Goal: Task Accomplishment & Management: Manage account settings

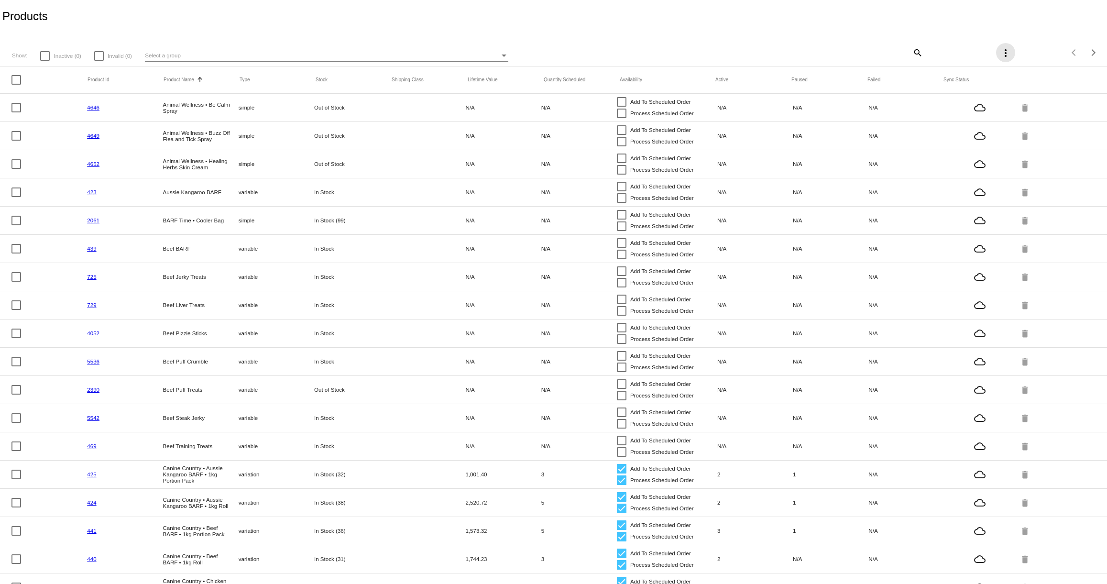
click at [1009, 53] on mat-icon "more_vert" at bounding box center [1005, 52] width 11 height 11
click at [973, 58] on span "Sync prices for (all) items" at bounding box center [955, 59] width 75 height 8
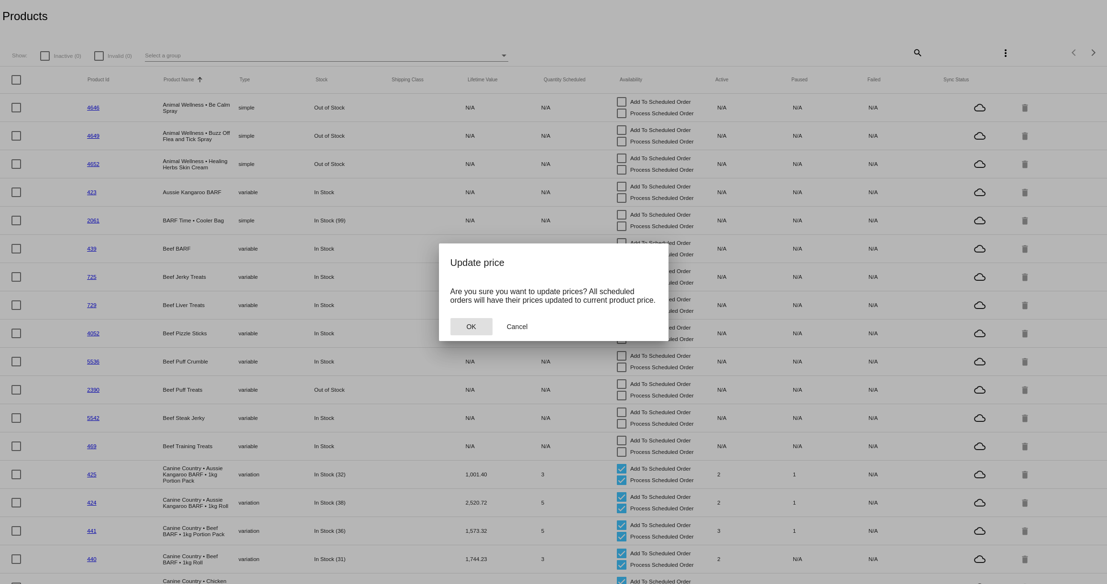
click at [463, 330] on button "OK" at bounding box center [471, 326] width 42 height 17
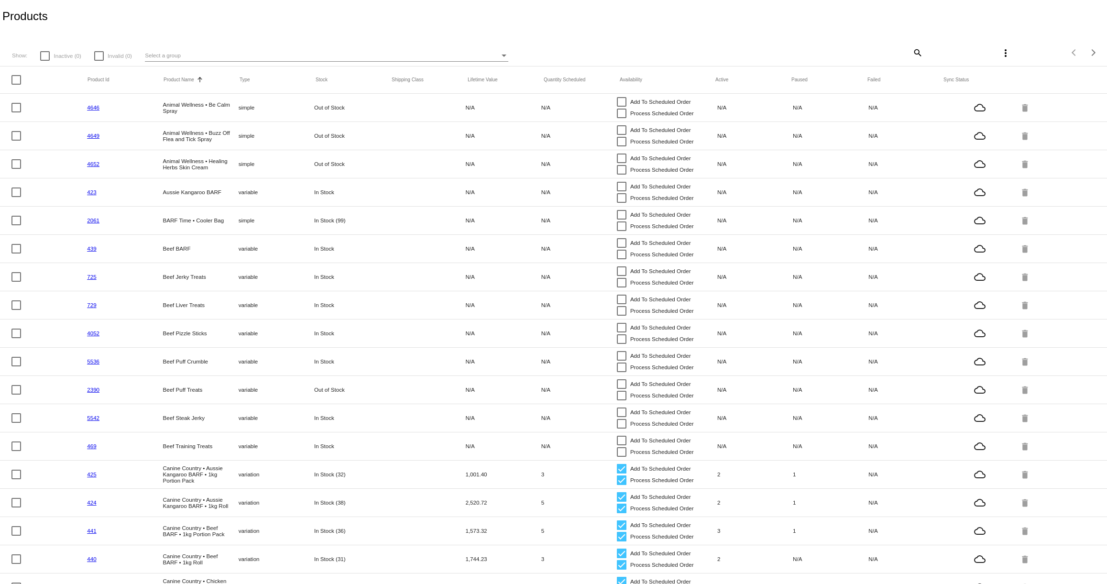
click at [1004, 50] on mat-icon "more_vert" at bounding box center [1005, 52] width 11 height 11
click at [970, 82] on span "Sync sale prices for (all) items" at bounding box center [962, 81] width 89 height 8
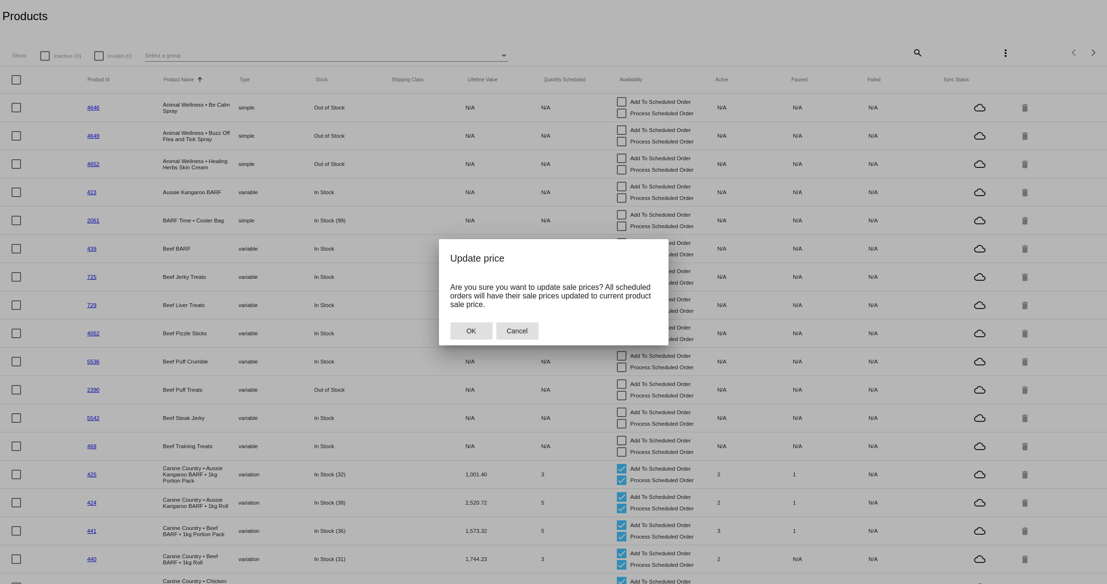
click at [519, 329] on span "Cancel" at bounding box center [517, 331] width 21 height 8
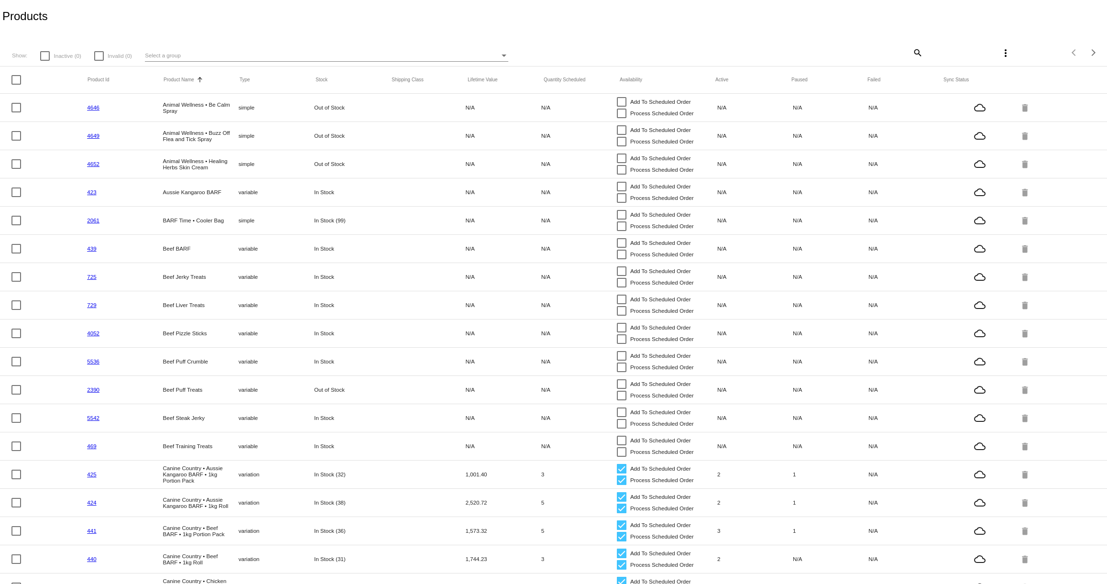
click at [1000, 54] on mat-icon "more_vert" at bounding box center [1005, 52] width 11 height 11
click at [970, 78] on span "Sync sale prices for (all) items" at bounding box center [962, 81] width 89 height 8
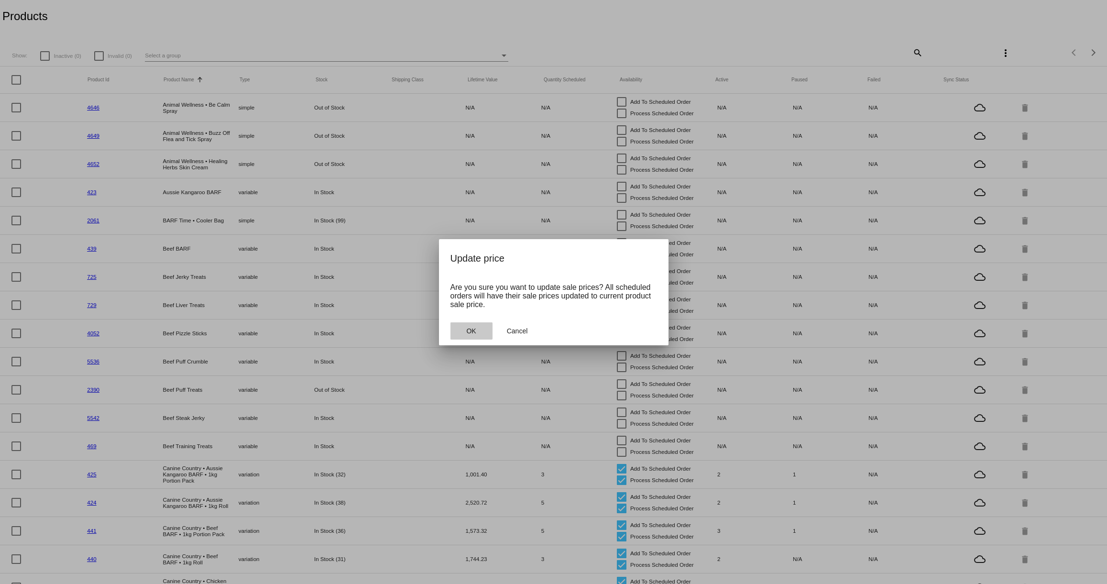
click at [464, 331] on button "OK" at bounding box center [471, 330] width 42 height 17
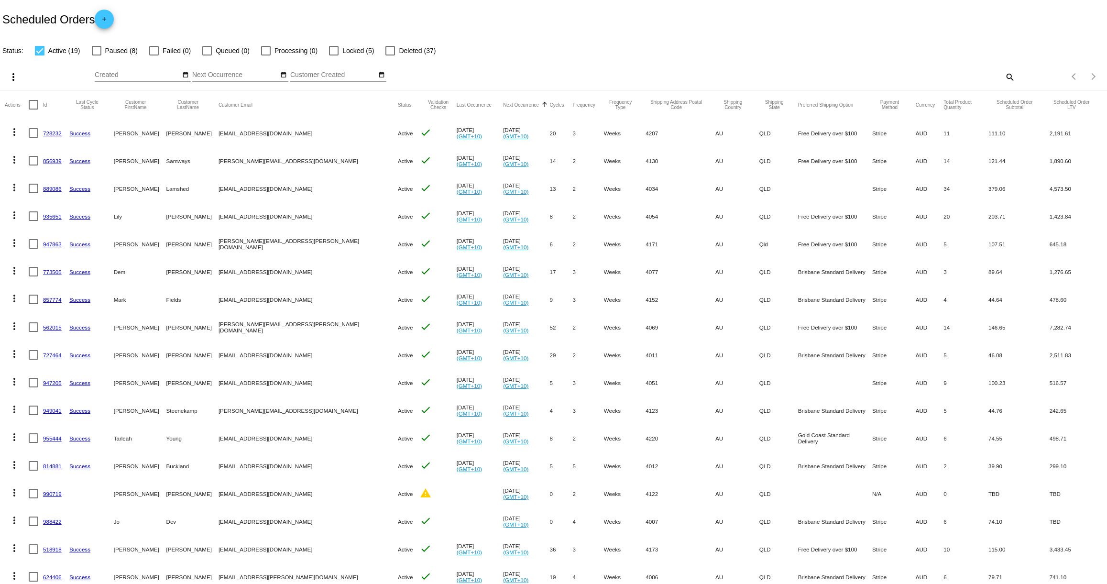
click at [50, 133] on link "728232" at bounding box center [52, 133] width 19 height 6
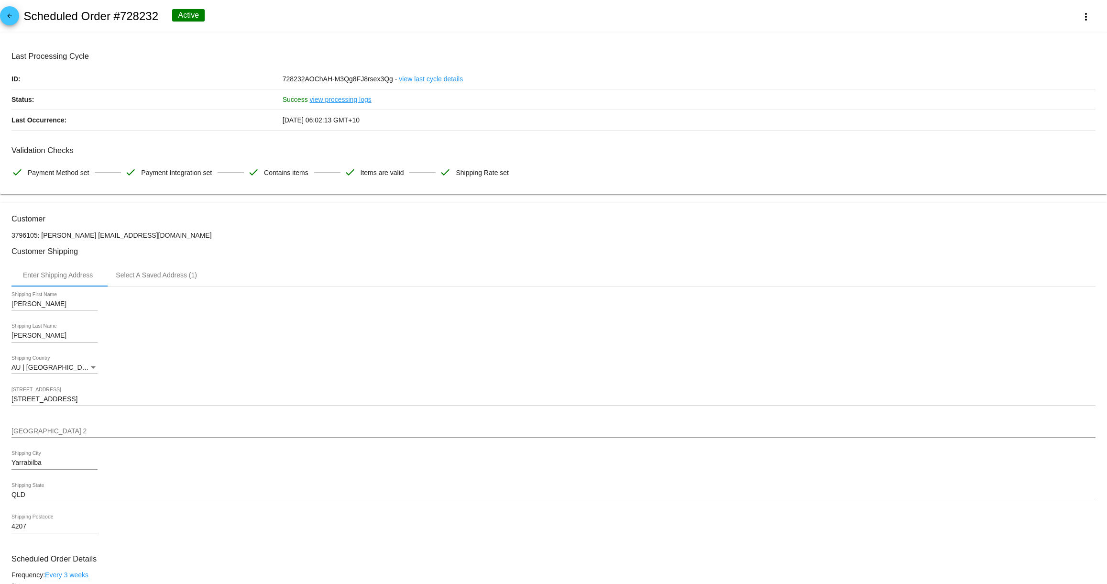
click at [7, 17] on mat-icon "arrow_back" at bounding box center [9, 17] width 11 height 11
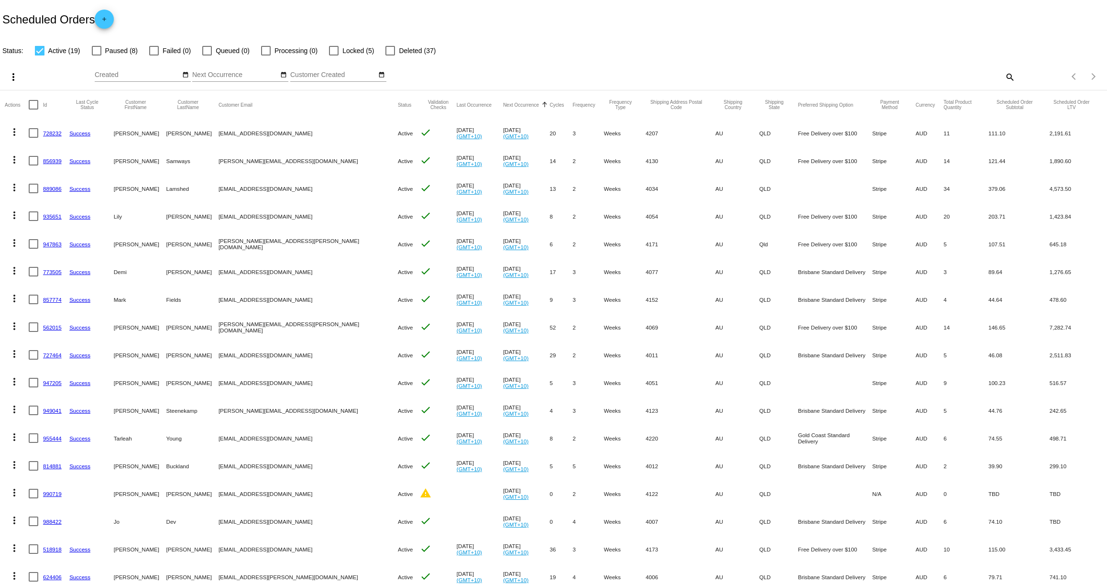
click at [45, 132] on link "728232" at bounding box center [52, 133] width 19 height 6
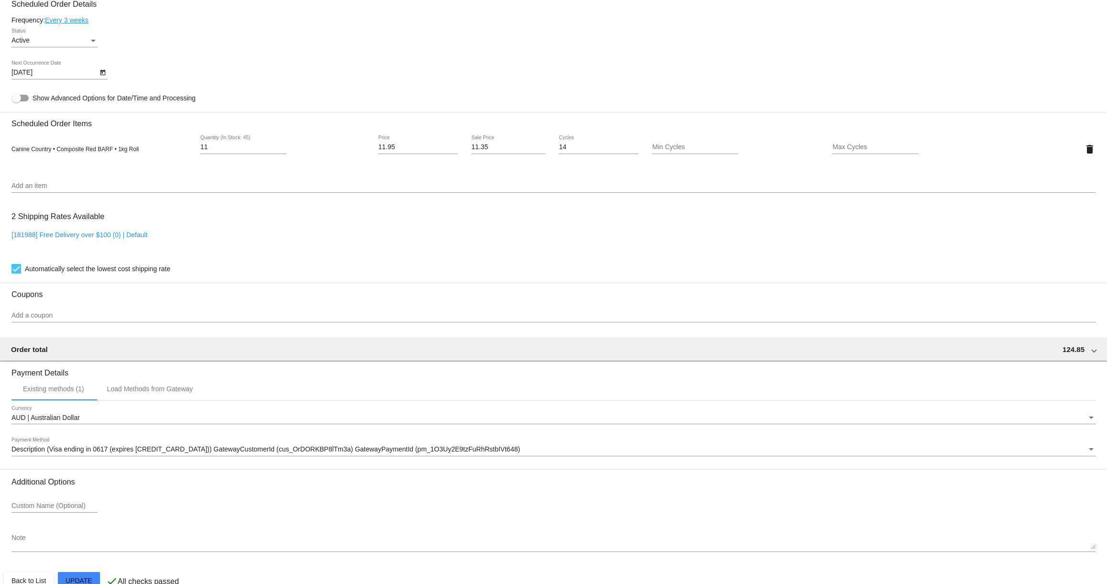
scroll to position [583, 0]
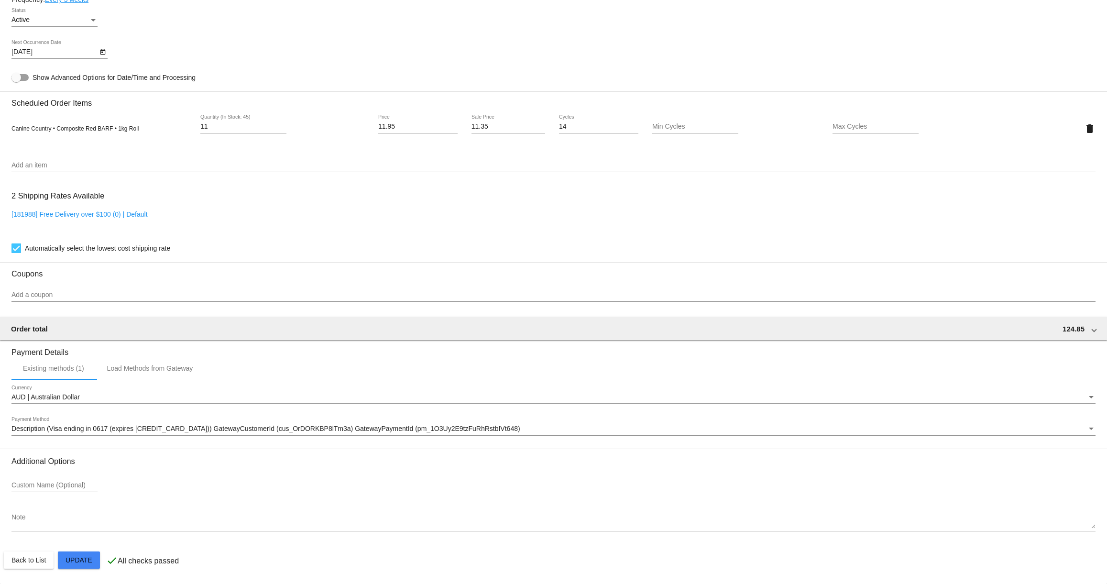
click at [81, 561] on mat-card "Customer 3796105: Sophia Kim sophiakim375@gmail.com Customer Shipping Enter Shi…" at bounding box center [553, 106] width 1107 height 956
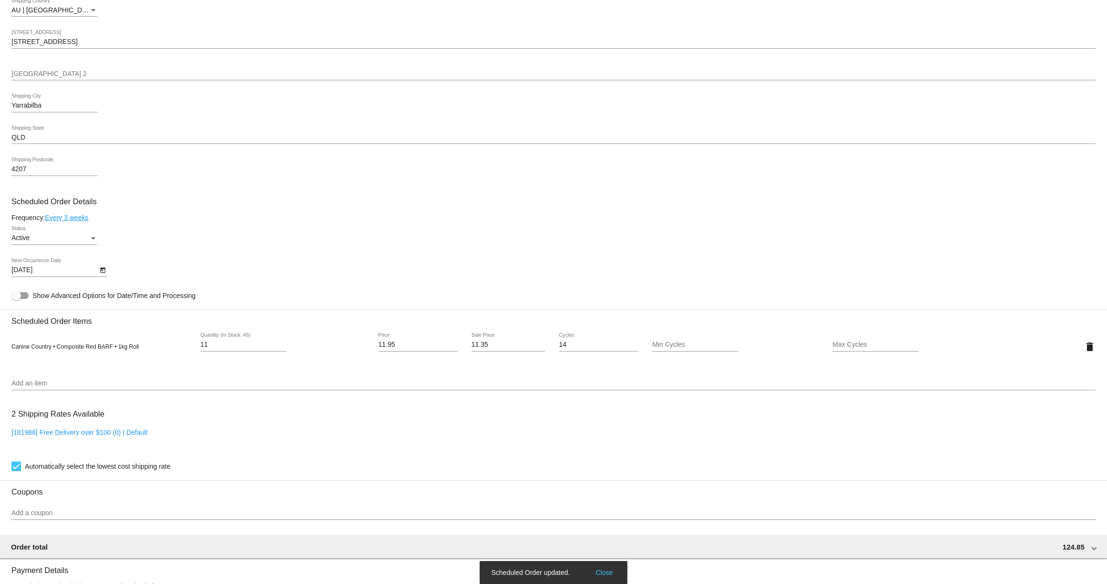
scroll to position [0, 0]
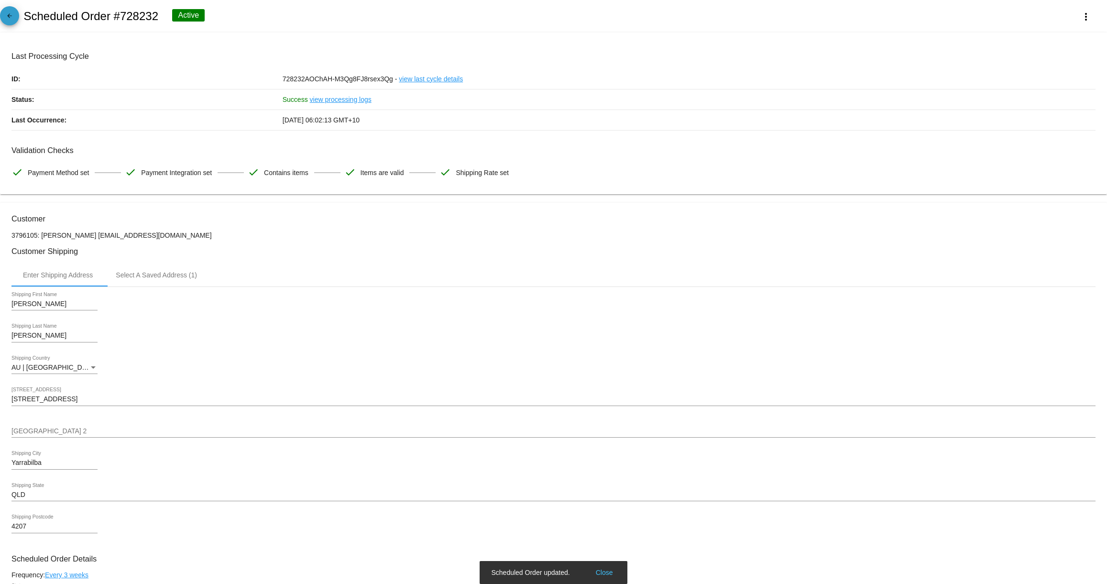
click at [9, 14] on mat-icon "arrow_back" at bounding box center [9, 17] width 11 height 11
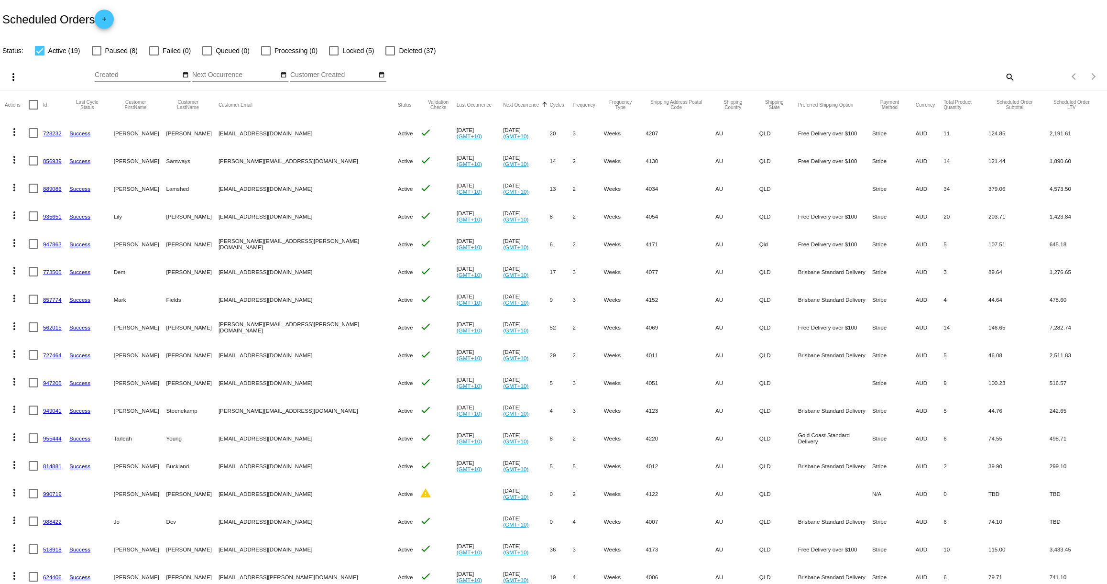
click at [51, 134] on link "728232" at bounding box center [52, 133] width 19 height 6
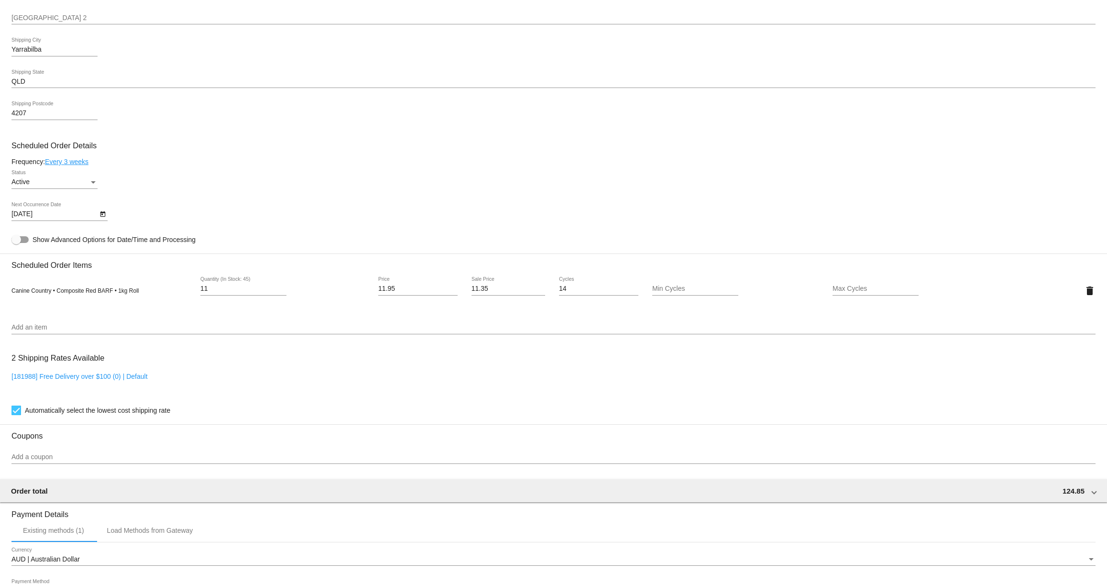
scroll to position [402, 0]
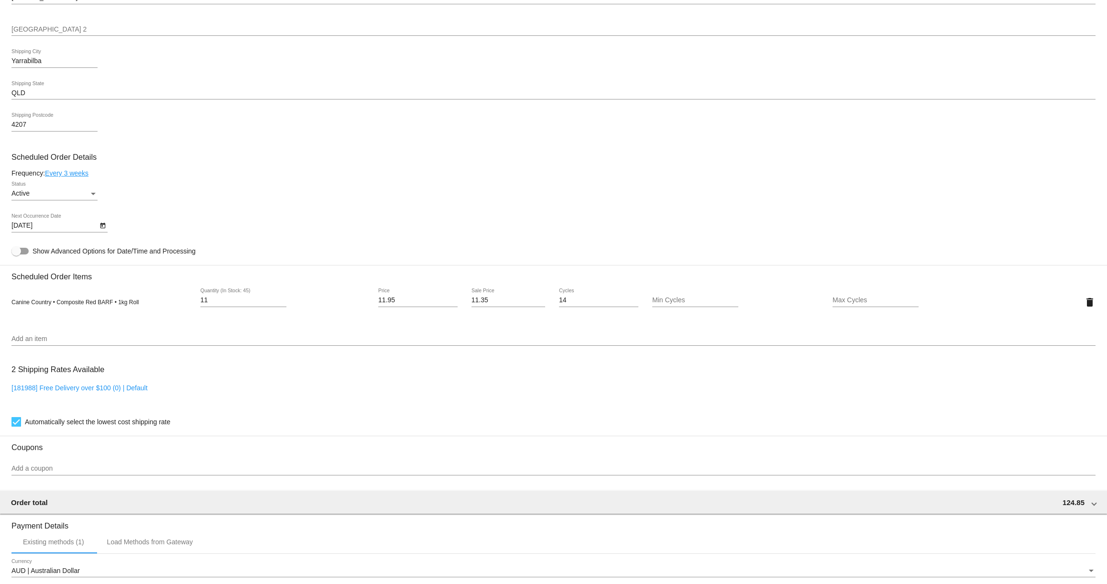
click at [102, 229] on icon "Open calendar" at bounding box center [102, 226] width 5 height 6
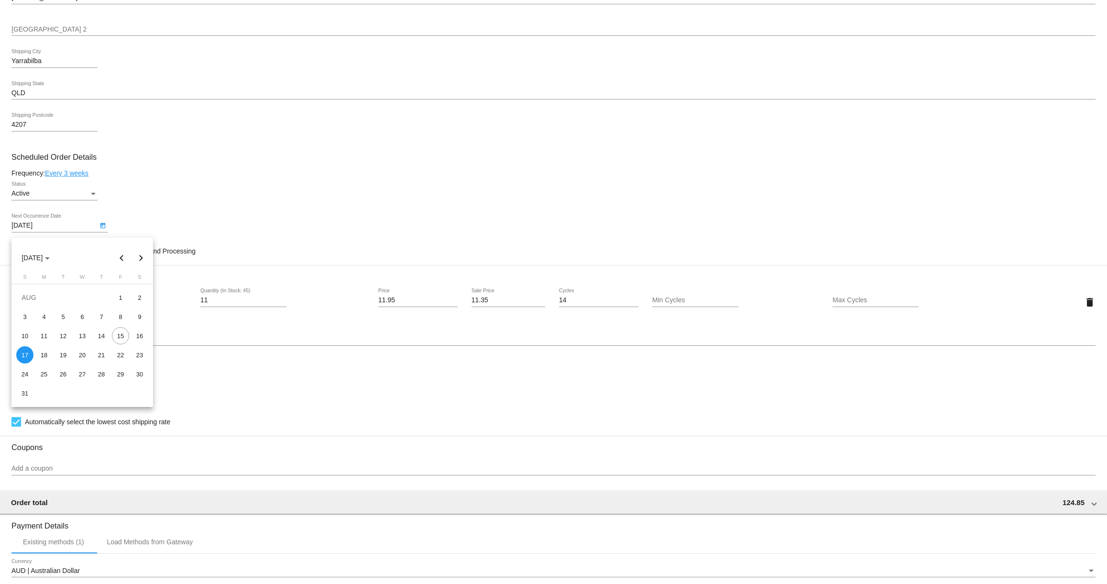
click at [162, 152] on div at bounding box center [553, 292] width 1107 height 584
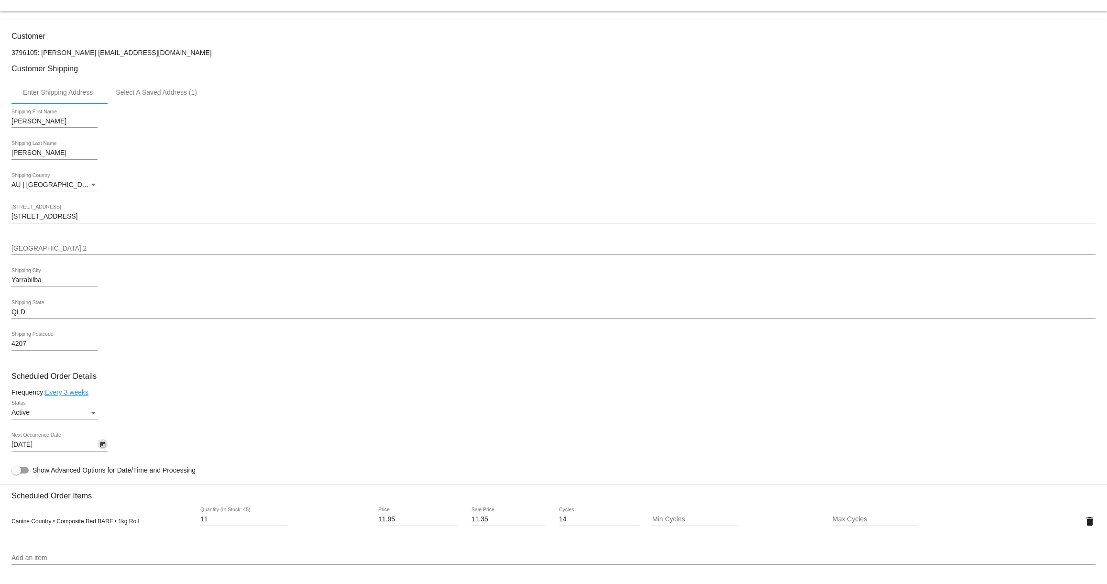
scroll to position [0, 0]
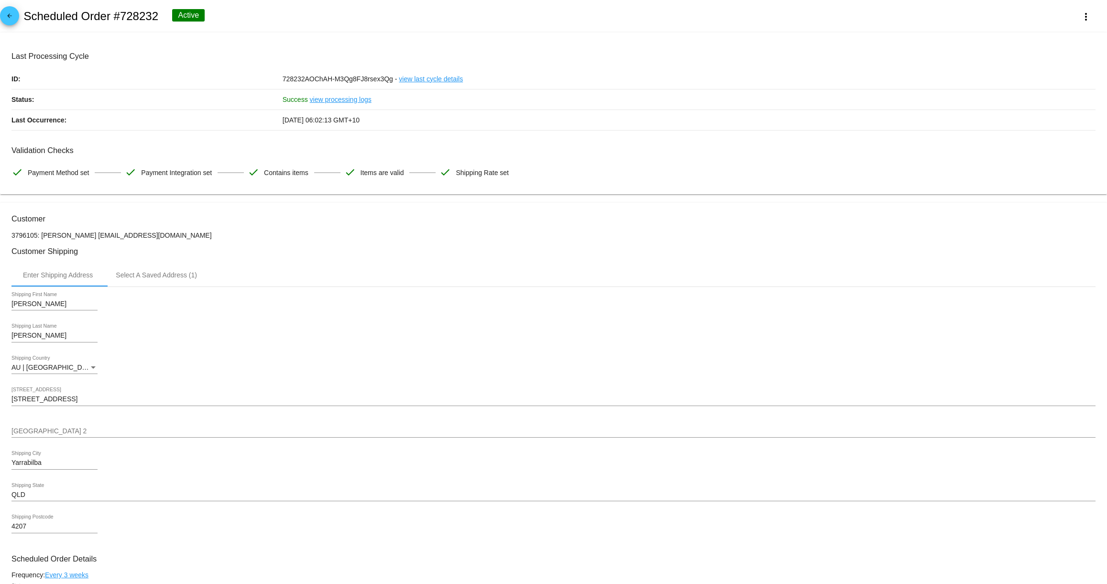
click at [8, 19] on mat-icon "arrow_back" at bounding box center [9, 17] width 11 height 11
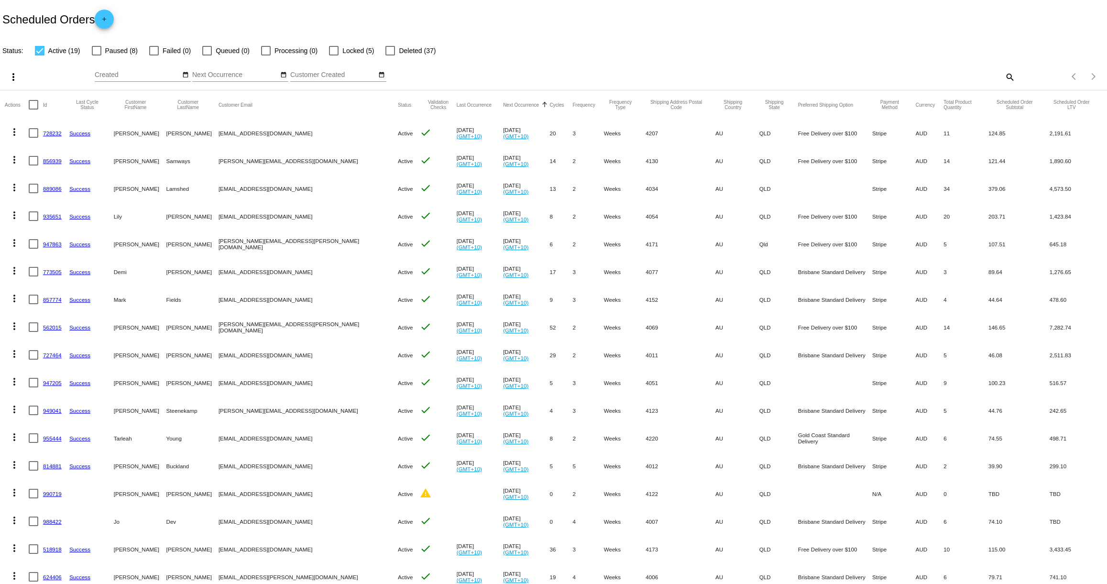
click at [50, 132] on link "728232" at bounding box center [52, 133] width 19 height 6
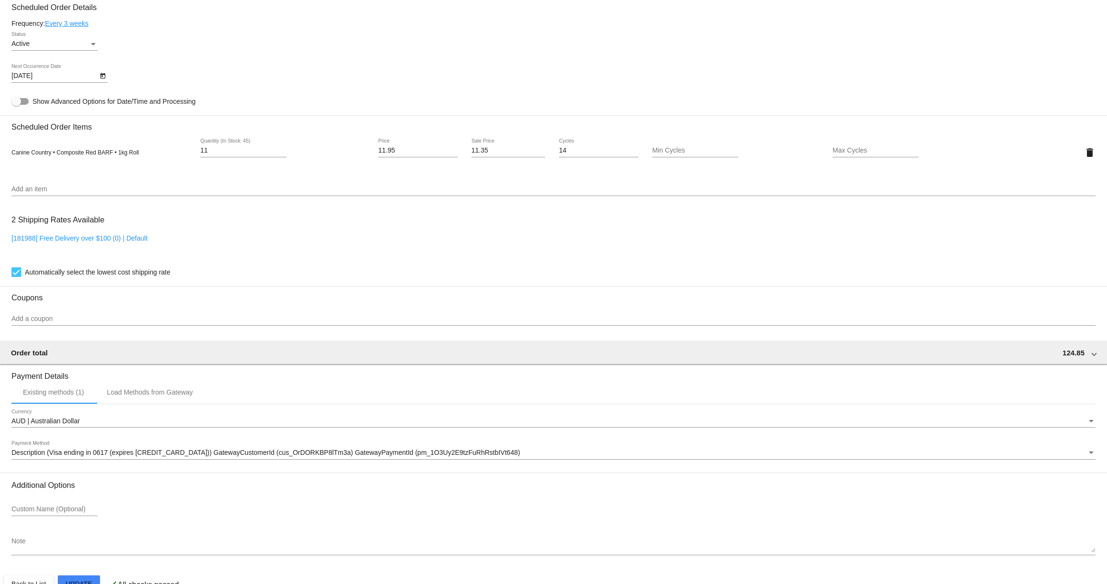
scroll to position [551, 0]
click at [103, 79] on icon "Open calendar" at bounding box center [102, 77] width 5 height 6
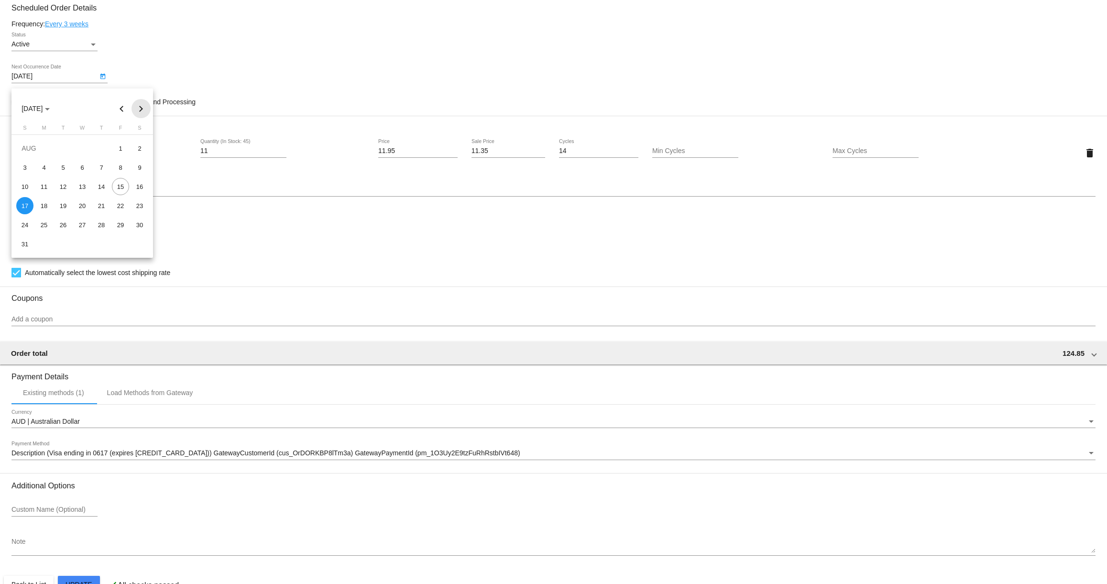
click at [142, 104] on button "Next month" at bounding box center [140, 108] width 19 height 19
click at [120, 165] on div "5" at bounding box center [120, 167] width 17 height 17
type input "9/5/2025"
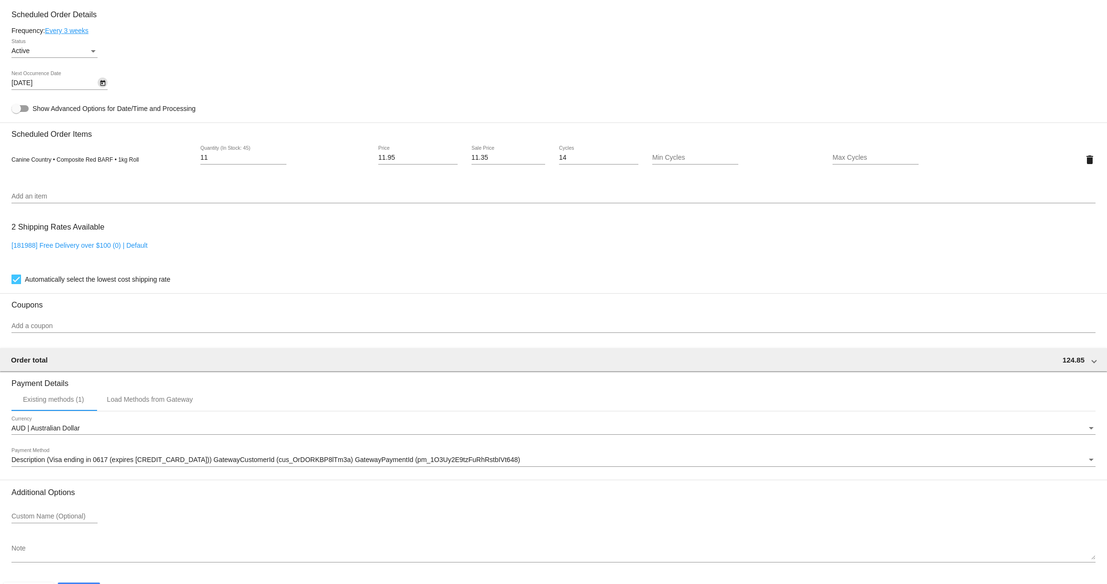
scroll to position [583, 0]
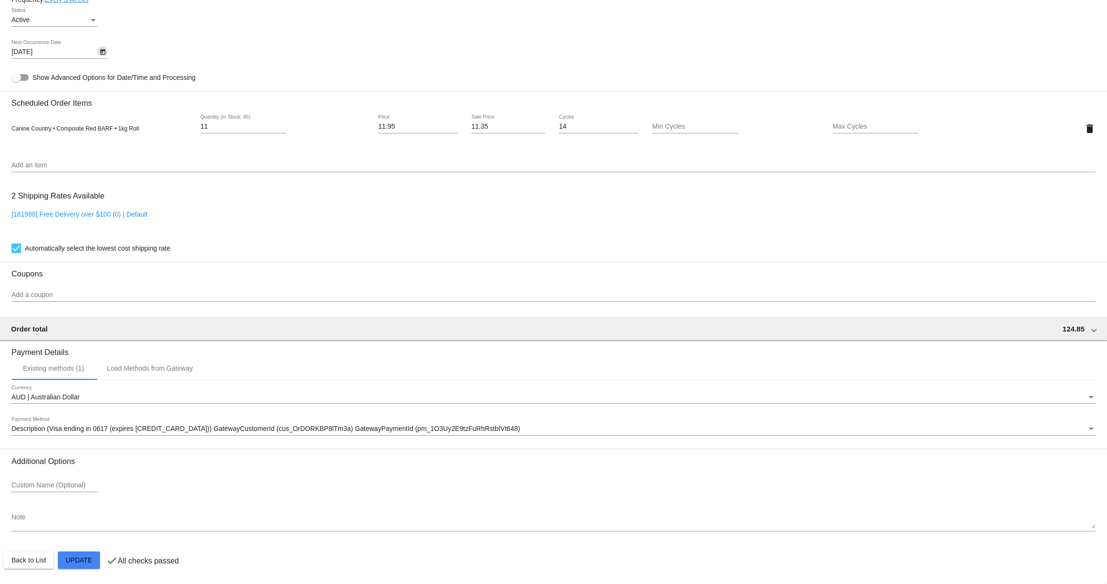
click at [87, 558] on mat-card "Customer 3796105: Sophia Kim sophiakim375@gmail.com Customer Shipping Enter Shi…" at bounding box center [553, 106] width 1107 height 956
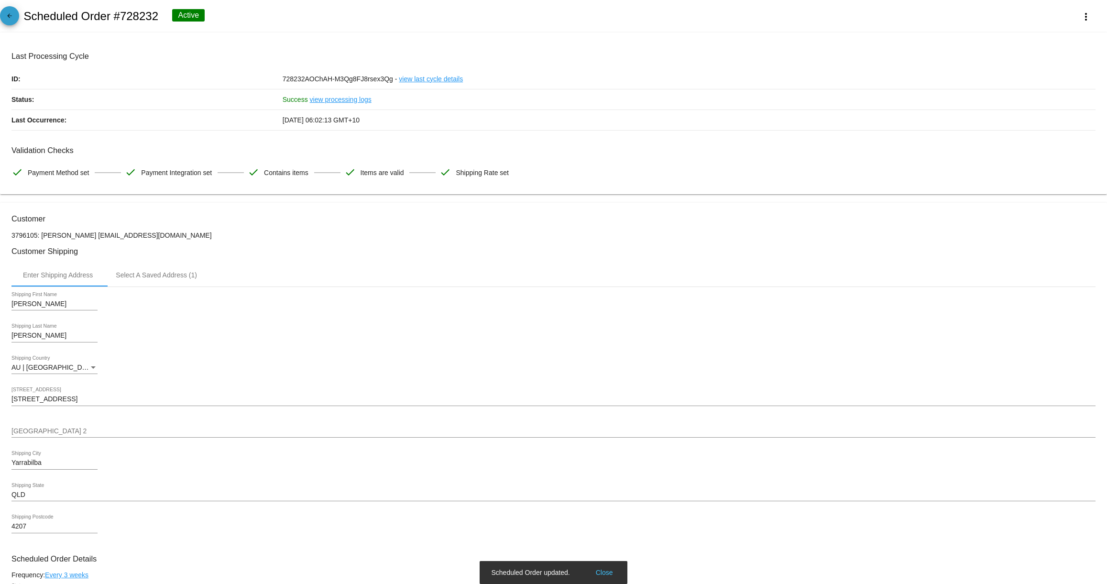
click at [6, 18] on mat-icon "arrow_back" at bounding box center [9, 17] width 11 height 11
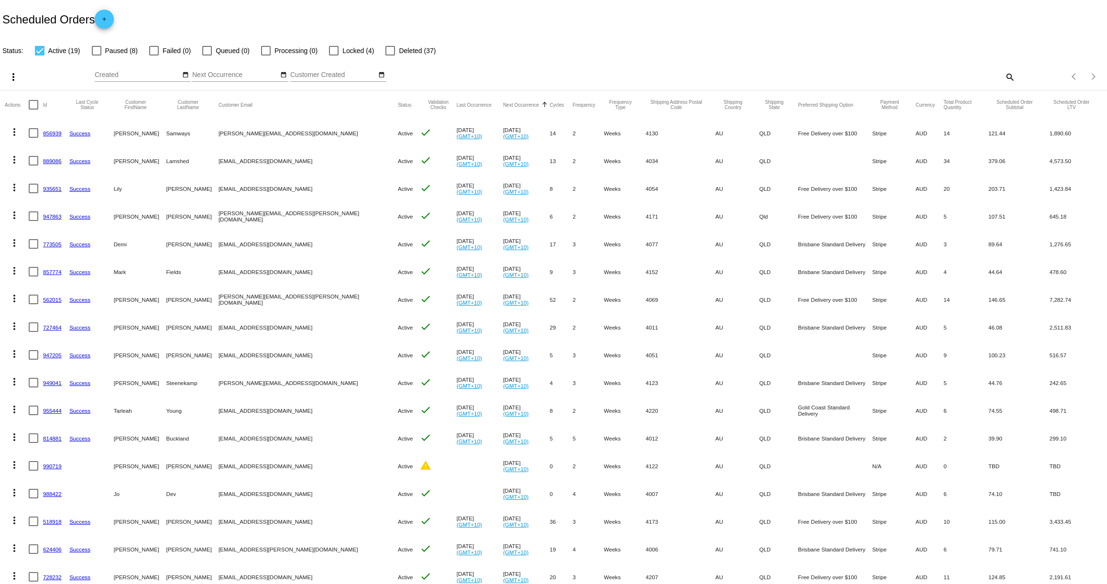
click at [52, 132] on link "856939" at bounding box center [52, 133] width 19 height 6
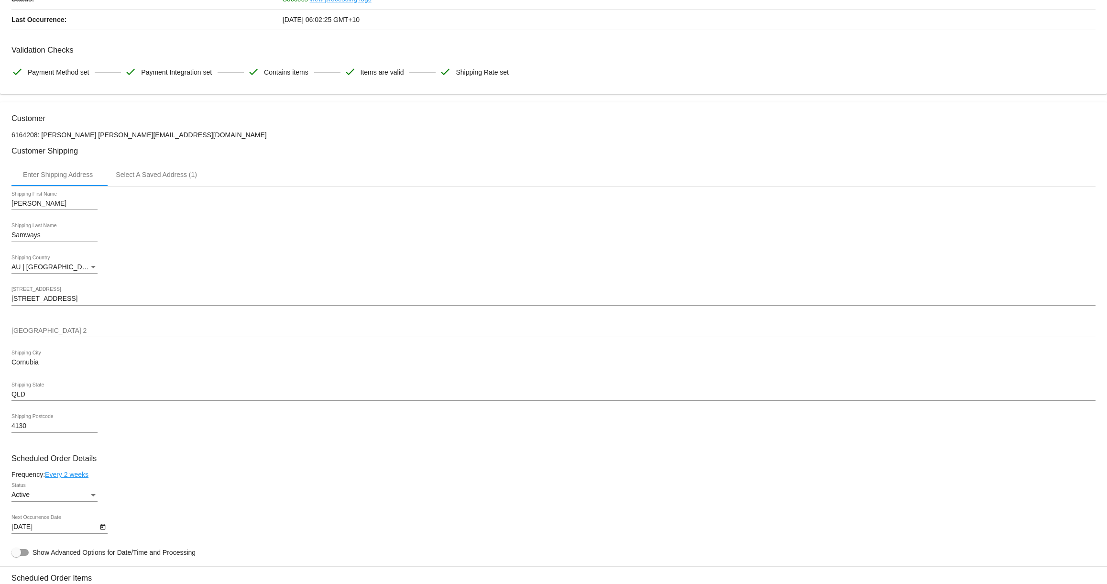
scroll to position [240, 0]
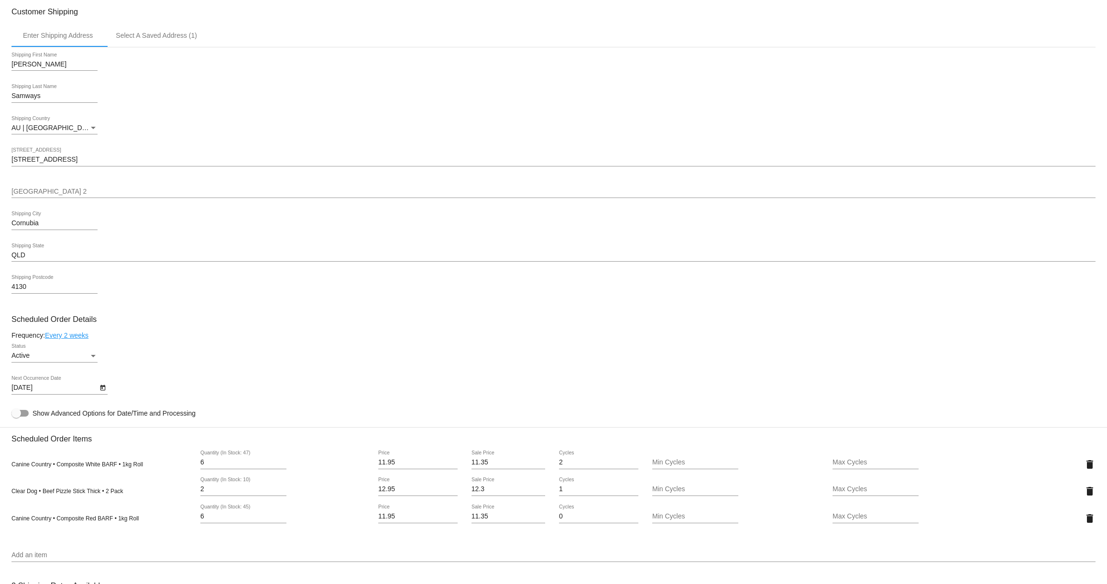
click at [103, 393] on icon "Open calendar" at bounding box center [102, 387] width 7 height 11
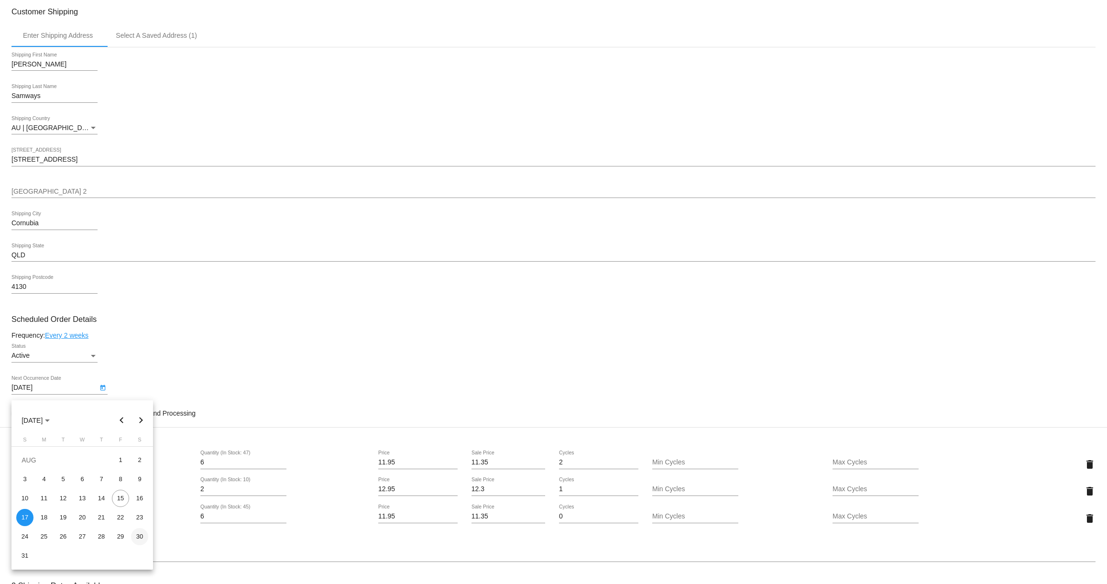
click at [139, 535] on div "30" at bounding box center [139, 536] width 17 height 17
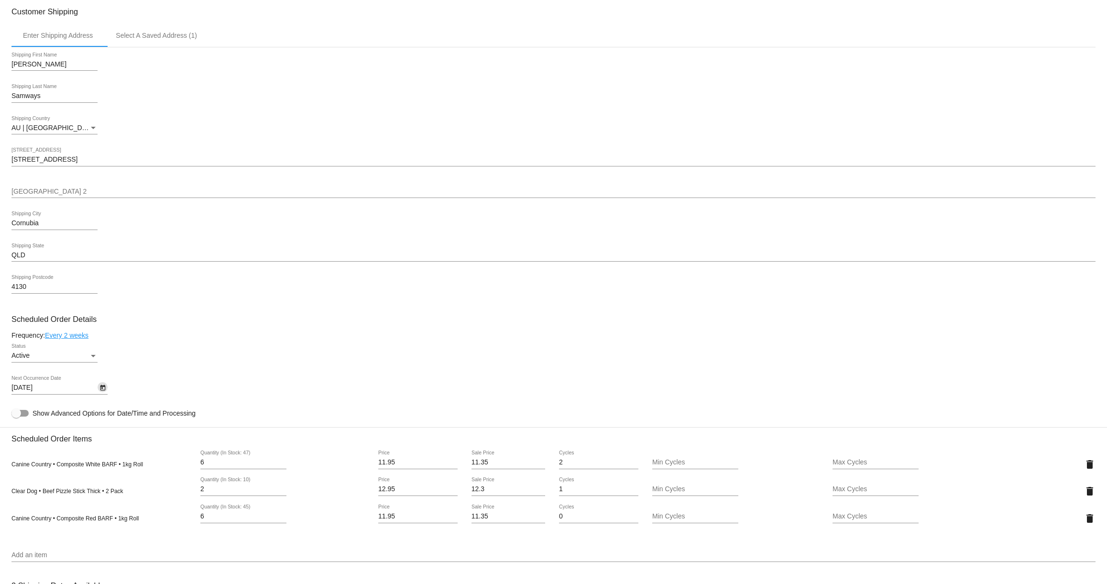
click at [103, 393] on icon "Open calendar" at bounding box center [102, 387] width 7 height 11
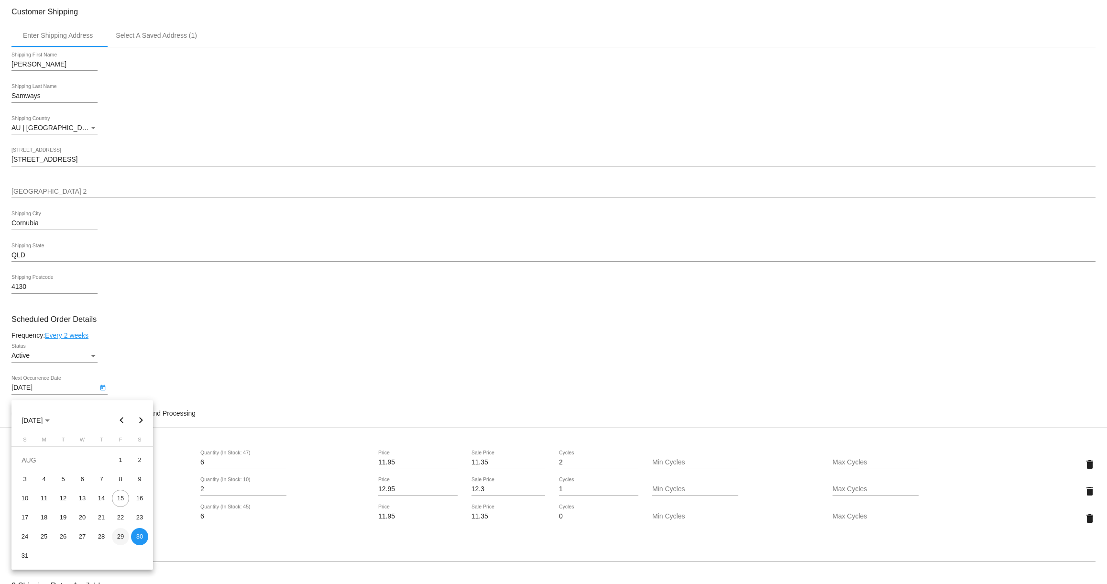
click at [121, 539] on div "29" at bounding box center [120, 536] width 17 height 17
type input "8/29/2025"
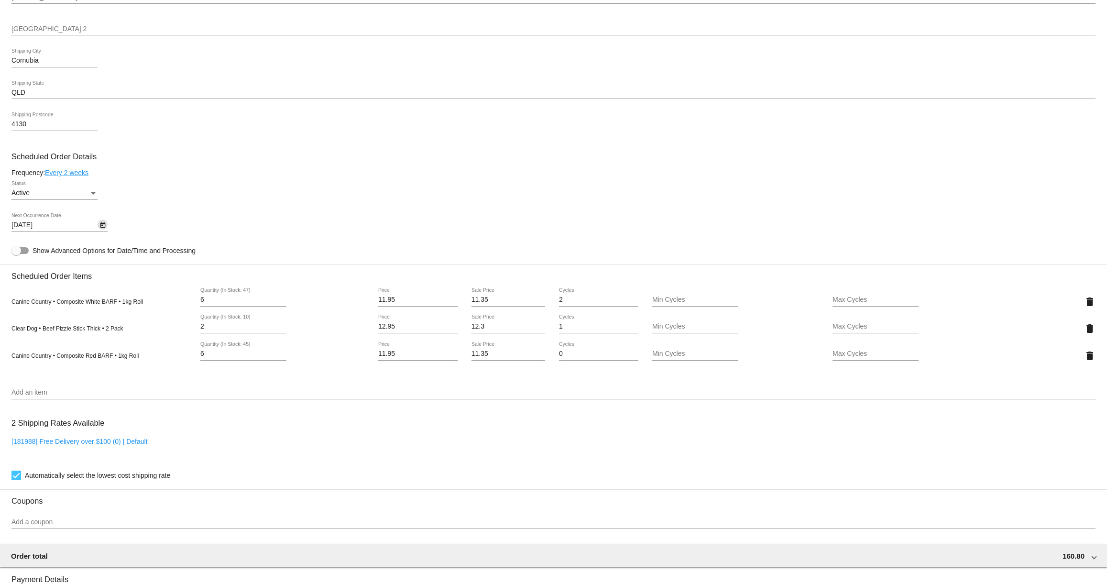
scroll to position [638, 0]
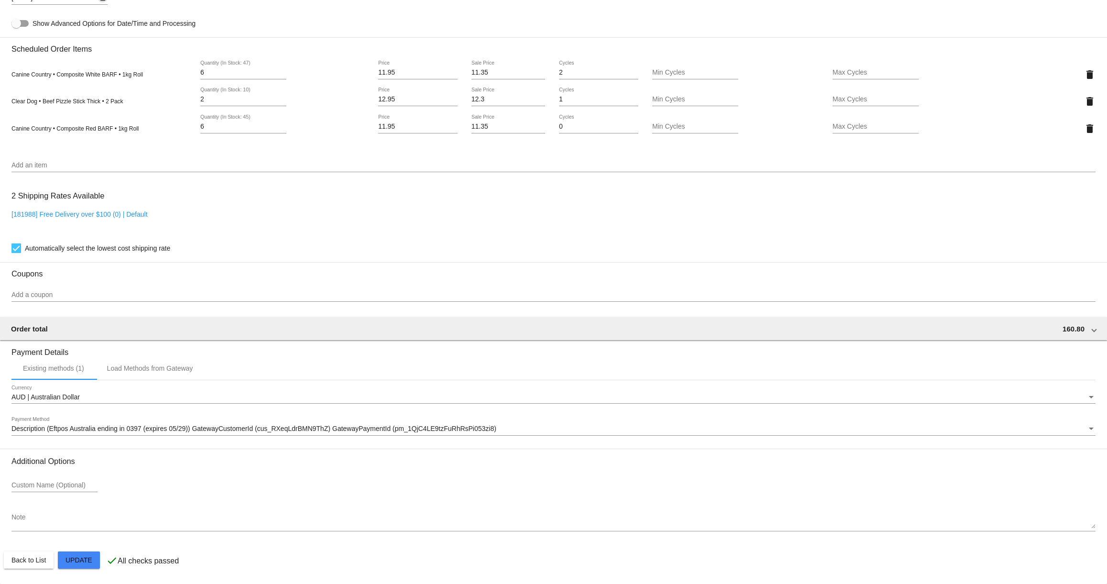
click at [89, 557] on mat-card "Customer 6164208: Jessica Samways jessica.edsall12@gmail.com Customer Shipping …" at bounding box center [553, 79] width 1107 height 1010
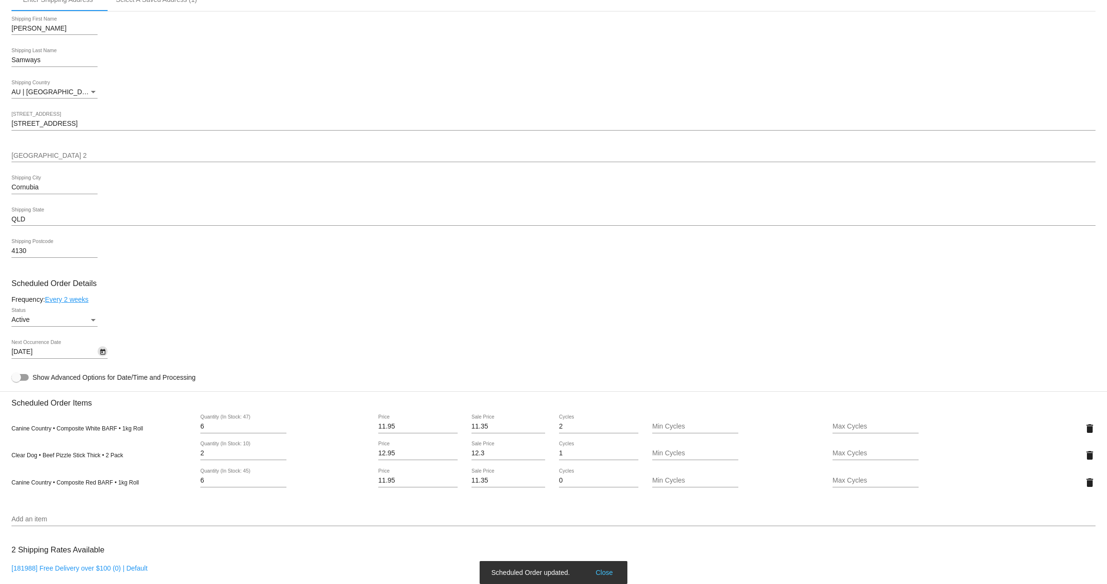
scroll to position [0, 0]
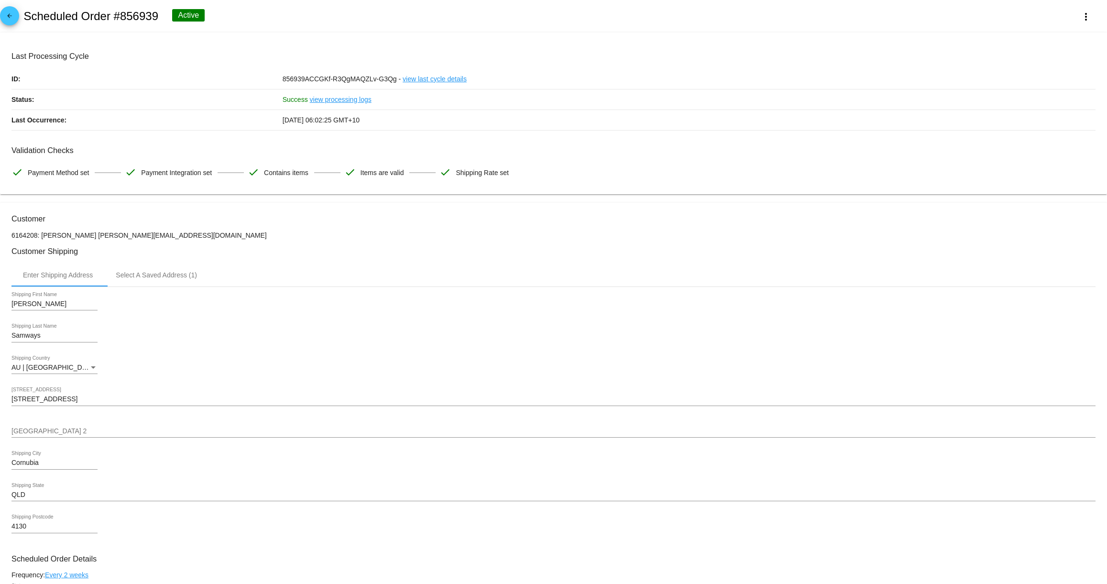
click at [10, 18] on mat-icon "arrow_back" at bounding box center [9, 17] width 11 height 11
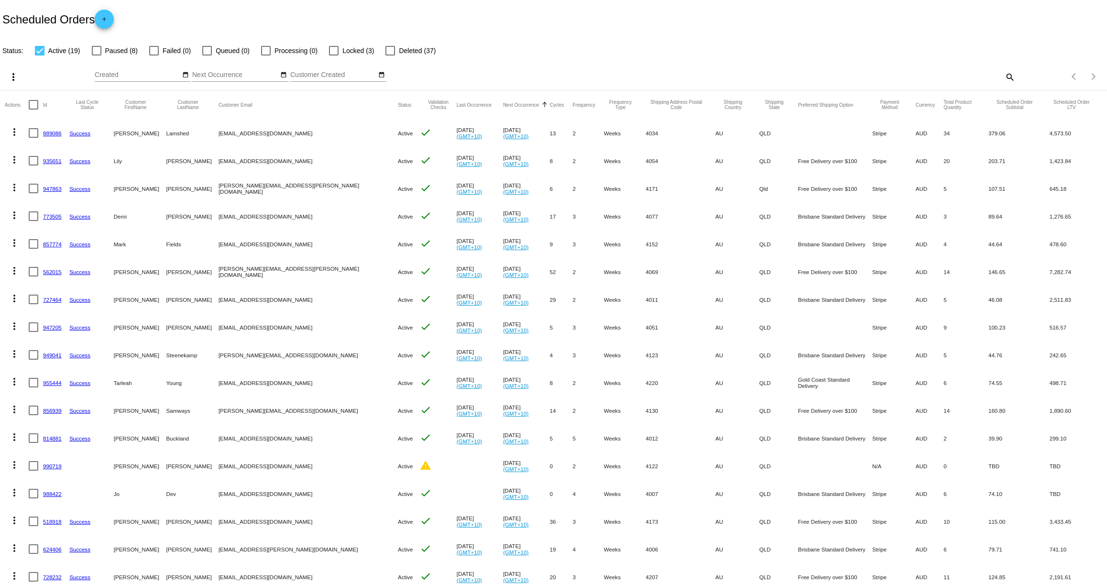
click at [49, 131] on link "889086" at bounding box center [52, 133] width 19 height 6
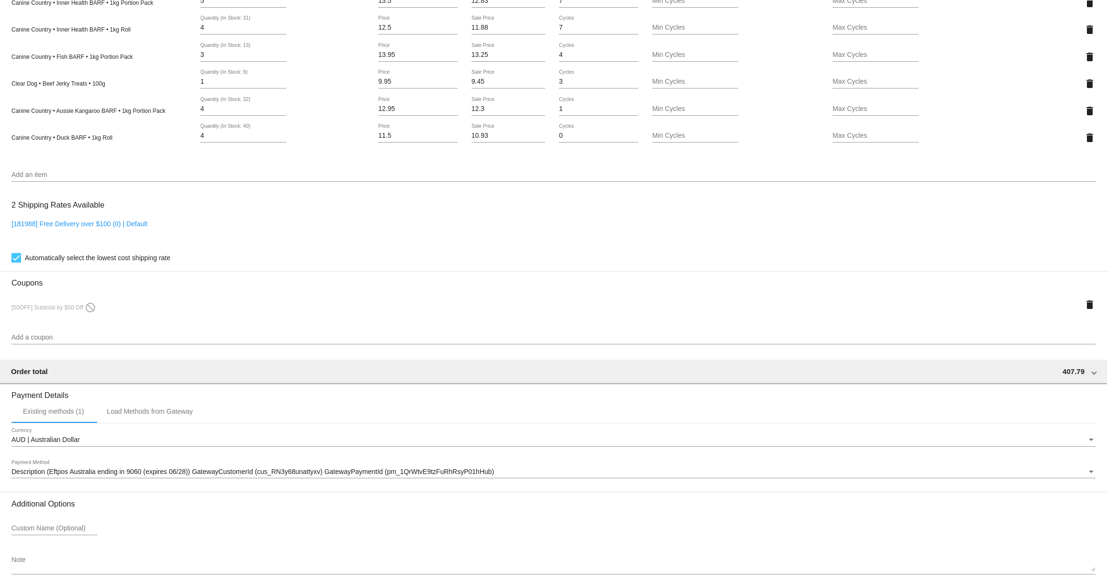
scroll to position [838, 0]
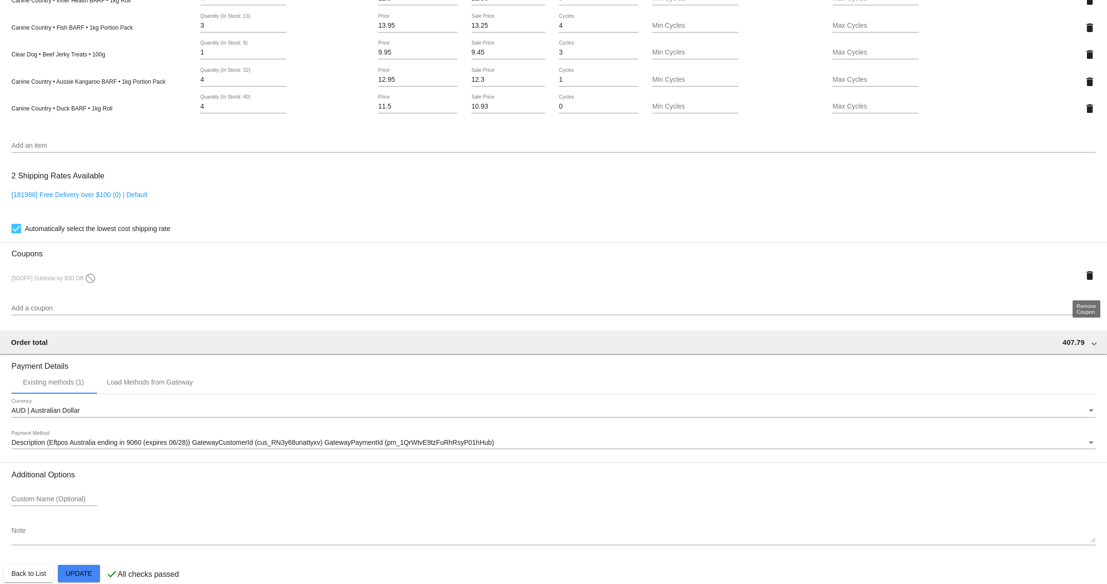
click at [1090, 281] on mat-icon "delete" at bounding box center [1089, 275] width 11 height 11
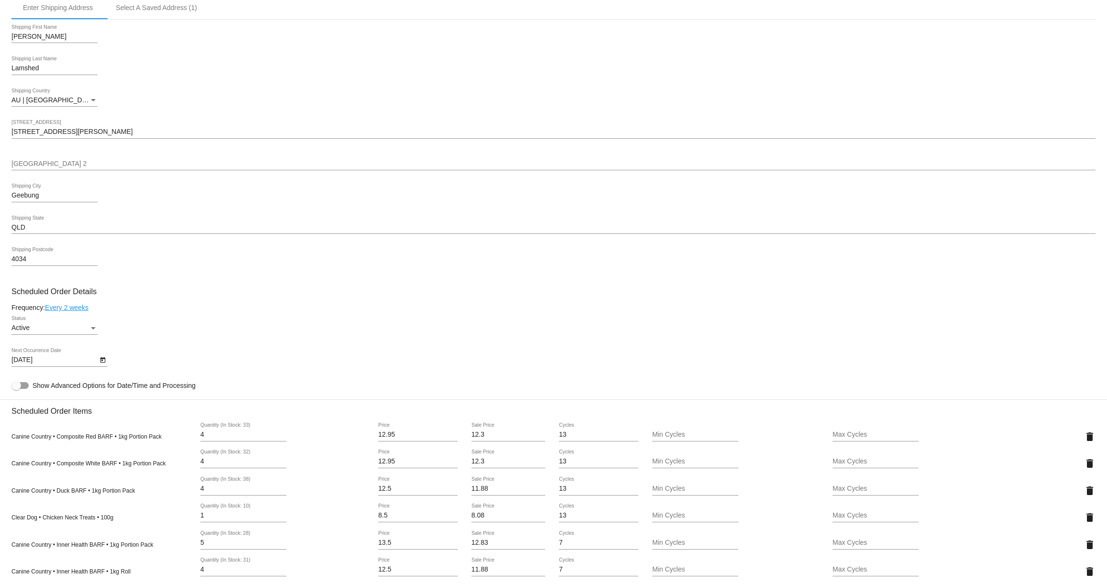
scroll to position [269, 0]
click at [103, 361] on icon "Open calendar" at bounding box center [102, 357] width 7 height 11
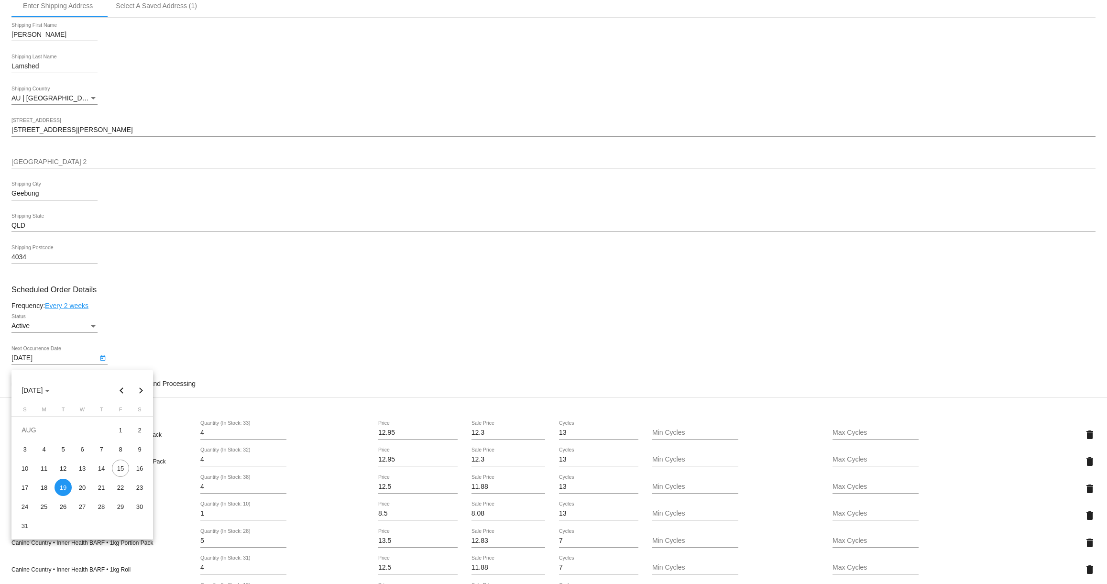
click at [143, 388] on button "Next month" at bounding box center [140, 390] width 19 height 19
click at [126, 388] on button "Previous month" at bounding box center [121, 390] width 19 height 19
click at [139, 388] on button "Next month" at bounding box center [140, 390] width 19 height 19
click at [124, 392] on button "Previous month" at bounding box center [121, 390] width 19 height 19
click at [138, 390] on button "Next month" at bounding box center [140, 390] width 19 height 19
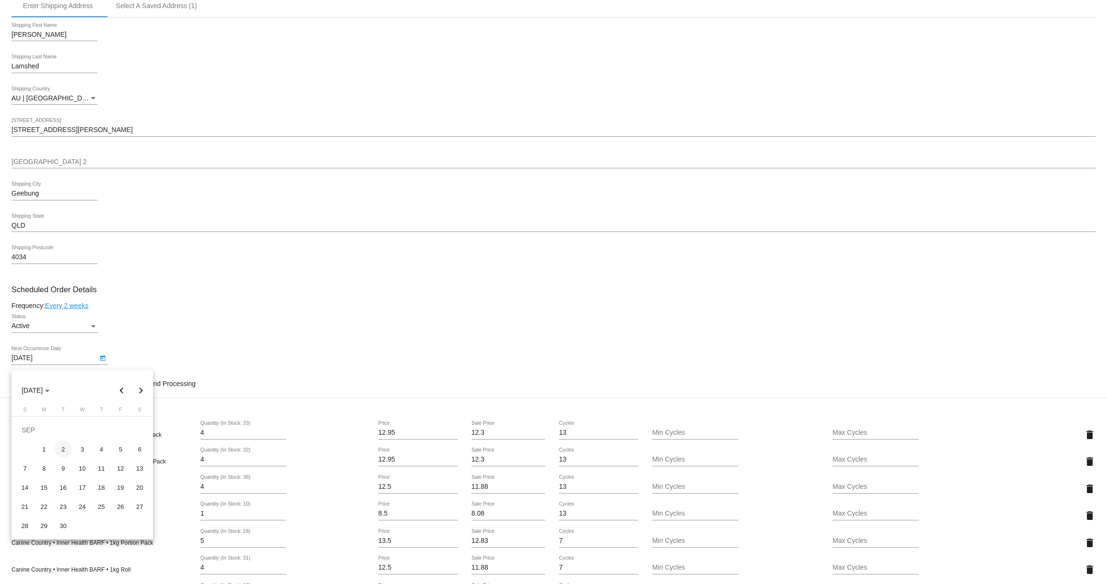
click at [63, 449] on div "2" at bounding box center [63, 448] width 17 height 17
type input "9/2/2025"
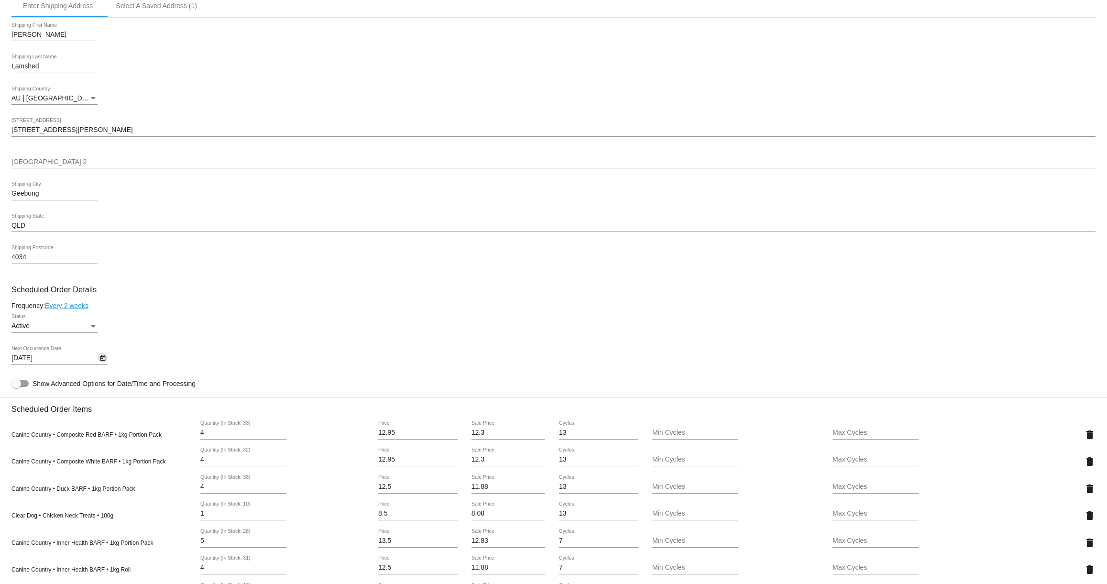
click at [104, 361] on icon "Open calendar" at bounding box center [102, 358] width 5 height 6
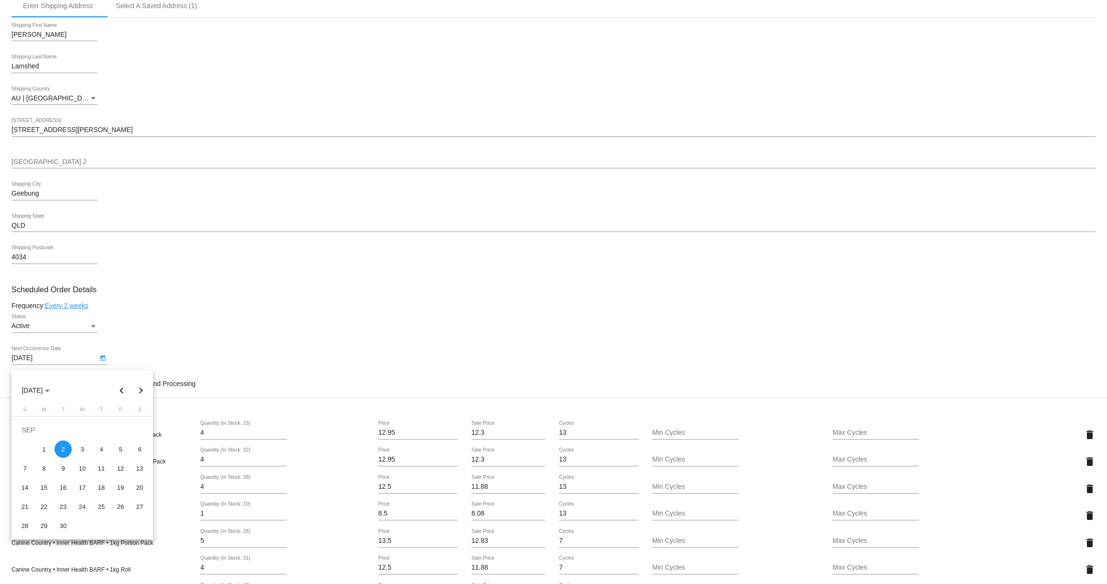
click at [120, 390] on button "Previous month" at bounding box center [121, 390] width 19 height 19
click at [141, 390] on button "Next month" at bounding box center [140, 390] width 19 height 19
click at [66, 447] on div "2" at bounding box center [63, 448] width 17 height 17
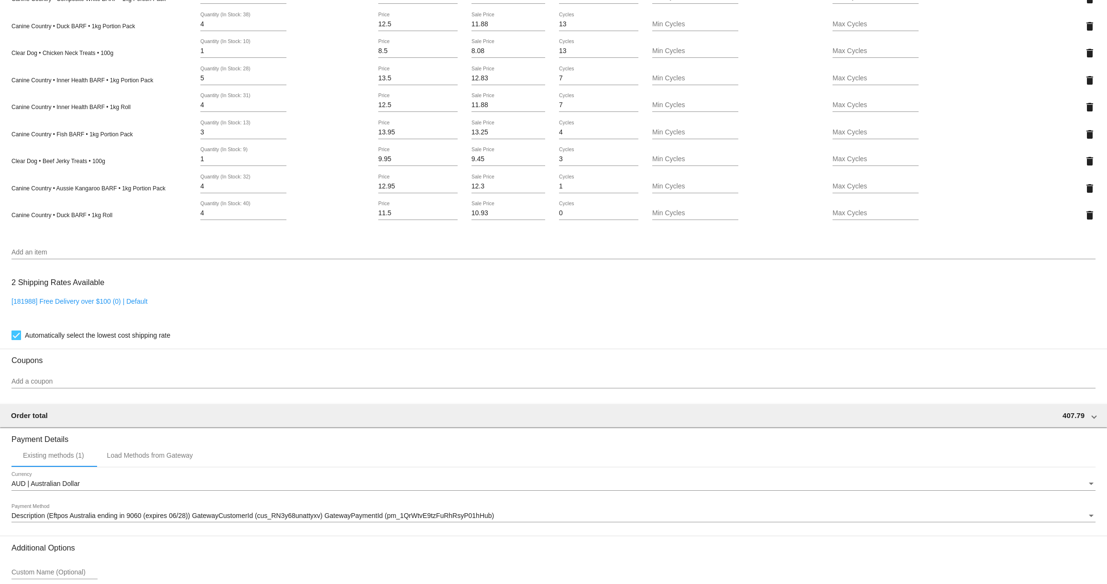
scroll to position [828, 0]
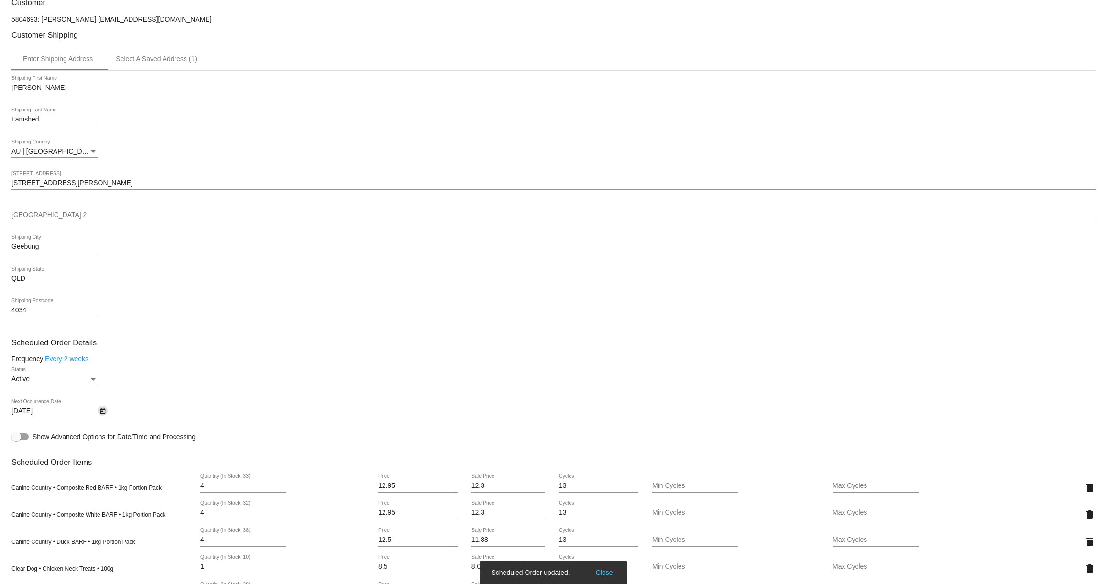
scroll to position [0, 0]
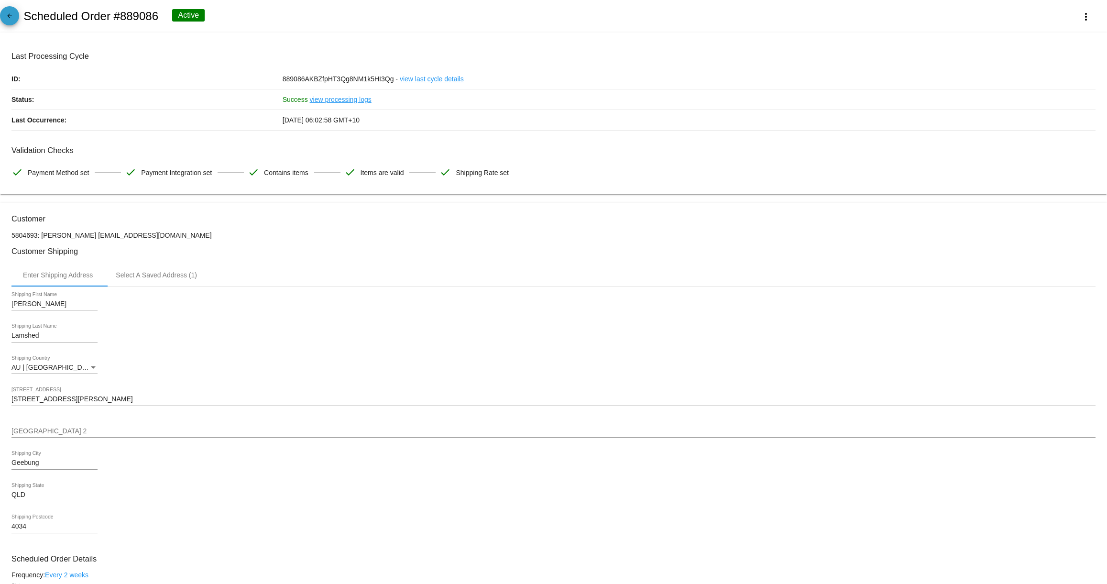
click at [11, 11] on span "arrow_back" at bounding box center [9, 17] width 11 height 23
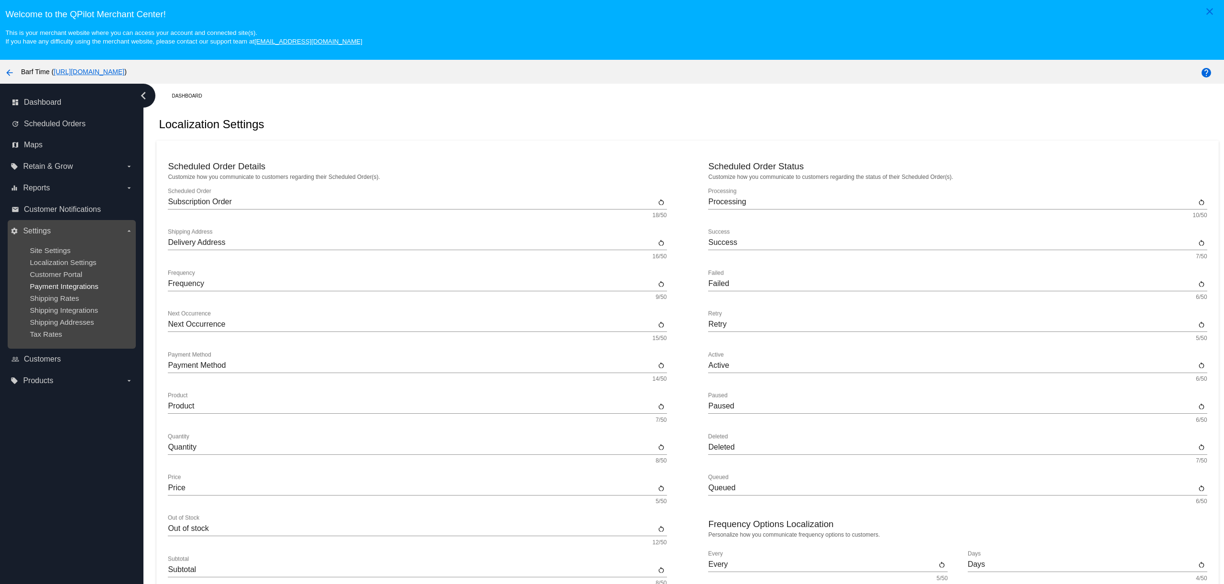
scroll to position [355, 0]
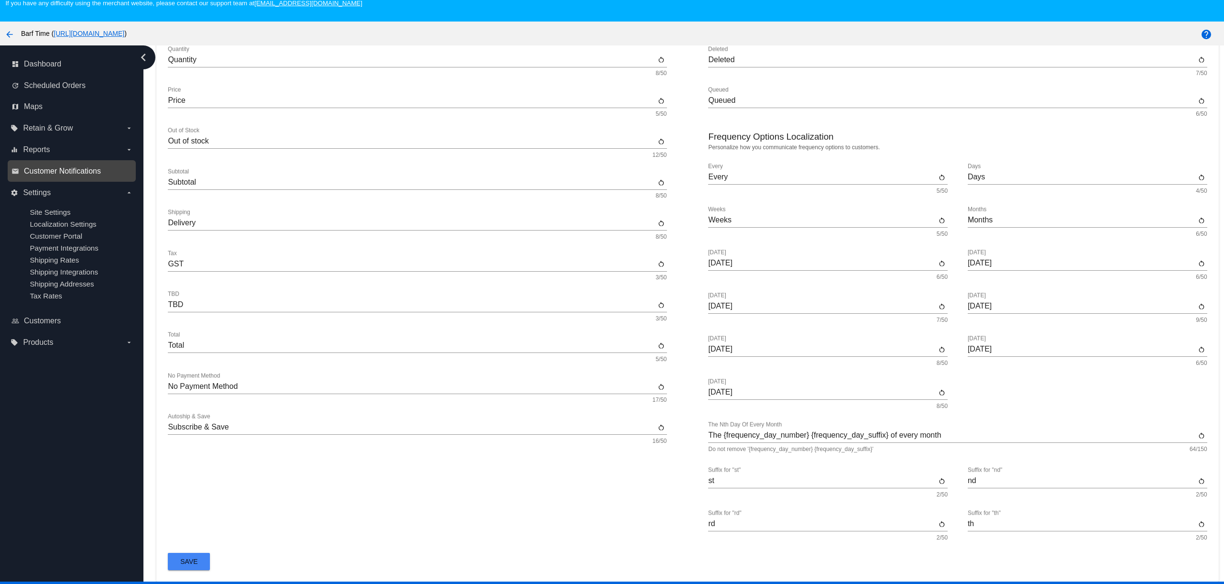
click at [45, 170] on span "Customer Notifications" at bounding box center [62, 171] width 77 height 9
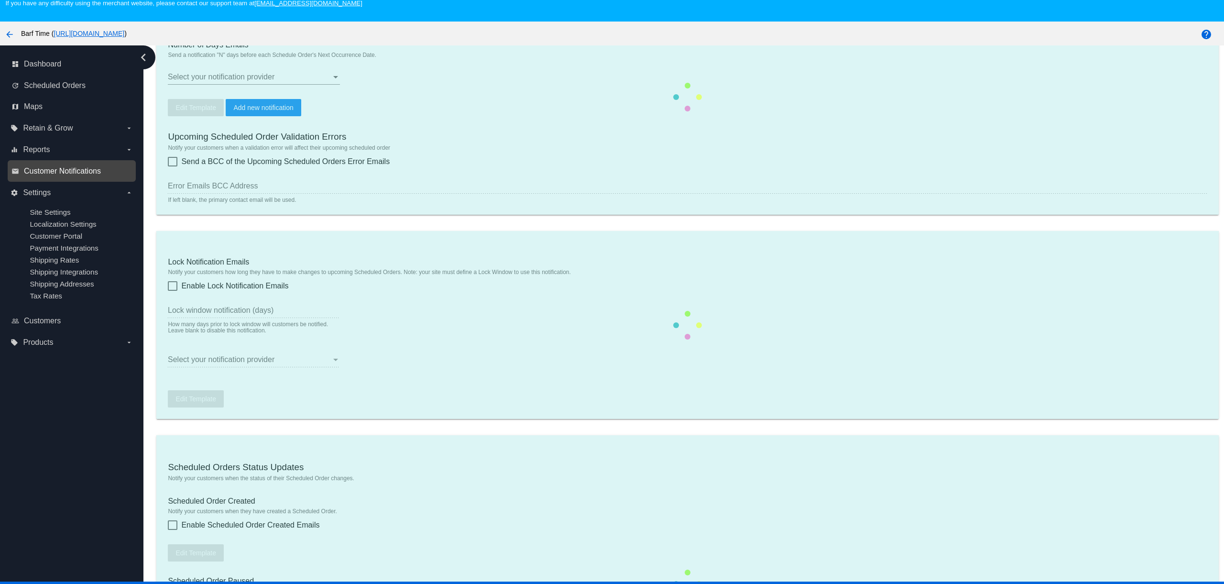
type input "[EMAIL_ADDRESS][DOMAIN_NAME]"
checkbox input "true"
type input "2"
checkbox input "true"
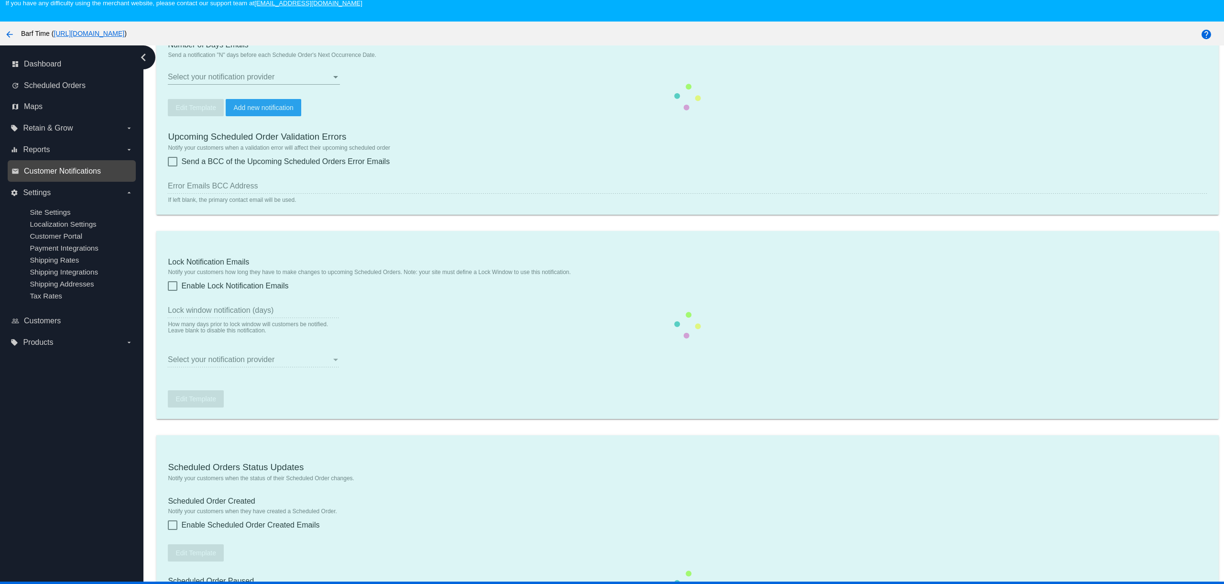
checkbox input "true"
type input "hello@barftime.com.au"
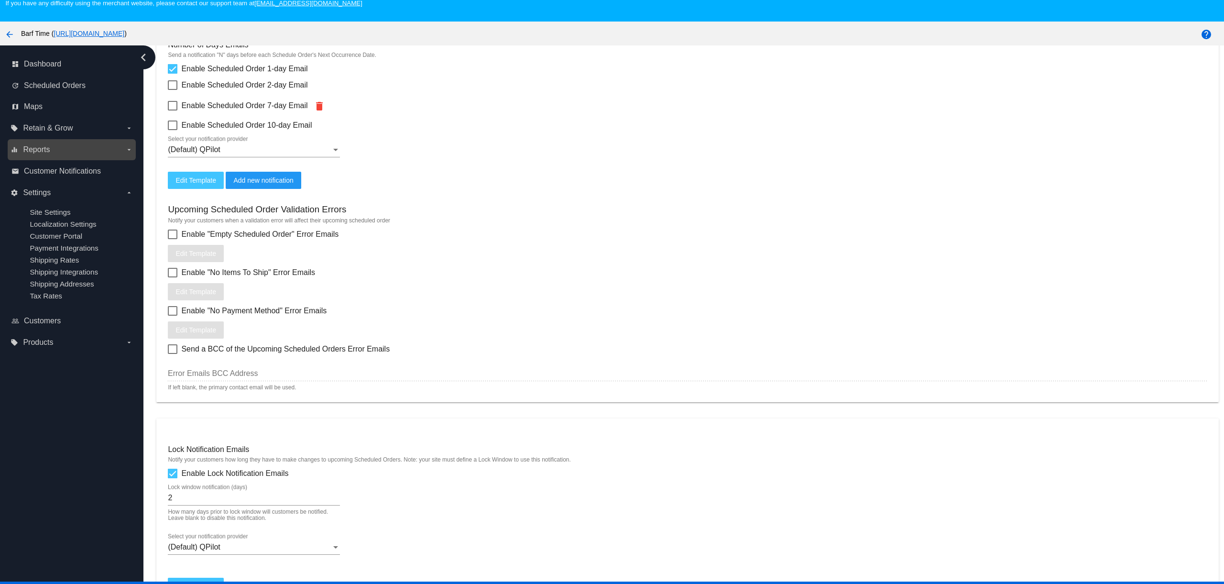
click at [57, 152] on label "equalizer Reports arrow_drop_down" at bounding box center [72, 149] width 122 height 15
click at [0, 0] on input "equalizer Reports arrow_drop_down" at bounding box center [0, 0] width 0 height 0
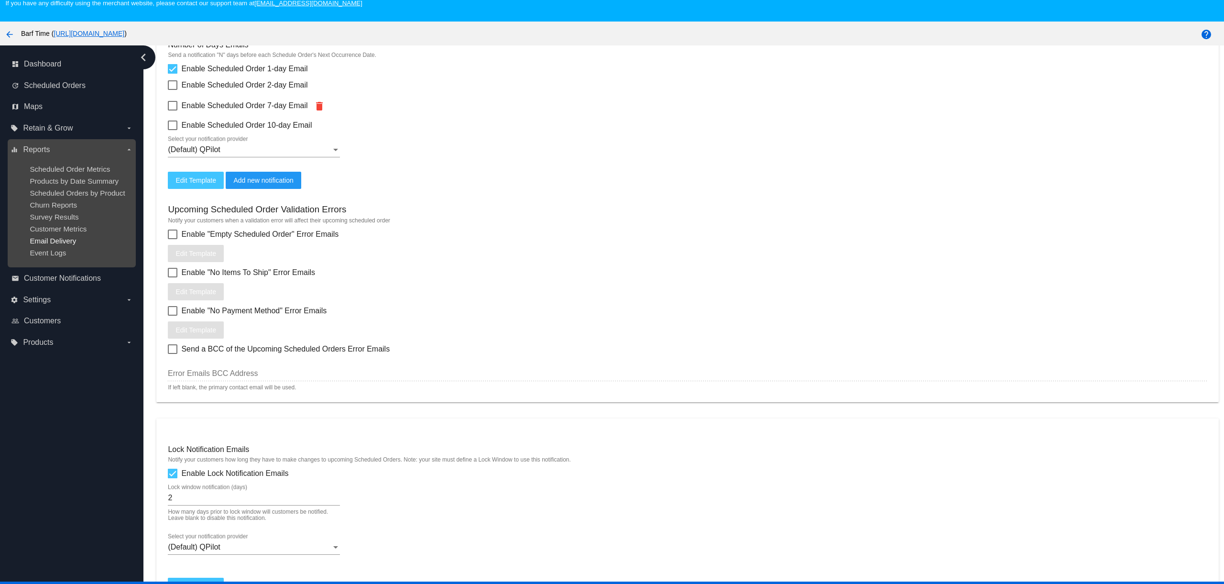
click at [56, 244] on span "Email Delivery" at bounding box center [53, 241] width 46 height 8
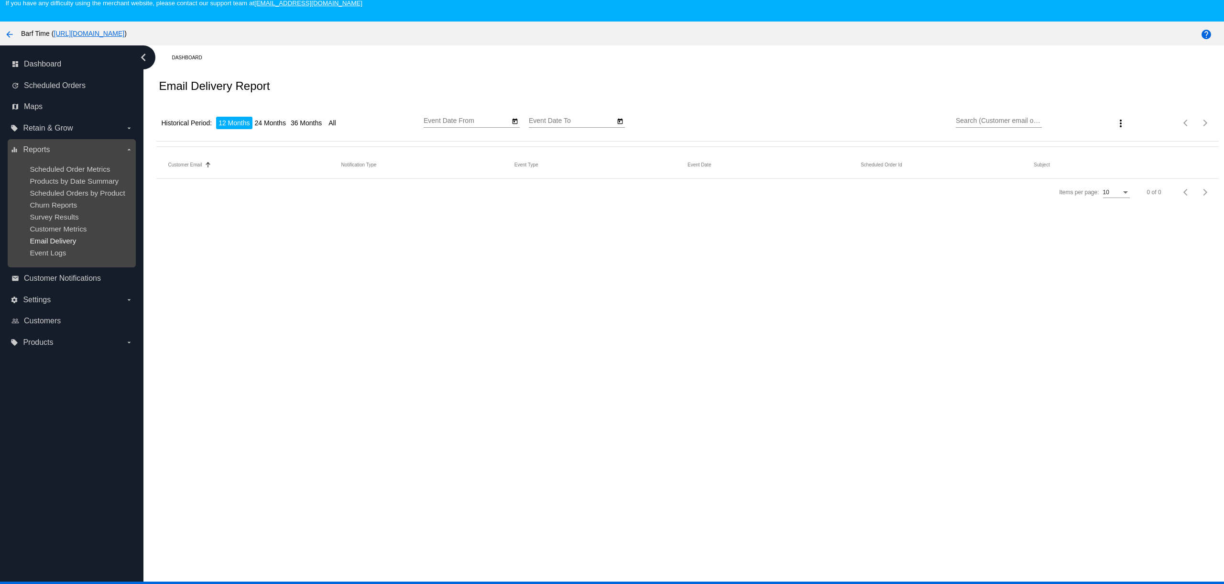
type input "[DATE]"
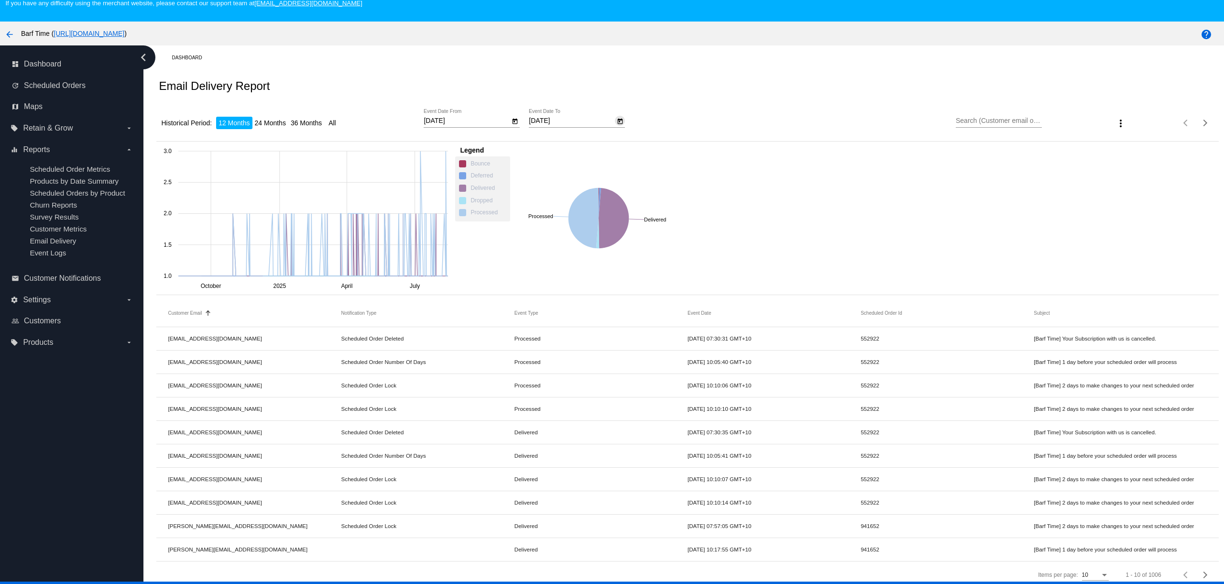
click at [622, 123] on icon "Open calendar" at bounding box center [620, 121] width 7 height 11
click at [638, 227] on div "15" at bounding box center [637, 227] width 17 height 17
click at [993, 124] on input "Search (Customer email or subject)" at bounding box center [999, 121] width 86 height 8
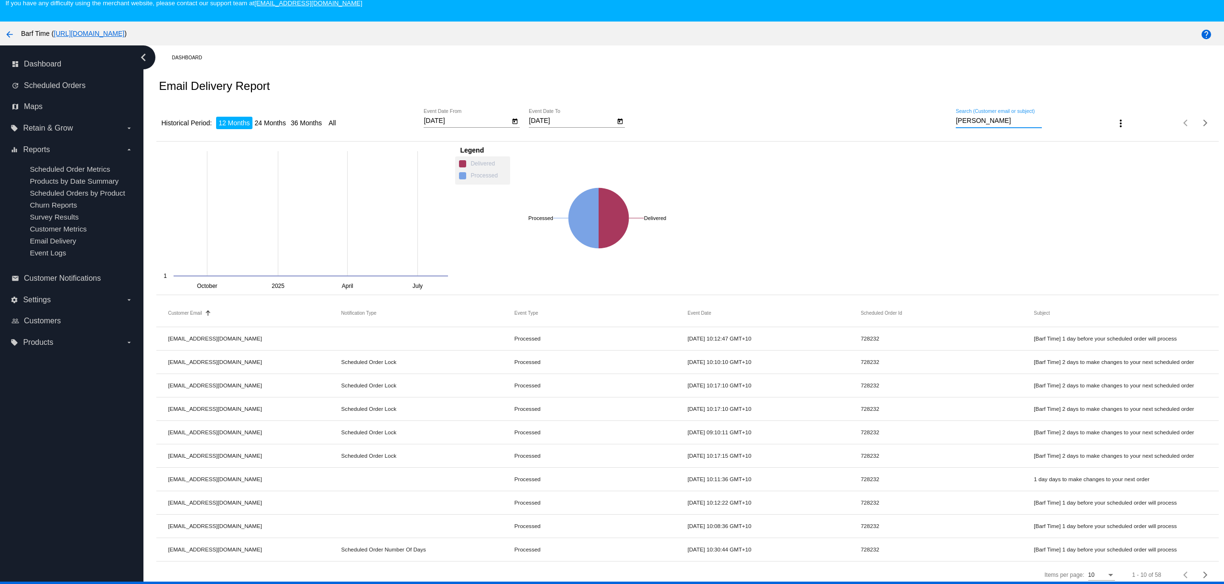
scroll to position [7, 0]
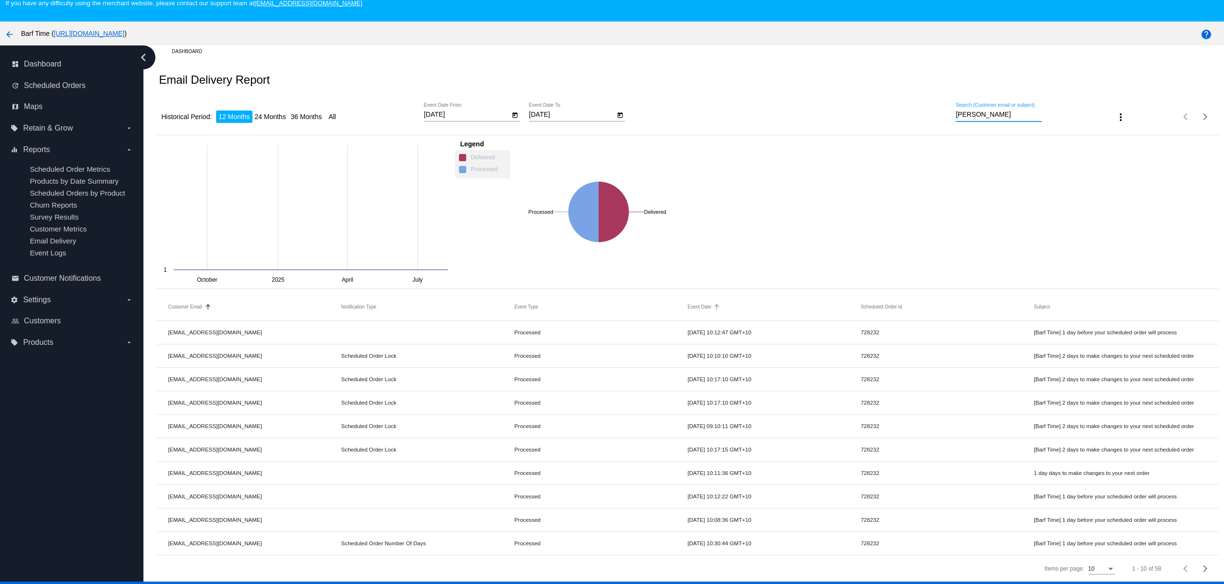
type input "[PERSON_NAME]"
click at [704, 307] on button "Event Date" at bounding box center [698, 307] width 23 height 6
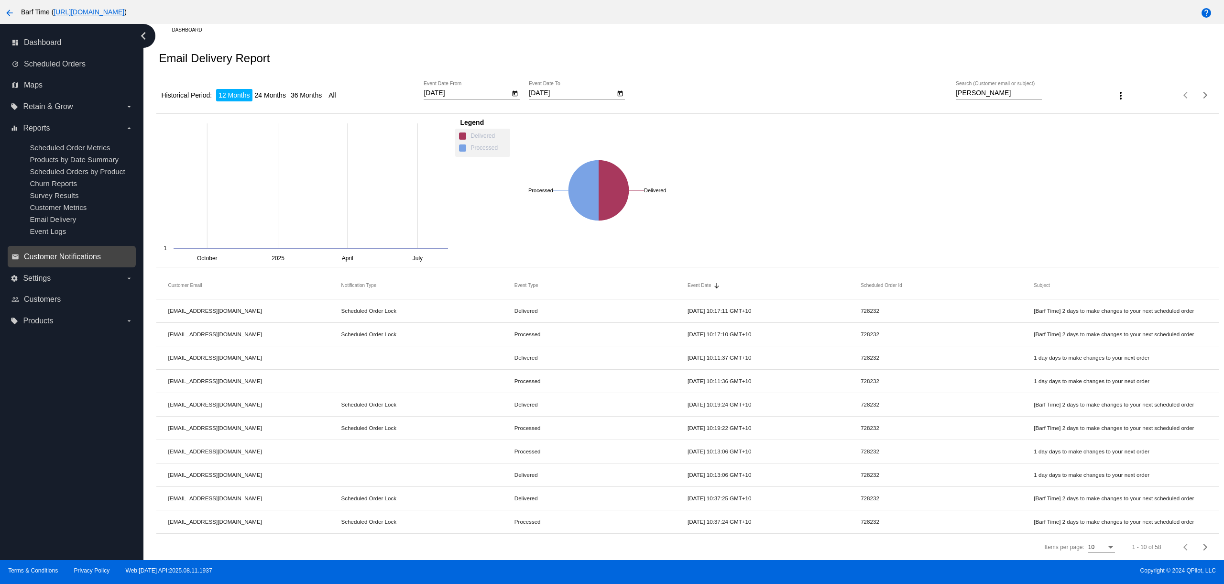
click at [64, 261] on span "Customer Notifications" at bounding box center [62, 256] width 77 height 9
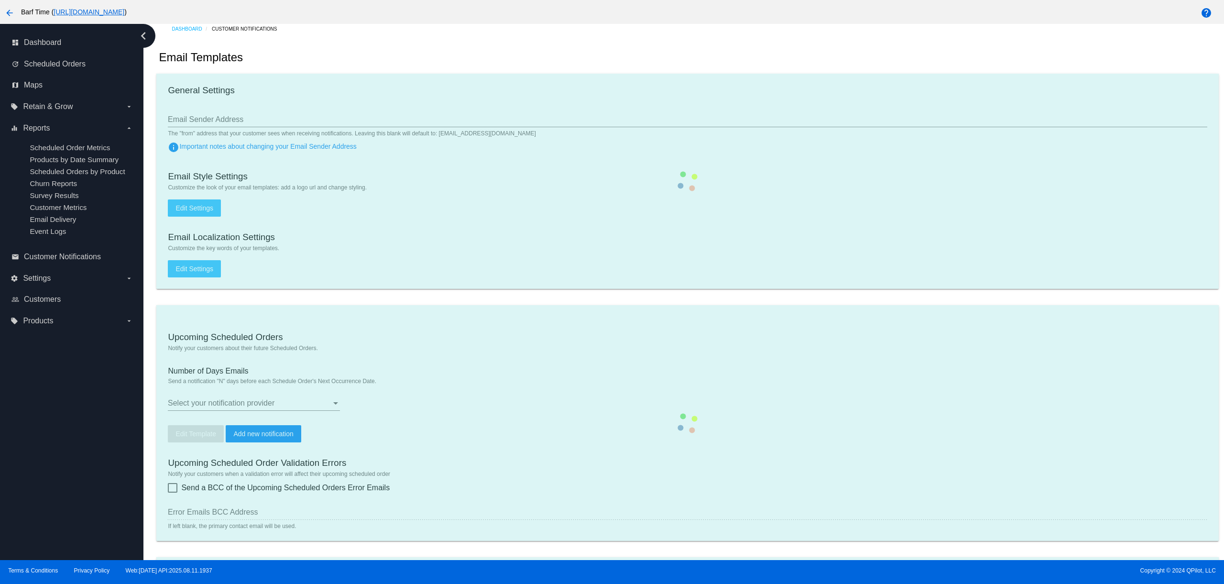
type input "hello@barftime.com.au"
checkbox input "true"
type input "2"
checkbox input "true"
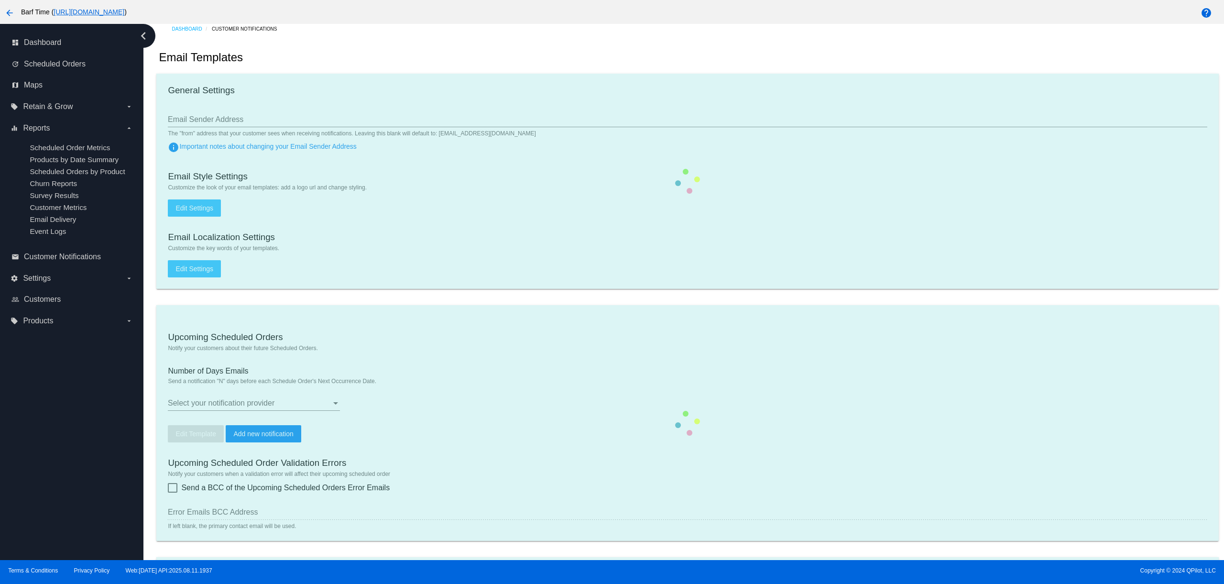
checkbox input "true"
type input "hello@barftime.com.au"
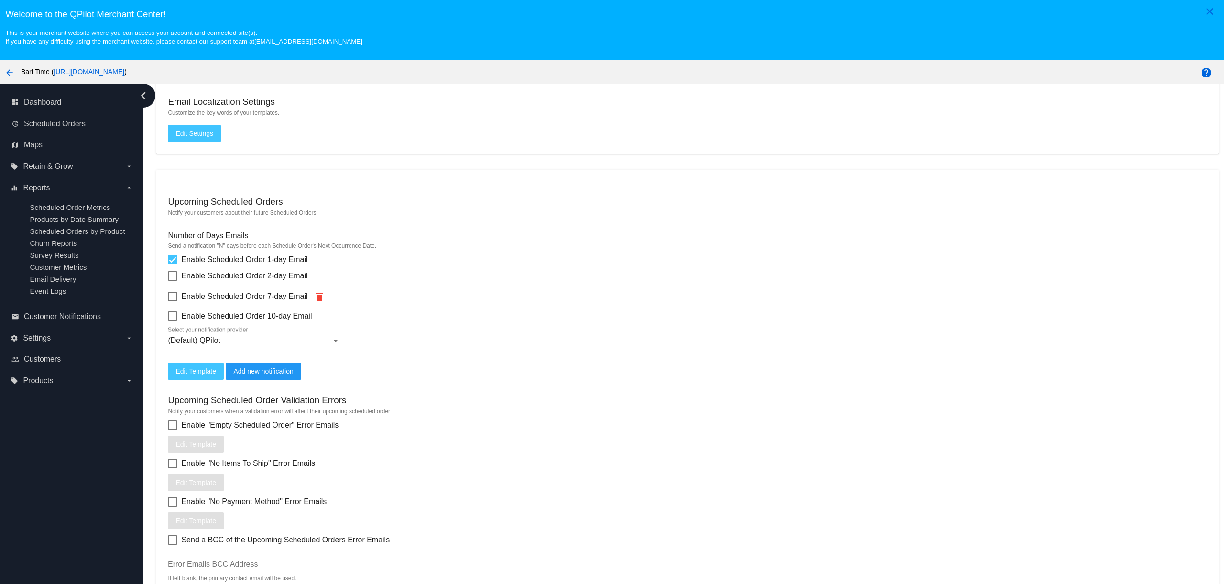
scroll to position [197, 0]
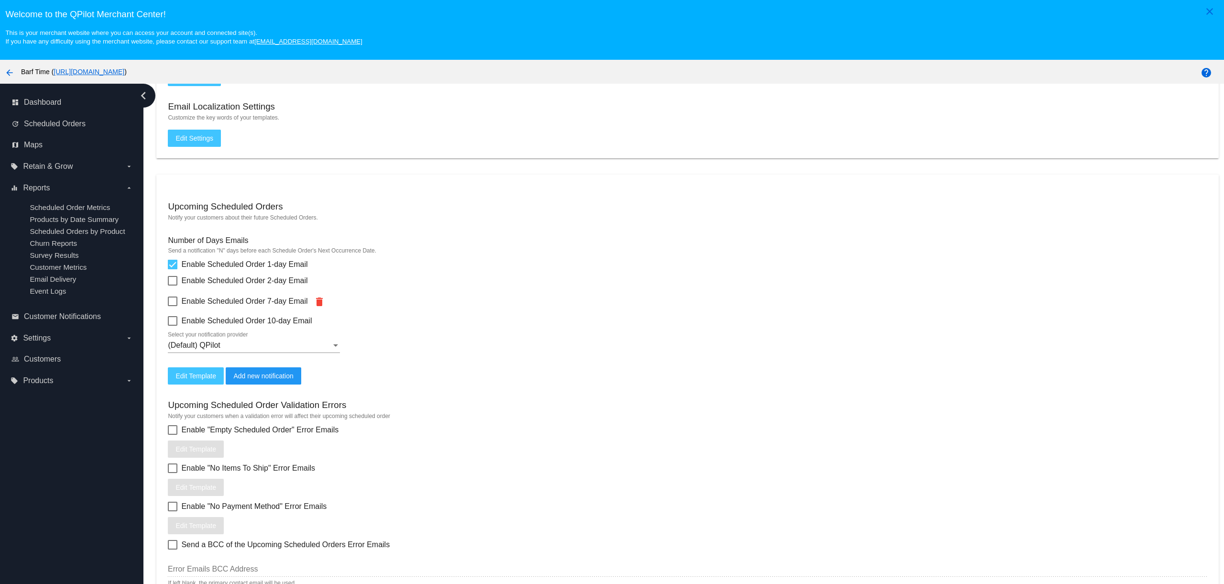
click at [203, 384] on button "Edit Template" at bounding box center [196, 375] width 56 height 17
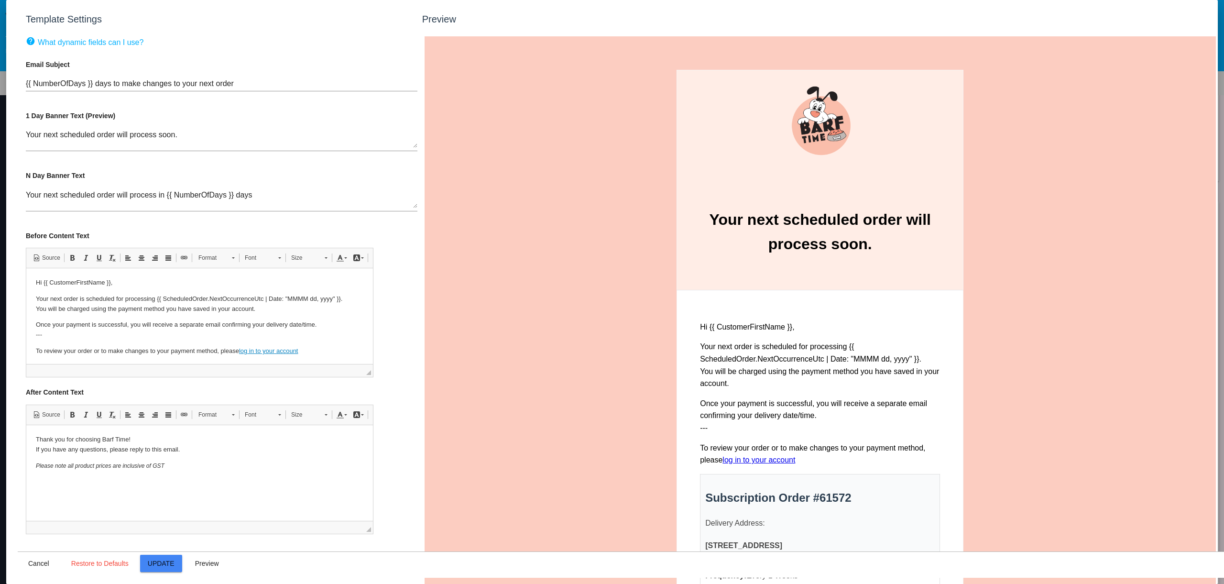
scroll to position [0, 0]
click at [47, 562] on span "Cancel" at bounding box center [38, 563] width 21 height 8
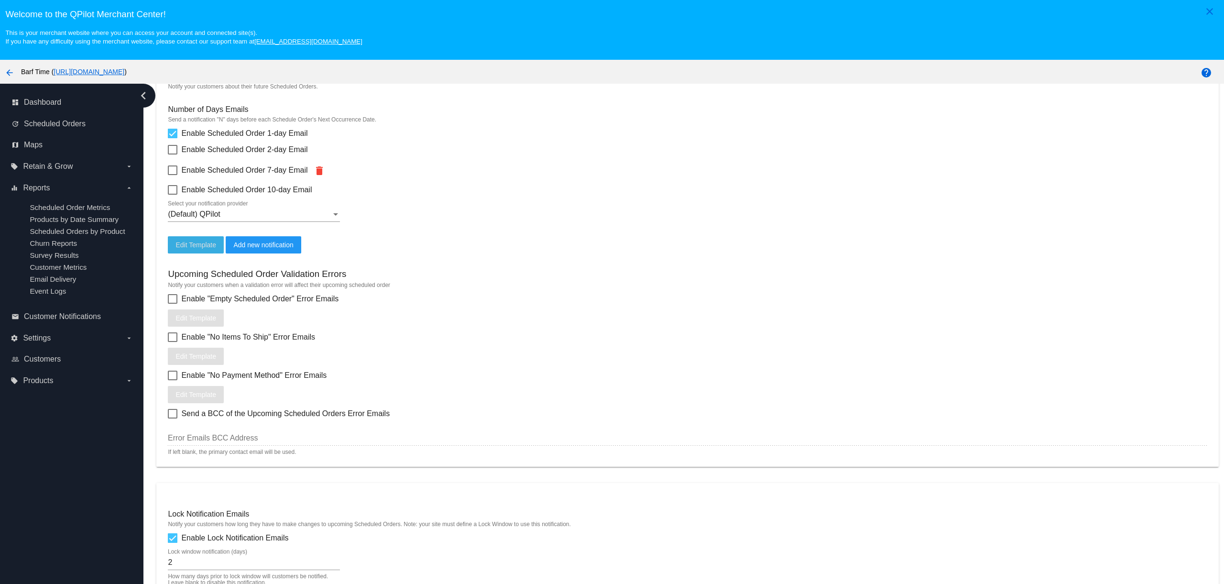
scroll to position [319, 0]
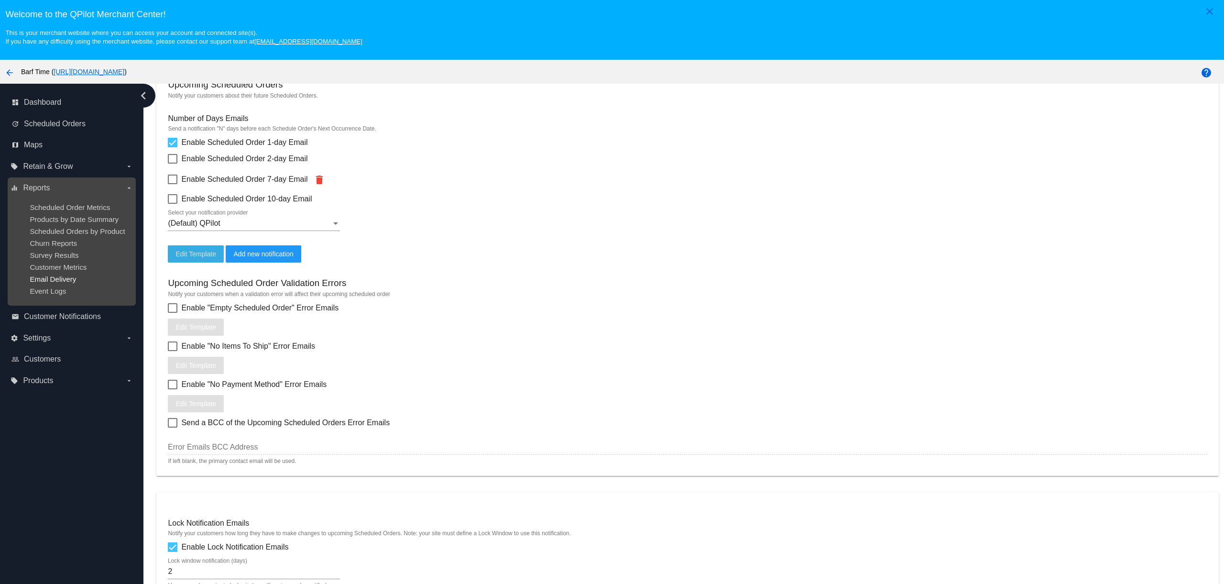
click at [53, 281] on span "Email Delivery" at bounding box center [53, 279] width 46 height 8
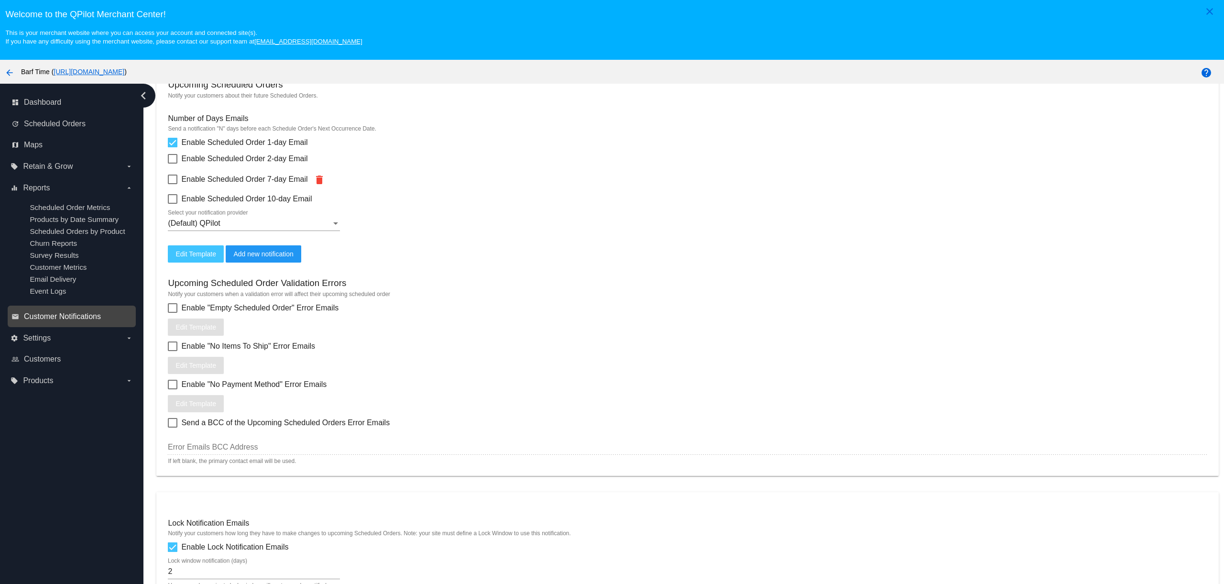
click at [41, 321] on span "Customer Notifications" at bounding box center [62, 316] width 77 height 9
click at [64, 321] on span "Customer Notifications" at bounding box center [62, 316] width 77 height 9
click at [197, 258] on span "Edit Template" at bounding box center [195, 254] width 41 height 8
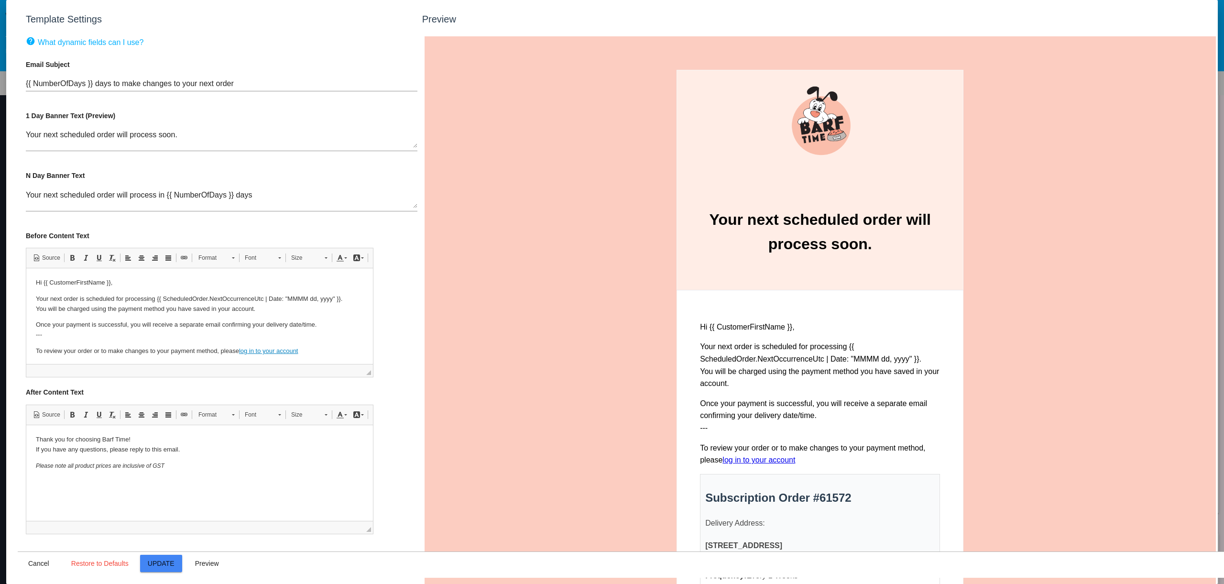
scroll to position [0, 0]
drag, startPoint x: 101, startPoint y: 82, endPoint x: 252, endPoint y: 81, distance: 151.6
click at [252, 81] on input "{{ NumberOfDays }} days to make changes to your next order" at bounding box center [222, 83] width 392 height 9
click at [130, 85] on input "{{ NumberOfDays }} until your order processes" at bounding box center [222, 83] width 392 height 9
type input "{{ NumberOfDays }} until your next subscription order processes"
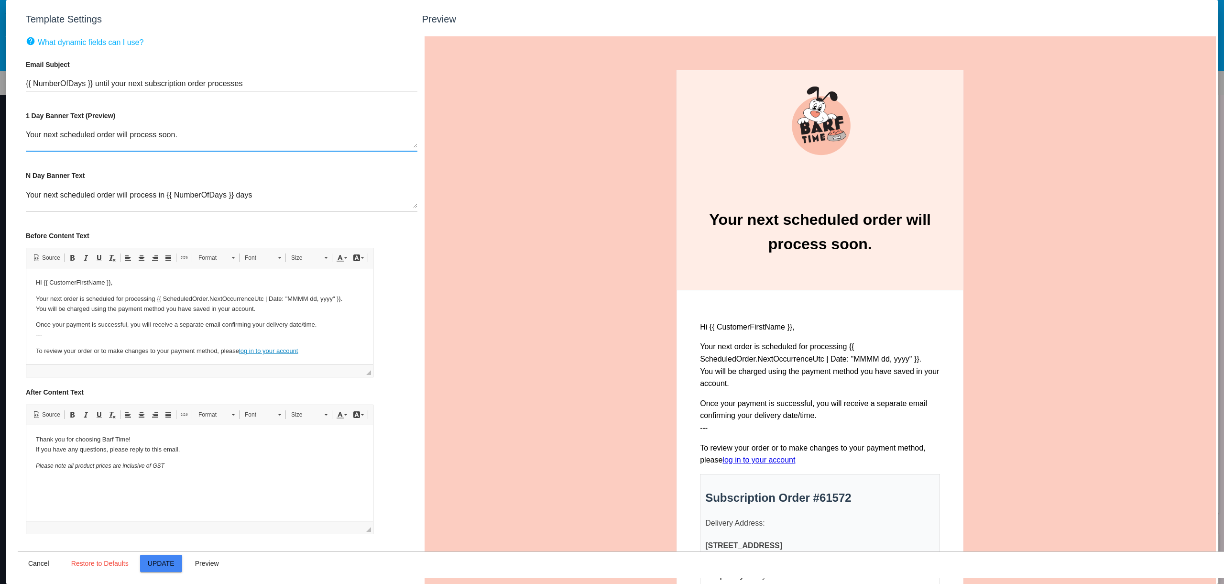
drag, startPoint x: 60, startPoint y: 134, endPoint x: 92, endPoint y: 137, distance: 32.1
click at [96, 136] on textarea "Your next scheduled order will process soon." at bounding box center [222, 139] width 392 height 17
type textarea "Your next Subscription order will process soon."
click at [213, 563] on span "Preview" at bounding box center [207, 563] width 24 height 8
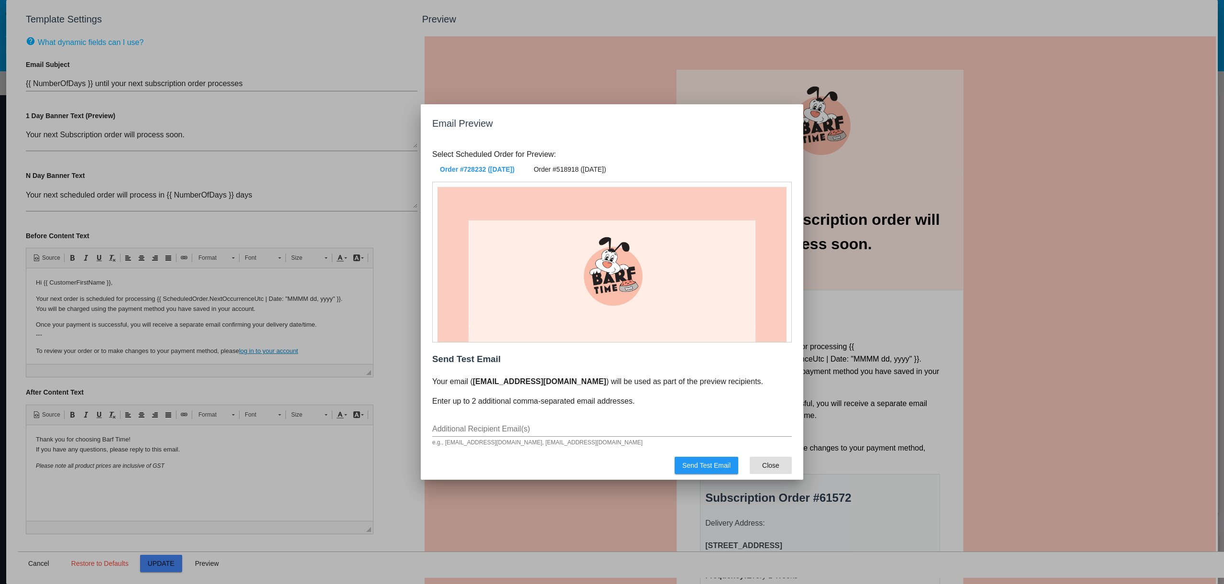
click at [772, 464] on span "Close" at bounding box center [770, 465] width 17 height 8
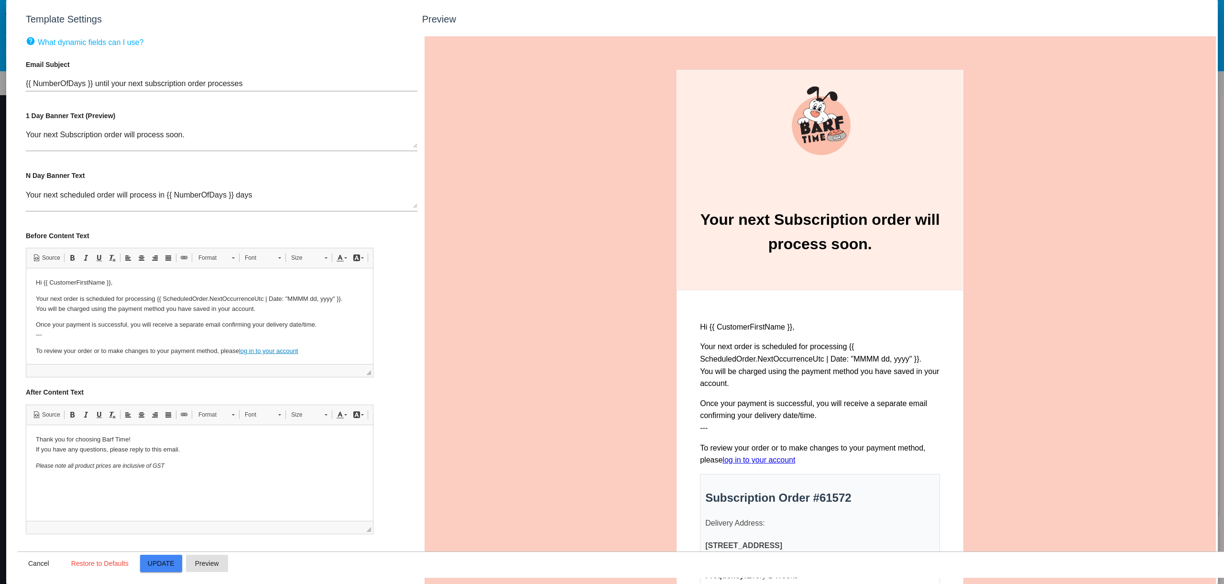
click at [214, 562] on span "Preview" at bounding box center [207, 563] width 24 height 8
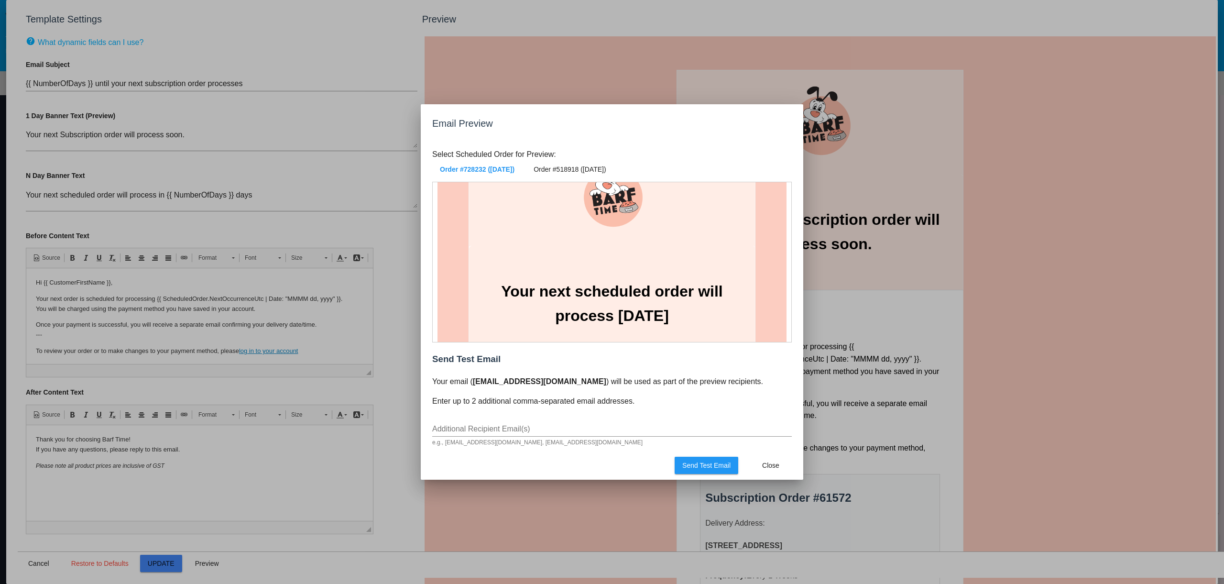
scroll to position [86, 0]
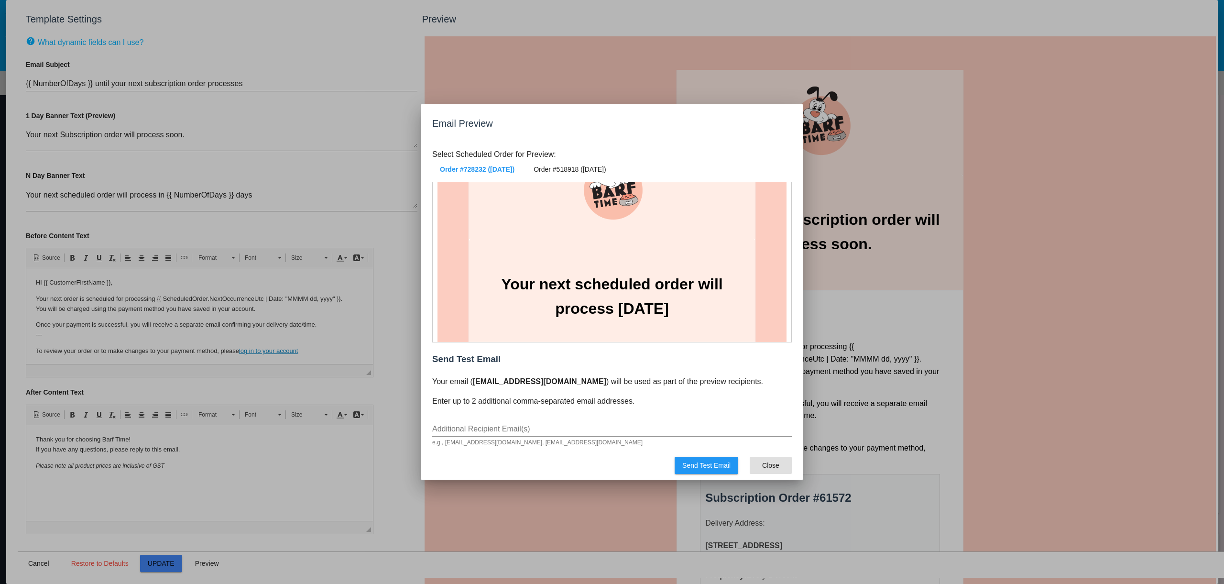
click at [764, 461] on span "Close" at bounding box center [770, 465] width 17 height 8
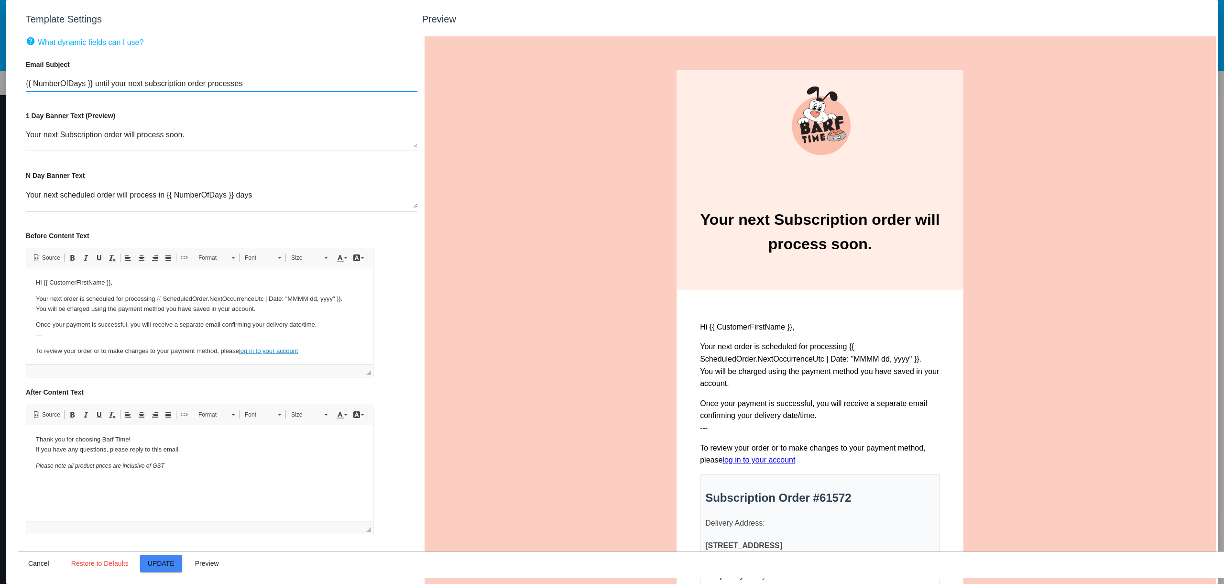
click at [94, 83] on input "{{ NumberOfDays }} until your next subscription order processes" at bounding box center [222, 83] width 392 height 9
drag, startPoint x: 131, startPoint y: 84, endPoint x: 14, endPoint y: 83, distance: 117.6
click at [18, 83] on div "help What dynamic fields can I use? Email Subject {{ NumberOfDays }} day until …" at bounding box center [222, 328] width 408 height 584
click at [160, 85] on input "Your next subscription order processes" at bounding box center [222, 83] width 392 height 9
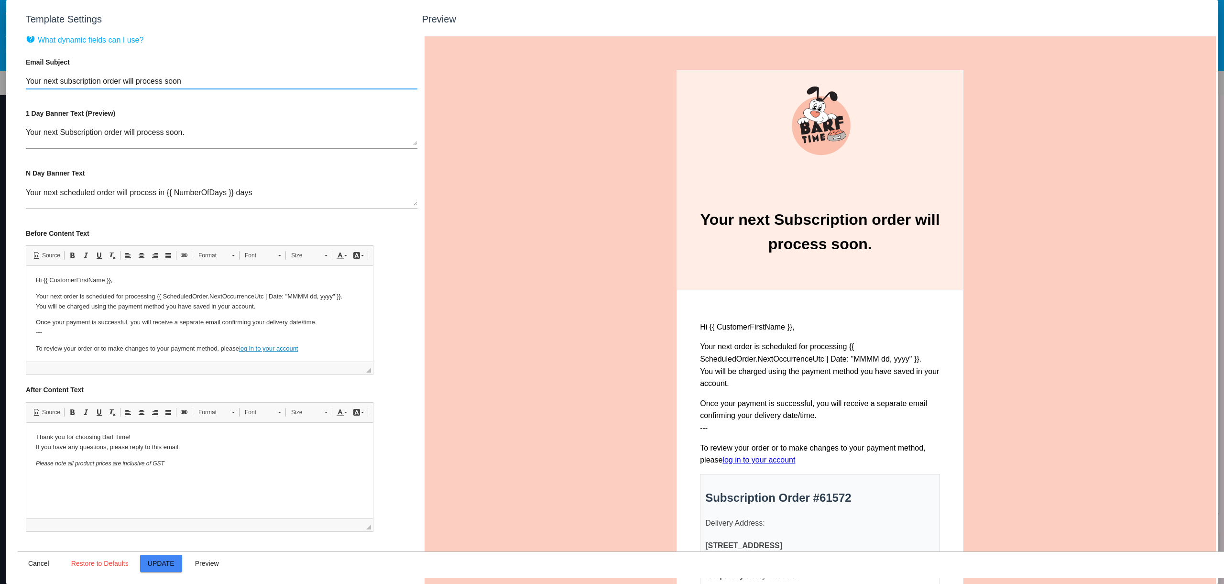
type input "Your next subscription order will process soon"
click at [263, 195] on textarea "Your next scheduled order will process in {{ NumberOfDays }} days" at bounding box center [222, 196] width 392 height 17
drag, startPoint x: 260, startPoint y: 194, endPoint x: 28, endPoint y: 192, distance: 231.9
click at [29, 192] on textarea "Your next scheduled order will process in {{ NumberOfDays }} days" at bounding box center [222, 196] width 392 height 17
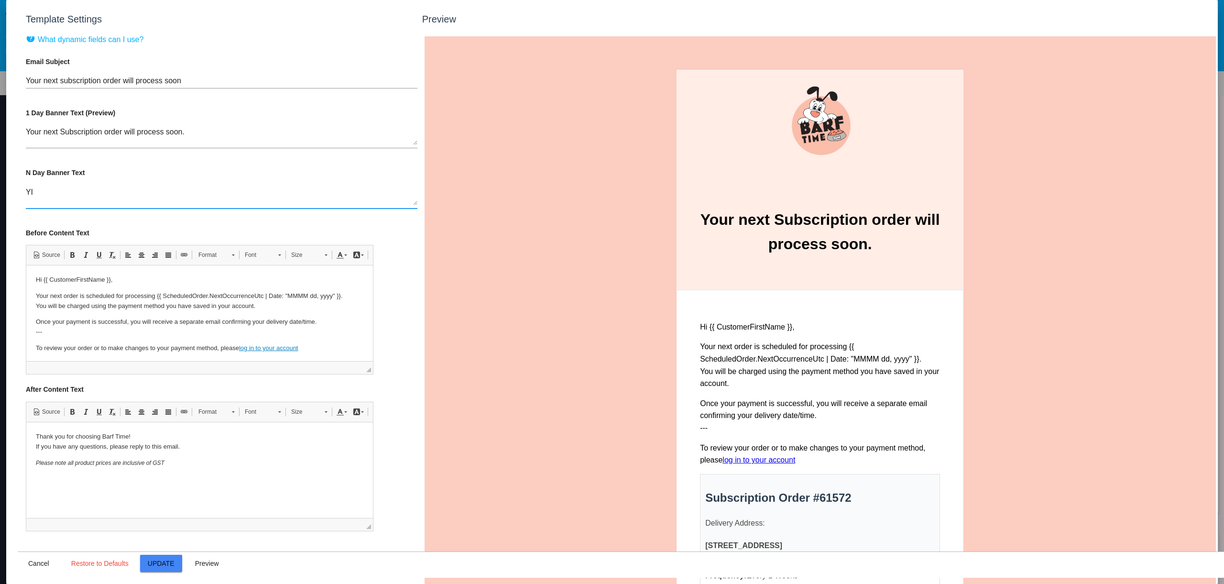
type textarea "Y"
type textarea "I"
type textarea "Your next scheduled order will process in {{ NumberOfDays }} days"
click at [336, 199] on textarea "Your next scheduled order will process in {{ NumberOfDays }} days" at bounding box center [222, 196] width 392 height 17
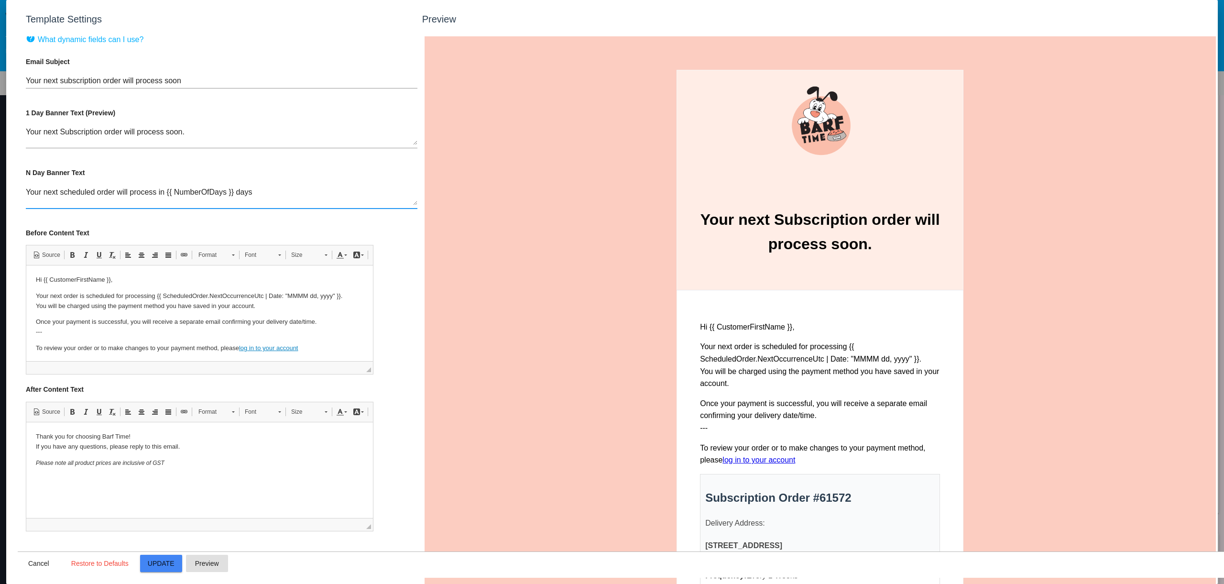
click at [223, 561] on button "Preview" at bounding box center [207, 563] width 42 height 17
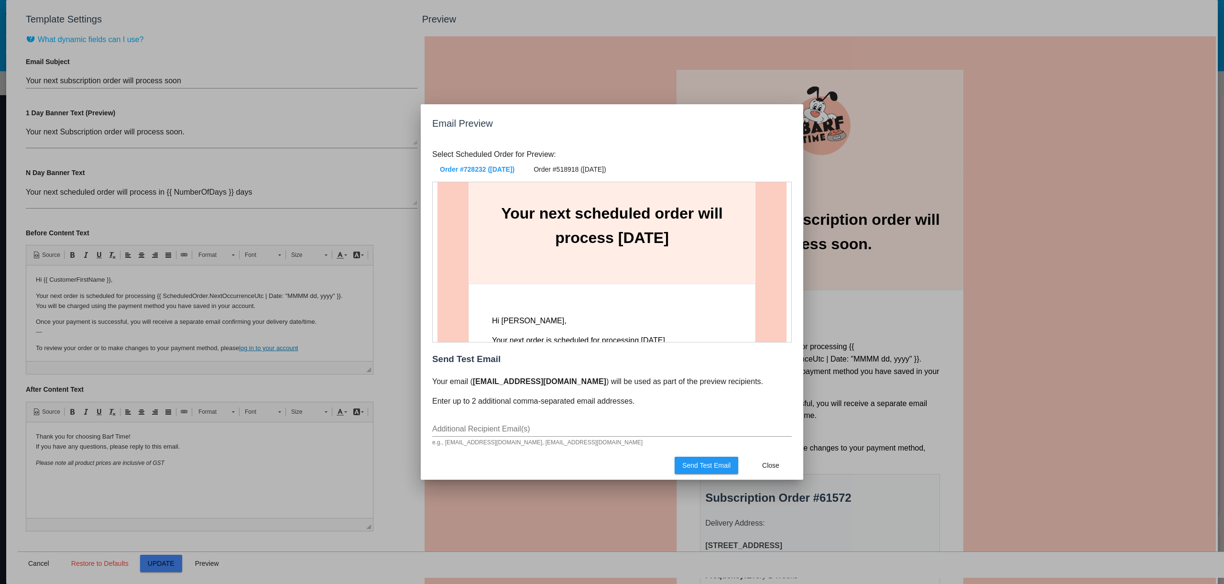
scroll to position [207, 0]
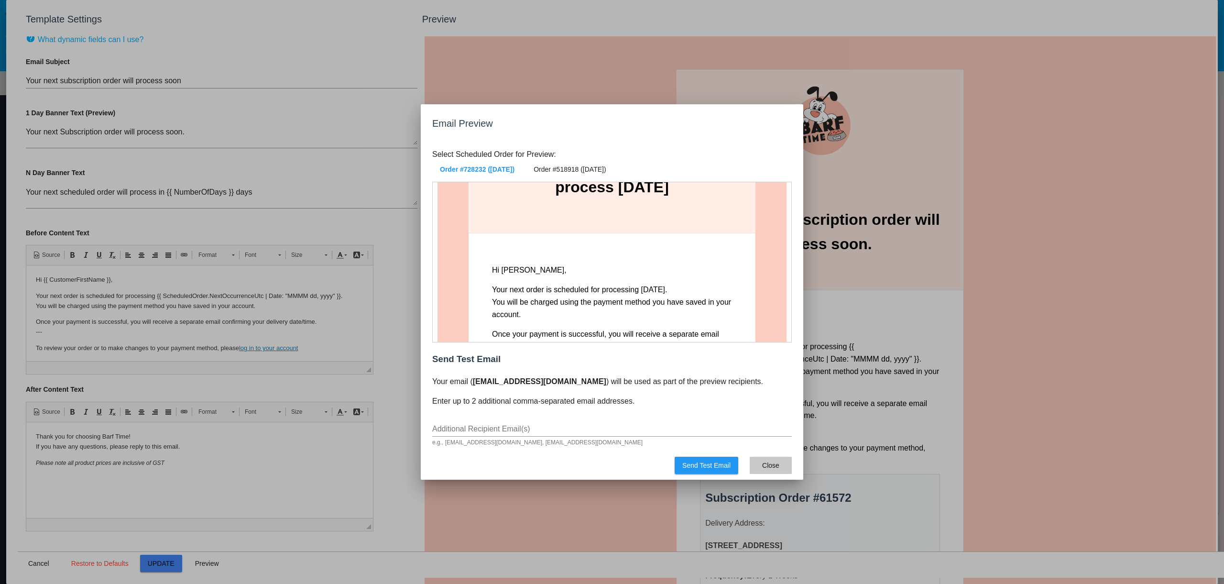
click at [778, 466] on span "Close" at bounding box center [770, 465] width 17 height 8
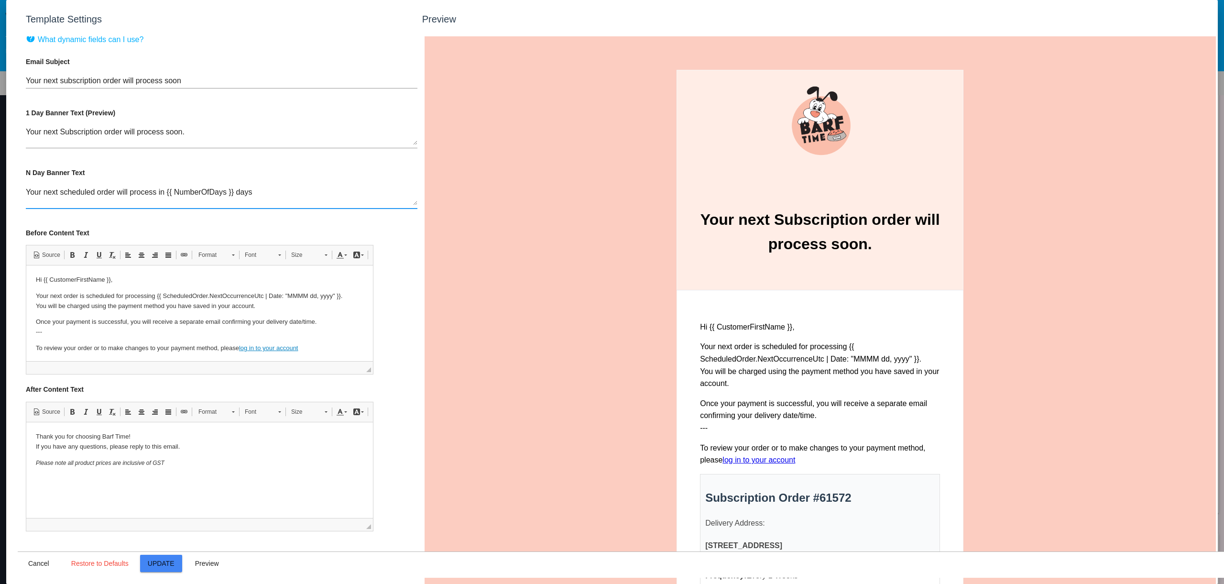
drag, startPoint x: 262, startPoint y: 194, endPoint x: 0, endPoint y: 188, distance: 261.6
click at [0, 188] on div "Template Settings Preview help What dynamic fields can I use? Email Subject You…" at bounding box center [612, 292] width 1224 height 584
drag, startPoint x: 200, startPoint y: 135, endPoint x: 2, endPoint y: 135, distance: 197.9
click at [2, 135] on div "Template Settings Preview help What dynamic fields can I use? Email Subject You…" at bounding box center [612, 292] width 1224 height 584
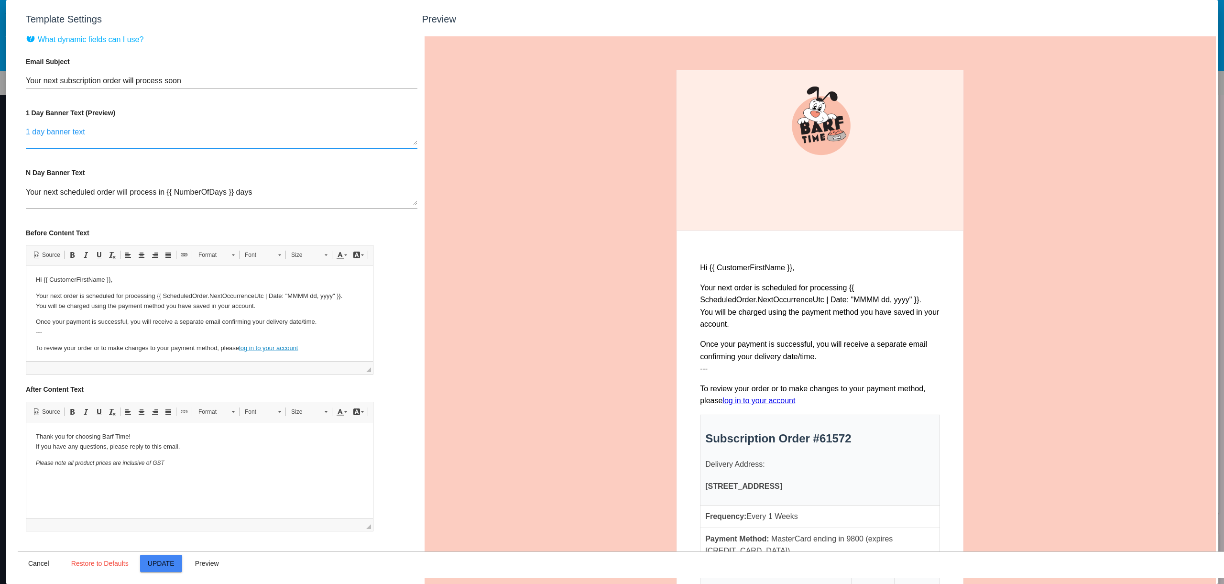
paste textarea "Your next Subscription order will process soon."
type textarea "Your next Subscription order will process soon."
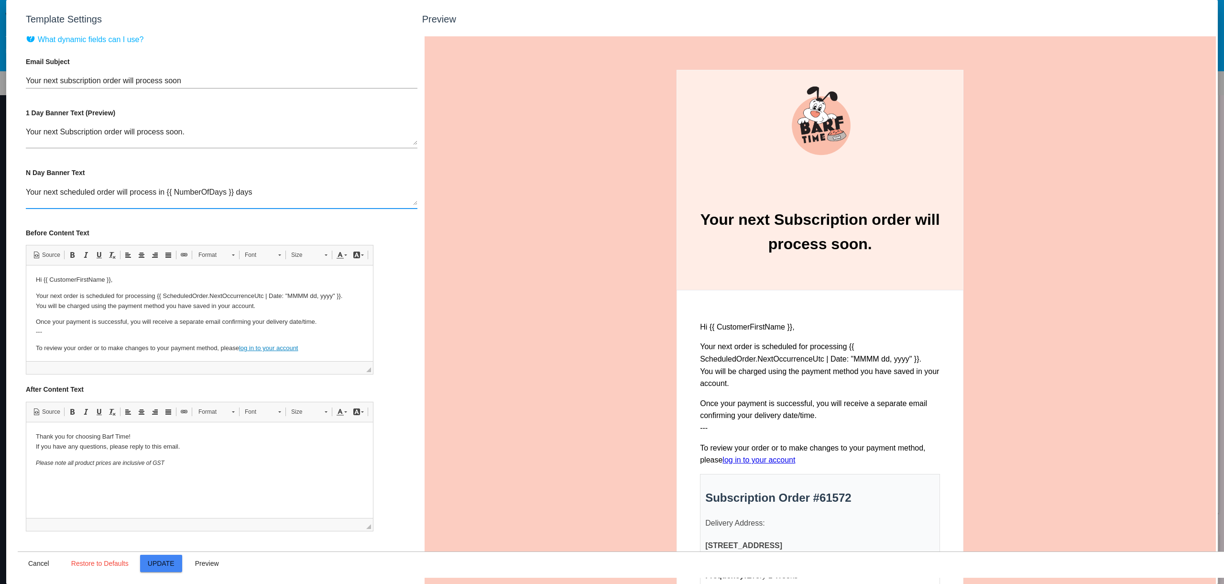
drag, startPoint x: 255, startPoint y: 192, endPoint x: 24, endPoint y: 184, distance: 231.1
click at [24, 184] on div "help What dynamic fields can I use? Email Subject Your next subscription order …" at bounding box center [222, 328] width 408 height 584
click at [209, 558] on button "Preview" at bounding box center [207, 563] width 42 height 17
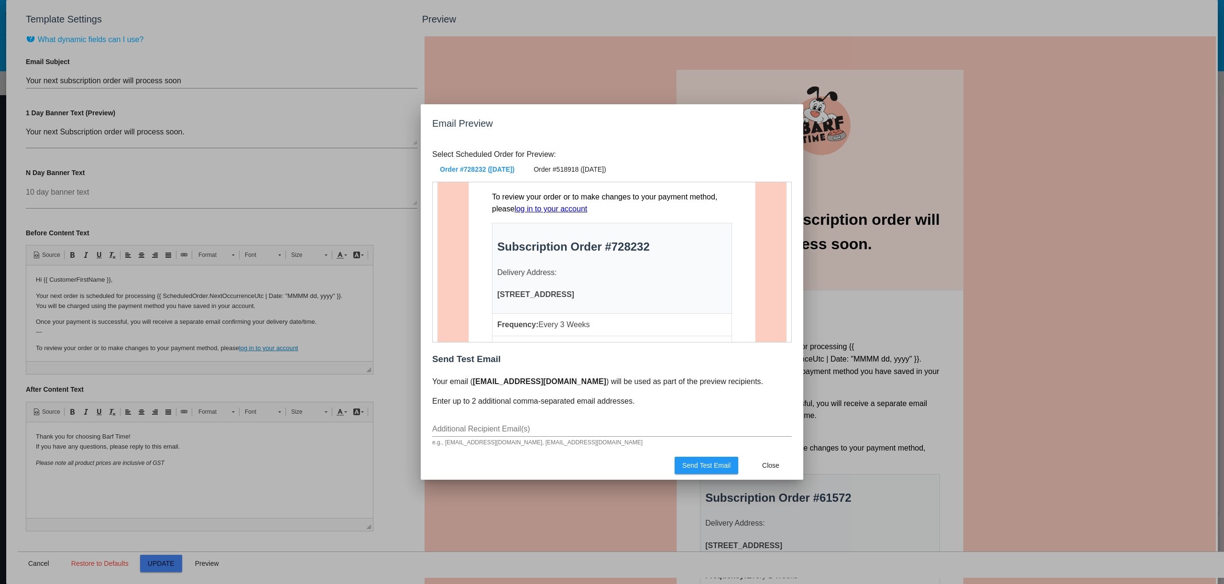
scroll to position [390, 0]
click at [753, 462] on button "Close" at bounding box center [771, 465] width 42 height 17
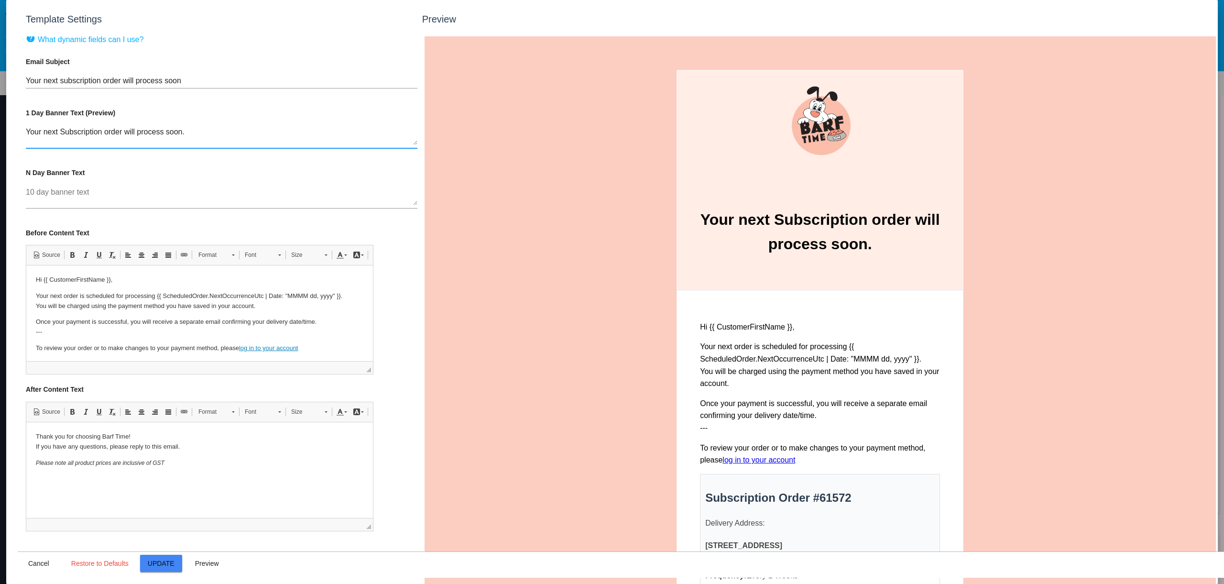
click at [137, 138] on textarea "Your next Subscription order will process soon." at bounding box center [222, 136] width 392 height 17
drag, startPoint x: 196, startPoint y: 132, endPoint x: 9, endPoint y: 130, distance: 186.9
click at [9, 130] on mat-dialog-container "Template Settings Preview help What dynamic fields can I use? Email Subject You…" at bounding box center [611, 292] width 1211 height 584
click at [74, 195] on textarea "10 day banner text" at bounding box center [222, 196] width 392 height 17
paste textarea "Your next Subscription order will process soon."
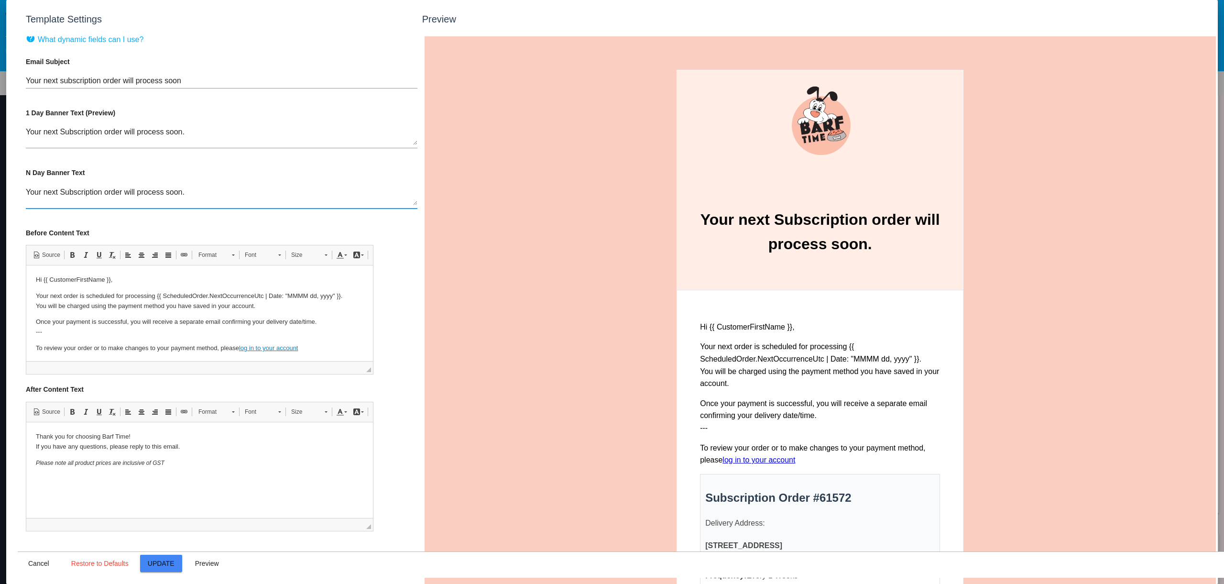
type textarea "Your next Subscription order will process soon."
drag, startPoint x: 182, startPoint y: 136, endPoint x: 26, endPoint y: 132, distance: 155.9
click at [26, 132] on textarea "Your next Subscription order will process soon." at bounding box center [222, 136] width 392 height 17
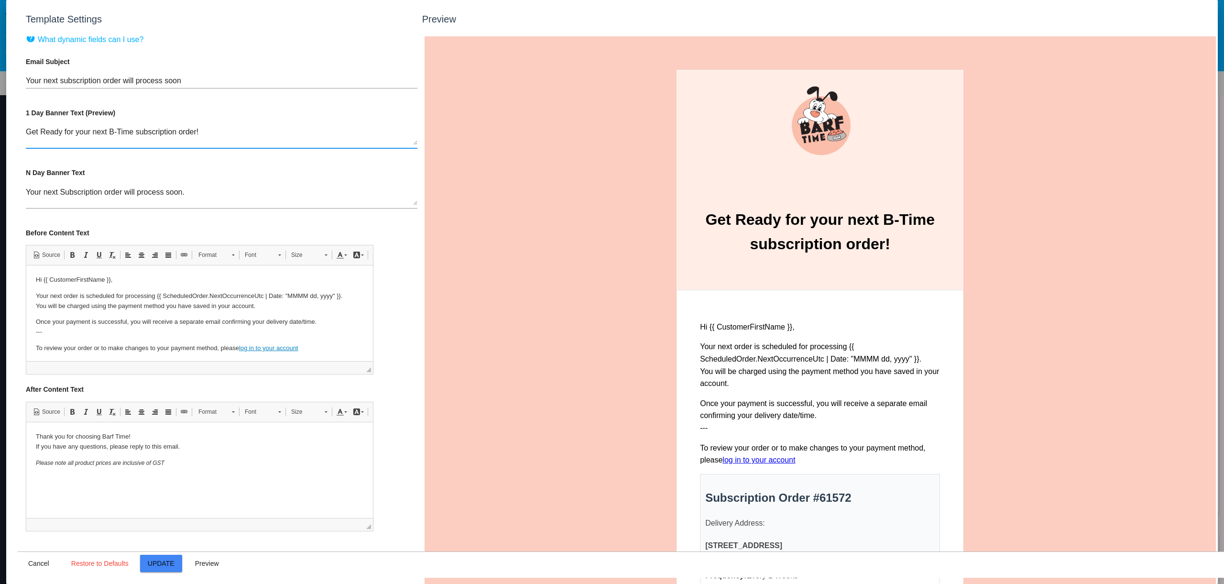
drag, startPoint x: 39, startPoint y: 132, endPoint x: 12, endPoint y: 130, distance: 27.4
click at [12, 130] on mat-dialog-container "Template Settings Preview help What dynamic fields can I use? Email Subject You…" at bounding box center [611, 292] width 1211 height 584
click at [196, 134] on textarea "Ready for your next B-Time subscription order!" at bounding box center [222, 136] width 392 height 17
click at [27, 132] on textarea "Ready for your next B-Time subscription order?" at bounding box center [222, 136] width 392 height 17
drag, startPoint x: 90, startPoint y: 134, endPoint x: 227, endPoint y: 131, distance: 136.8
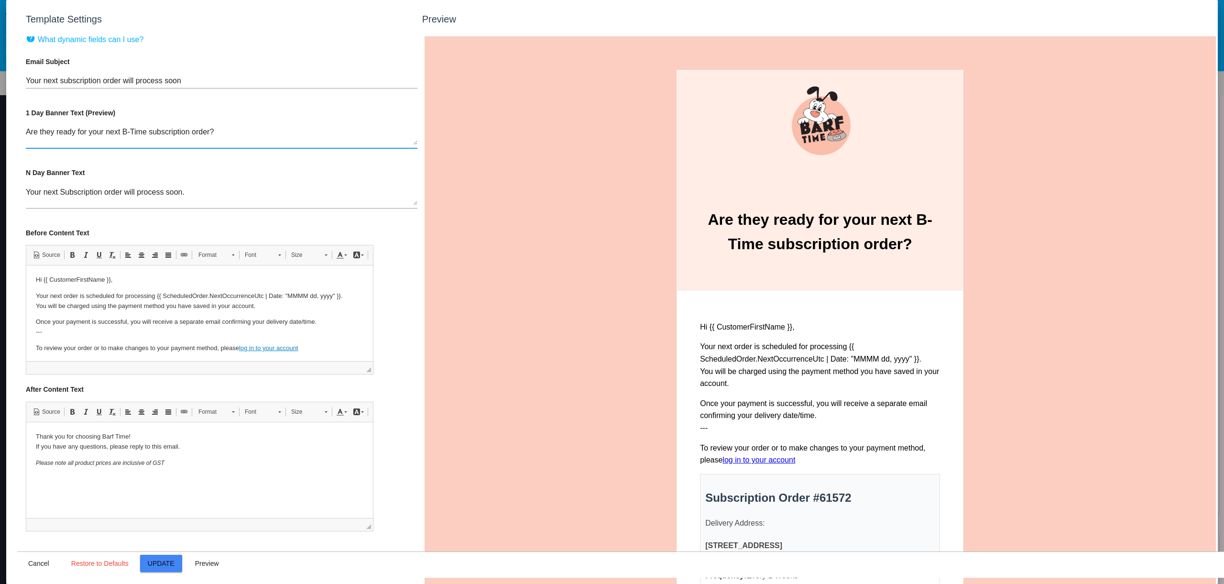
click at [227, 131] on textarea "Are they ready for your next B-Time subscription order?" at bounding box center [222, 136] width 392 height 17
drag, startPoint x: 26, startPoint y: 133, endPoint x: 55, endPoint y: 132, distance: 29.6
click at [55, 132] on textarea "Are they ready for their next delicious order?" at bounding box center [222, 136] width 392 height 17
click at [74, 132] on textarea "Is your bestie ready for their next delicious order?" at bounding box center [222, 136] width 392 height 17
drag, startPoint x: 221, startPoint y: 131, endPoint x: 2, endPoint y: 130, distance: 219.0
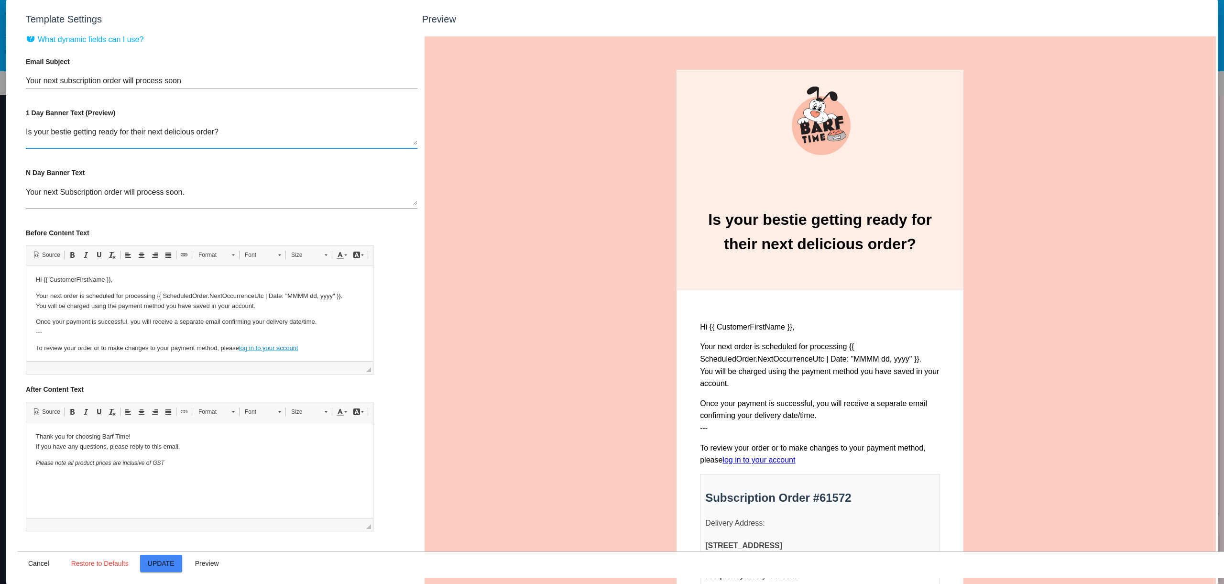
click at [2, 130] on div "Template Settings Preview help What dynamic fields can I use? Email Subject You…" at bounding box center [612, 292] width 1224 height 584
type textarea "Is your bestie getting ready for their next delicious order?"
drag, startPoint x: 192, startPoint y: 195, endPoint x: 17, endPoint y: 189, distance: 175.1
click at [18, 189] on div "help What dynamic fields can I use? Email Subject Your next subscription order …" at bounding box center [222, 328] width 408 height 584
paste textarea "Is your bestie getting ready for their next delicious order?"
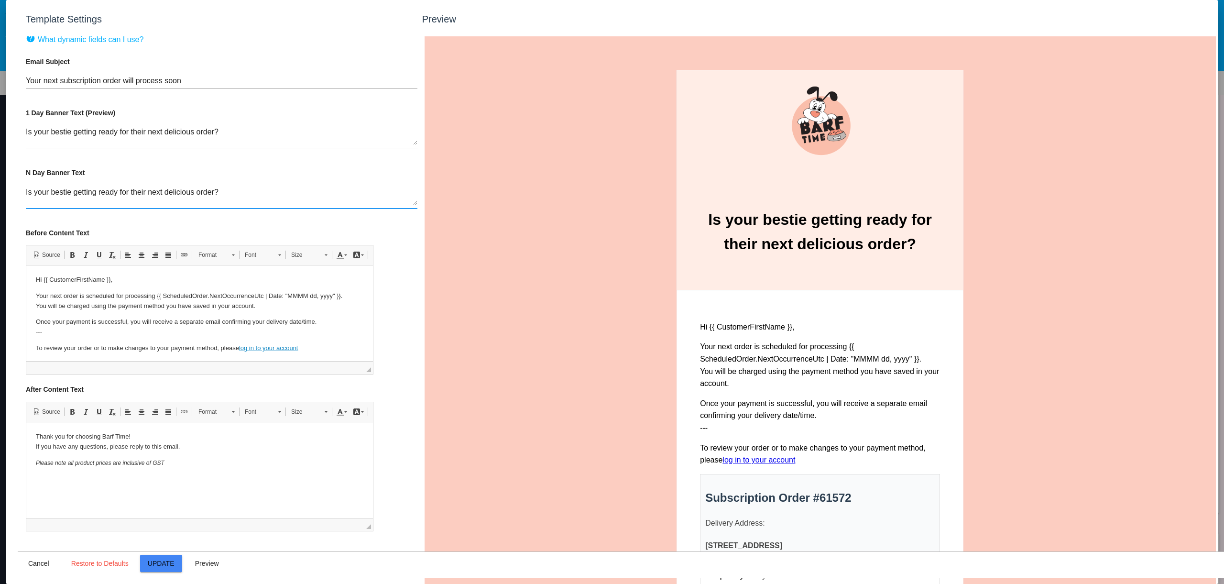
type textarea "Is your bestie getting ready for their next delicious order?"
click at [229, 132] on textarea "Is your bestie getting ready for their next delicious order?" at bounding box center [222, 136] width 392 height 17
click at [165, 562] on span "Update" at bounding box center [161, 563] width 27 height 8
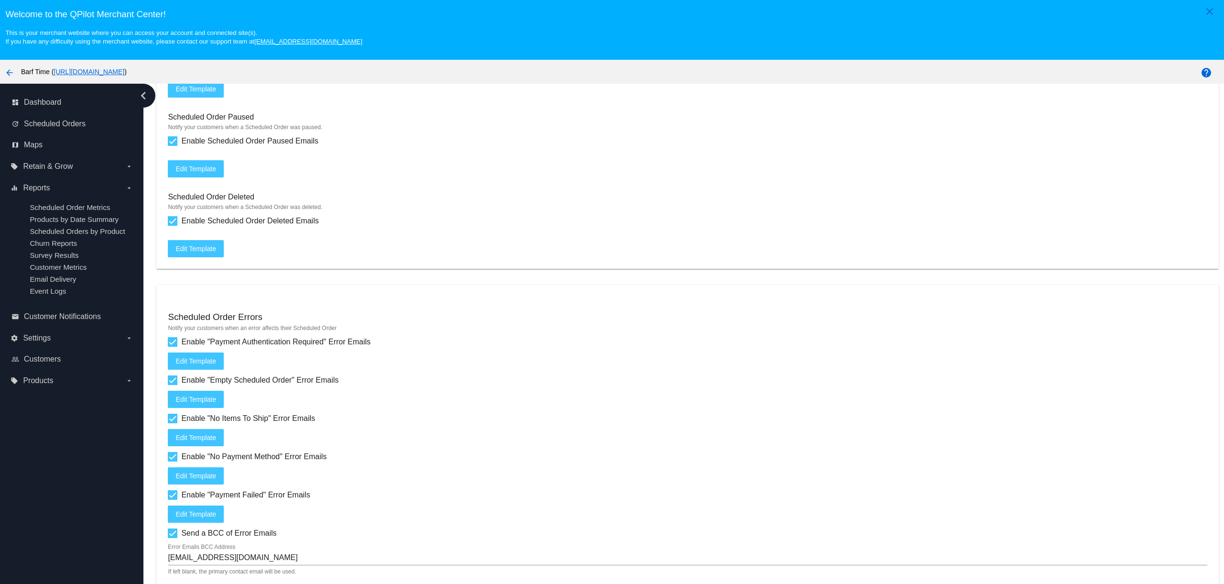
scroll to position [50, 0]
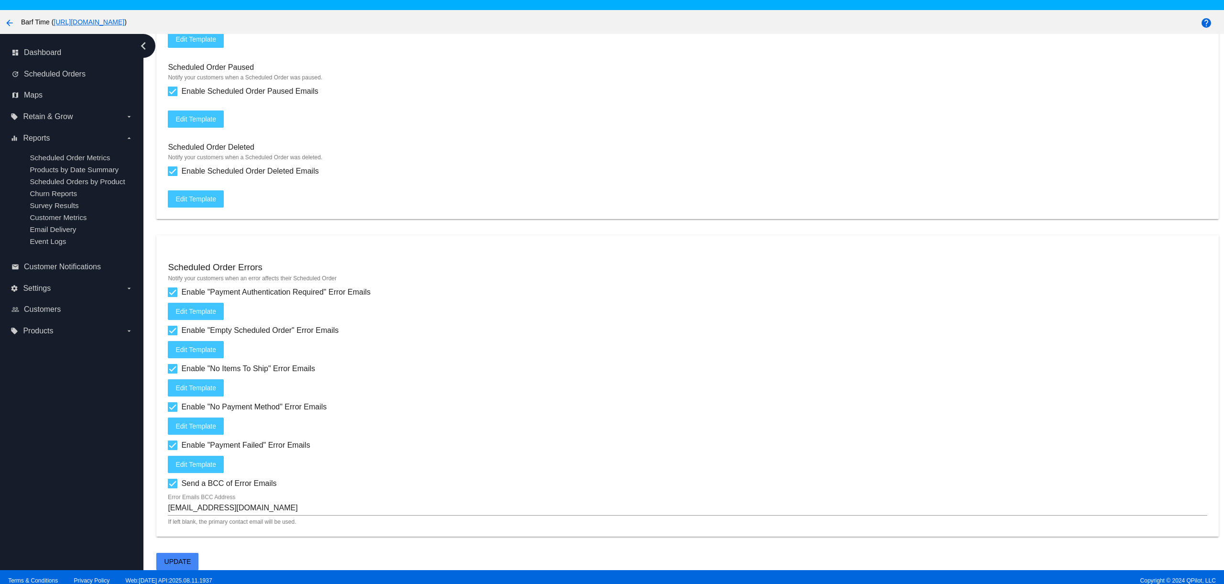
click at [201, 197] on span "Edit Template" at bounding box center [195, 199] width 41 height 8
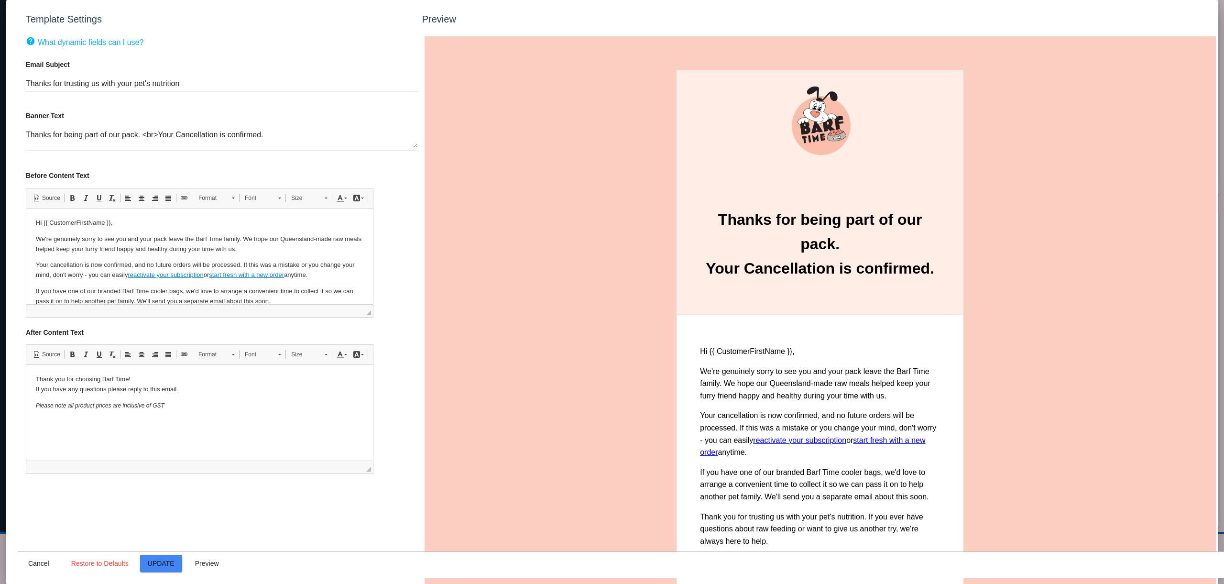
scroll to position [0, 0]
click at [32, 565] on span "Cancel" at bounding box center [38, 563] width 21 height 8
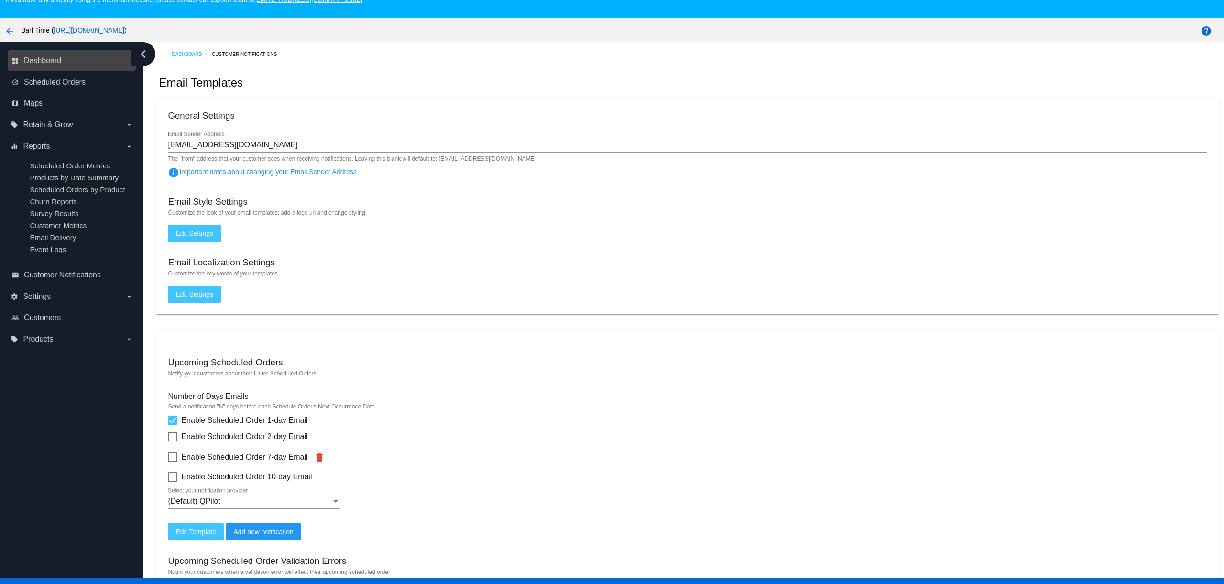
click at [65, 62] on link "dashboard Dashboard" at bounding box center [71, 60] width 121 height 15
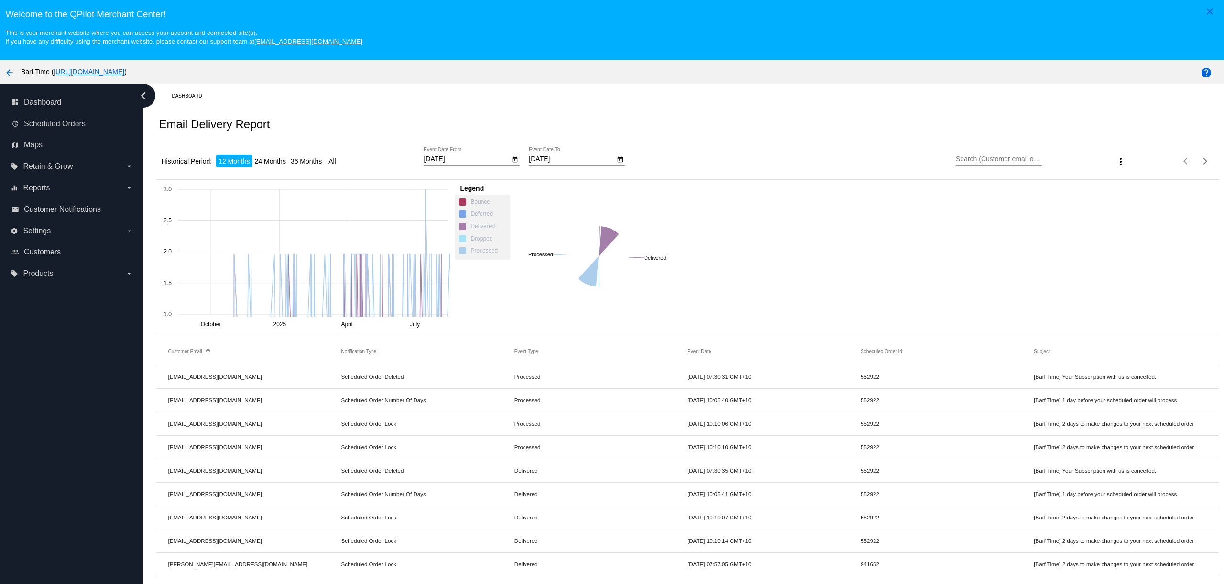
click at [978, 161] on input "Search (Customer email or subject)" at bounding box center [999, 159] width 86 height 8
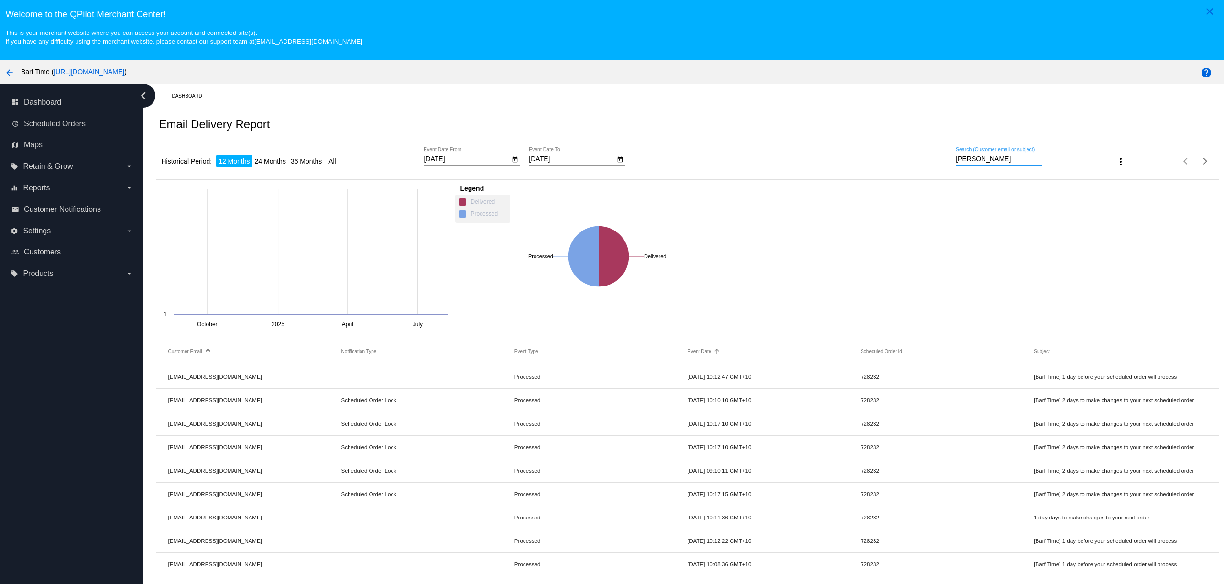
type input "[PERSON_NAME]"
click at [705, 352] on button "Event Date" at bounding box center [698, 352] width 23 height 6
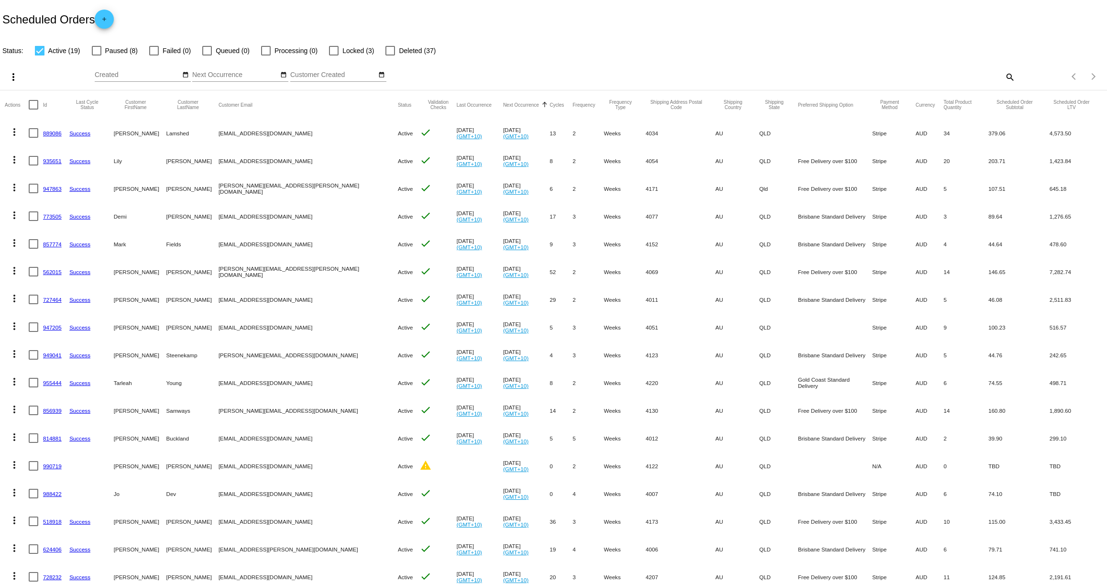
click at [52, 132] on link "889086" at bounding box center [52, 133] width 19 height 6
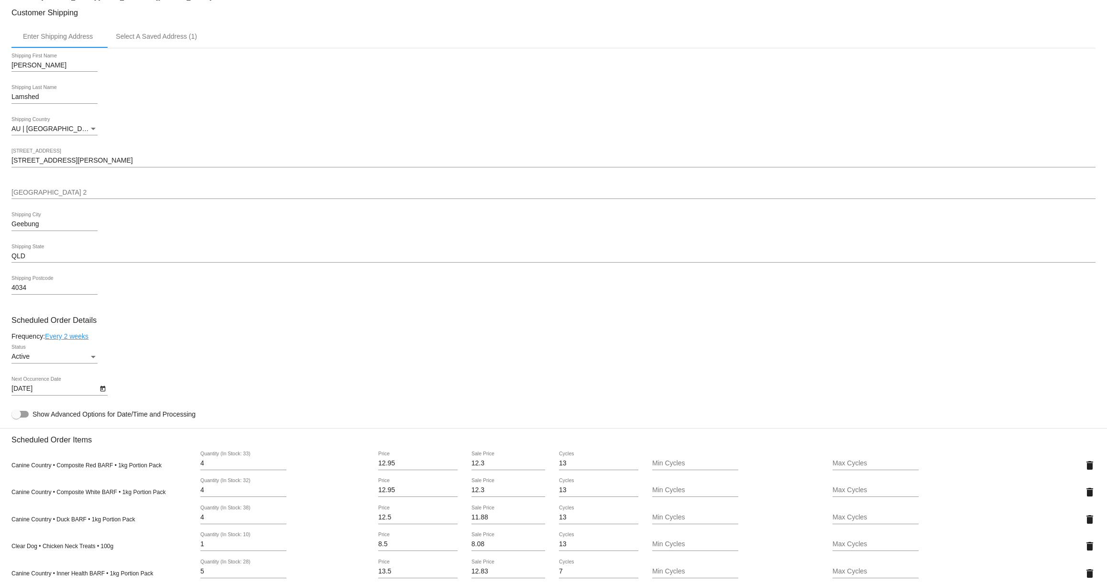
scroll to position [267, 0]
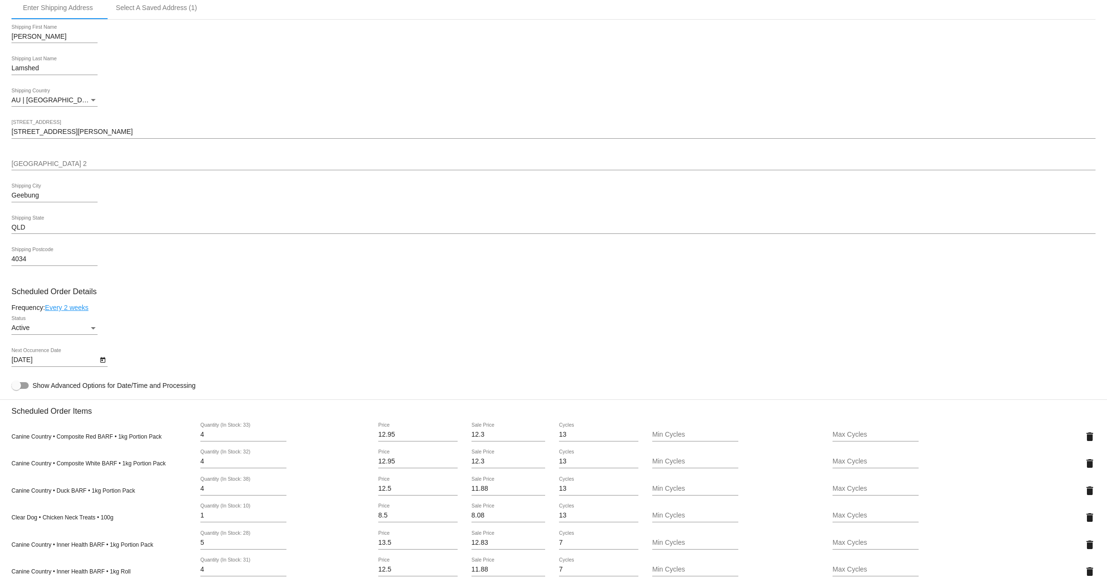
click at [103, 366] on icon "Open calendar" at bounding box center [102, 359] width 7 height 11
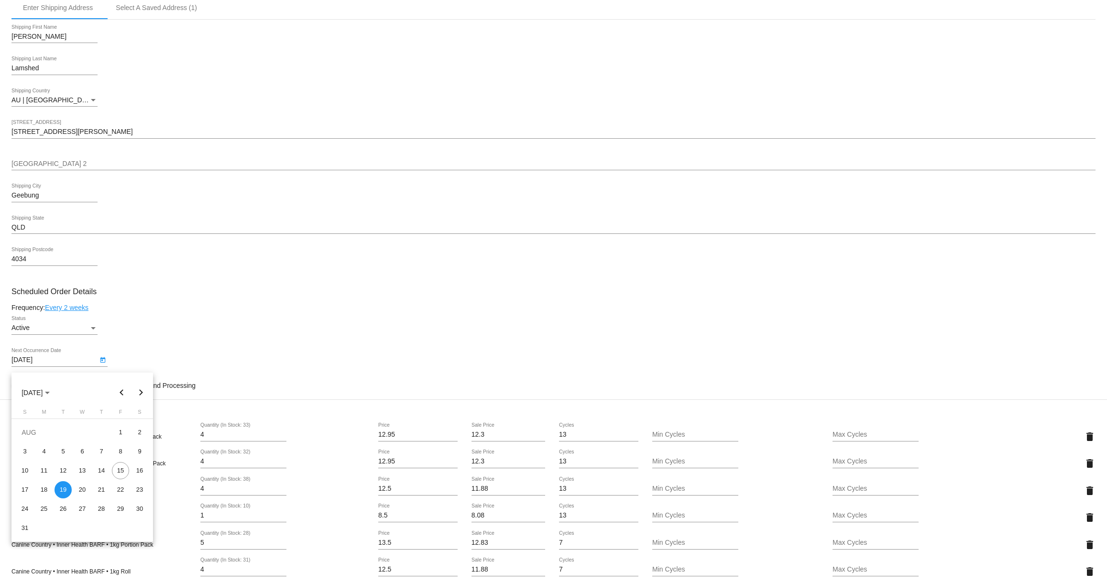
click at [144, 392] on button "Next month" at bounding box center [140, 392] width 19 height 19
click at [63, 450] on div "2" at bounding box center [63, 451] width 17 height 17
type input "9/2/2025"
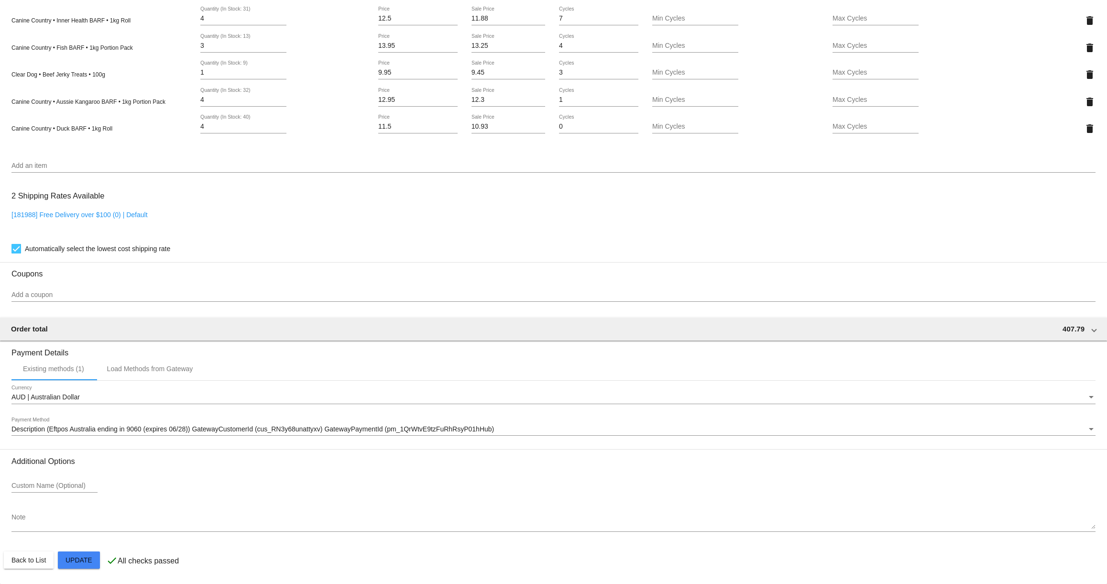
scroll to position [828, 0]
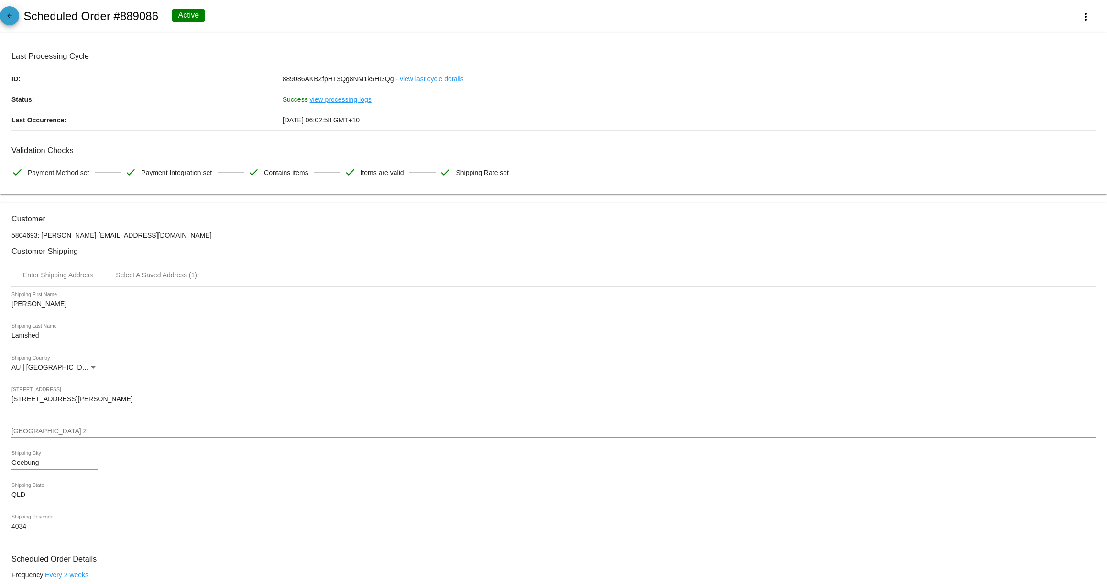
click at [7, 12] on span "arrow_back" at bounding box center [9, 17] width 11 height 23
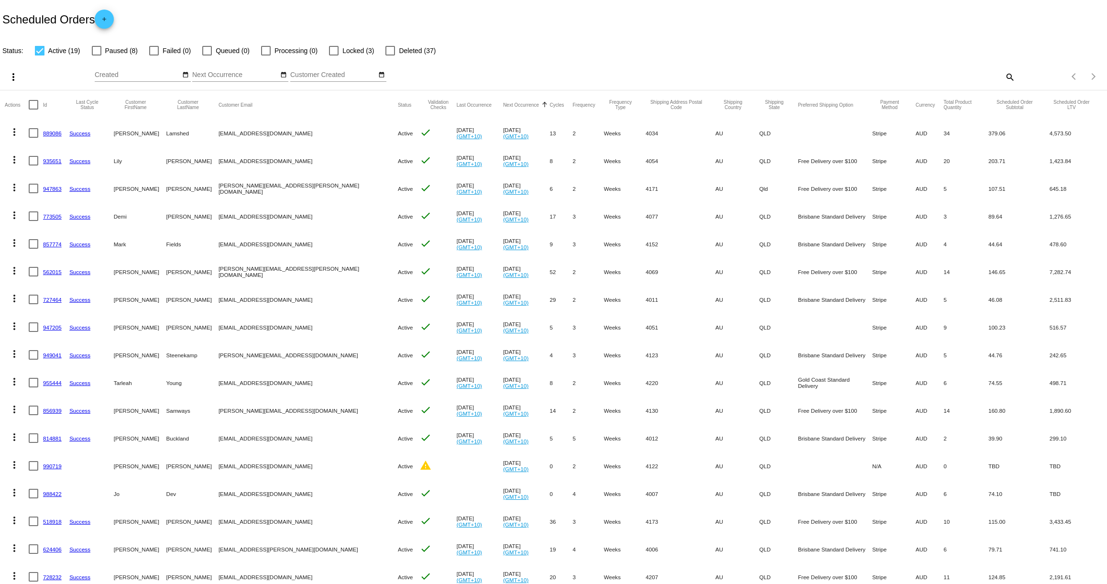
click at [49, 134] on link "889086" at bounding box center [52, 133] width 19 height 6
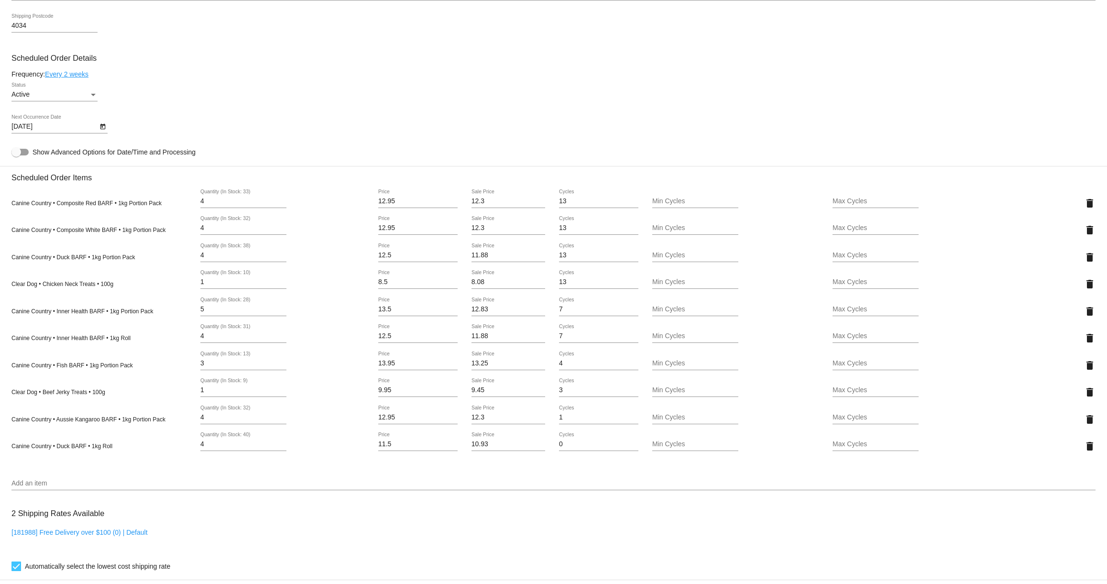
scroll to position [475, 0]
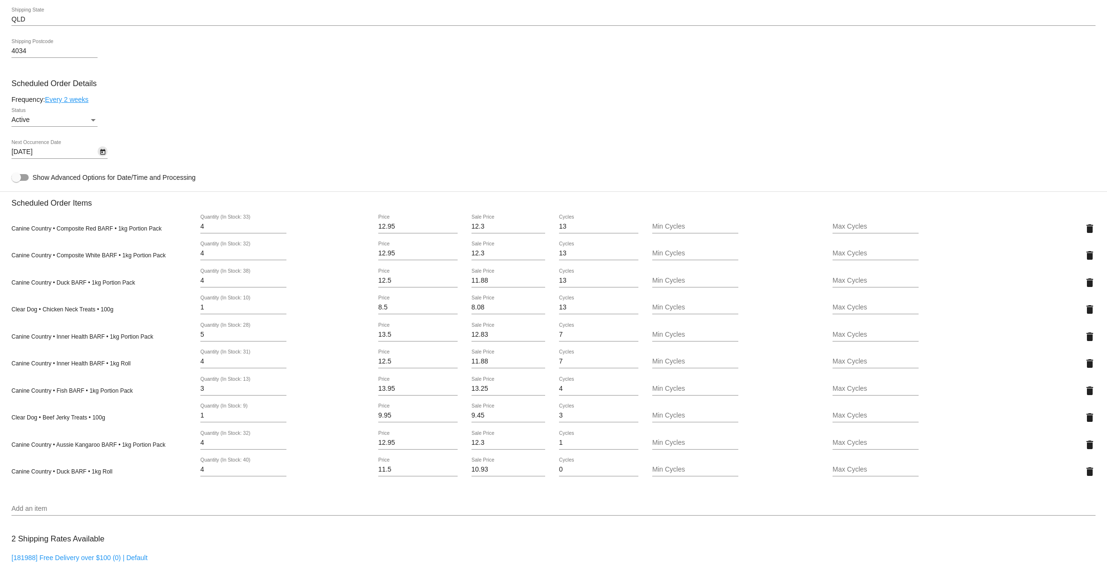
click at [103, 158] on icon "Open calendar" at bounding box center [102, 151] width 7 height 11
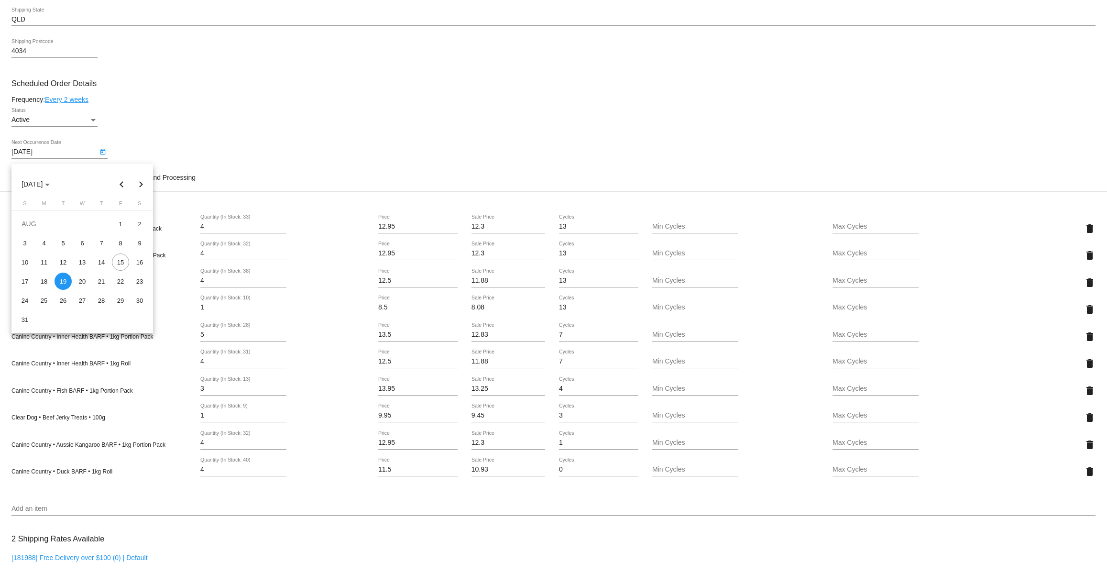
click at [142, 183] on button "Next month" at bounding box center [140, 183] width 19 height 19
click at [65, 240] on div "2" at bounding box center [63, 242] width 17 height 17
type input "[DATE]"
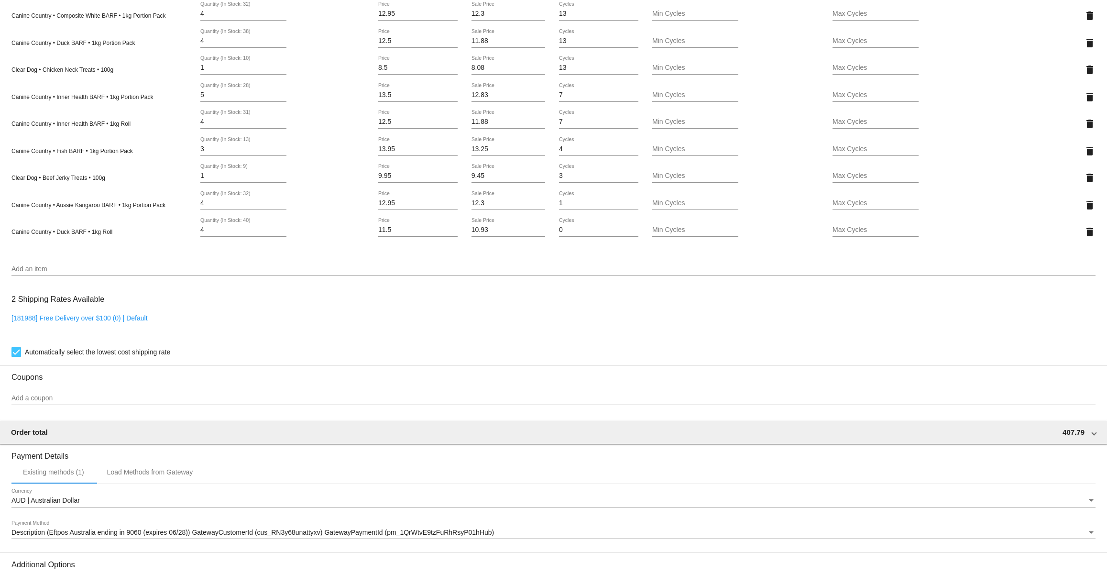
scroll to position [828, 0]
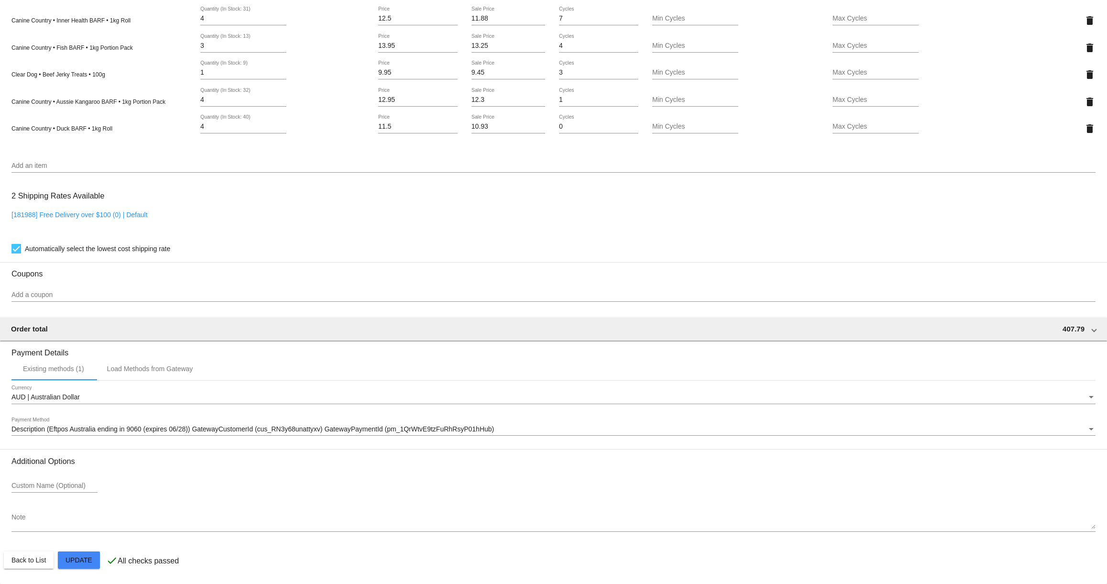
click at [612, 574] on button "Close" at bounding box center [604, 572] width 23 height 10
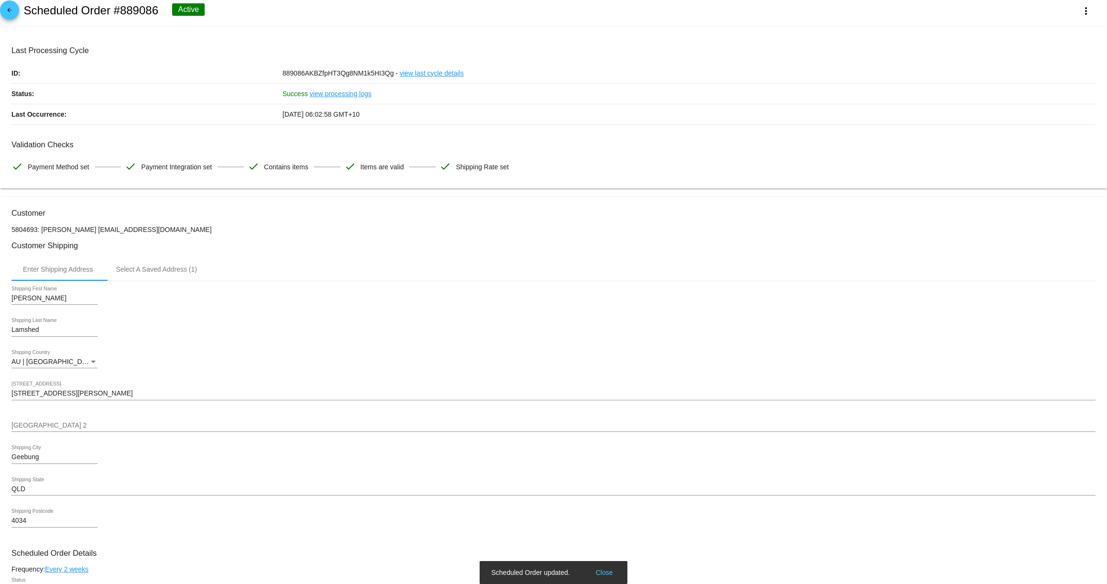
scroll to position [0, 0]
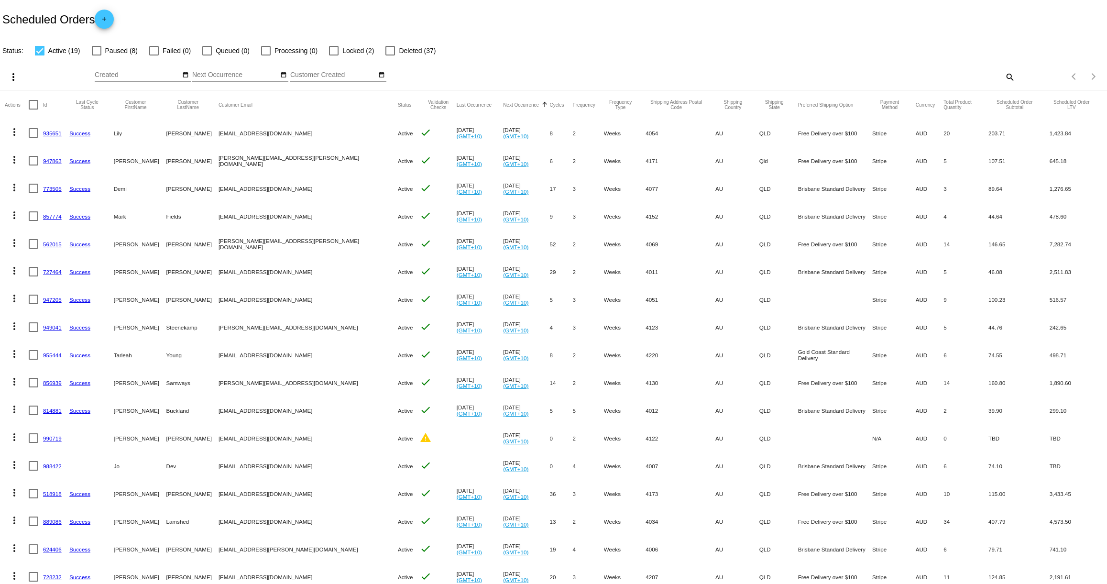
click at [52, 133] on link "935651" at bounding box center [52, 133] width 19 height 6
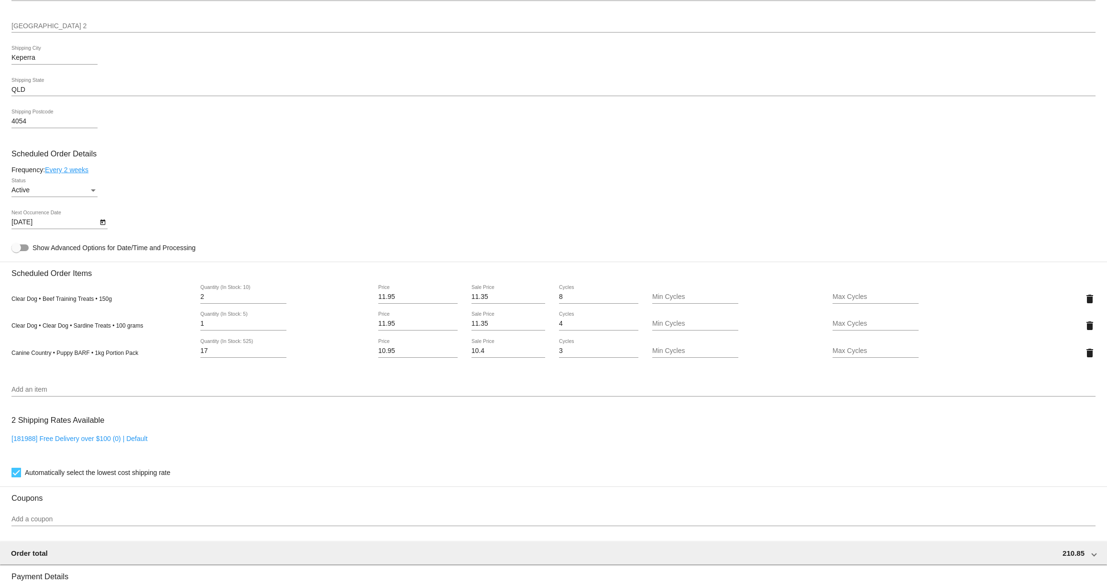
scroll to position [344, 0]
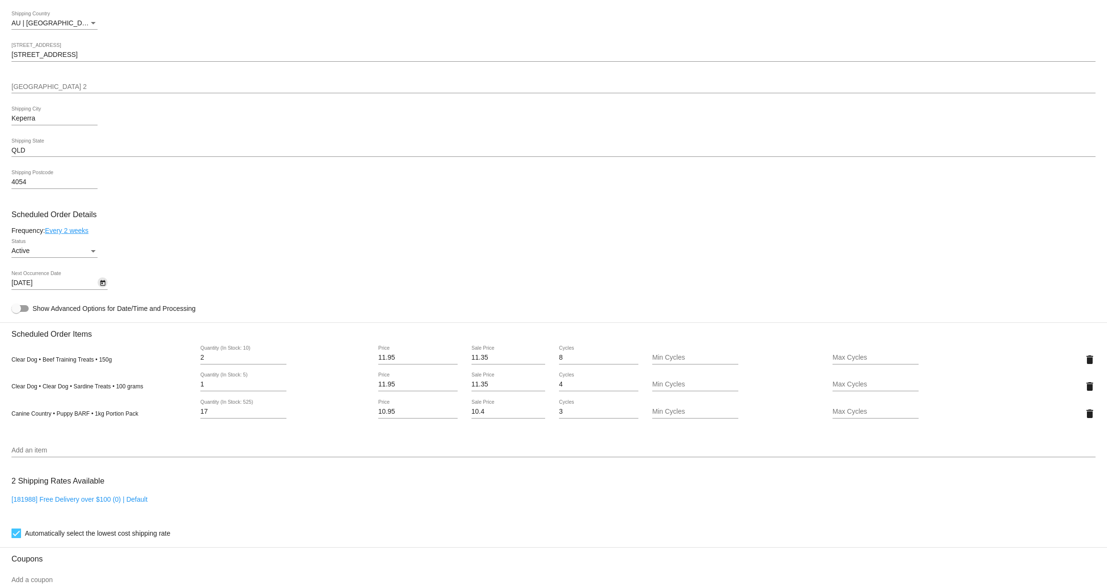
click at [105, 288] on icon "Open calendar" at bounding box center [102, 282] width 7 height 11
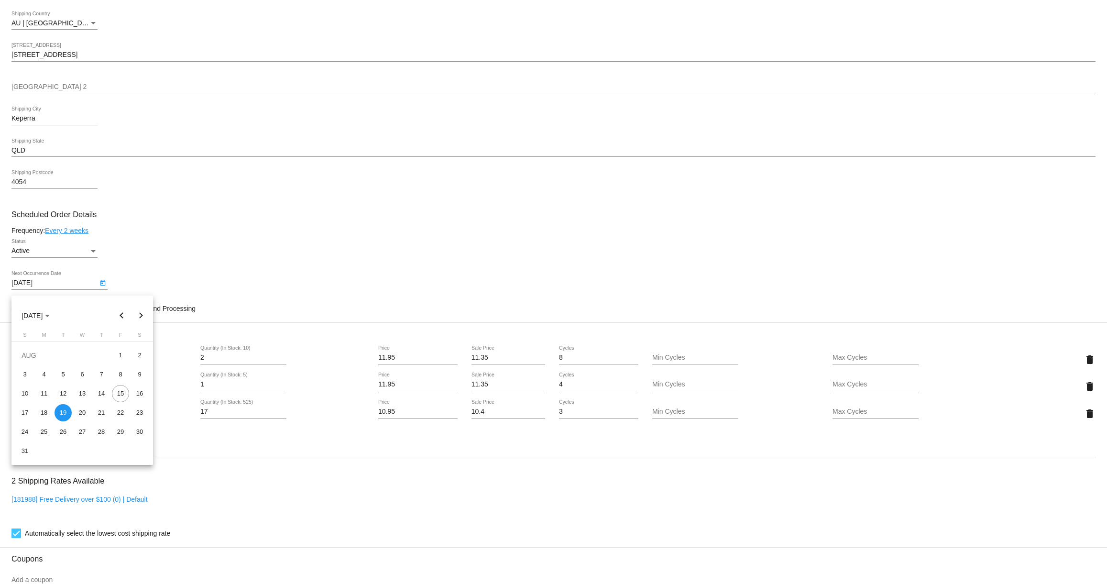
click at [140, 314] on button "Next month" at bounding box center [140, 315] width 19 height 19
click at [64, 376] on div "2" at bounding box center [63, 374] width 17 height 17
type input "[DATE]"
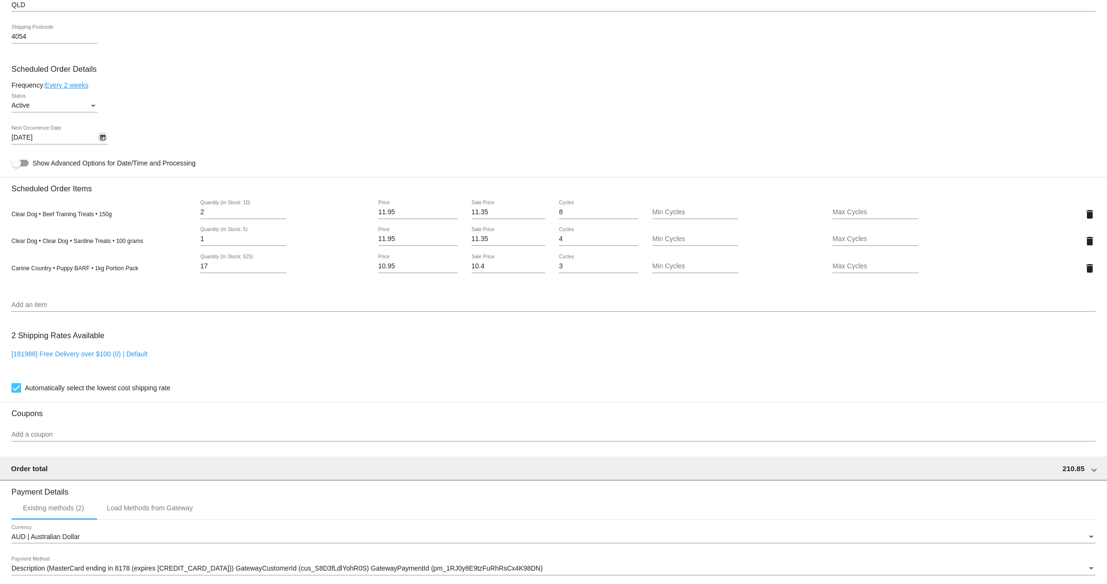
scroll to position [638, 0]
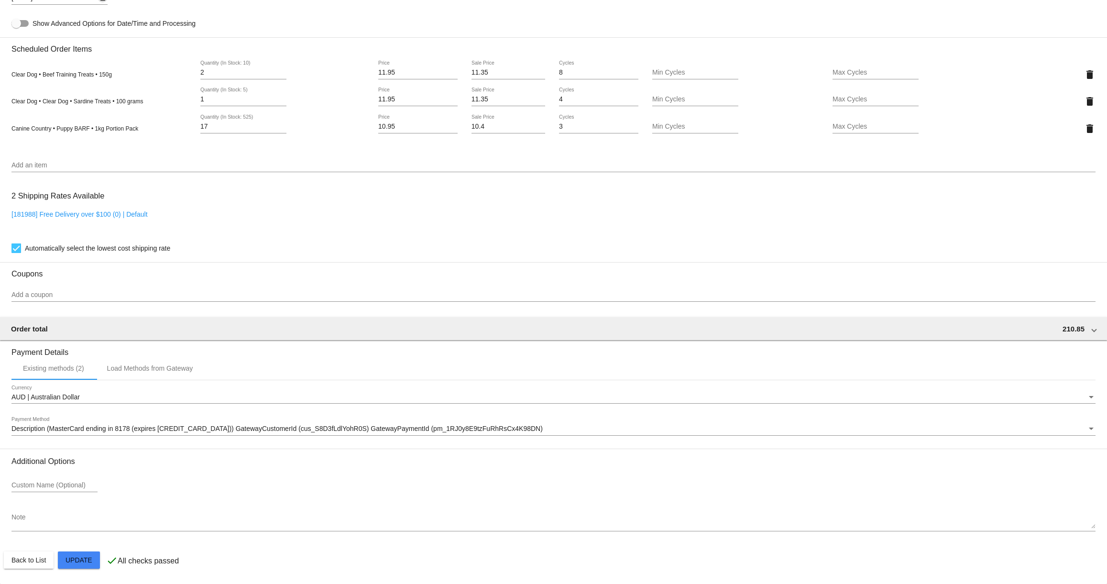
click at [77, 561] on mat-card "Customer 6685351: [PERSON_NAME] [EMAIL_ADDRESS][DOMAIN_NAME] Customer Shipping …" at bounding box center [553, 79] width 1107 height 1010
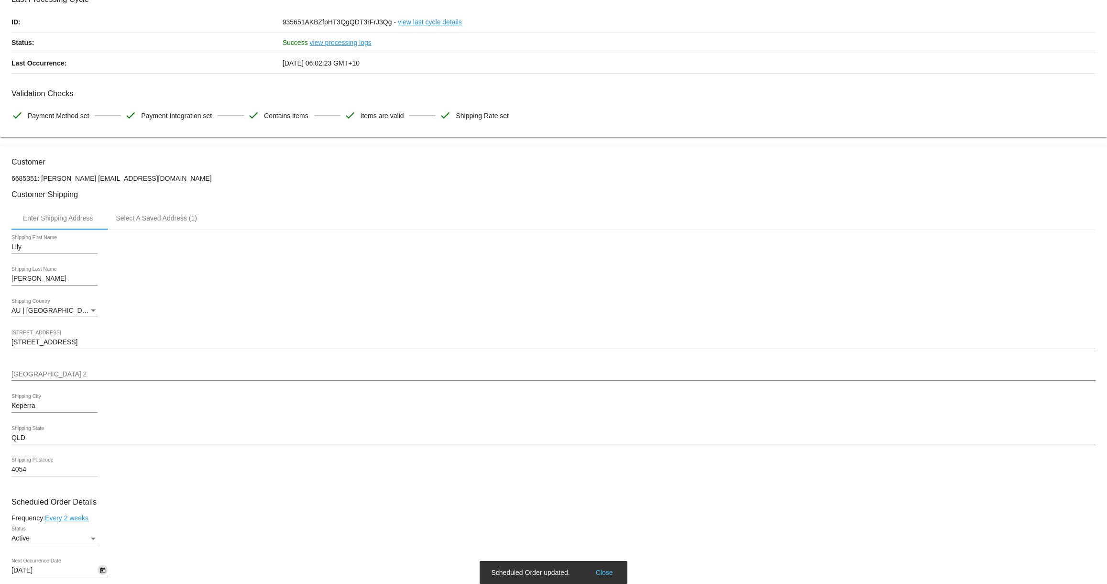
scroll to position [0, 0]
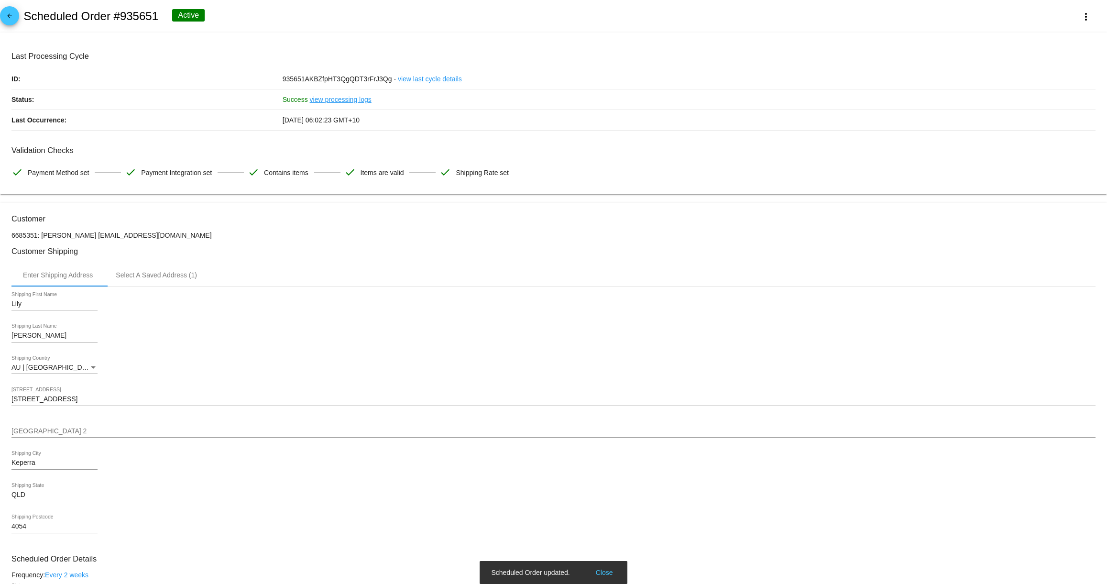
click at [6, 14] on mat-icon "arrow_back" at bounding box center [9, 17] width 11 height 11
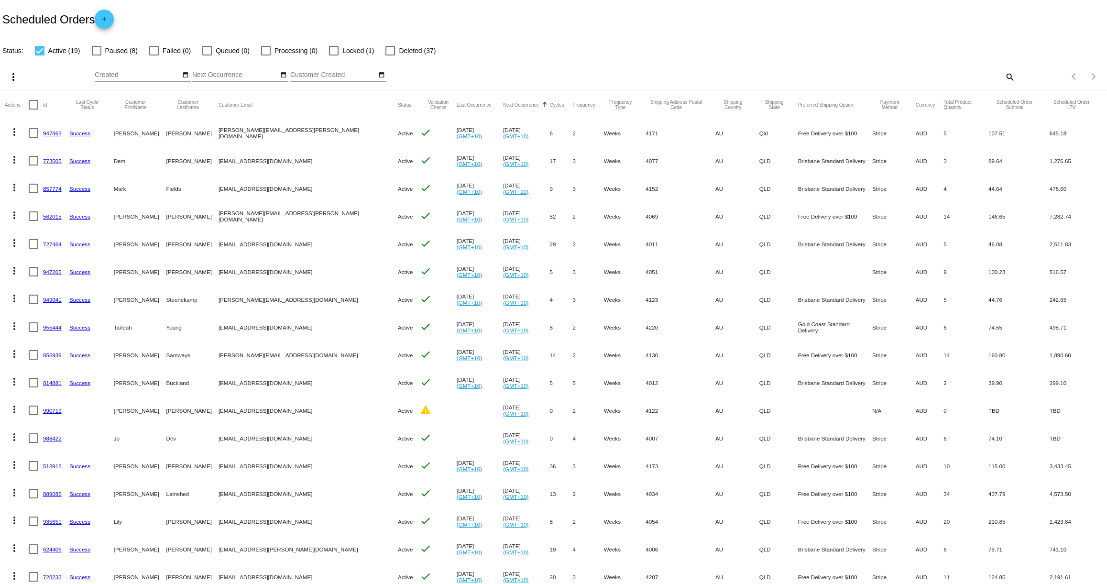
click at [50, 132] on link "947863" at bounding box center [52, 133] width 19 height 6
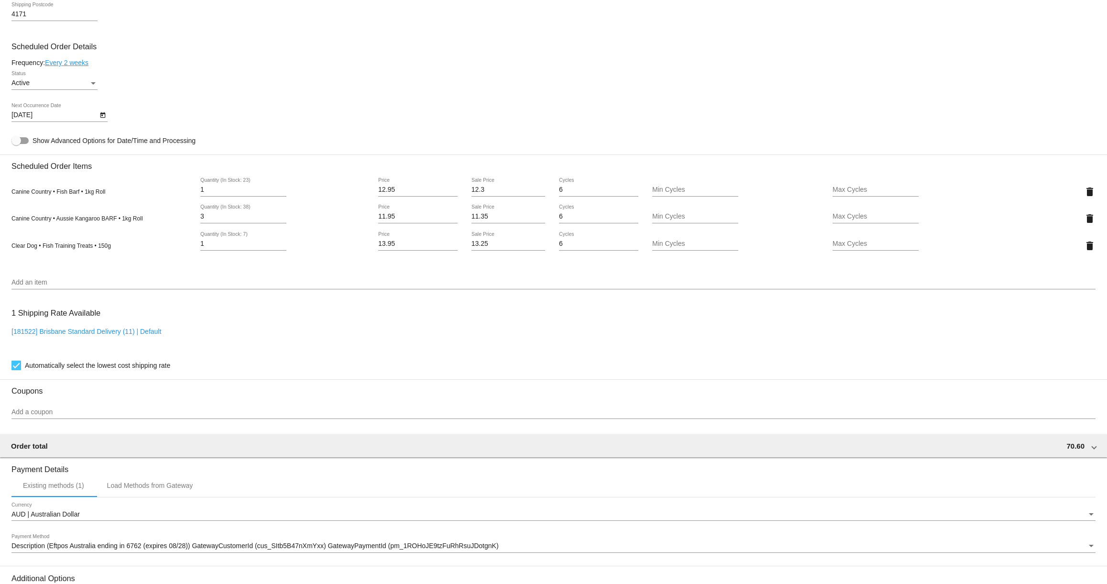
scroll to position [512, 0]
click at [104, 121] on icon "Open calendar" at bounding box center [102, 115] width 7 height 11
click at [140, 146] on button "Next month" at bounding box center [140, 148] width 19 height 19
click at [66, 206] on div "2" at bounding box center [63, 206] width 17 height 17
type input "[DATE]"
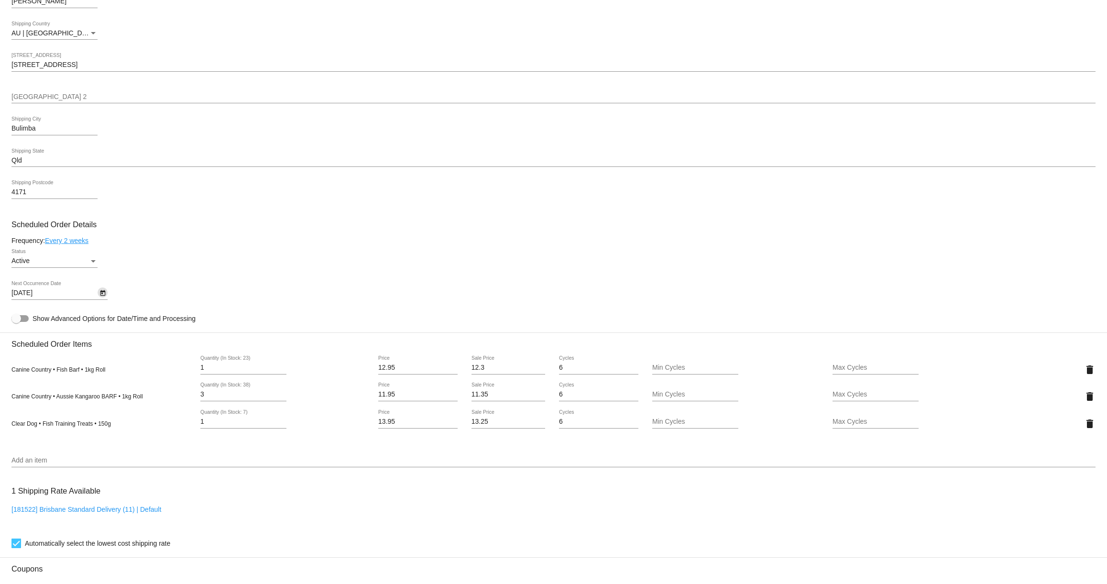
scroll to position [638, 0]
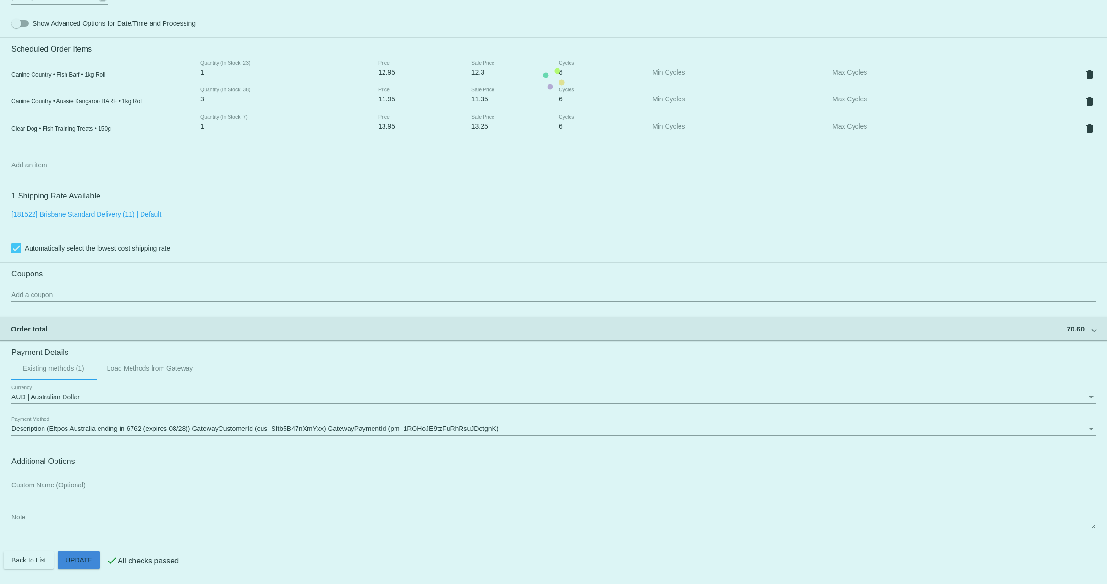
click at [87, 560] on mat-card "Customer 6771762: [PERSON_NAME] [PERSON_NAME][EMAIL_ADDRESS][PERSON_NAME][DOMAI…" at bounding box center [553, 79] width 1107 height 1010
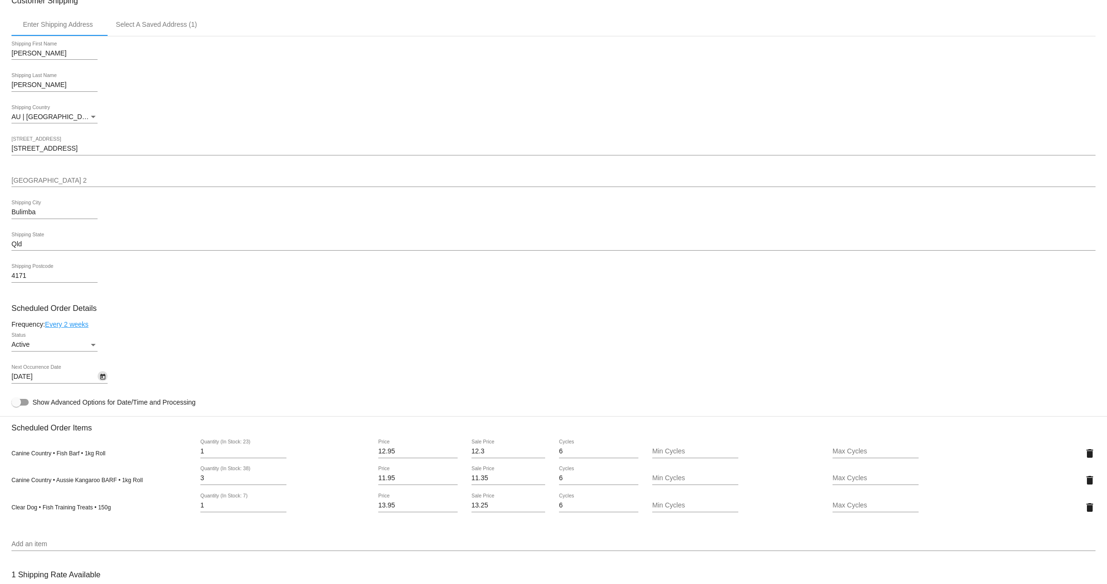
scroll to position [0, 0]
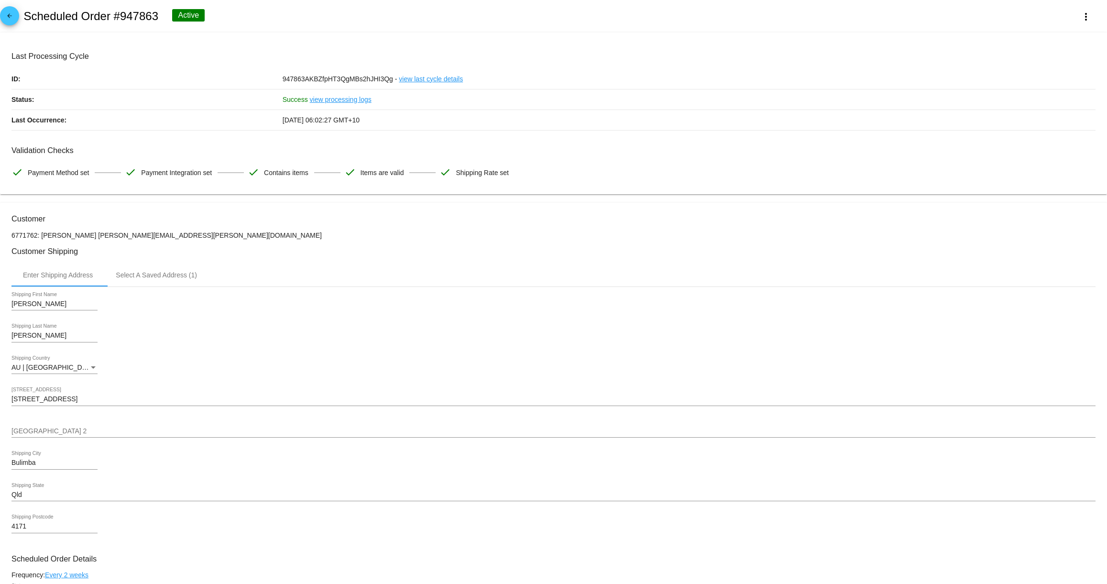
click at [5, 9] on span "arrow_back" at bounding box center [9, 17] width 11 height 23
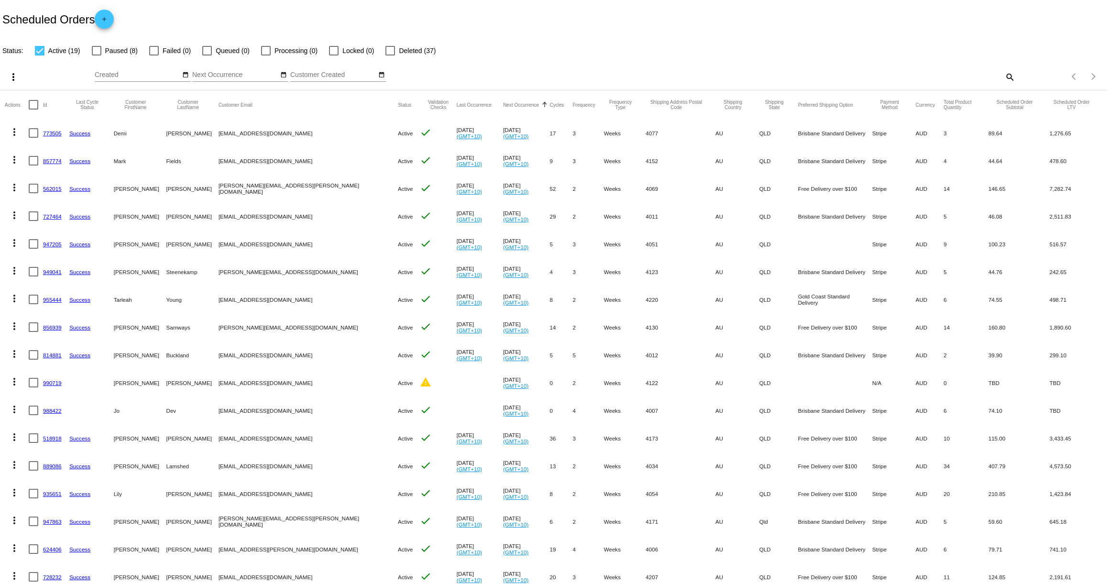
click at [51, 132] on link "773505" at bounding box center [52, 133] width 19 height 6
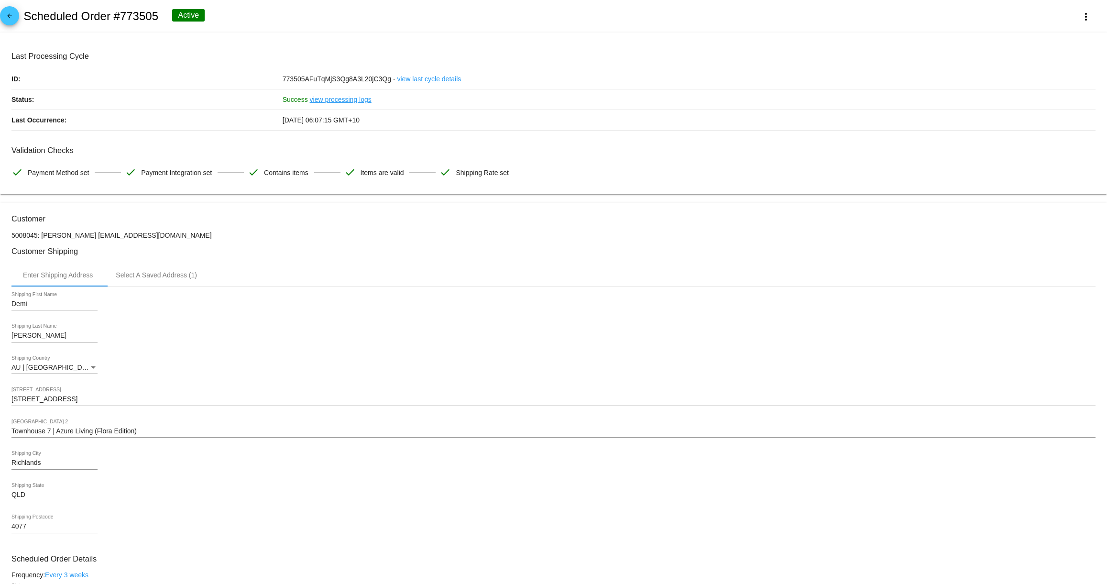
click at [11, 14] on mat-icon "arrow_back" at bounding box center [9, 17] width 11 height 11
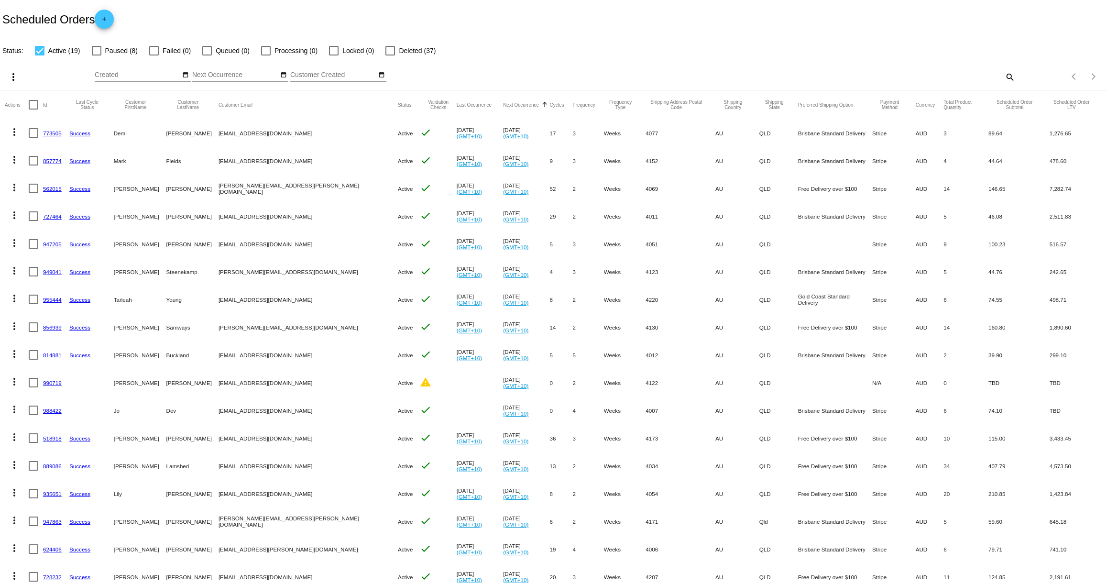
click at [51, 131] on link "773505" at bounding box center [52, 133] width 19 height 6
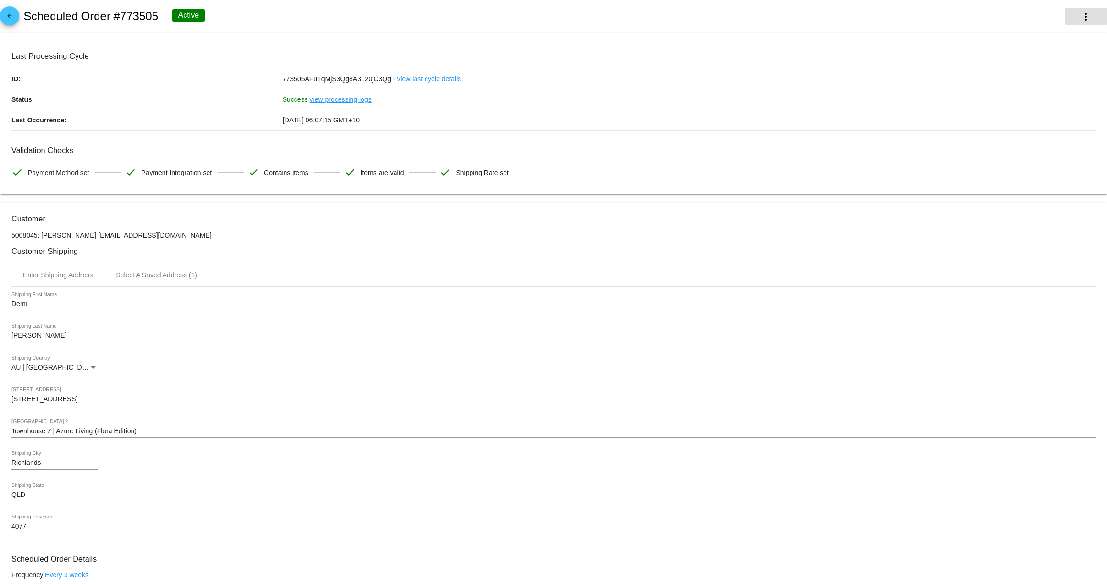
click at [1084, 17] on mat-icon "more_vert" at bounding box center [1085, 16] width 11 height 11
click at [1049, 23] on span "View Event Logs" at bounding box center [1027, 23] width 50 height 8
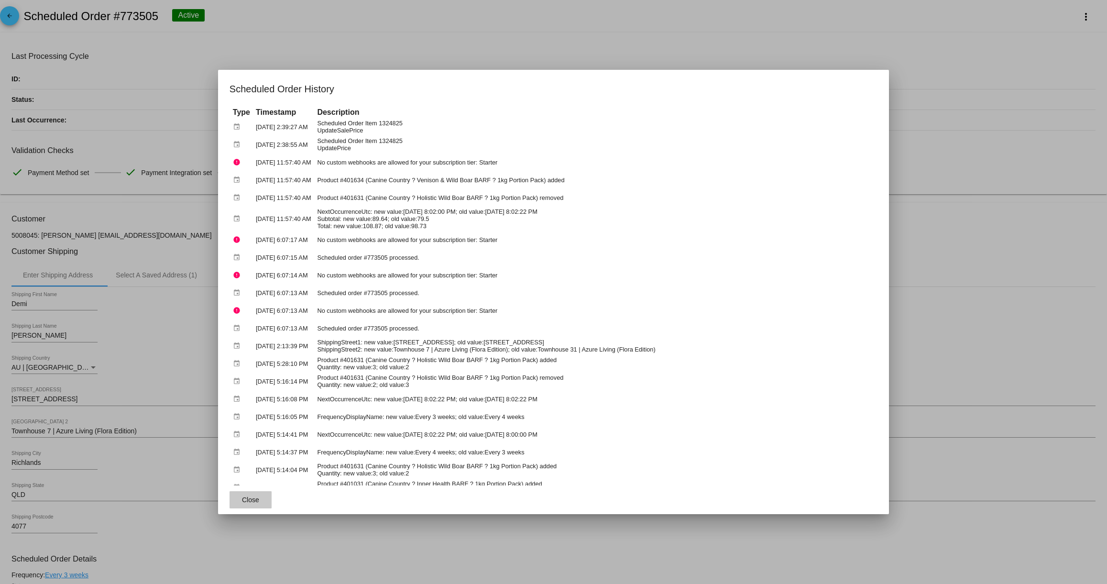
click at [250, 495] on button "Close" at bounding box center [250, 499] width 42 height 17
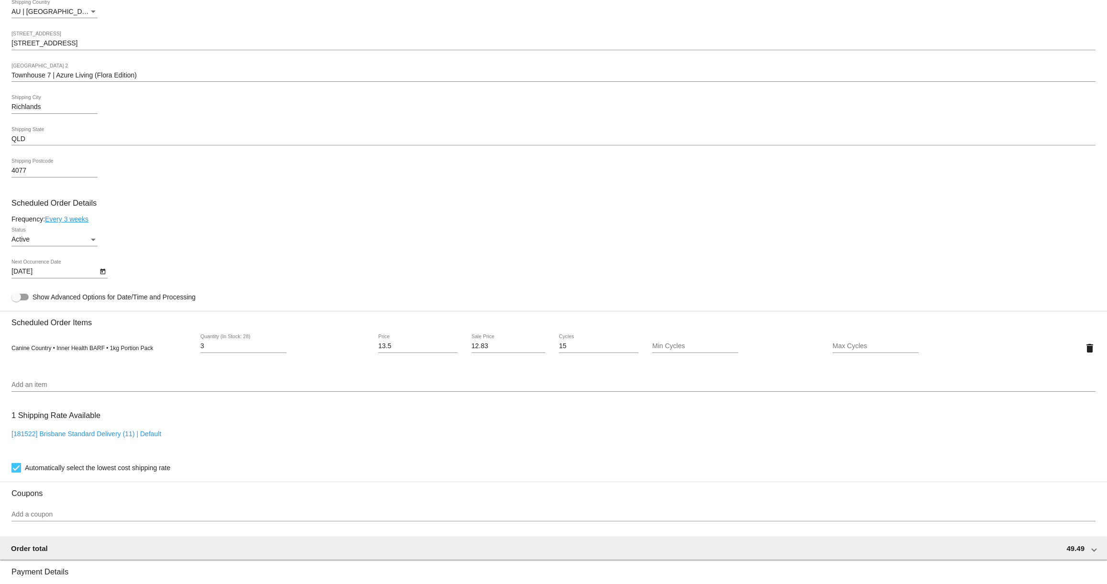
scroll to position [365, 0]
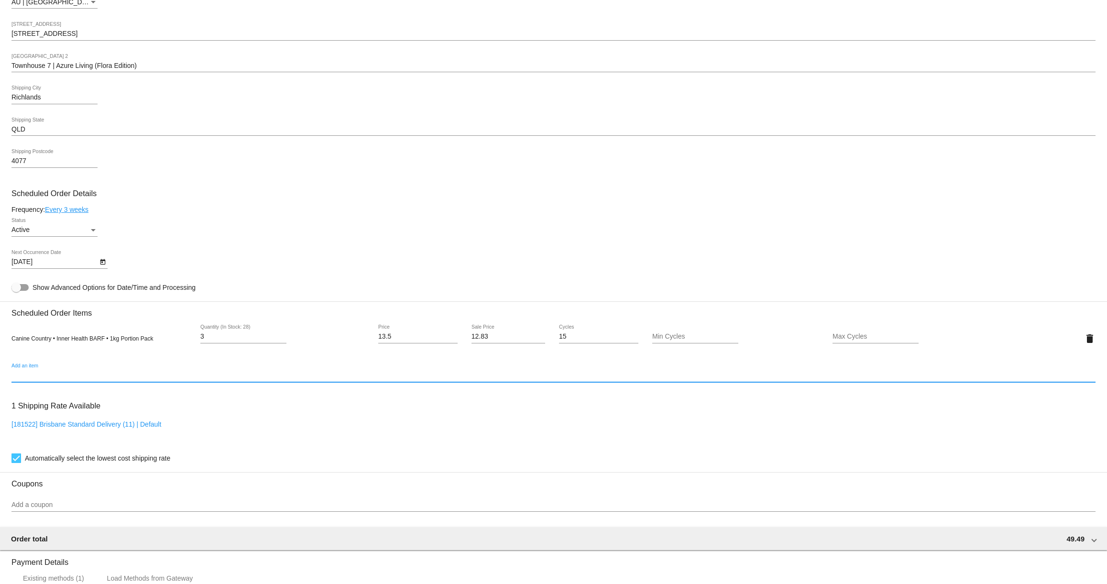
click at [35, 379] on input "Add an item" at bounding box center [553, 375] width 1084 height 8
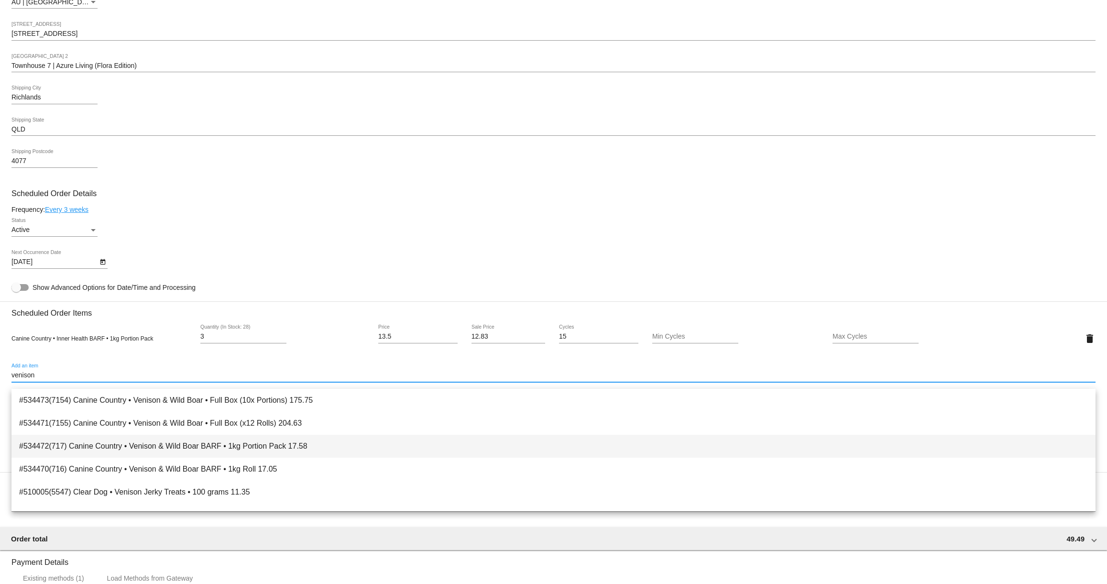
type input "venison"
click at [138, 447] on span "#534472(717) Canine Country • Venison & Wild Boar BARF • 1kg Portion Pack 17.58" at bounding box center [553, 446] width 1068 height 23
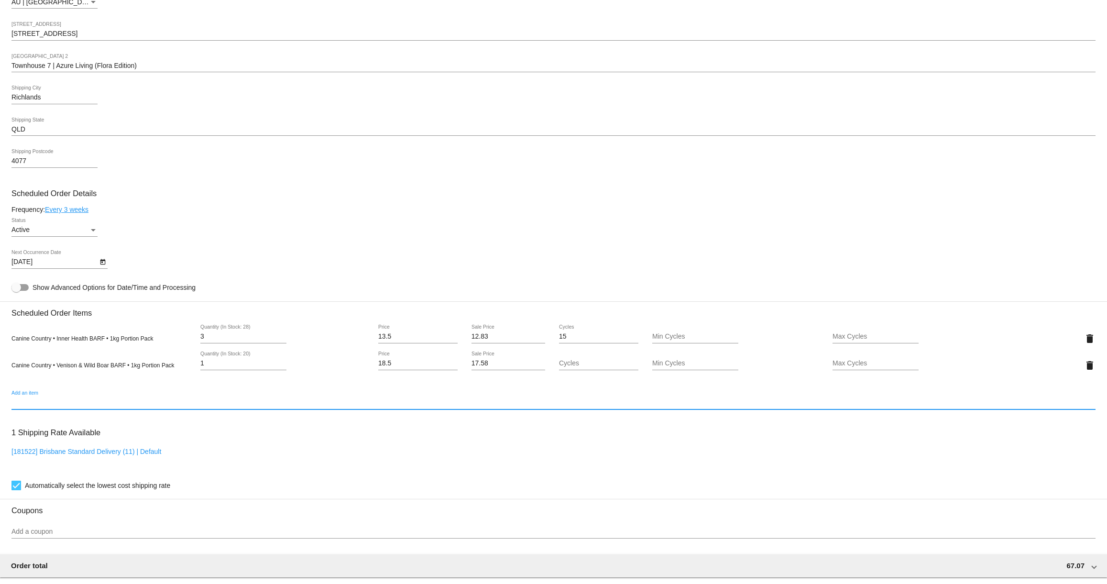
drag, startPoint x: 207, startPoint y: 370, endPoint x: 188, endPoint y: 368, distance: 19.7
click at [188, 368] on div "Canine Country • Venison & Wild Boar BARF • 1kg Portion Pack 1 Quantity (In Sto…" at bounding box center [553, 364] width 1084 height 27
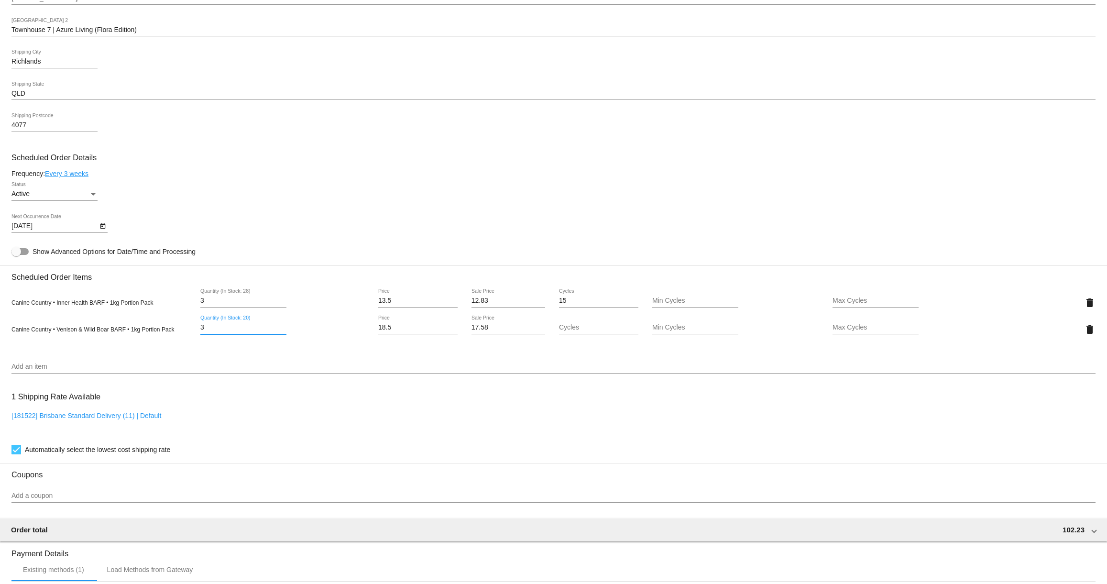
scroll to position [400, 0]
type input "3"
click at [229, 372] on mat-card "Customer 5008045: [PERSON_NAME] [EMAIL_ADDRESS][DOMAIN_NAME] Customer Shipping …" at bounding box center [553, 294] width 1107 height 983
click at [1089, 401] on div "1 Shipping Rate Available [181522] Brisbane Standard Delivery (11) | Default Au…" at bounding box center [553, 421] width 1084 height 69
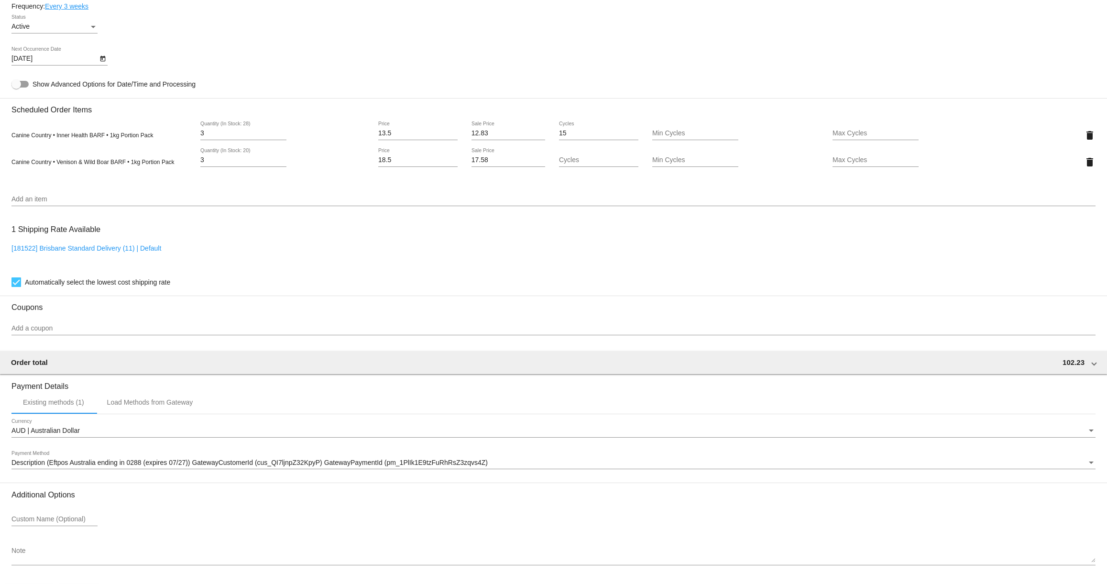
scroll to position [610, 0]
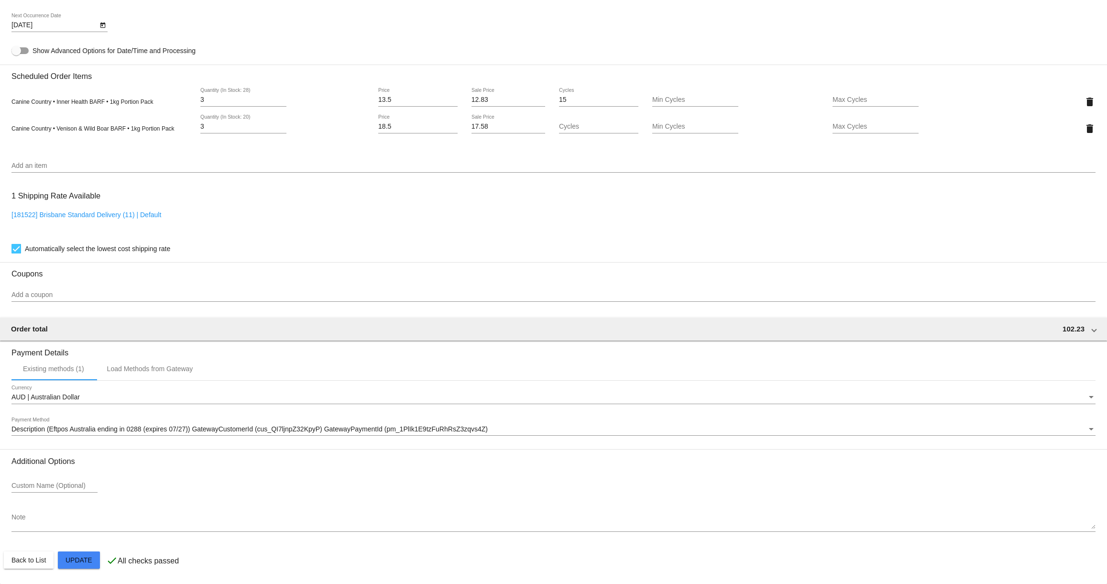
click at [85, 557] on mat-card "Customer 5008045: [PERSON_NAME] [EMAIL_ADDRESS][DOMAIN_NAME] Customer Shipping …" at bounding box center [553, 92] width 1107 height 983
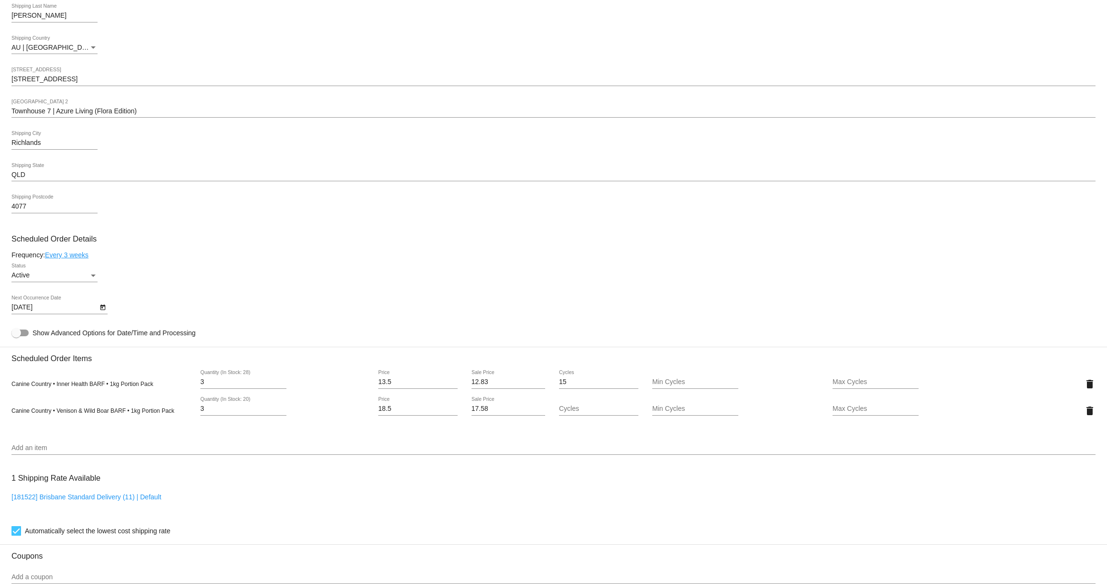
scroll to position [476, 0]
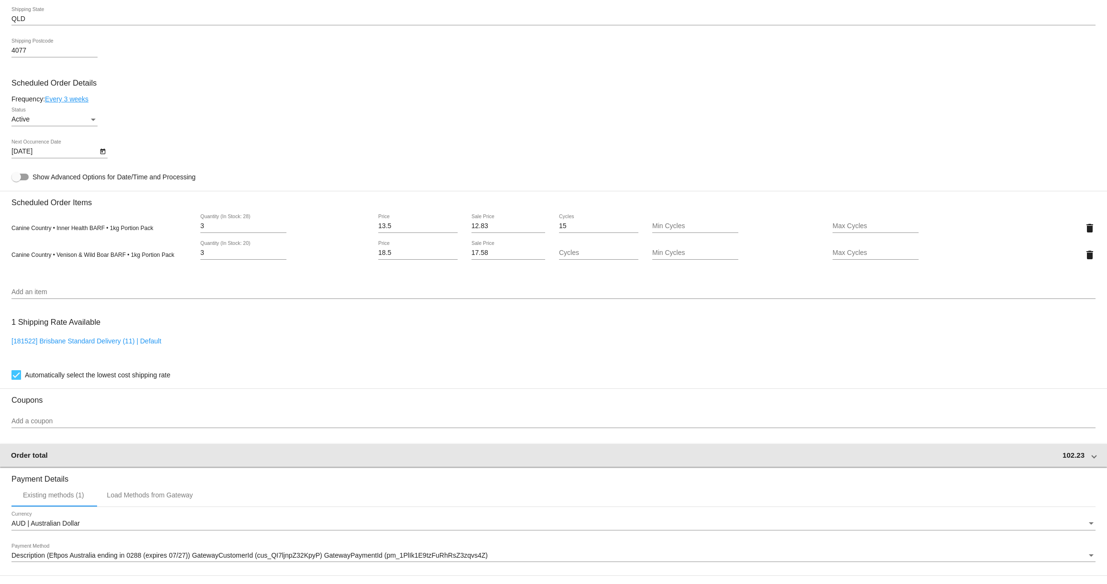
click at [1095, 459] on span at bounding box center [1094, 455] width 4 height 8
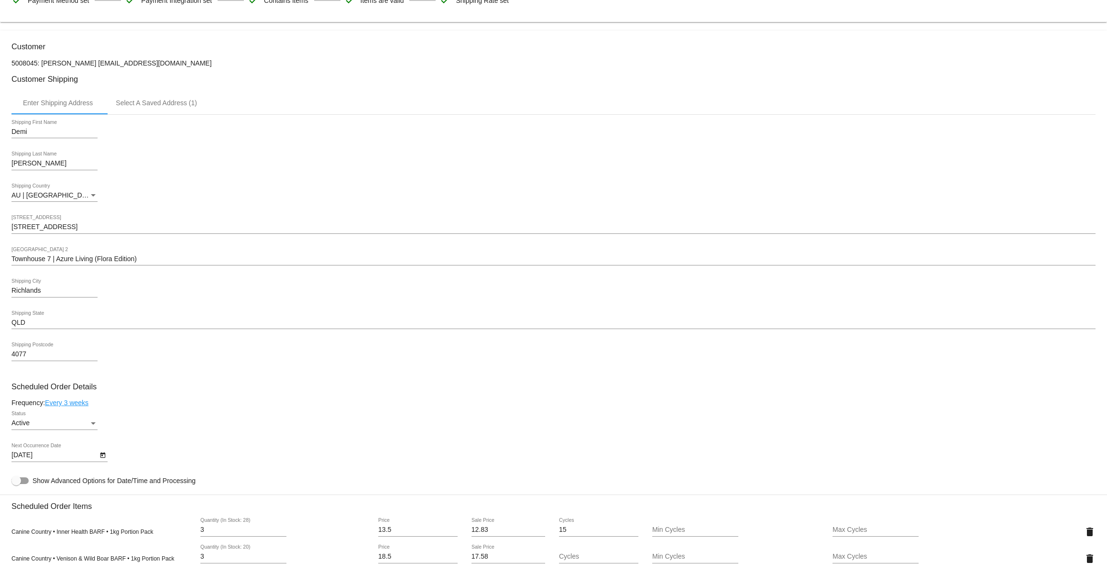
scroll to position [0, 0]
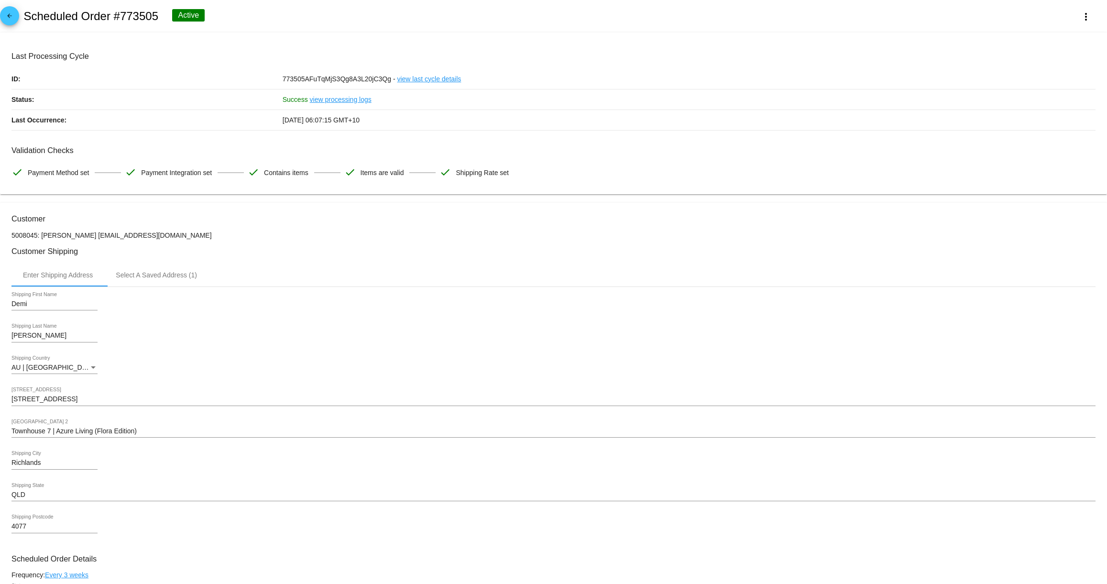
click at [11, 18] on mat-icon "arrow_back" at bounding box center [9, 17] width 11 height 11
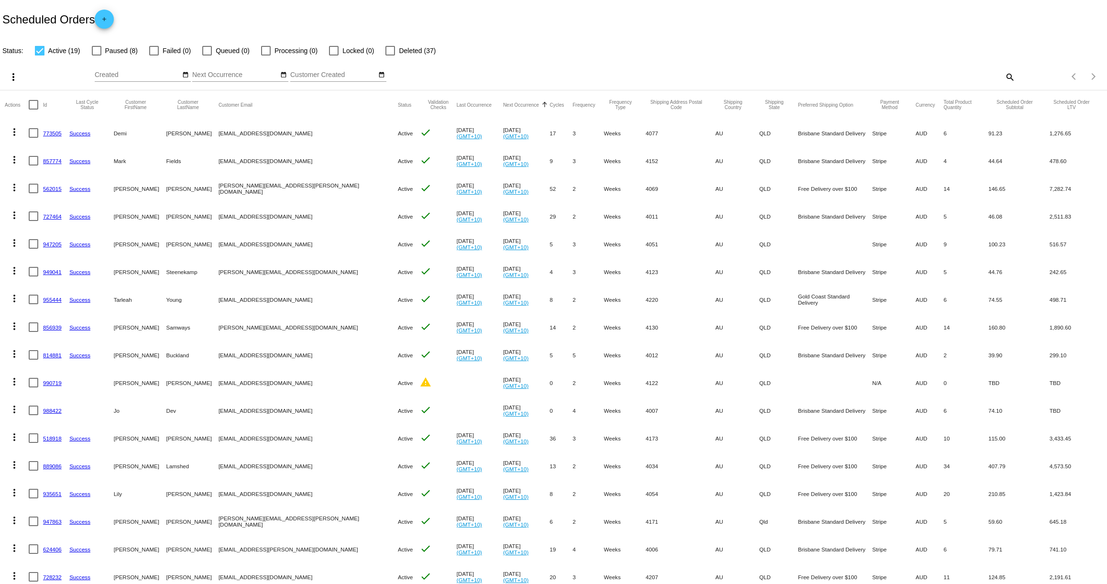
scroll to position [89, 0]
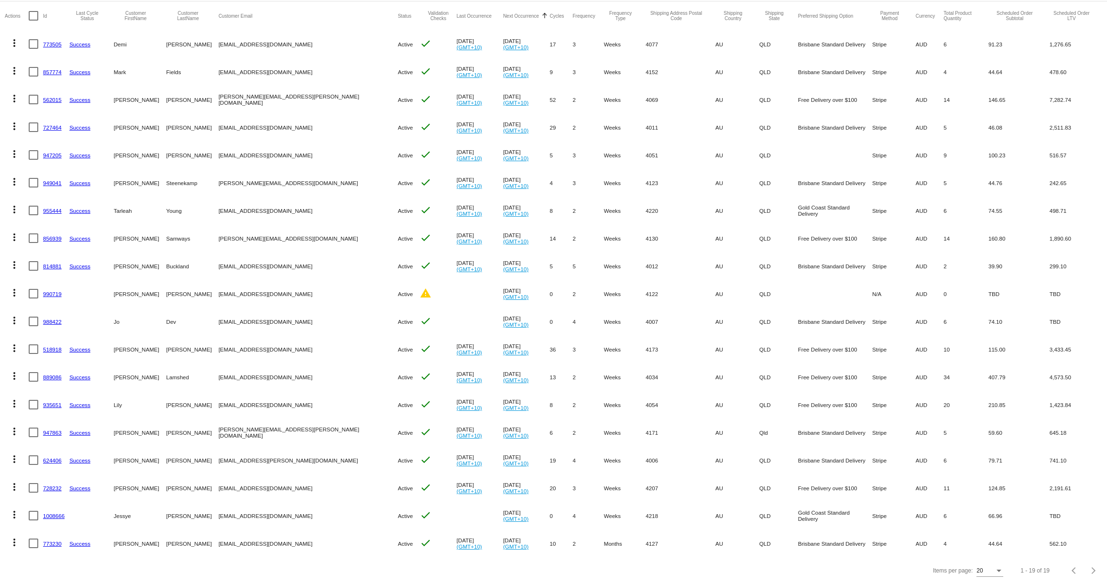
click at [52, 431] on link "947863" at bounding box center [52, 432] width 19 height 6
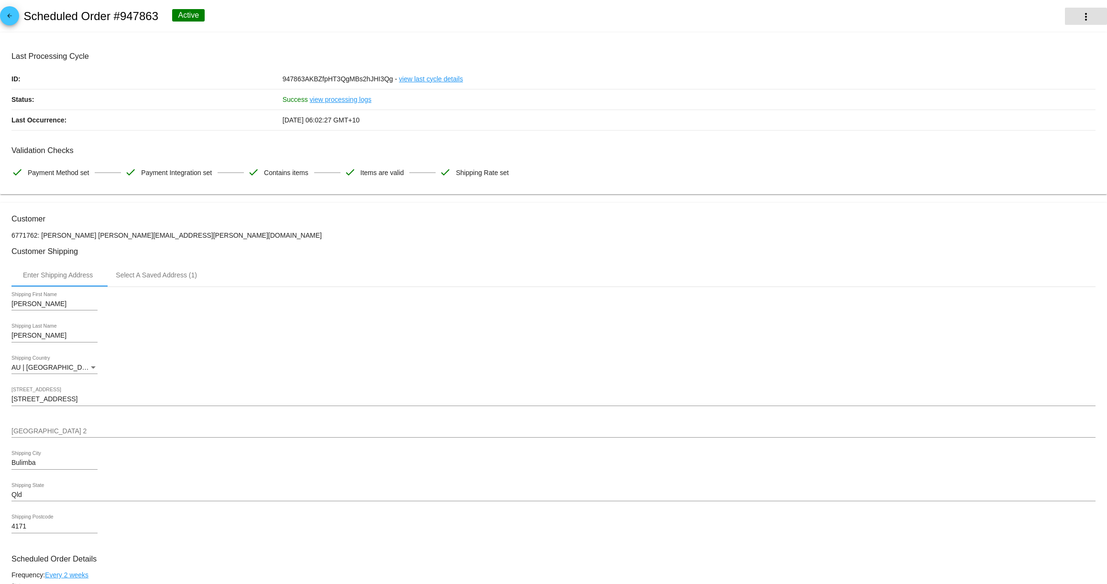
click at [1094, 16] on button "more_vert" at bounding box center [1086, 16] width 42 height 17
click at [1053, 24] on button "info View Event Logs" at bounding box center [1040, 22] width 134 height 23
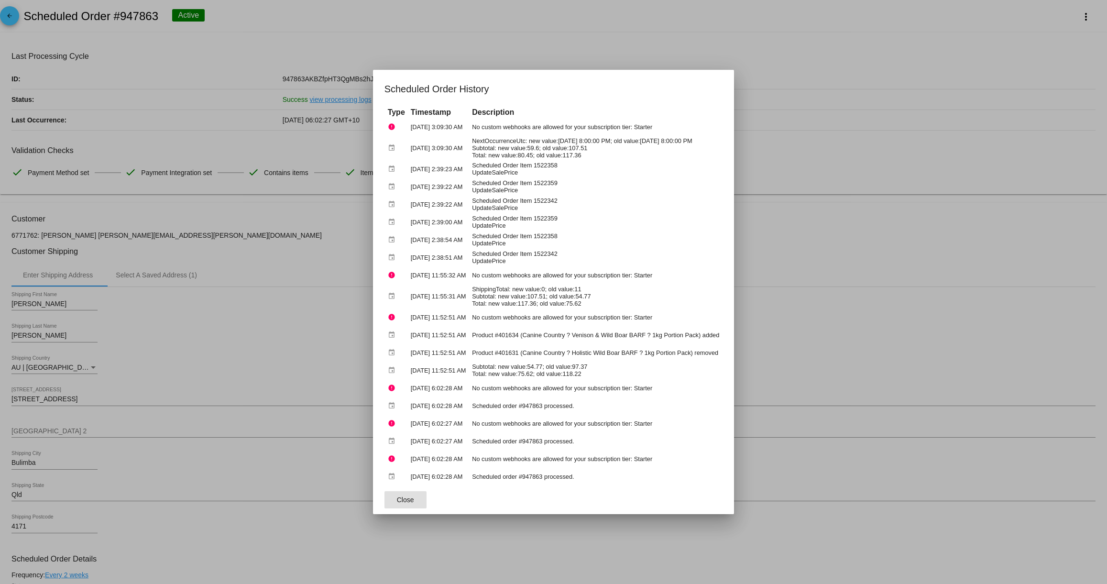
click at [397, 501] on span "Close" at bounding box center [405, 500] width 17 height 8
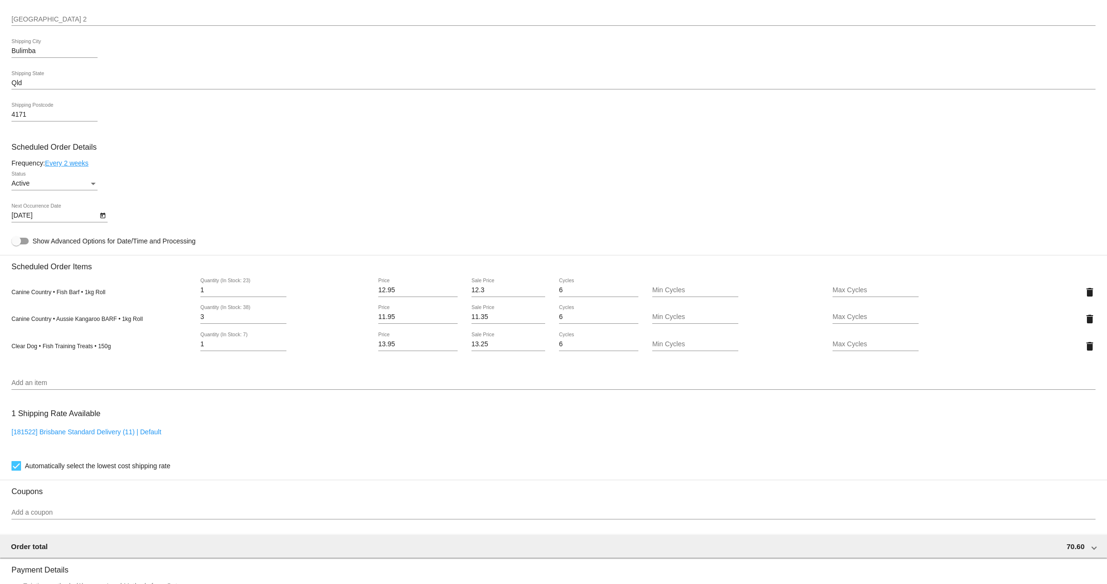
scroll to position [412, 0]
click at [41, 386] on input "Add an item" at bounding box center [553, 383] width 1084 height 8
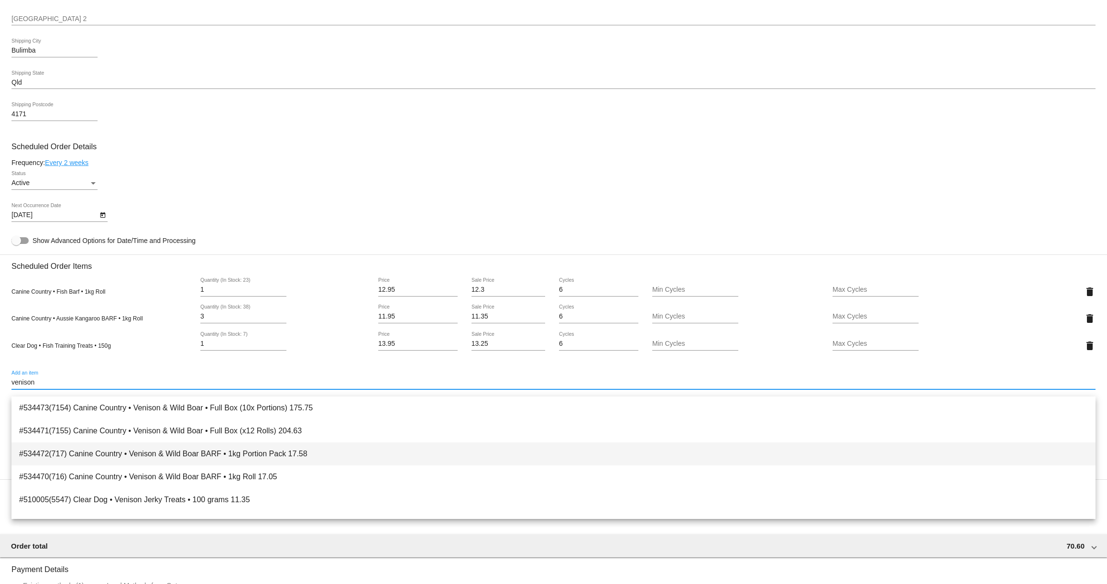
type input "venison"
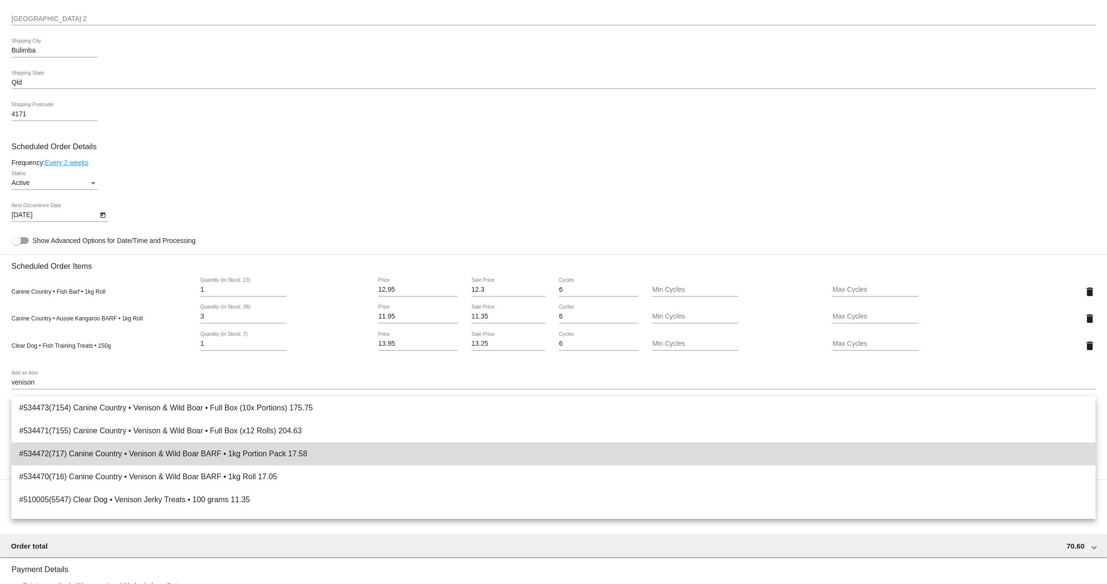
click at [185, 452] on span "#534472(717) Canine Country • Venison & Wild Boar BARF • 1kg Portion Pack 17.58" at bounding box center [553, 453] width 1068 height 23
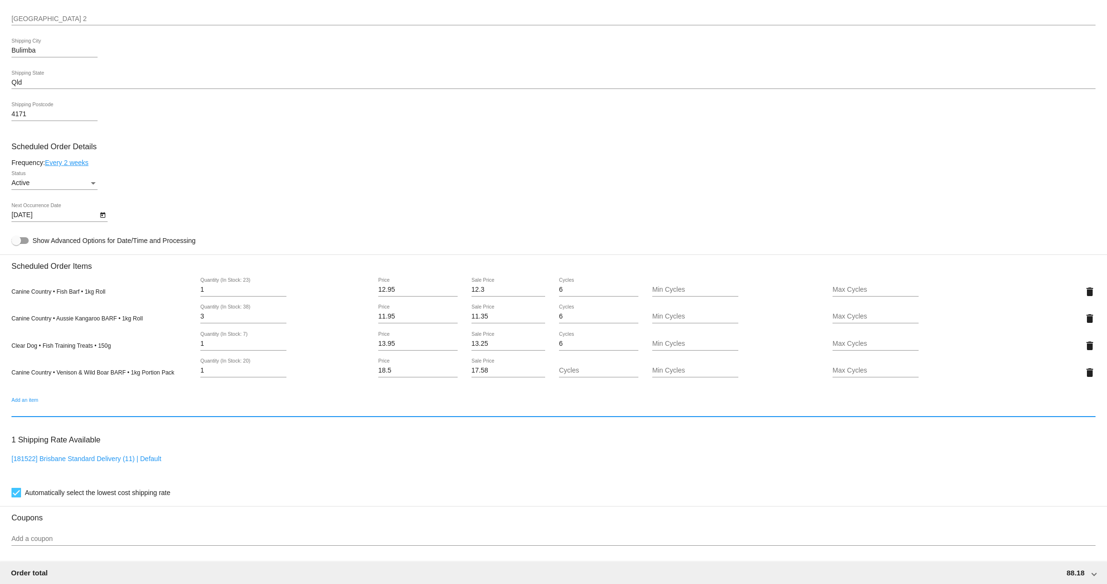
click at [163, 376] on span "Canine Country • Venison & Wild Boar BARF • 1kg Portion Pack" at bounding box center [92, 372] width 163 height 7
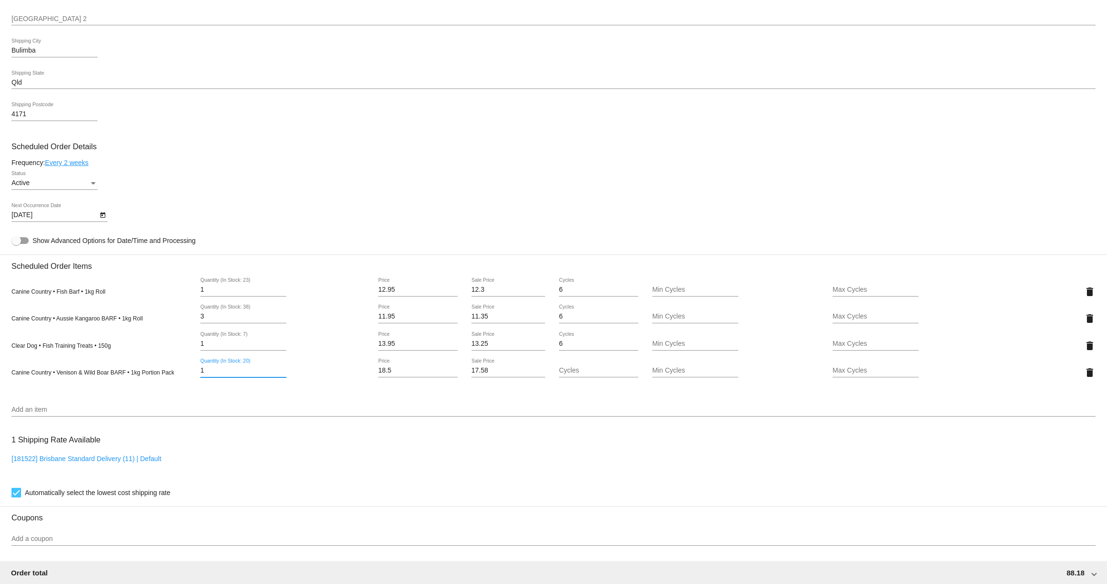
click at [206, 374] on input "1" at bounding box center [243, 371] width 86 height 8
click at [1090, 378] on mat-icon "delete" at bounding box center [1089, 372] width 11 height 11
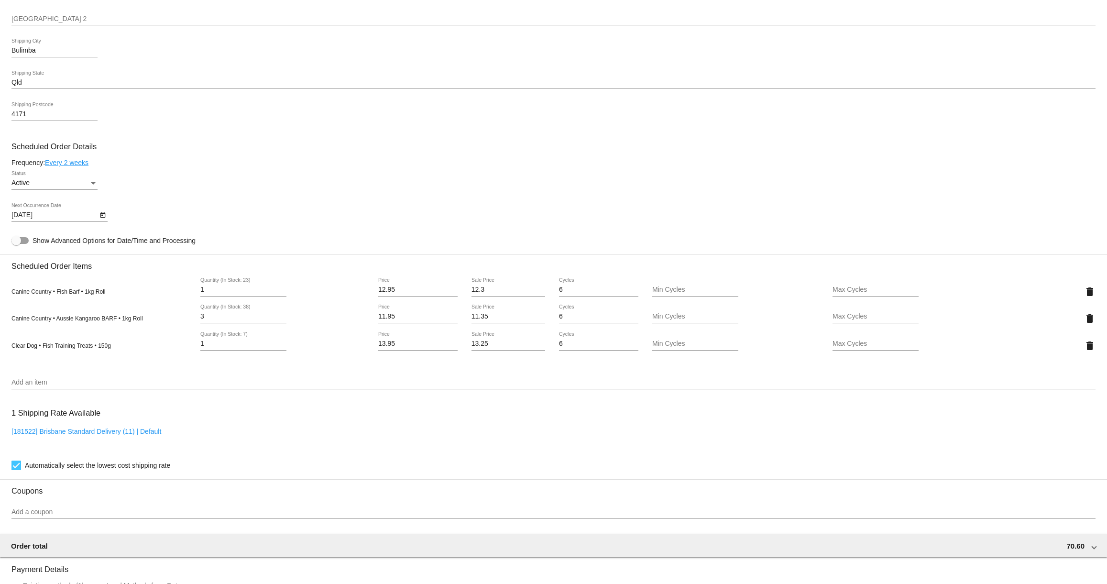
click at [51, 386] on input "Add an item" at bounding box center [553, 383] width 1084 height 8
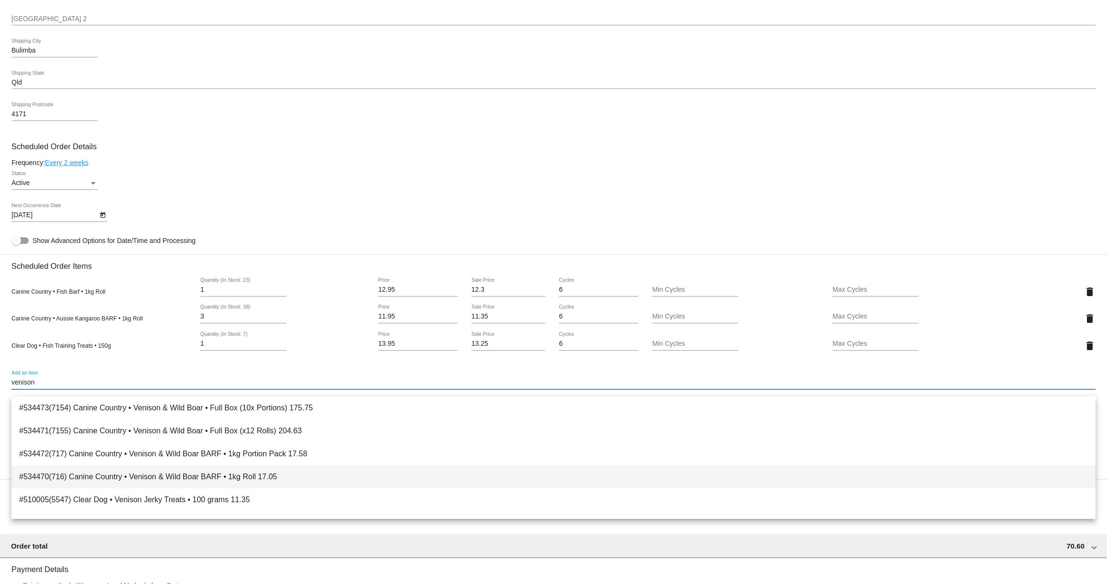
type input "venison"
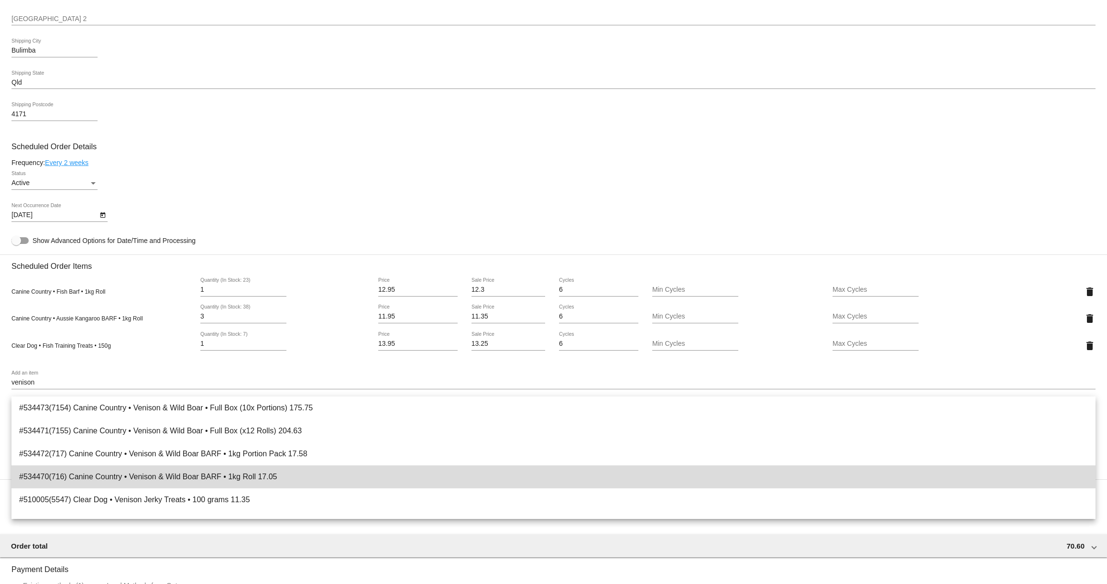
click at [170, 475] on span "#534470(716) Canine Country • Venison & Wild Boar BARF • 1kg Roll 17.05" at bounding box center [553, 476] width 1068 height 23
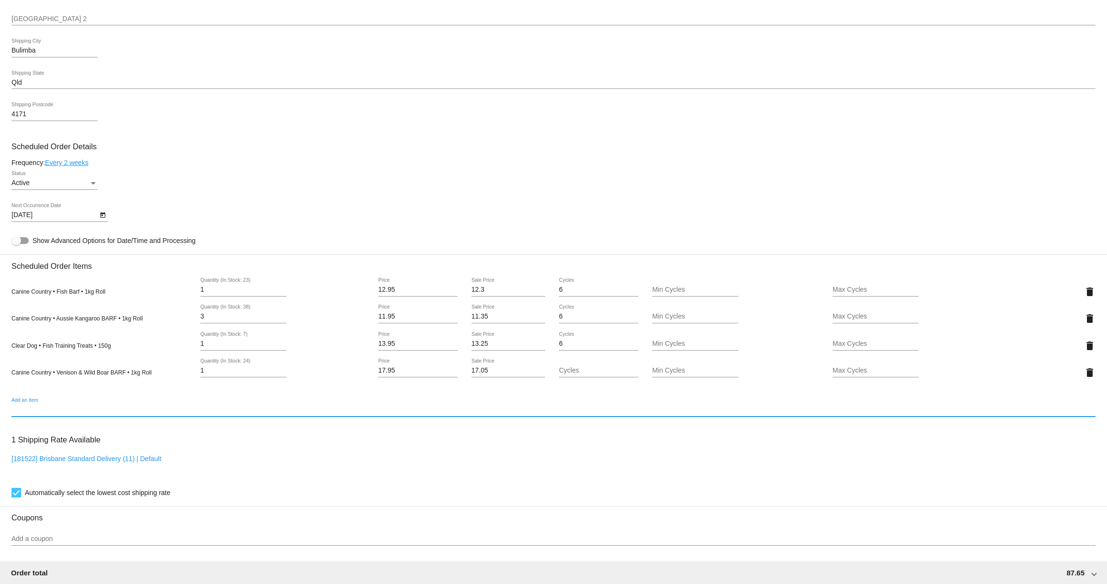
drag, startPoint x: 206, startPoint y: 378, endPoint x: 196, endPoint y: 378, distance: 10.1
click at [196, 378] on div "1 Quantity (In Stock: 24)" at bounding box center [282, 372] width 181 height 27
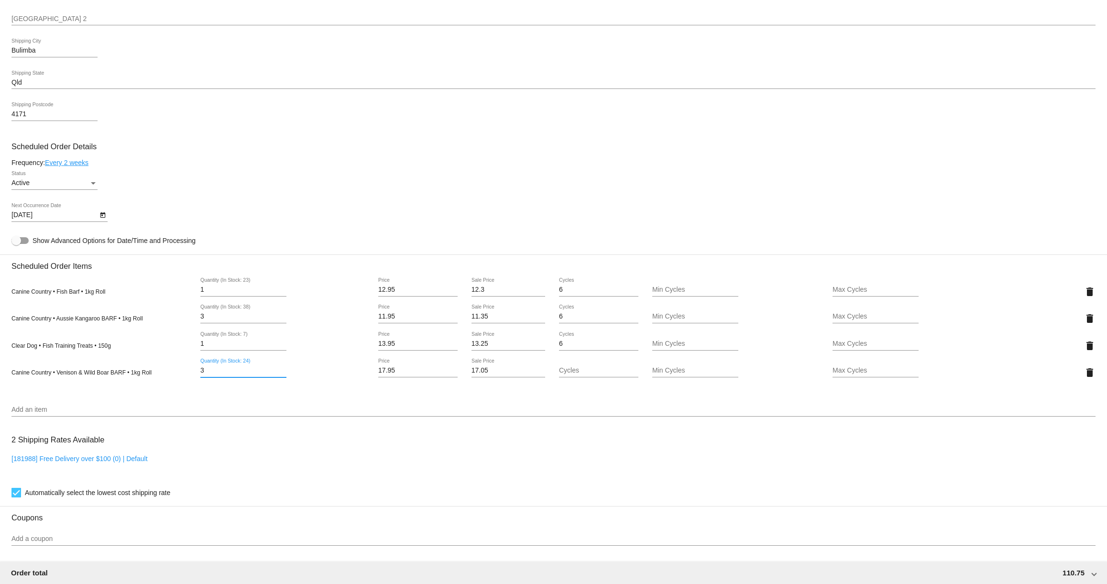
type input "3"
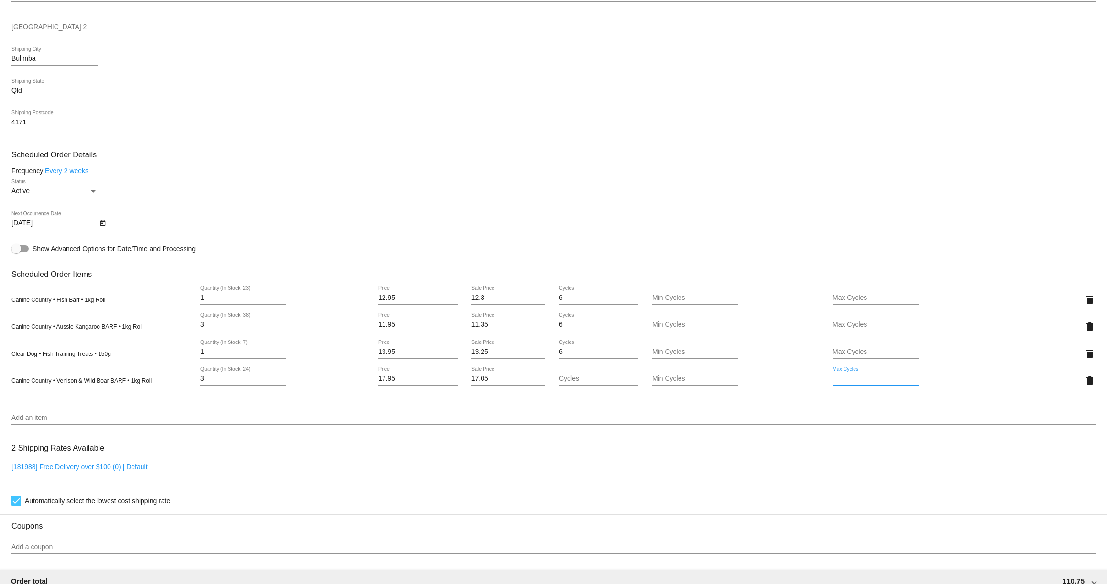
scroll to position [665, 0]
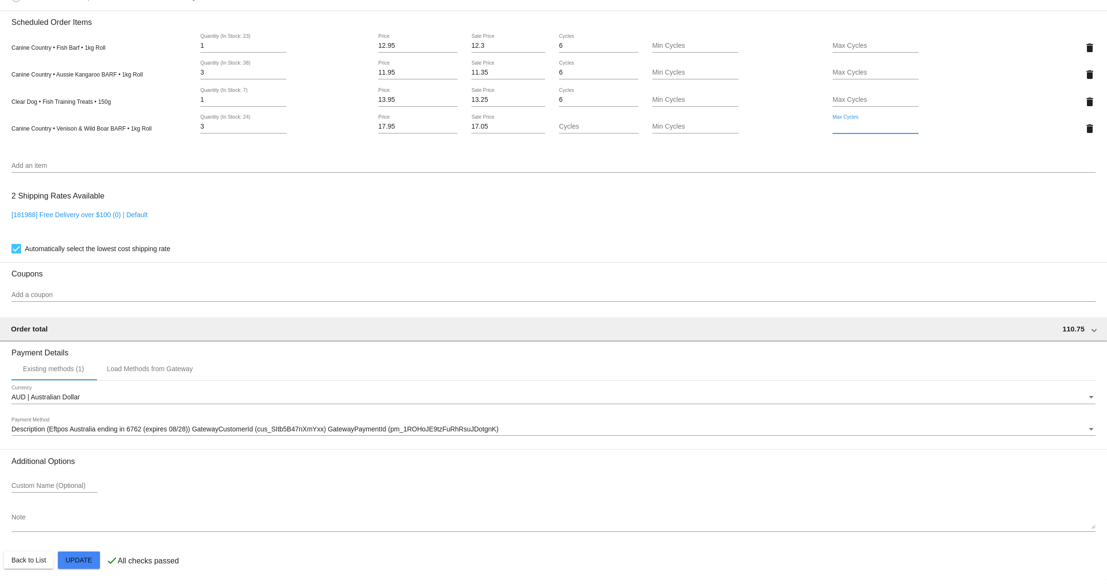
click at [84, 560] on mat-card "Customer 6771762: Courtney Macdonald courtney.avery@hotmail.com Customer Shippi…" at bounding box center [553, 65] width 1107 height 1037
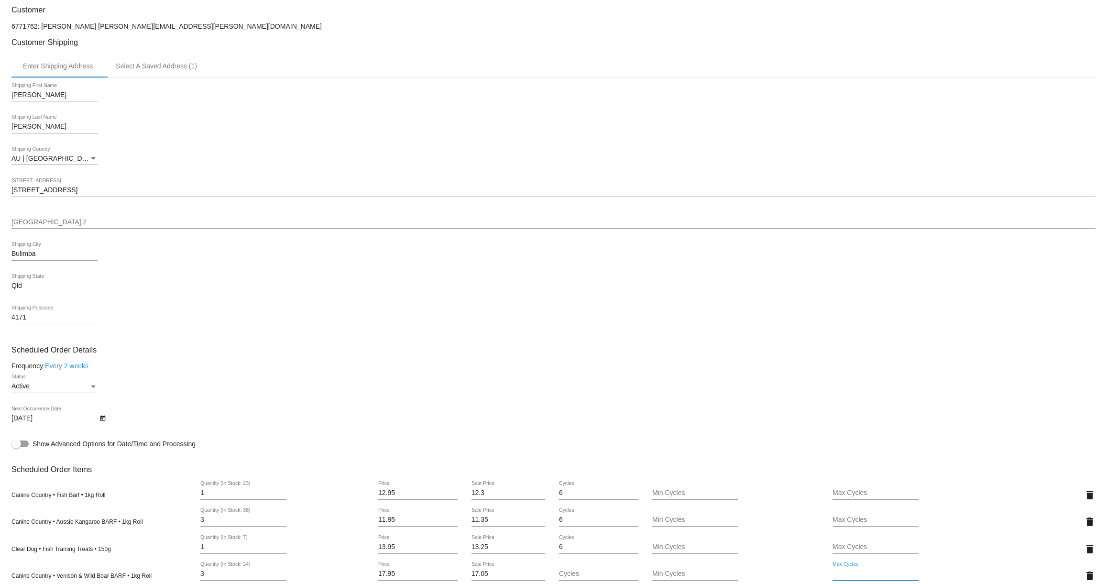
scroll to position [0, 0]
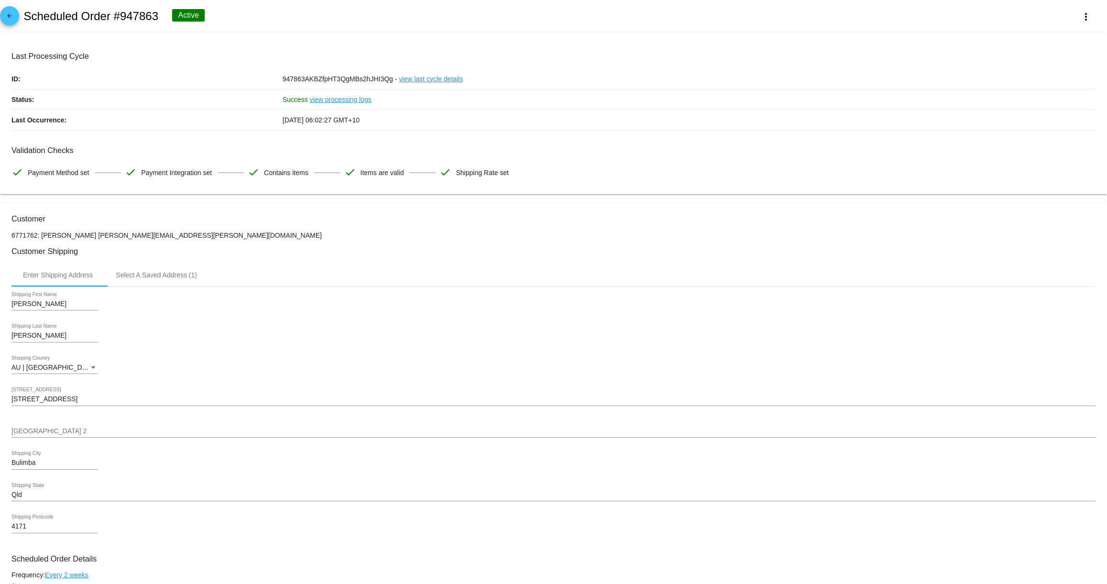
click at [7, 18] on mat-icon "arrow_back" at bounding box center [9, 17] width 11 height 11
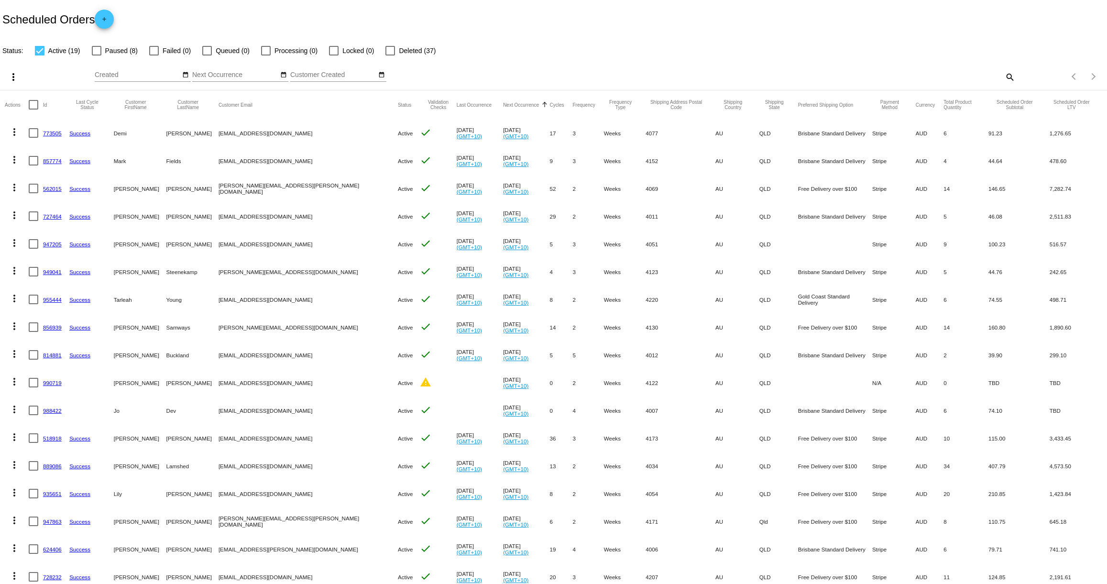
click at [50, 161] on link "857774" at bounding box center [52, 161] width 19 height 6
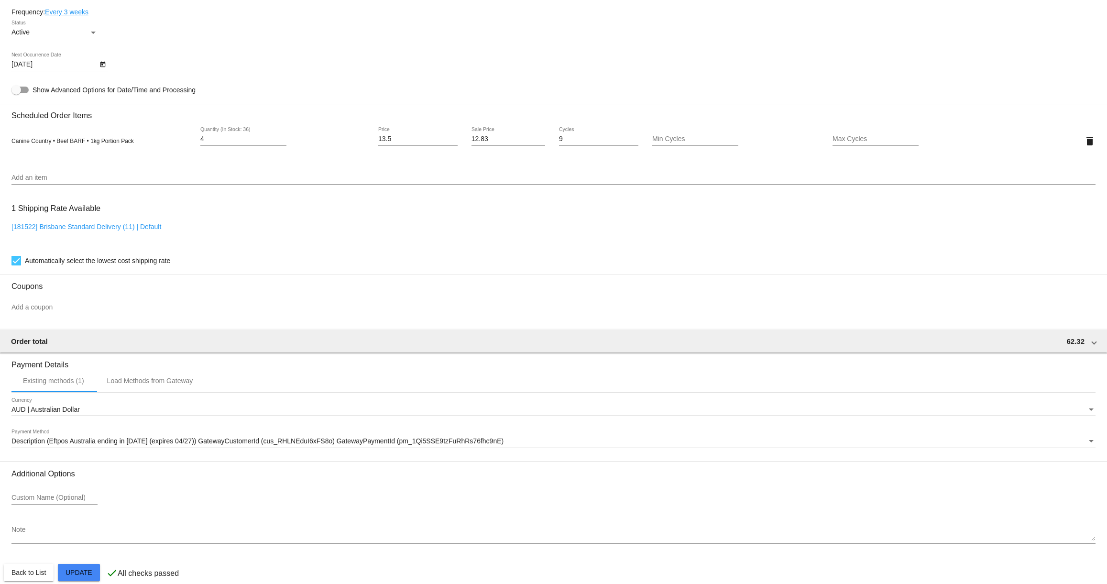
scroll to position [583, 0]
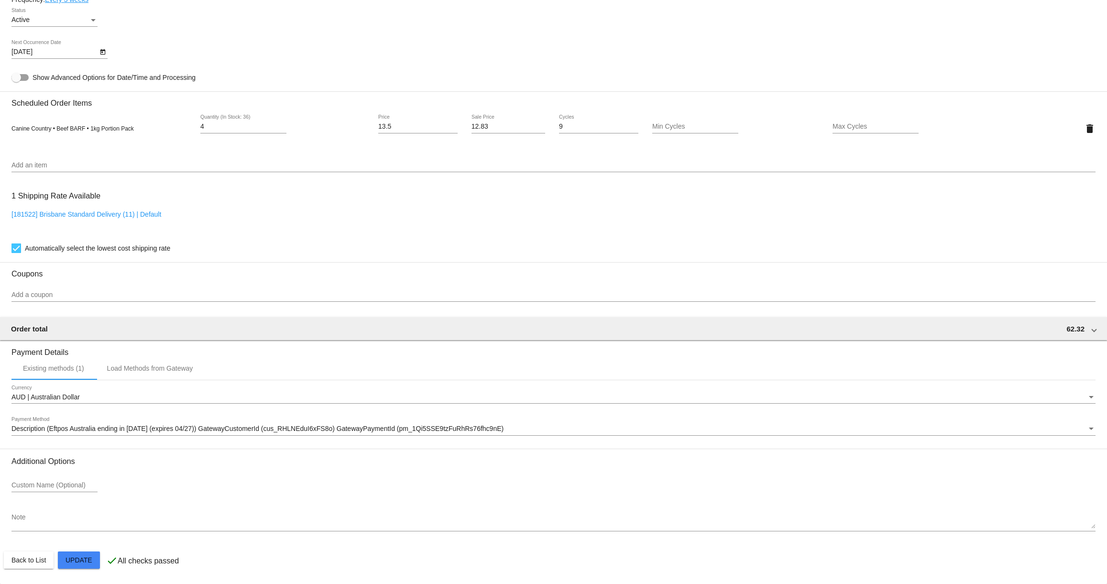
click at [86, 564] on mat-card "Customer 5760232: Mark Fields markfields_82@yahoo.com.au Customer Shipping Ente…" at bounding box center [553, 106] width 1107 height 956
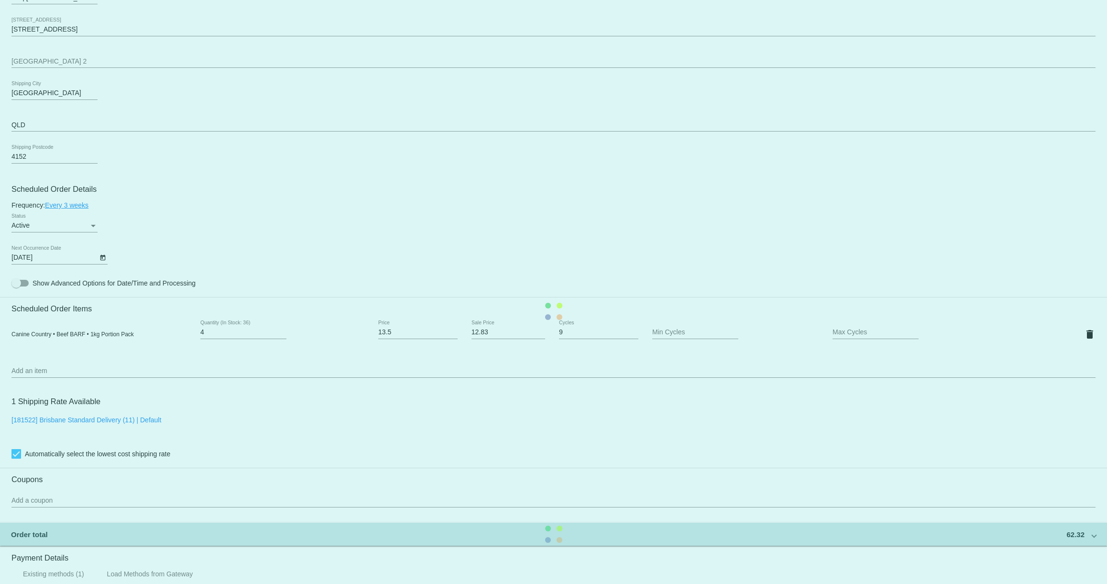
scroll to position [0, 0]
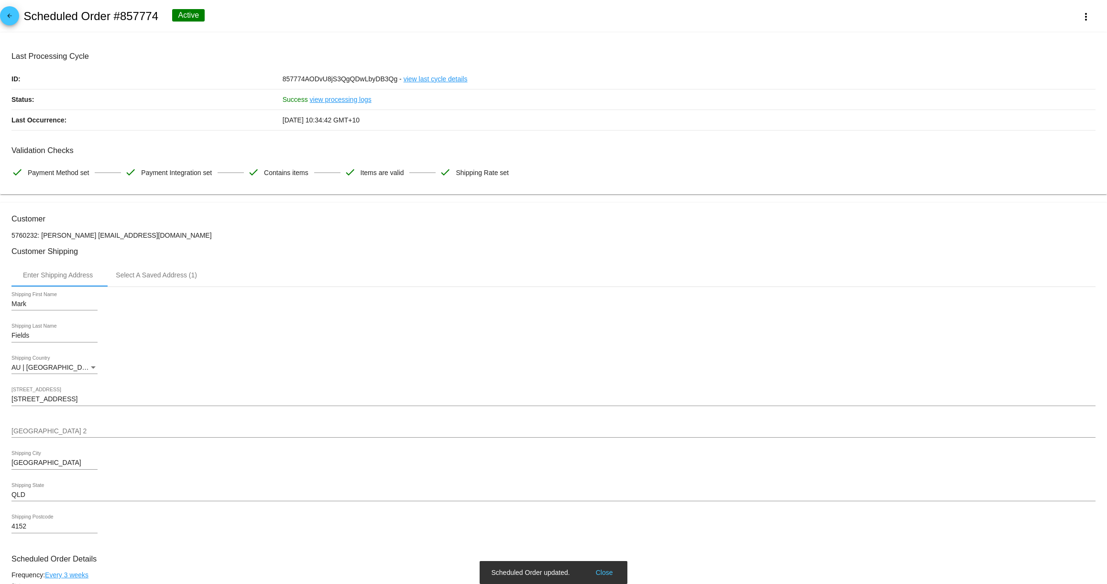
click at [12, 23] on mat-icon "arrow_back" at bounding box center [9, 17] width 11 height 11
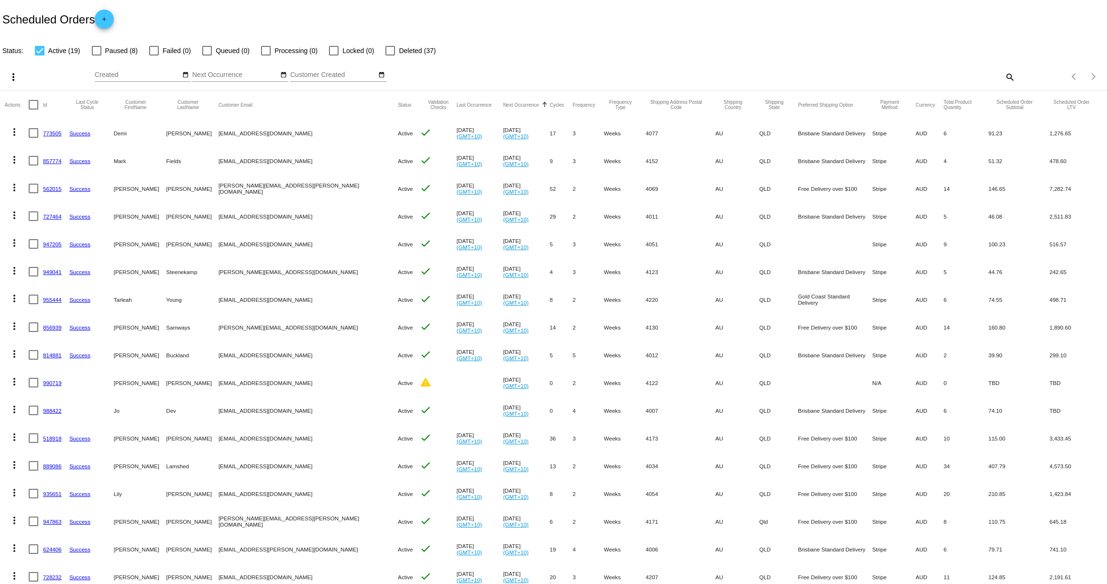
click at [54, 189] on link "562015" at bounding box center [52, 188] width 19 height 6
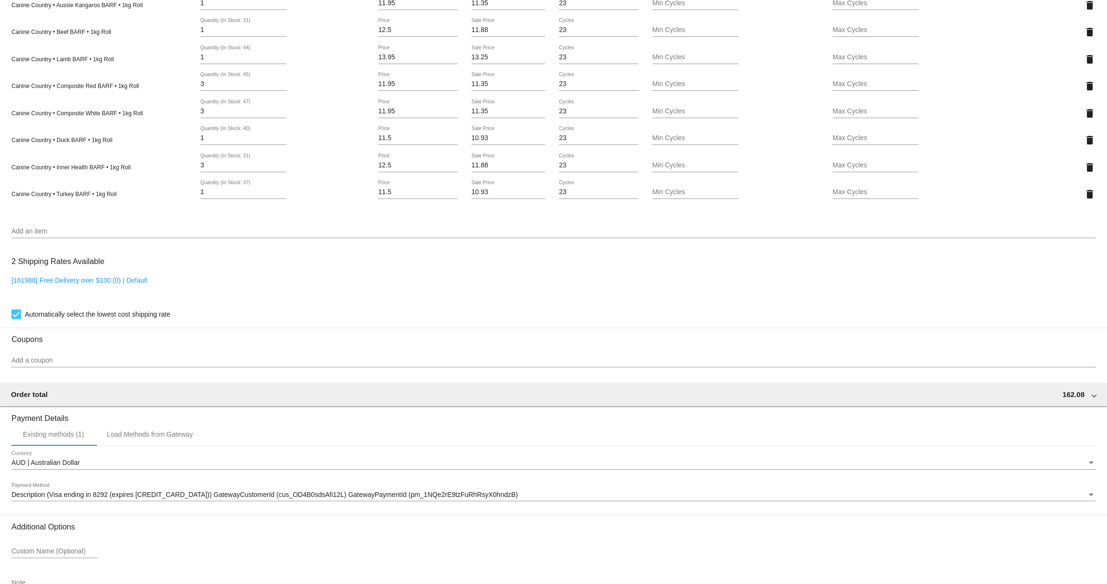
scroll to position [774, 0]
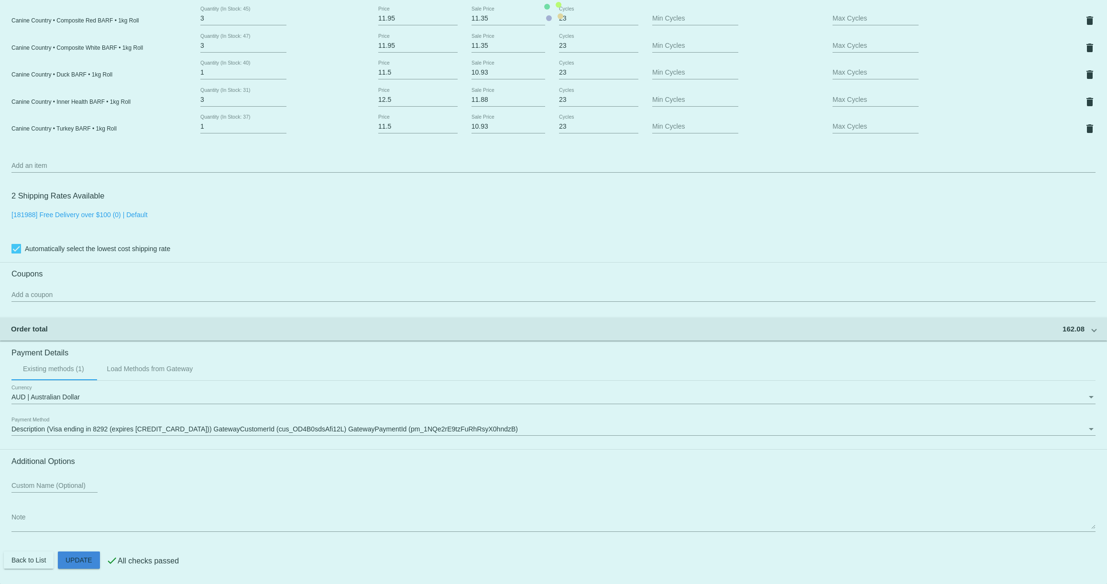
click at [81, 562] on mat-card "Customer 3023603: Janice Ellis janice.ellis@xtra.co.nz Customer Shipping Enter …" at bounding box center [553, 11] width 1107 height 1145
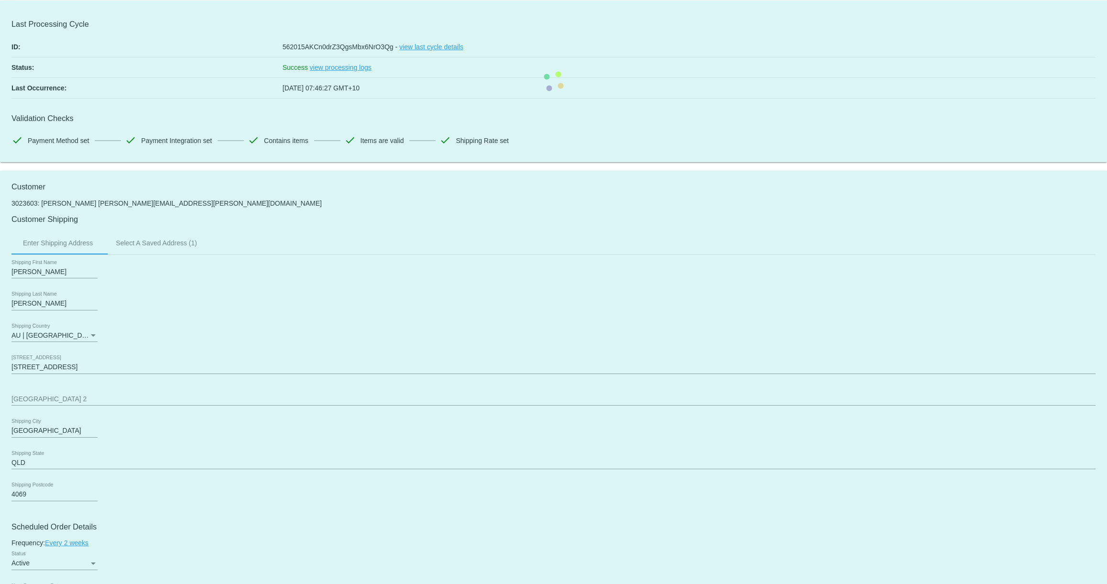
scroll to position [0, 0]
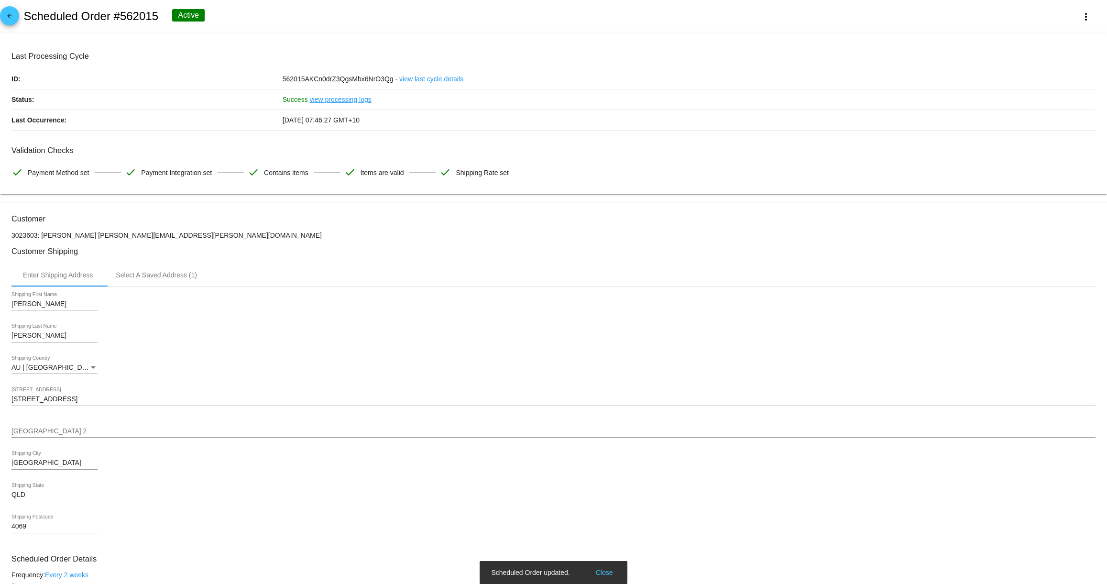
click at [14, 17] on mat-icon "arrow_back" at bounding box center [9, 17] width 11 height 11
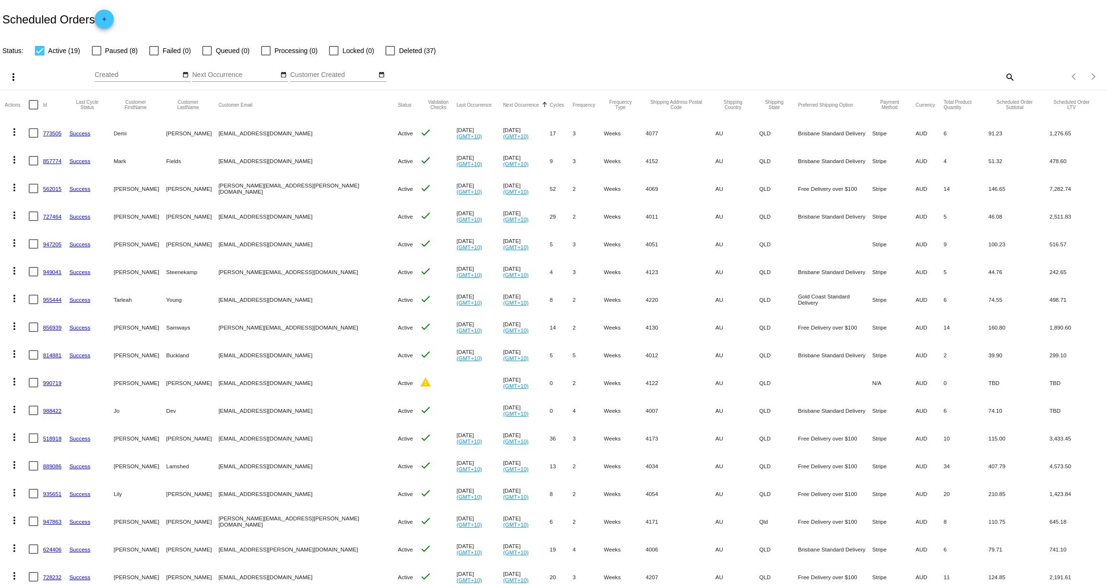
click at [49, 215] on link "727464" at bounding box center [52, 216] width 19 height 6
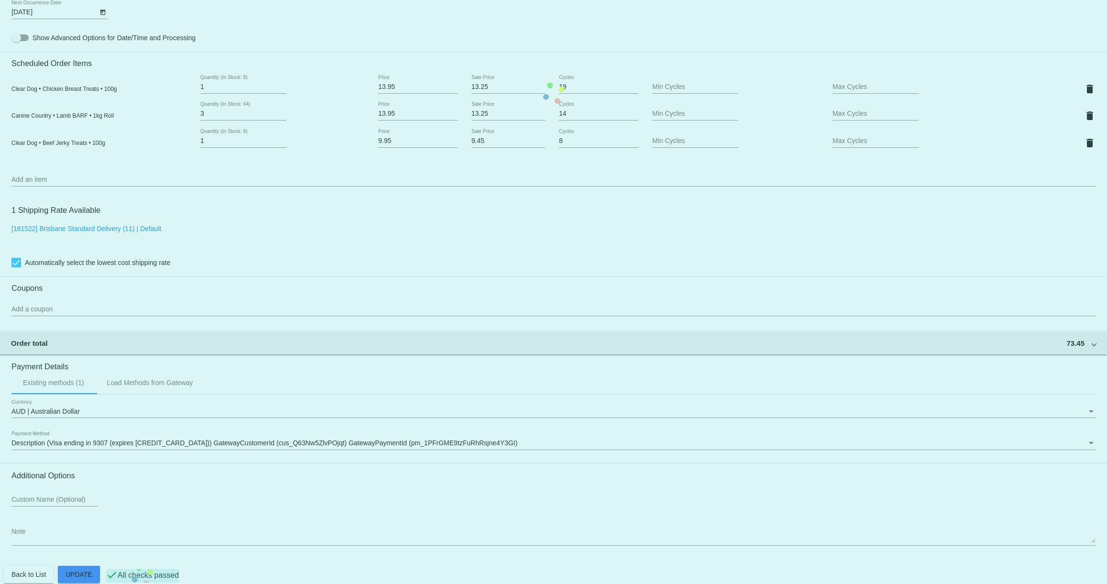
scroll to position [638, 0]
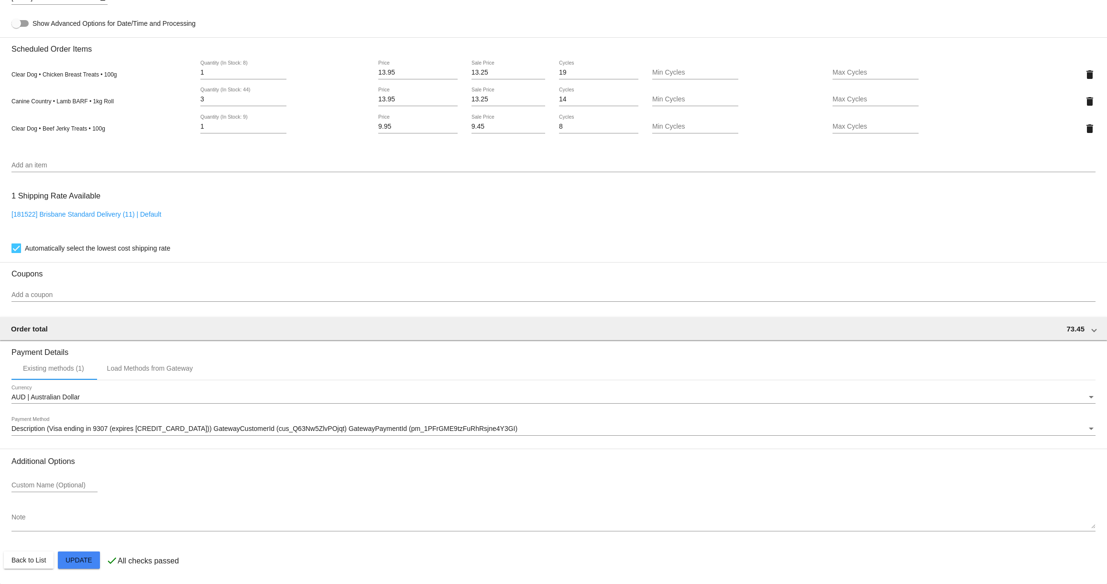
click at [92, 555] on mat-card "Customer 4520266: Bozenna Greenhalgh bozennag@outlook.com Customer Shipping Ent…" at bounding box center [553, 79] width 1107 height 1010
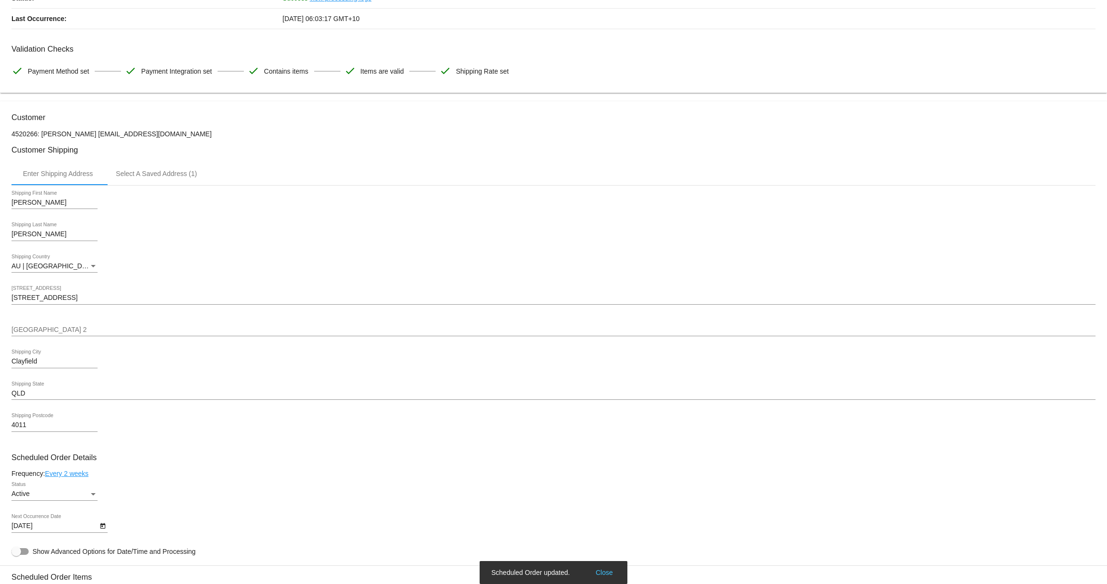
scroll to position [0, 0]
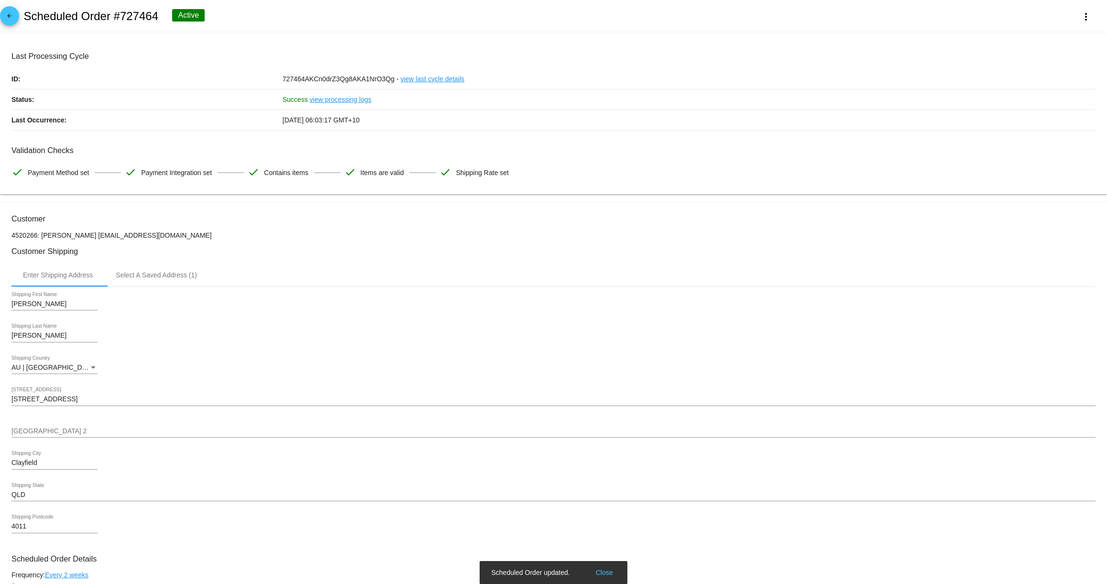
click at [14, 18] on mat-icon "arrow_back" at bounding box center [9, 17] width 11 height 11
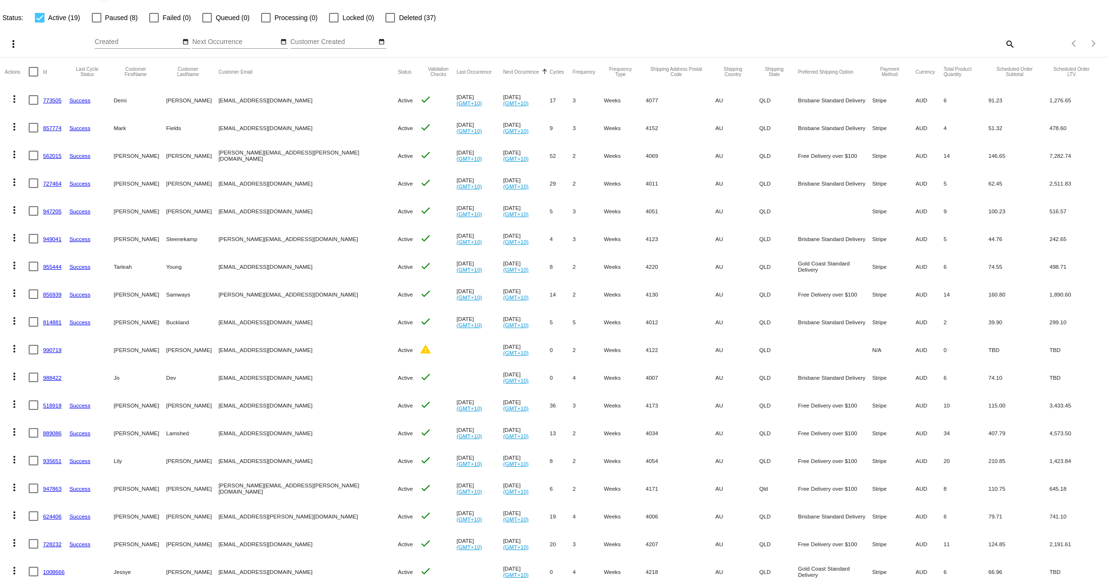
scroll to position [33, 0]
click at [48, 209] on link "947205" at bounding box center [52, 210] width 19 height 6
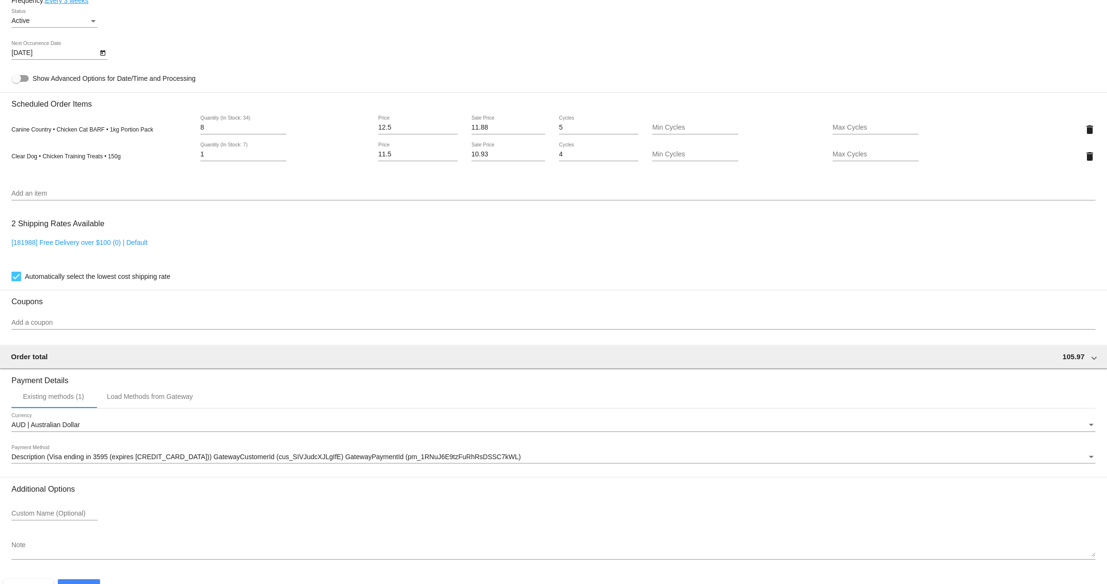
scroll to position [610, 0]
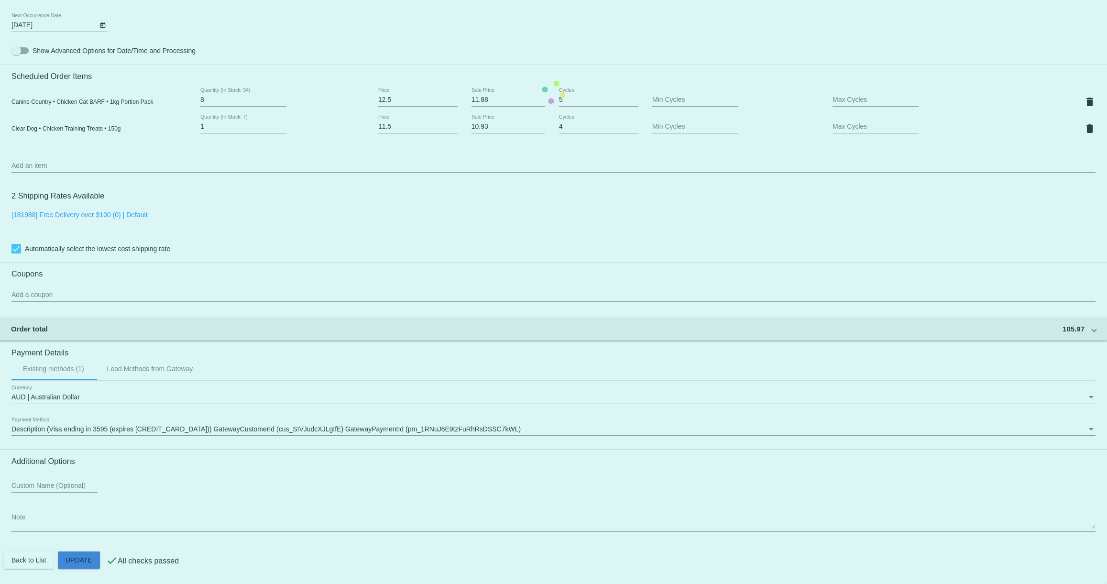
click at [86, 560] on mat-card "Customer 6768730: Marisa Harvey marisaharvey94@gmail.com Customer Shipping Ente…" at bounding box center [553, 92] width 1107 height 983
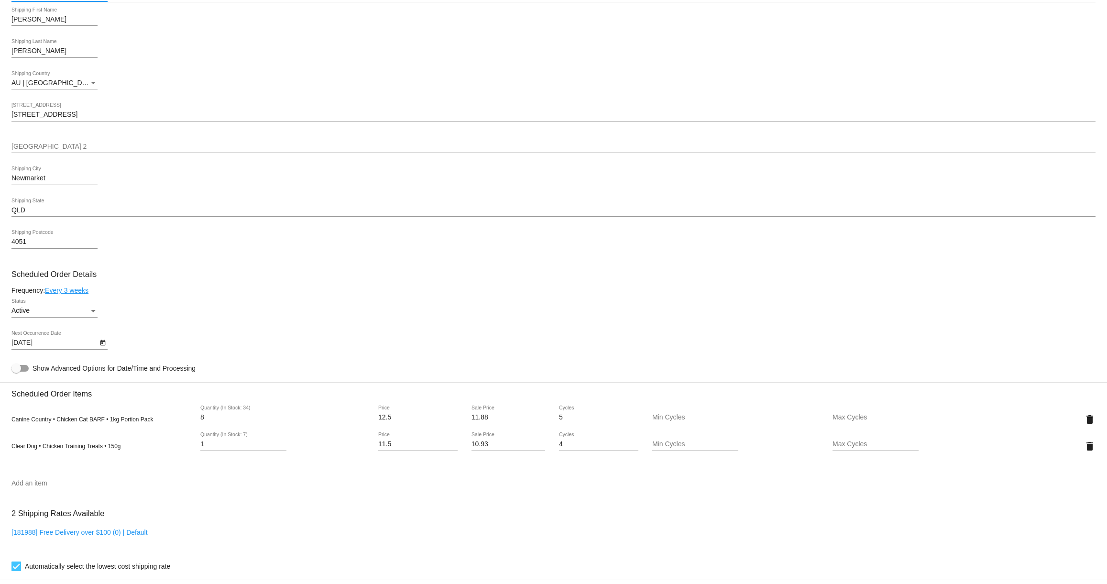
scroll to position [0, 0]
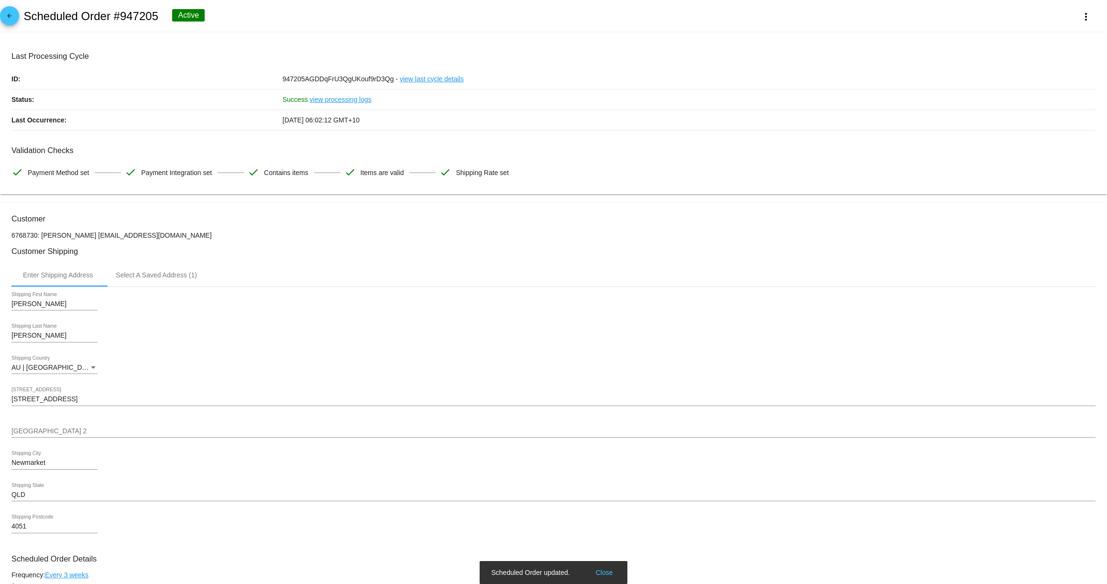
click at [7, 18] on mat-icon "arrow_back" at bounding box center [9, 17] width 11 height 11
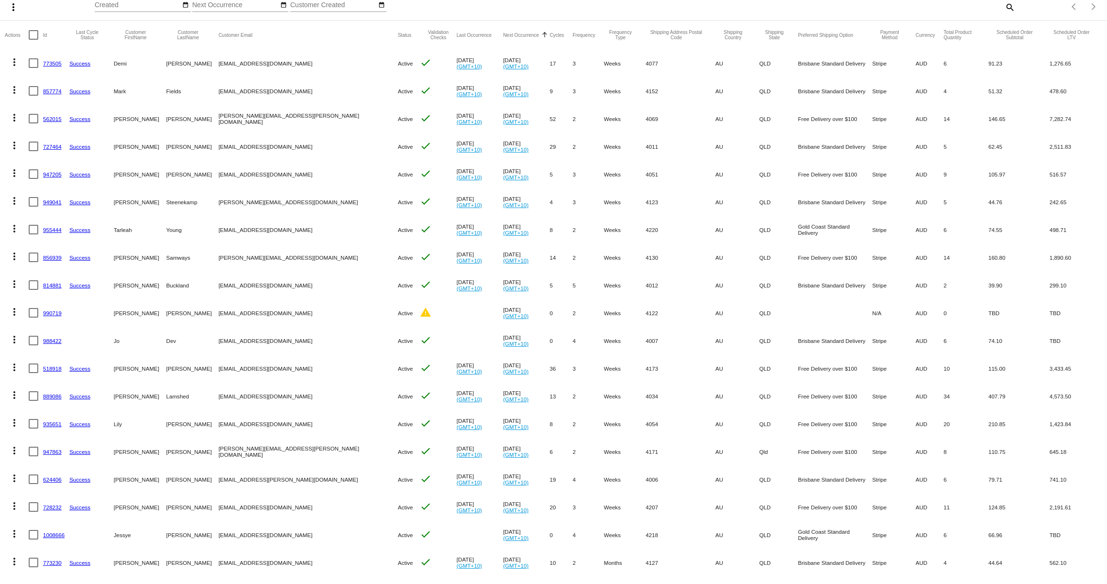
scroll to position [89, 0]
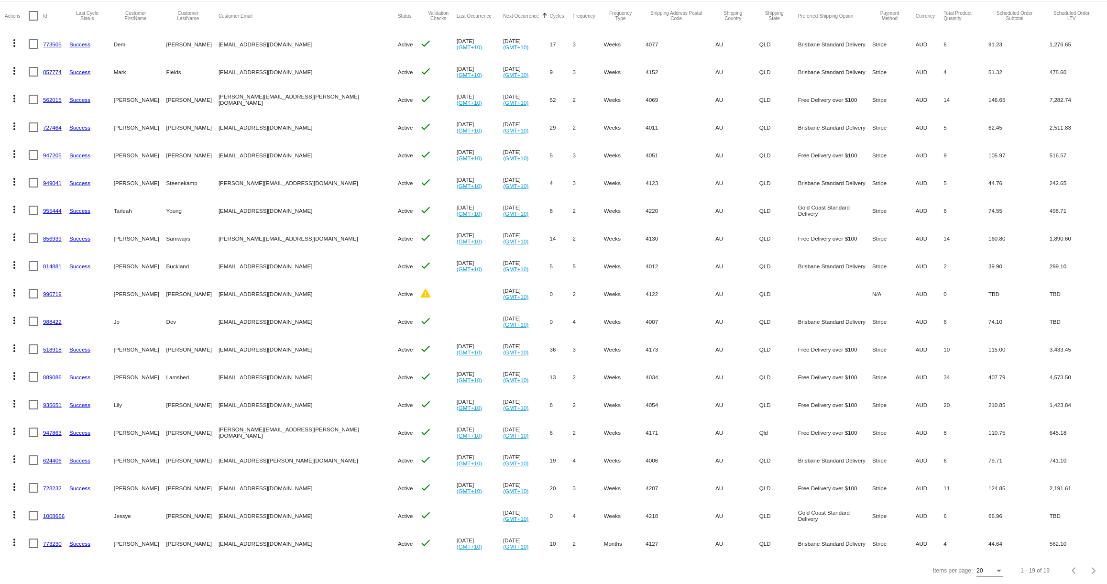
click at [49, 320] on link "988422" at bounding box center [52, 321] width 19 height 6
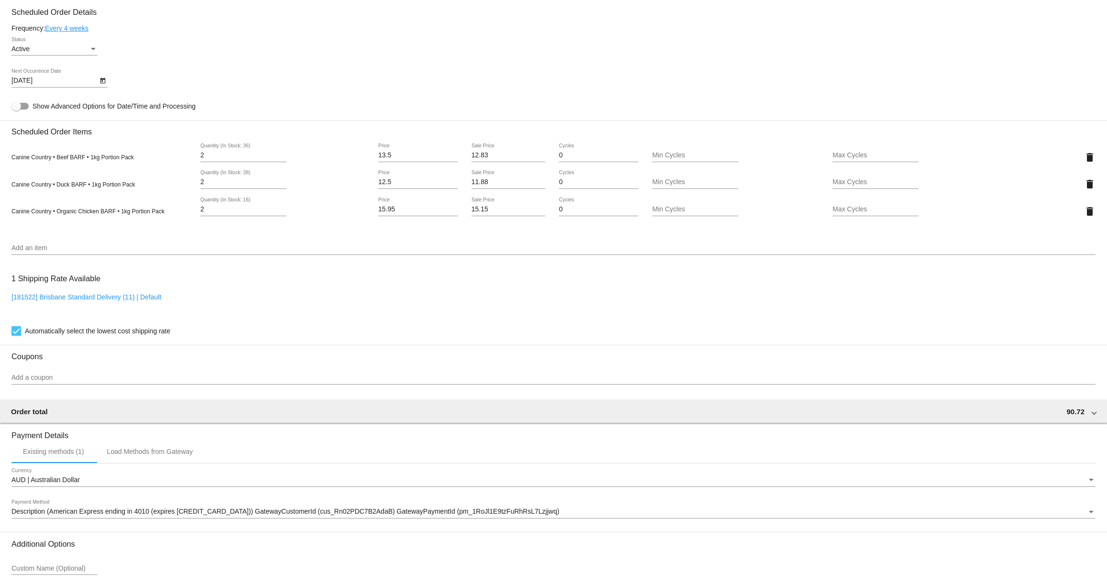
scroll to position [551, 0]
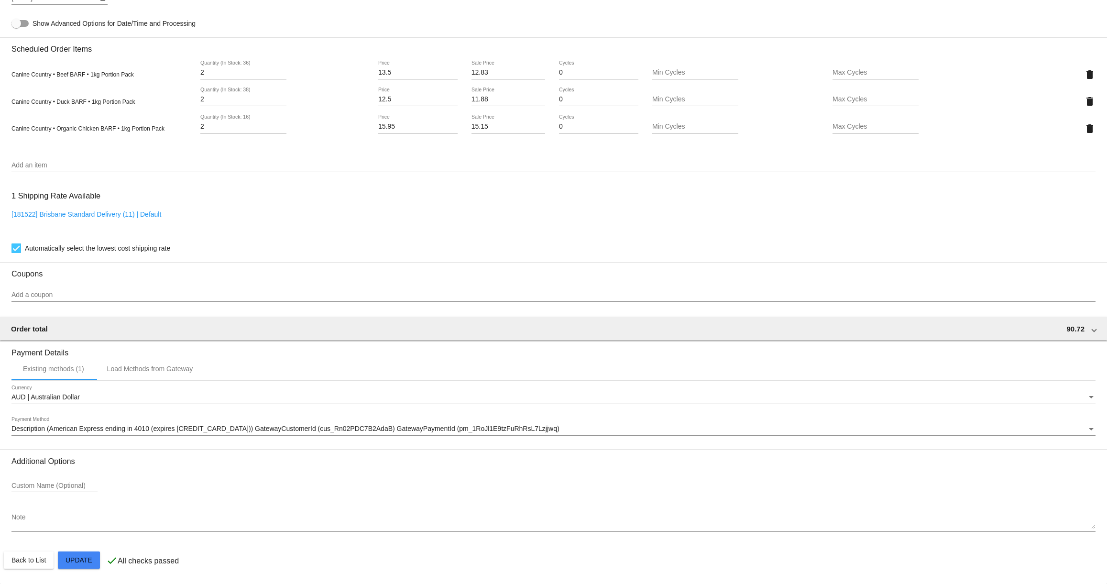
click at [83, 560] on mat-card "Customer 6370681: Jo Dev sjdevshop@outlook.com Customer Shipping Enter Shipping…" at bounding box center [553, 79] width 1107 height 1010
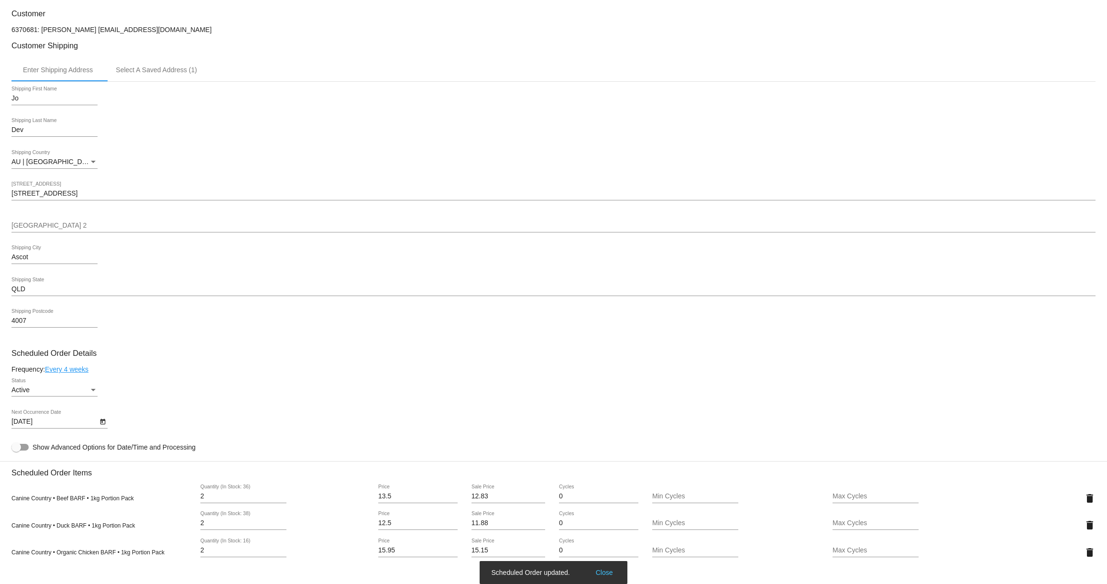
scroll to position [0, 0]
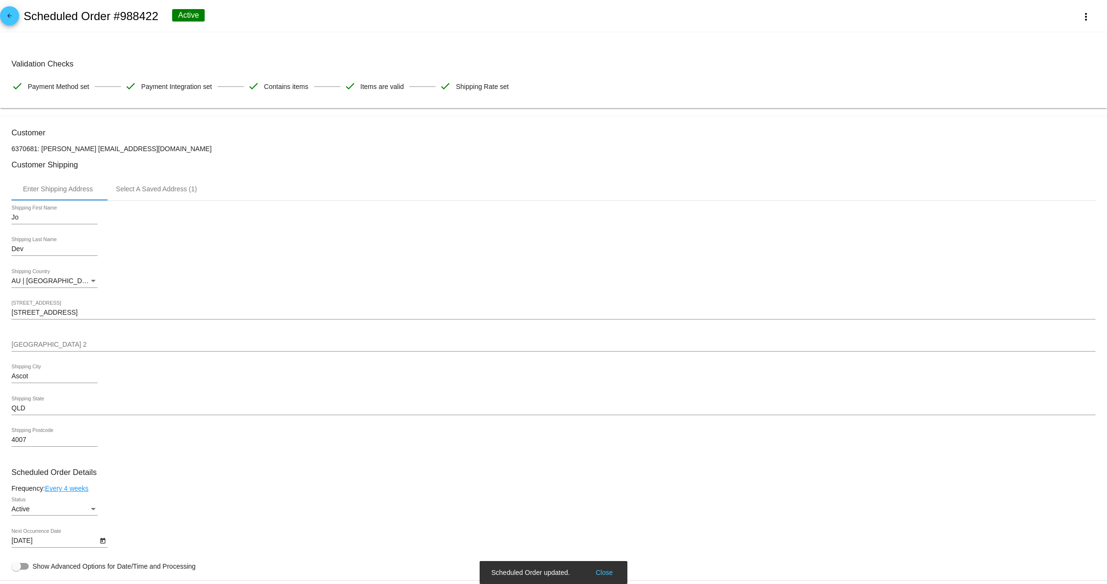
click at [7, 13] on mat-icon "arrow_back" at bounding box center [9, 17] width 11 height 11
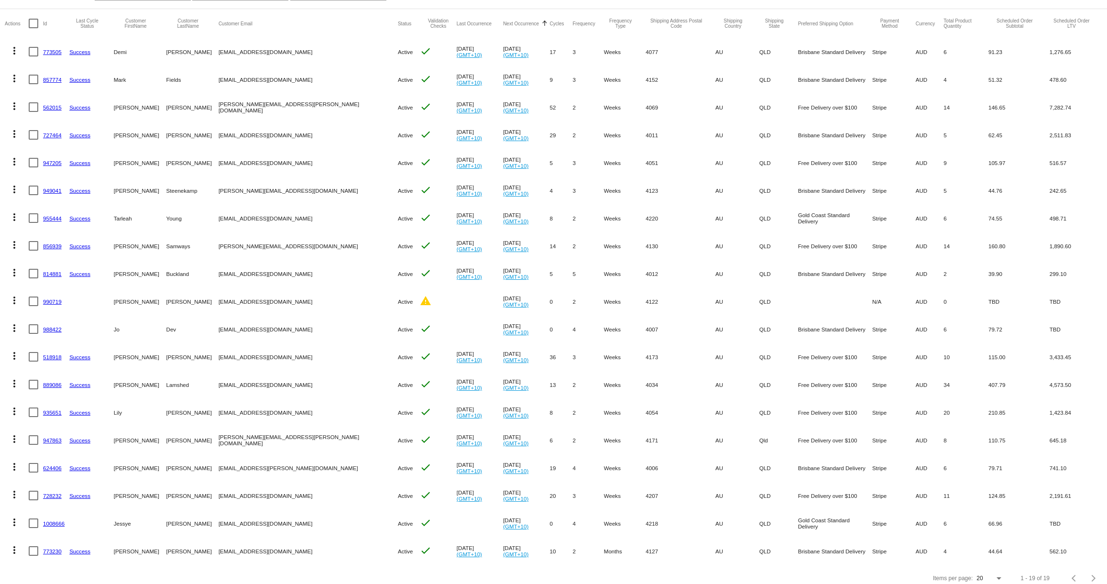
scroll to position [86, 0]
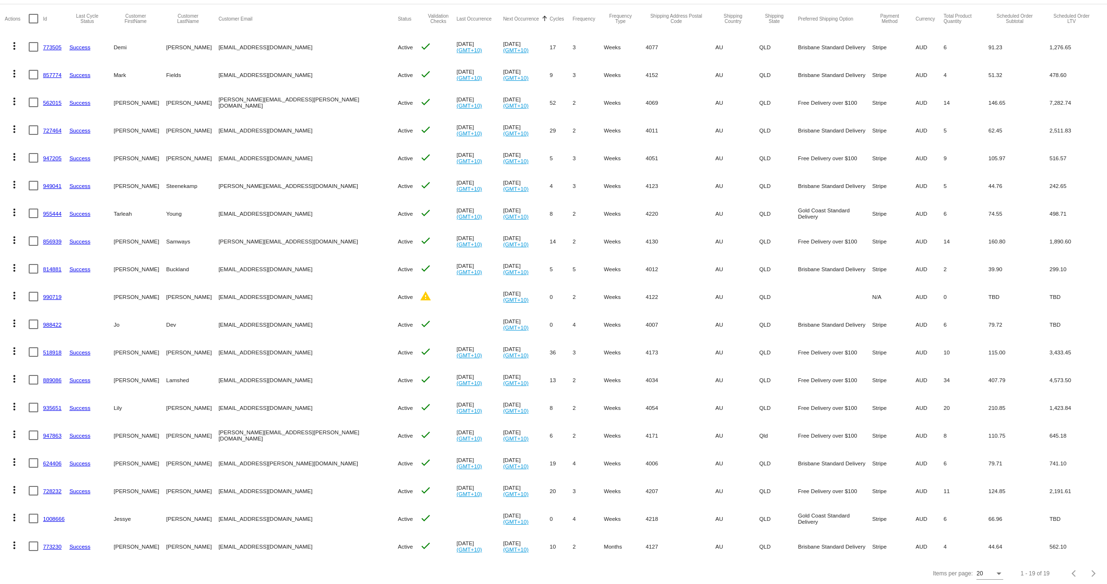
click at [51, 352] on link "518918" at bounding box center [52, 352] width 19 height 6
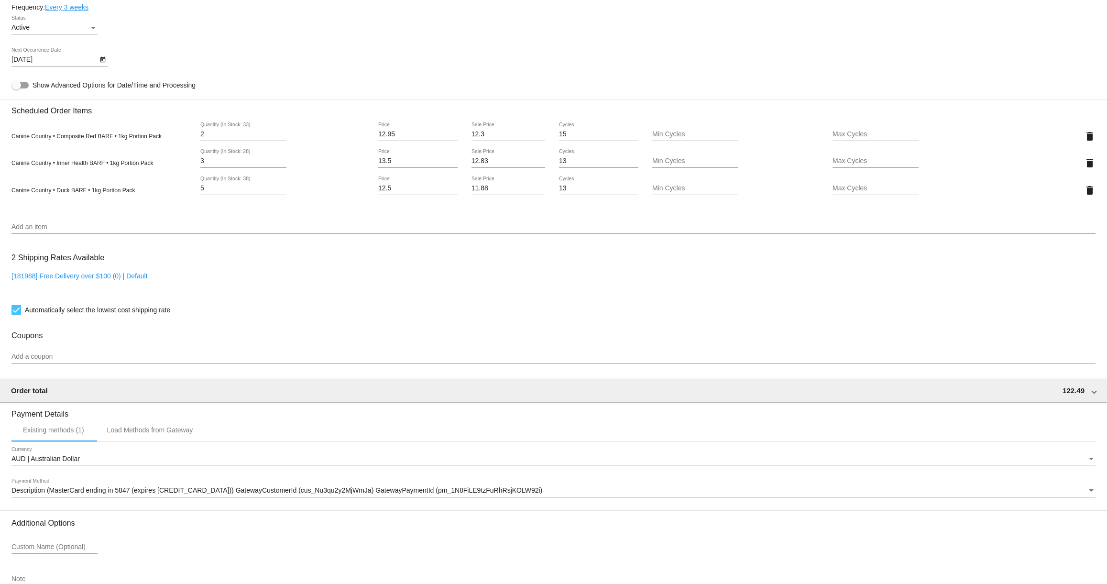
scroll to position [638, 0]
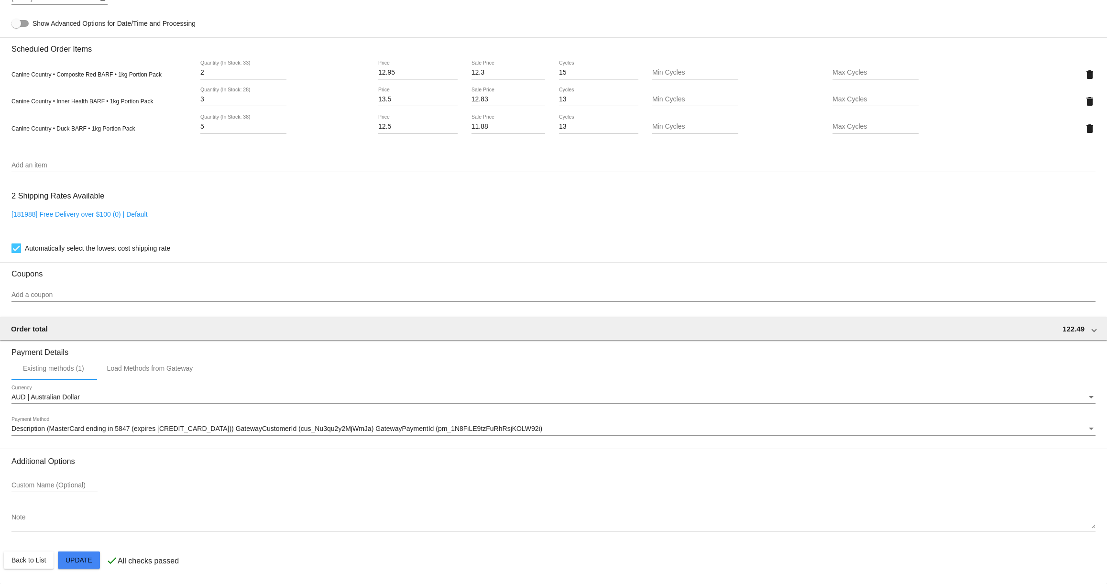
click at [87, 562] on mat-card "Customer 2788525: Matthew Kelly matthewk1508@gmail.com Customer Shipping Enter …" at bounding box center [553, 79] width 1107 height 1010
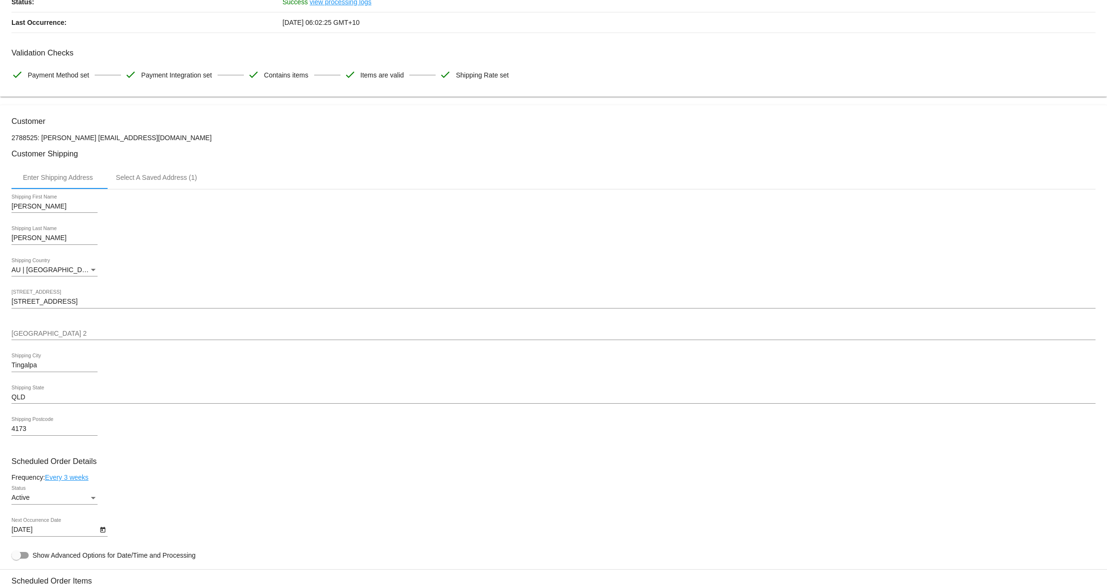
scroll to position [0, 0]
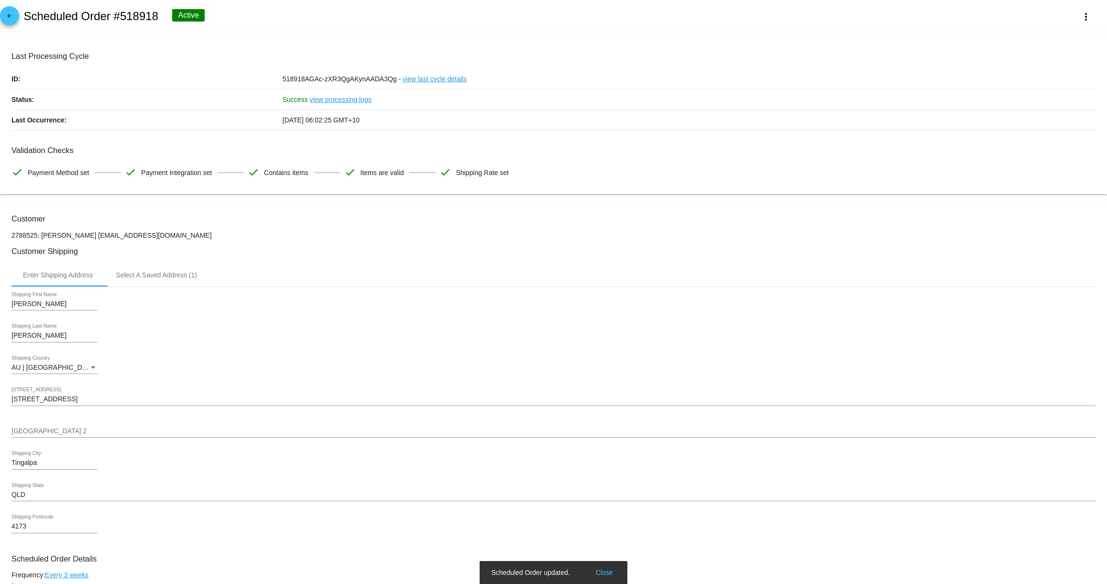
click at [15, 15] on mat-icon "arrow_back" at bounding box center [9, 17] width 11 height 11
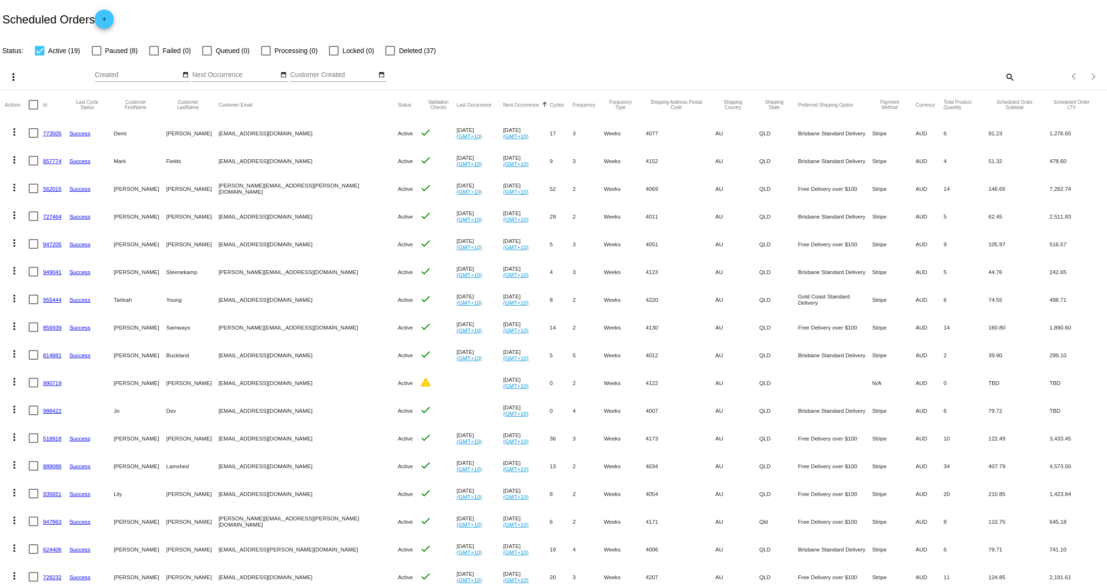
scroll to position [89, 0]
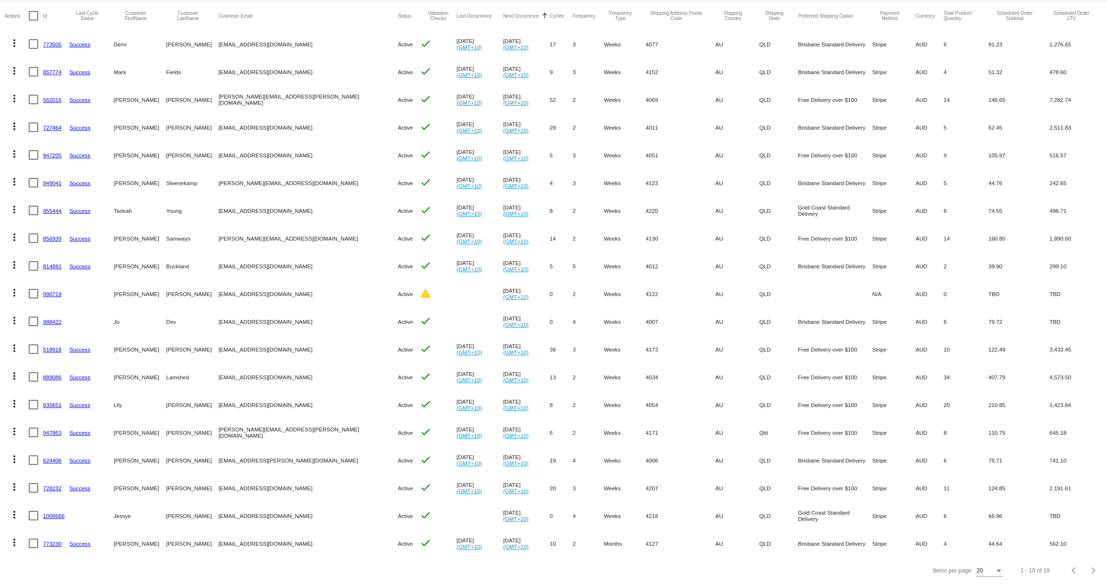
click at [48, 457] on link "624406" at bounding box center [52, 460] width 19 height 6
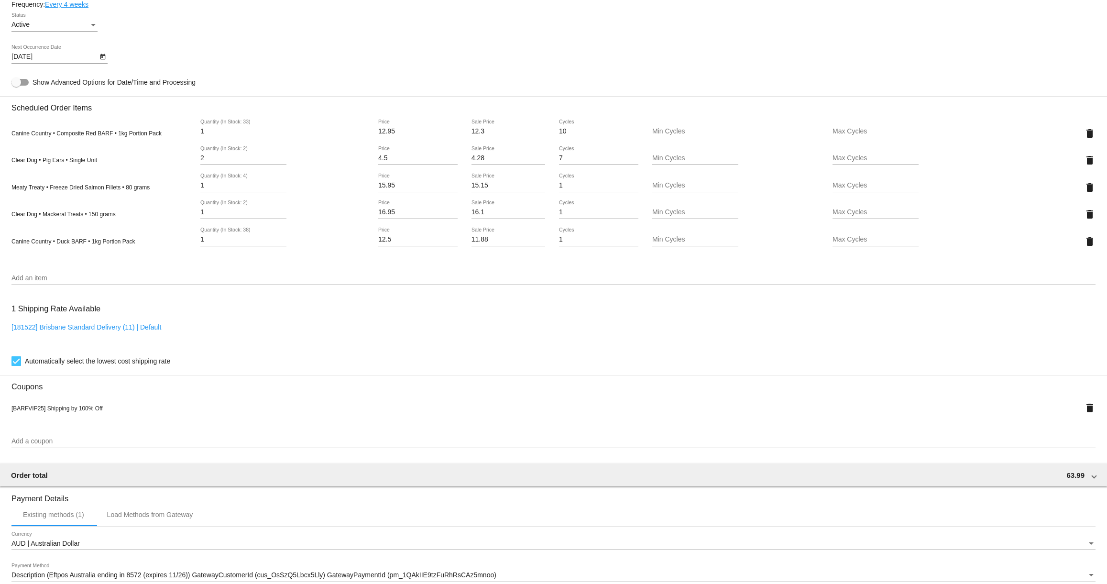
scroll to position [569, 0]
click at [50, 283] on input "Add an item" at bounding box center [553, 279] width 1084 height 8
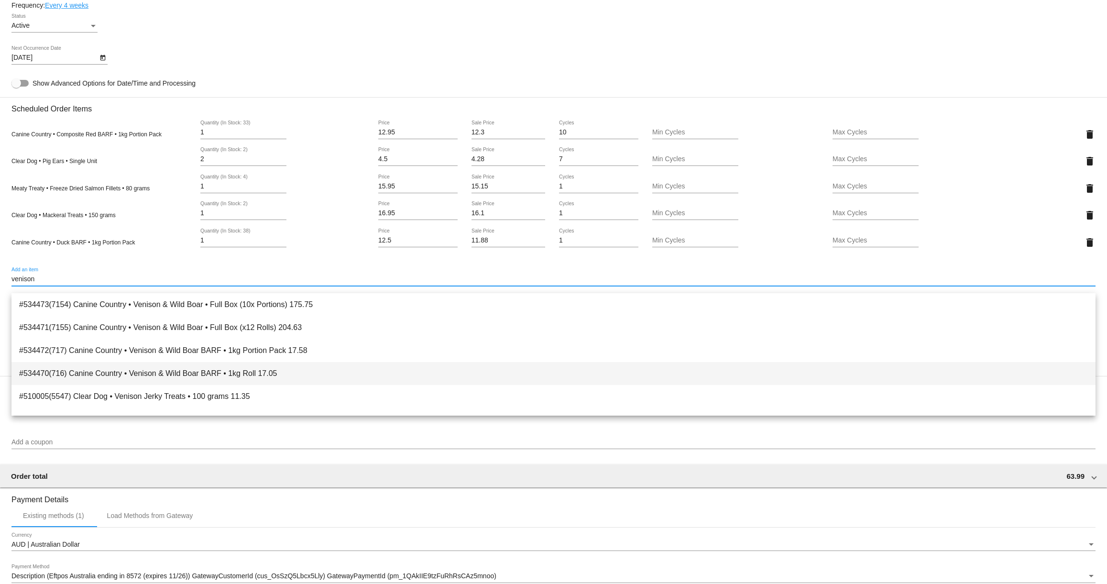
type input "venison"
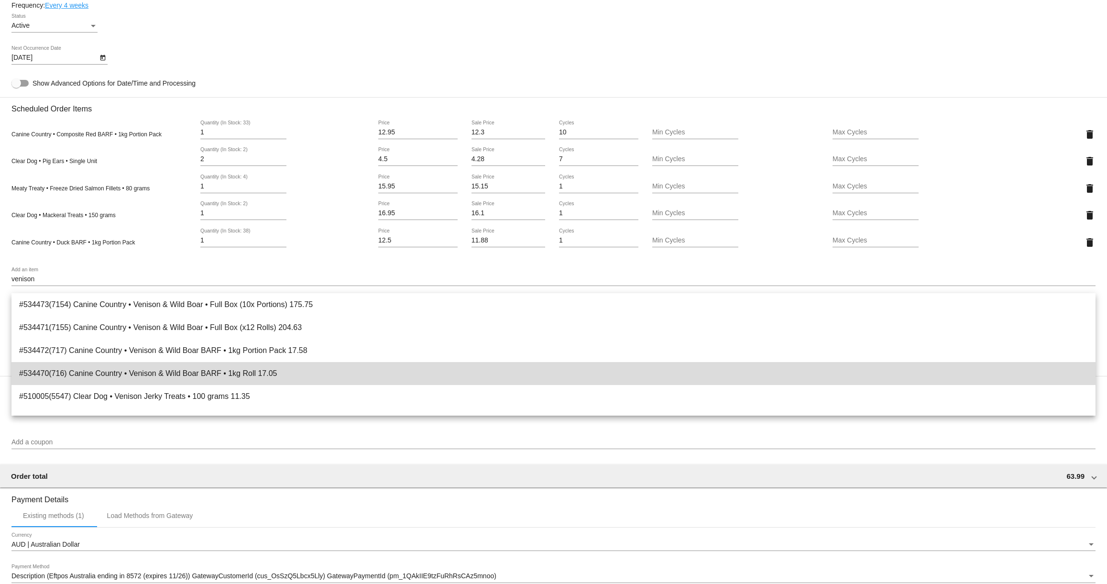
click at [139, 371] on span "#534470(716) Canine Country • Venison & Wild Boar BARF • 1kg Roll 17.05" at bounding box center [553, 373] width 1068 height 23
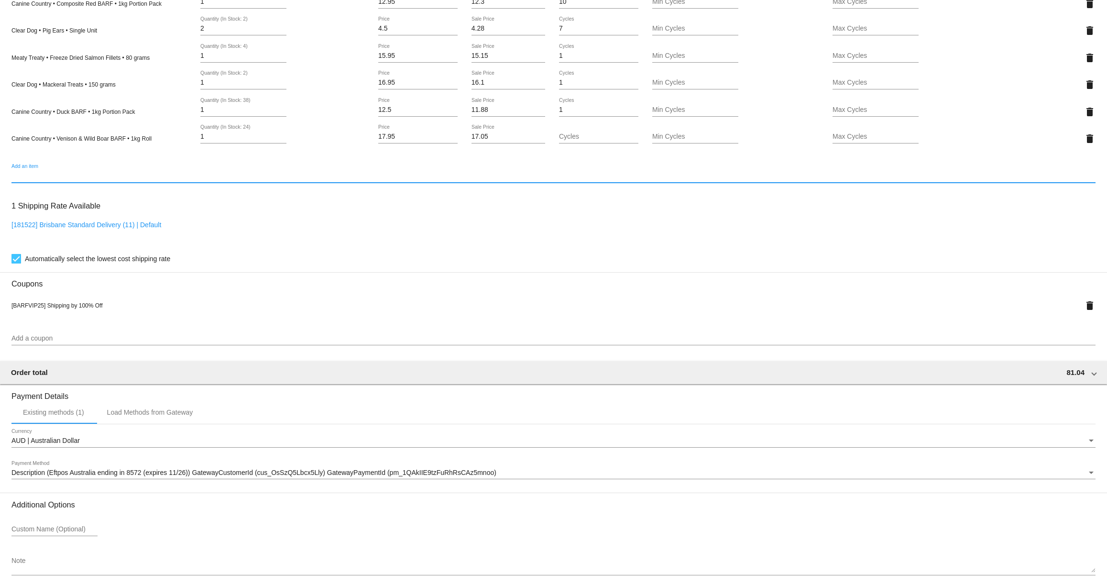
scroll to position [753, 0]
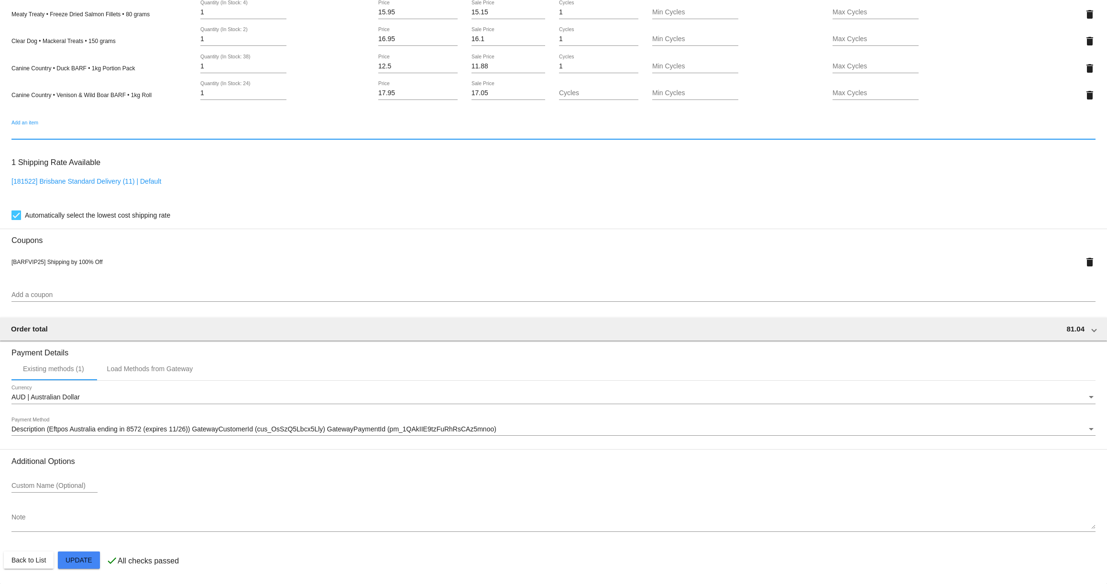
click at [82, 559] on mat-card "Customer 3811986: Elizabeth McArthur liz.mcarthur@outlook.com Customer Shipping…" at bounding box center [553, 21] width 1107 height 1124
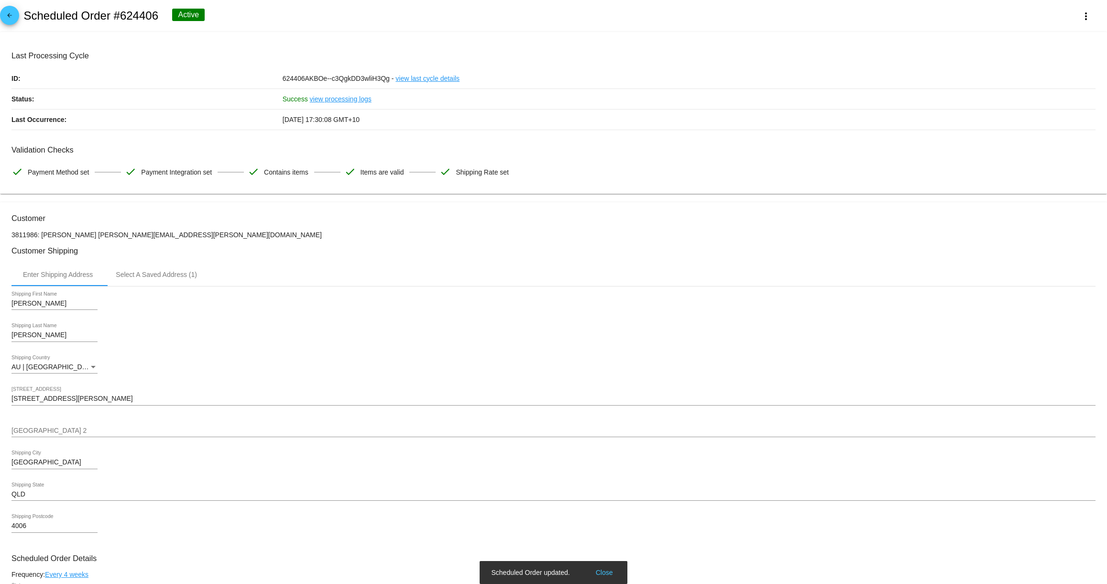
scroll to position [0, 0]
click at [10, 19] on mat-icon "arrow_back" at bounding box center [9, 17] width 11 height 11
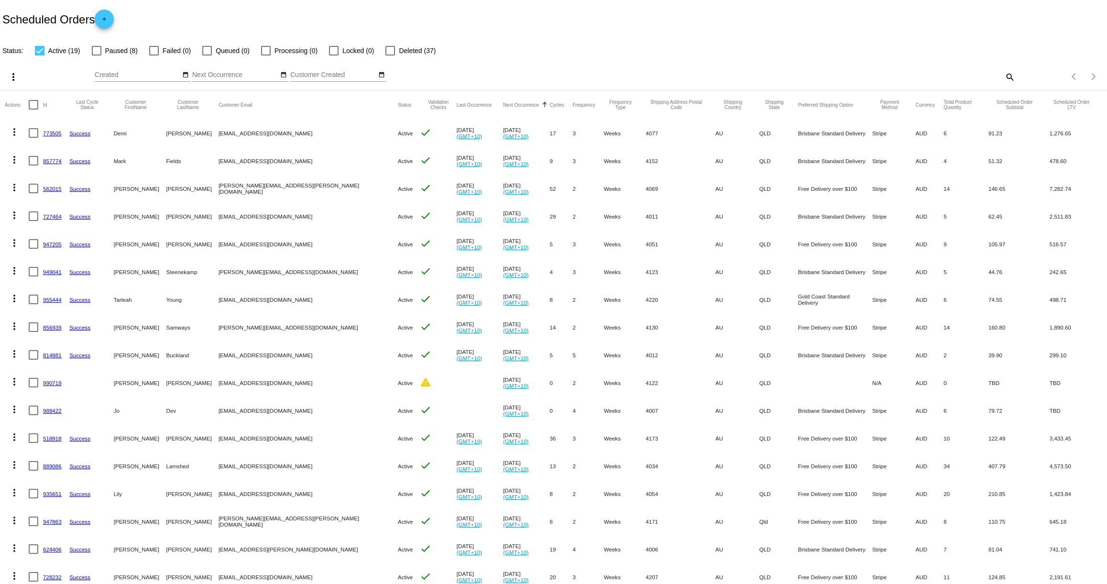
scroll to position [89, 0]
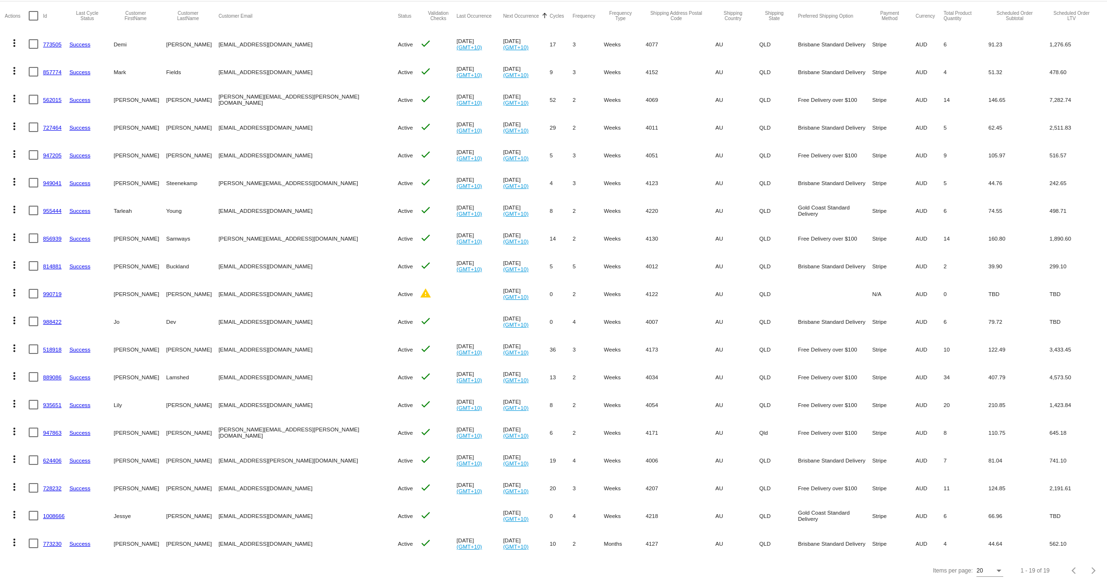
click at [51, 515] on link "1008666" at bounding box center [54, 515] width 22 height 6
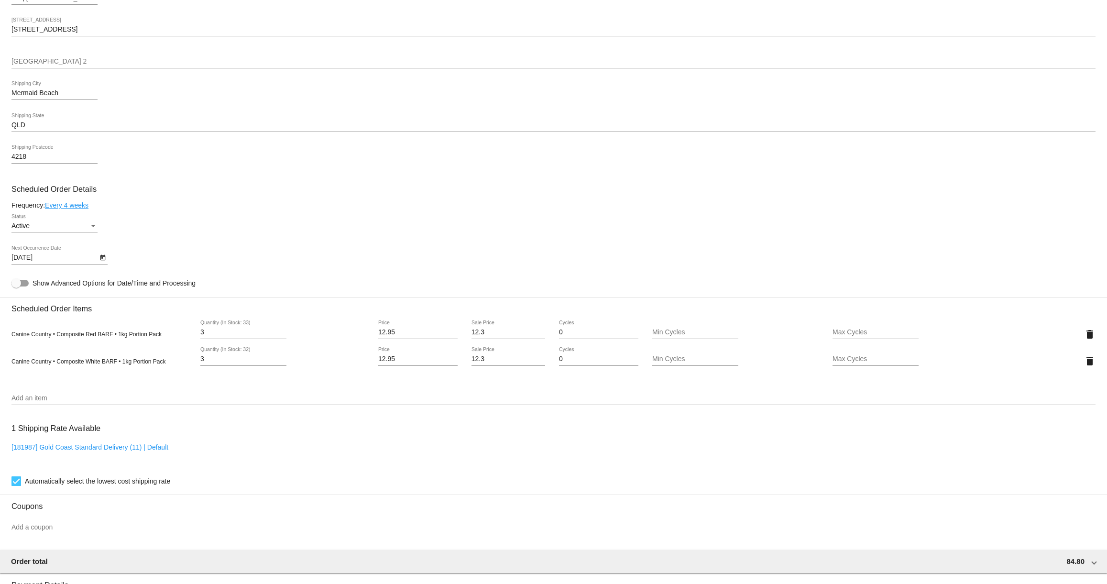
scroll to position [524, 0]
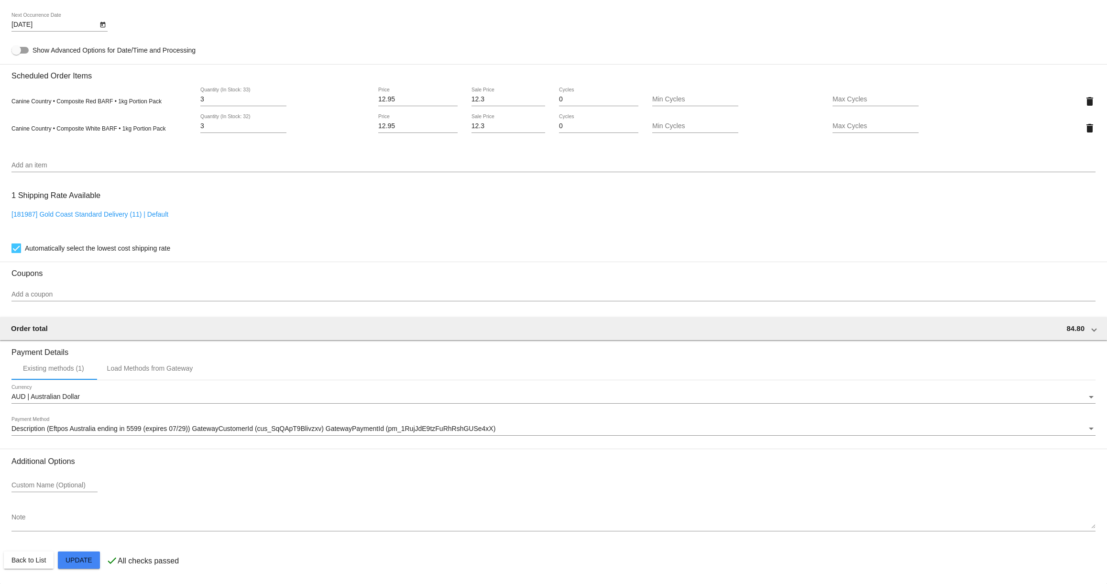
click at [83, 562] on mat-card "Customer 6997908: Jessye Marshall jessyelena@proton.me Customer Shipping Enter …" at bounding box center [553, 92] width 1107 height 983
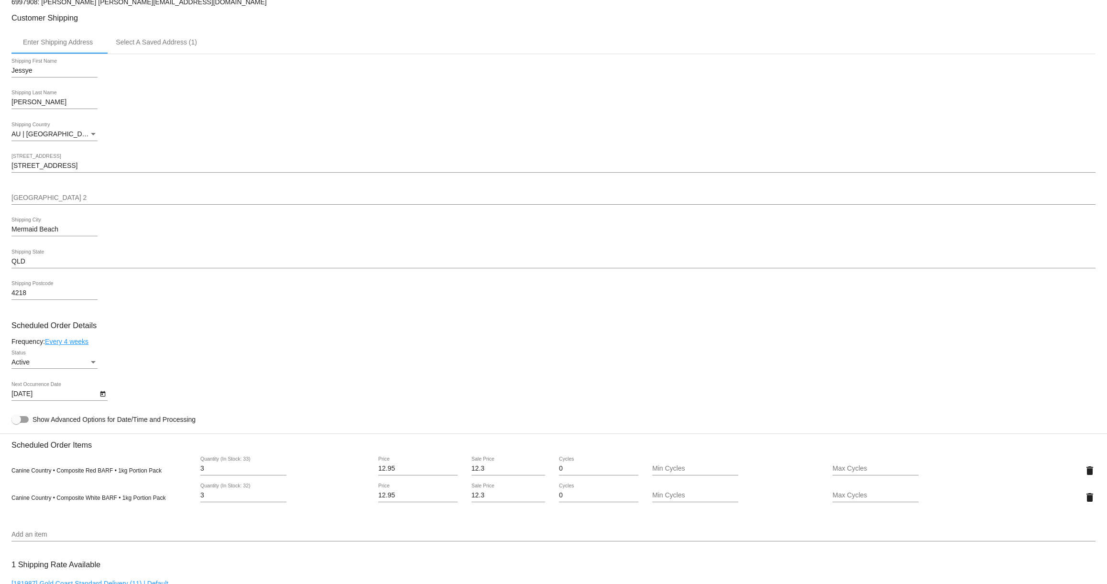
scroll to position [0, 0]
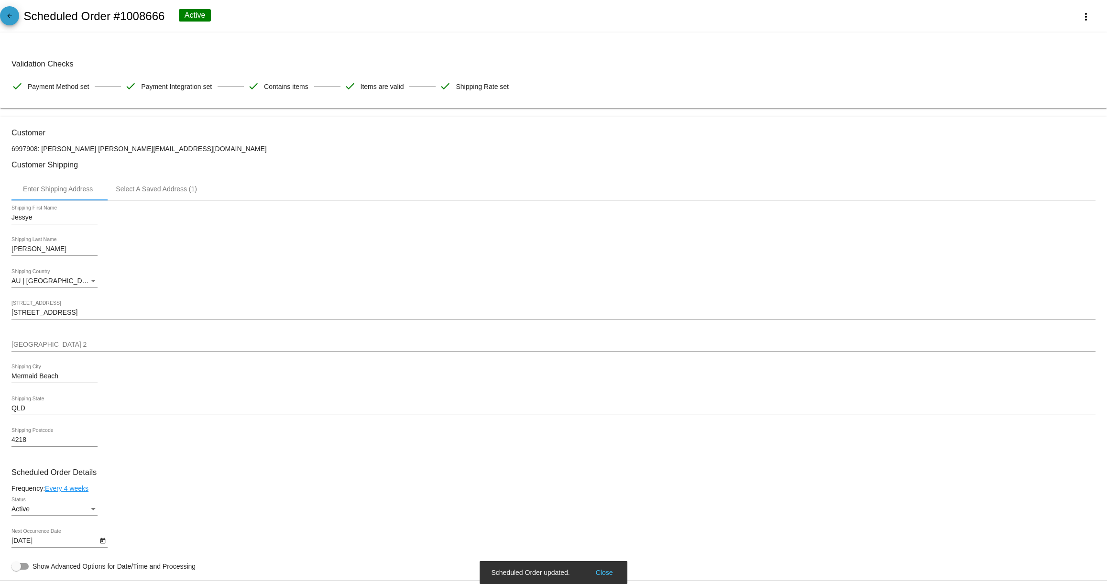
click at [10, 15] on mat-icon "arrow_back" at bounding box center [9, 17] width 11 height 11
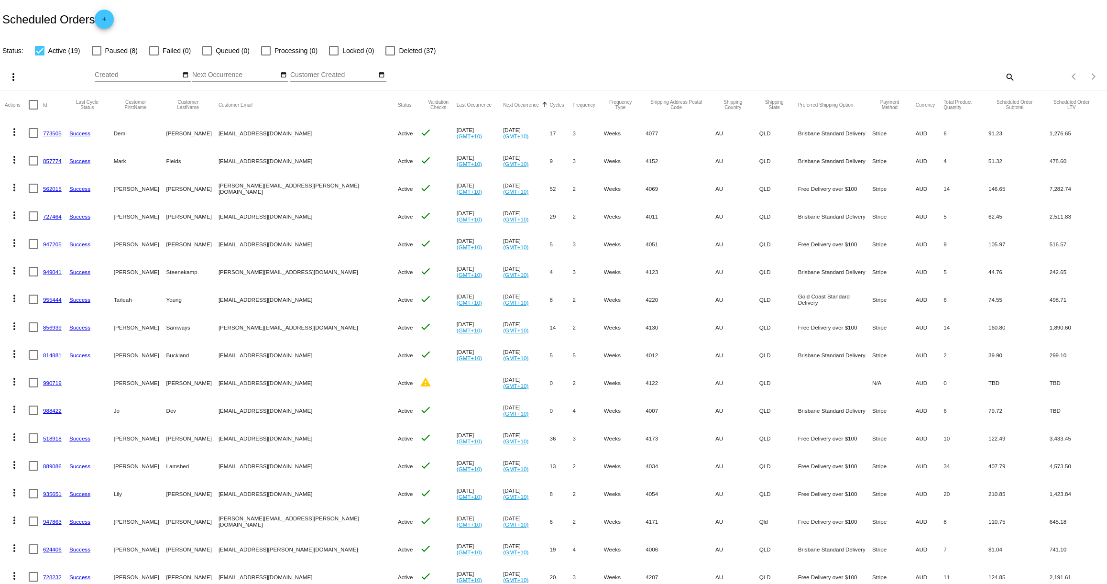
scroll to position [89, 0]
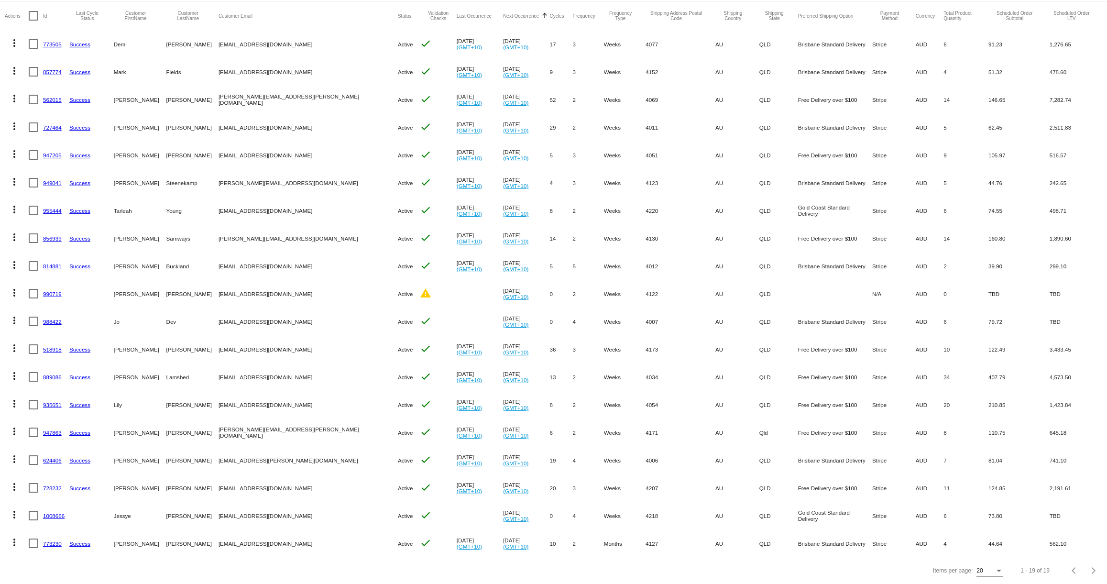
click at [54, 544] on link "773230" at bounding box center [52, 543] width 19 height 6
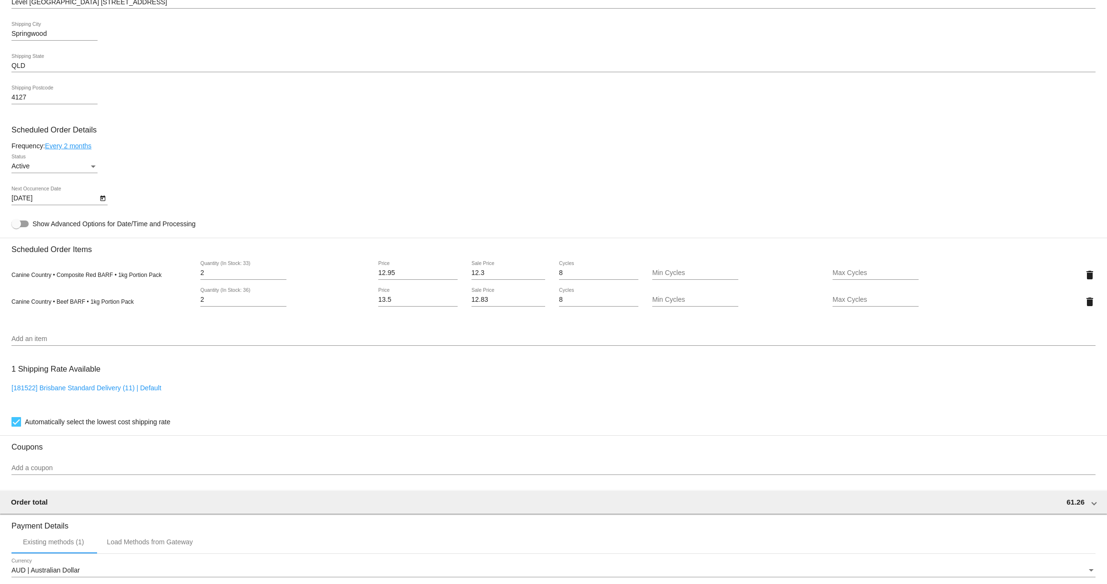
scroll to position [610, 0]
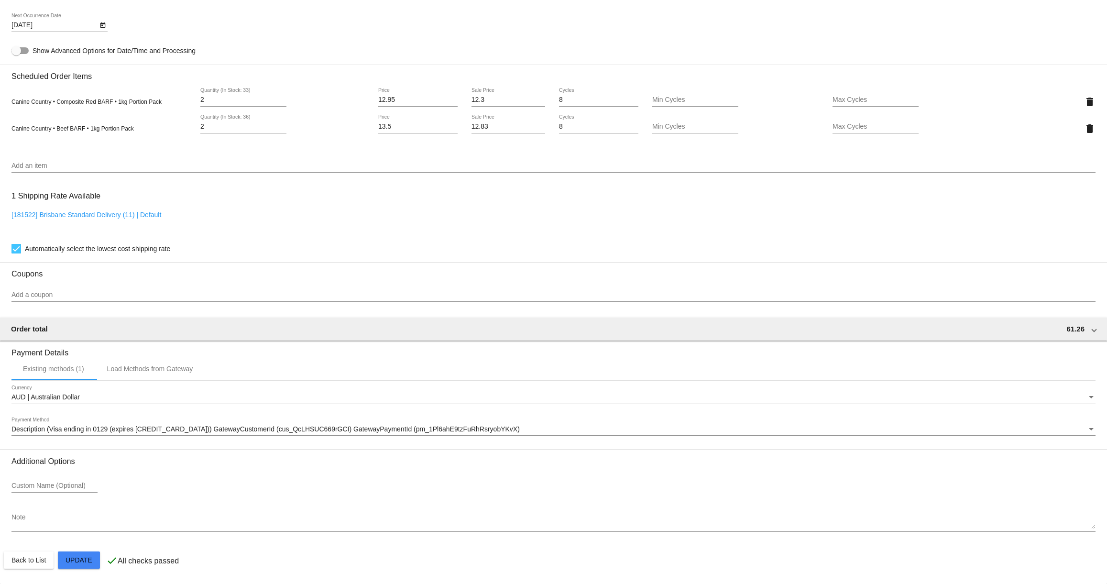
click at [85, 563] on mat-card "Customer 5133693: Vikki Singleton Vikkisingleton@optusnet.com.au Customer Shipp…" at bounding box center [553, 92] width 1107 height 983
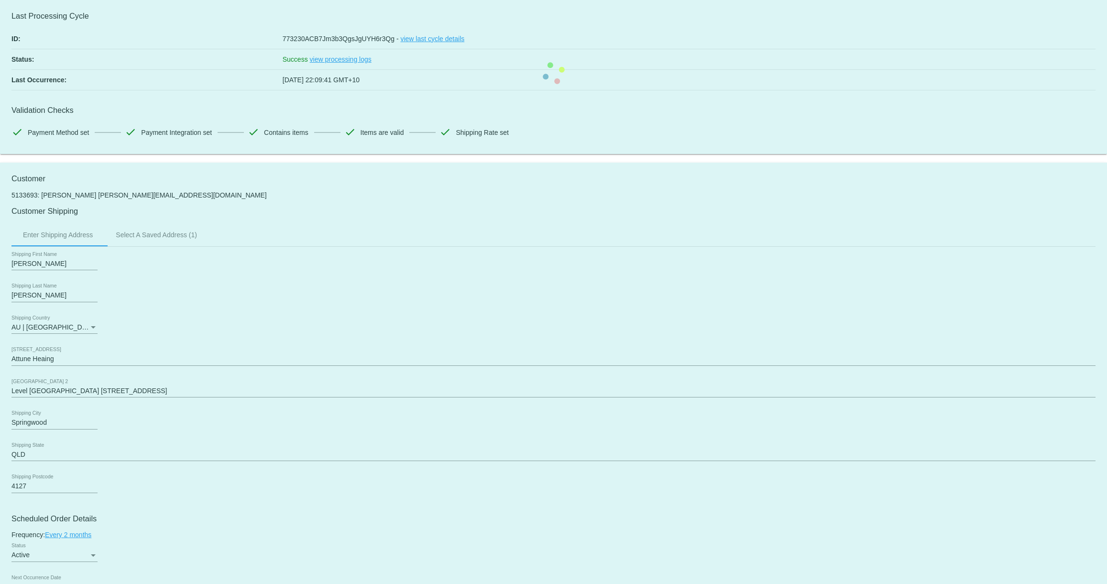
scroll to position [0, 0]
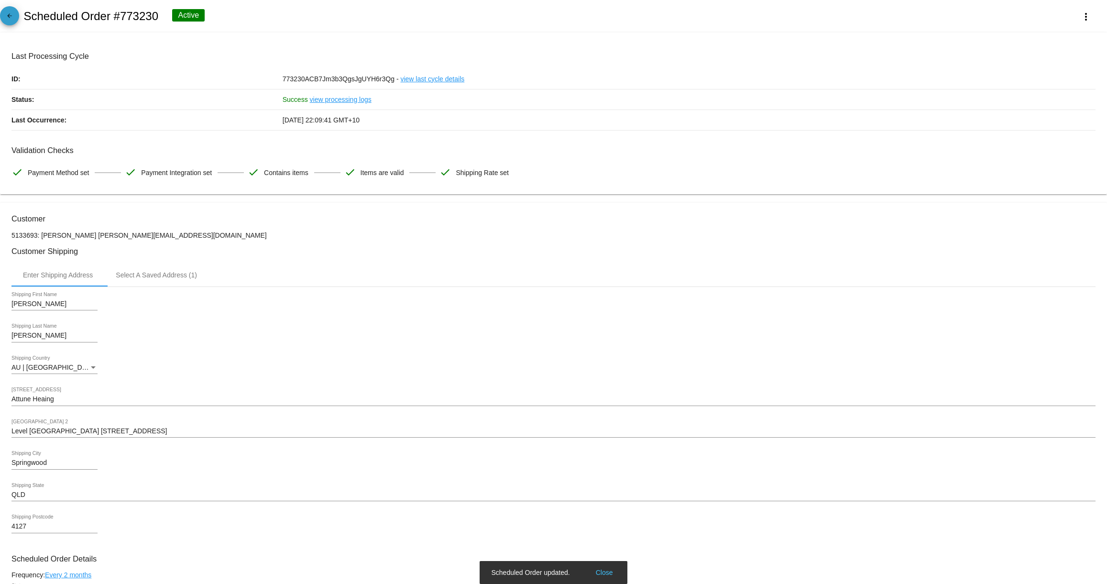
click at [13, 14] on mat-icon "arrow_back" at bounding box center [9, 17] width 11 height 11
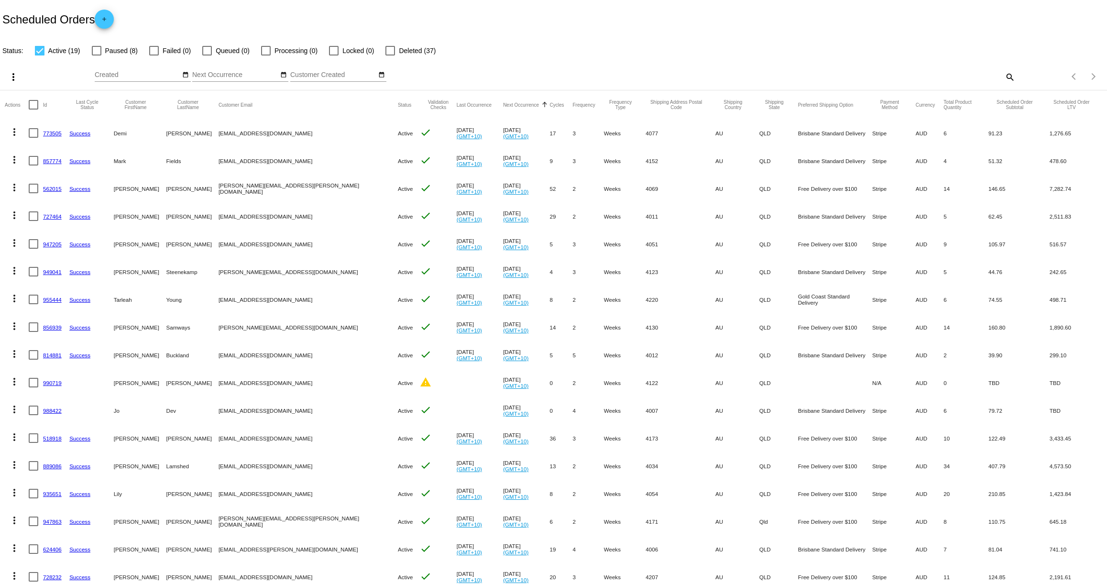
click at [53, 354] on link "814881" at bounding box center [52, 355] width 19 height 6
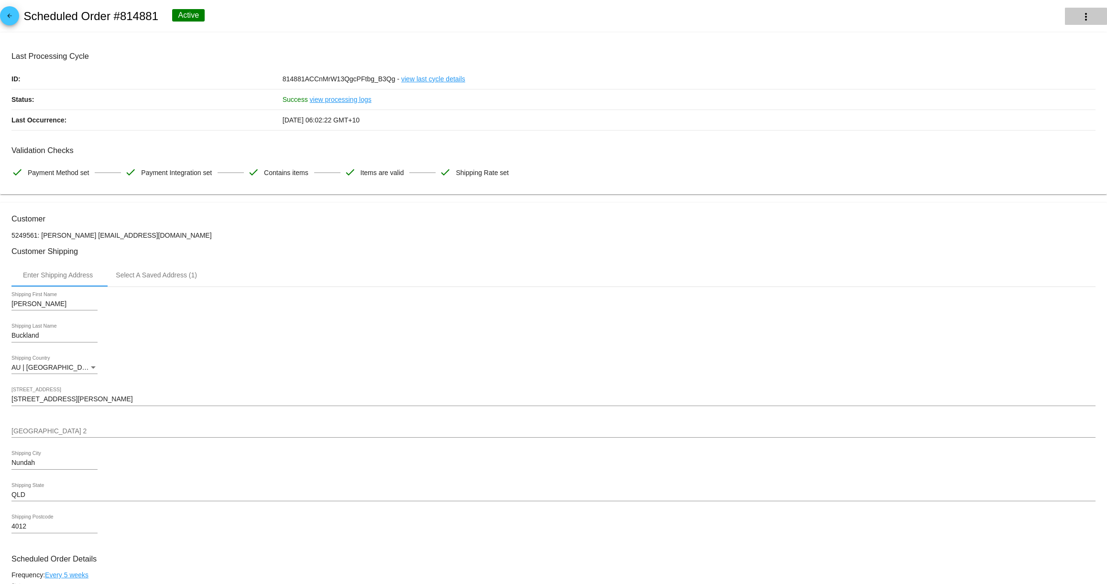
click at [1088, 17] on mat-icon "more_vert" at bounding box center [1085, 16] width 11 height 11
click at [1029, 19] on span "View Event Logs" at bounding box center [1027, 23] width 50 height 8
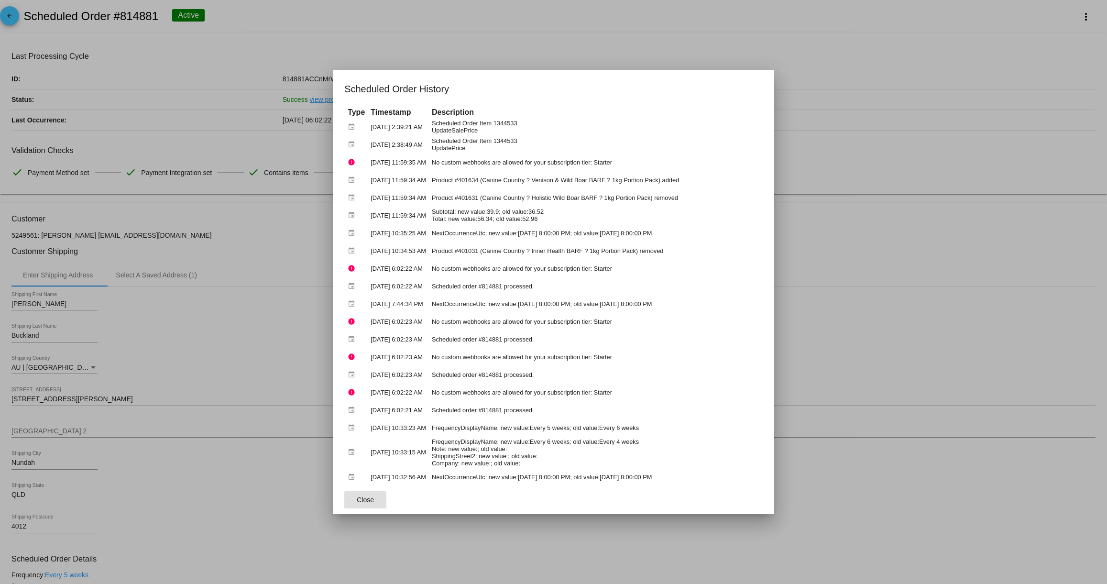
click at [386, 499] on button "Close" at bounding box center [365, 499] width 42 height 17
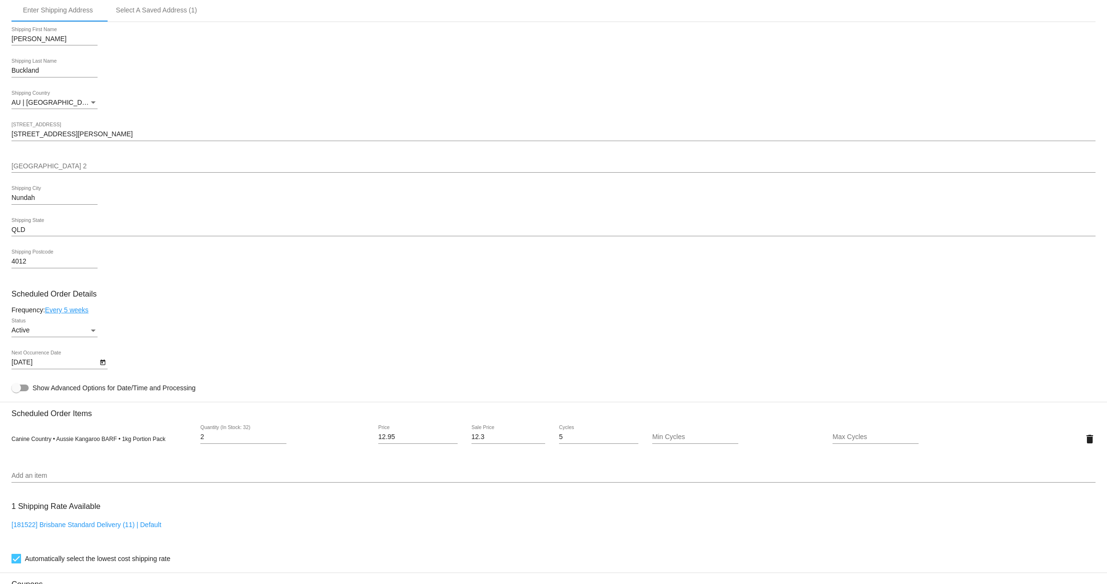
scroll to position [374, 0]
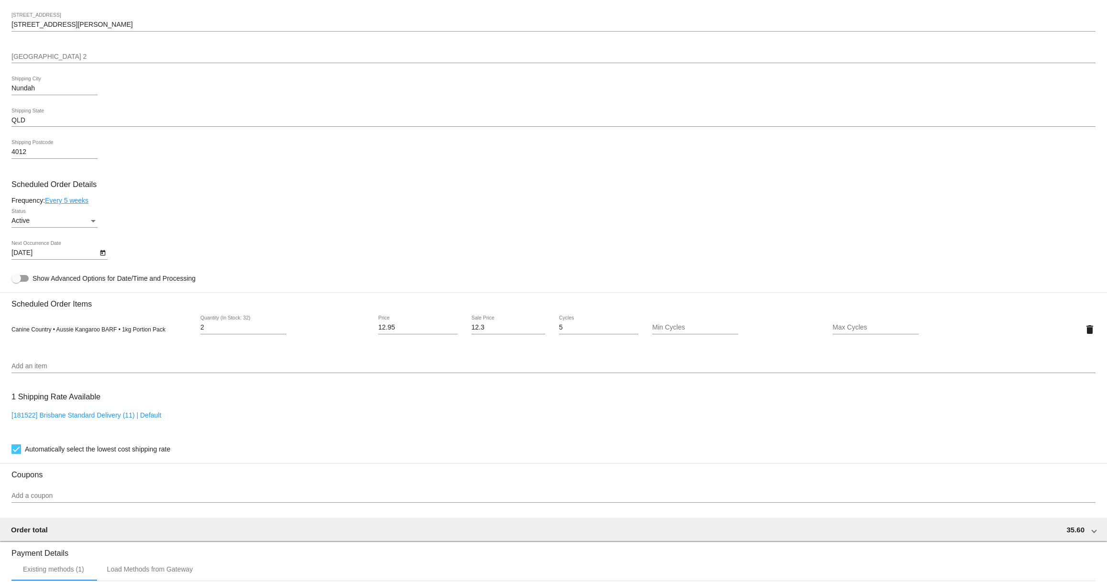
click at [52, 370] on input "Add an item" at bounding box center [553, 366] width 1084 height 8
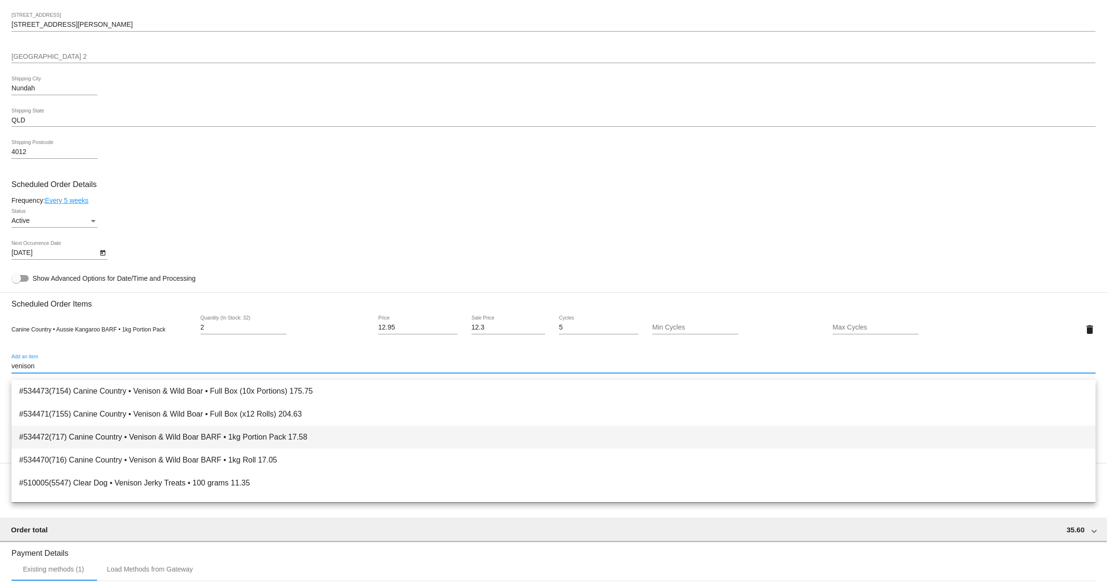
type input "venison"
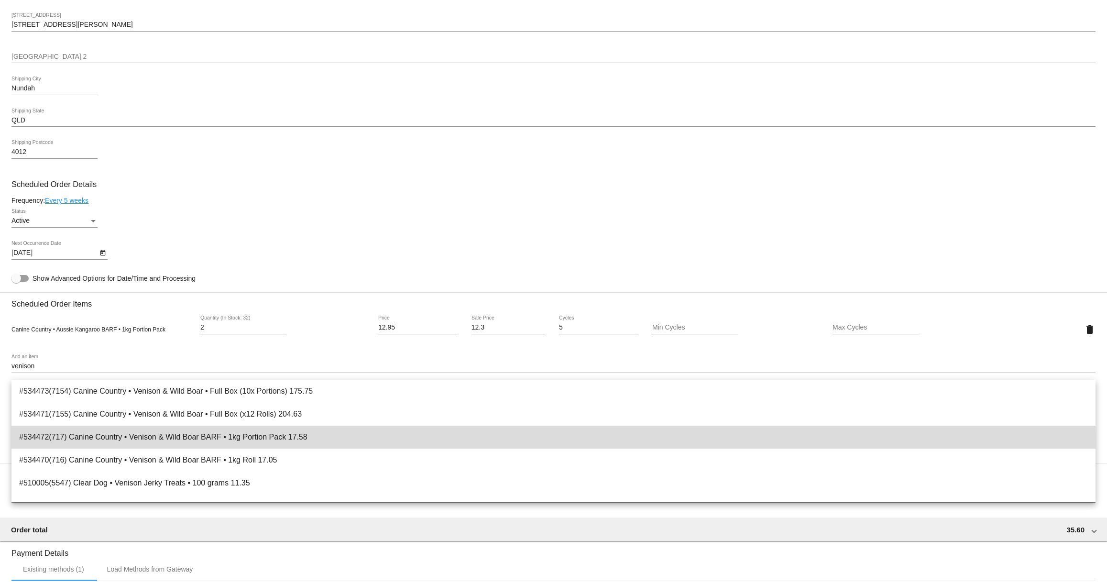
click at [163, 441] on span "#534472(717) Canine Country • Venison & Wild Boar BARF • 1kg Portion Pack 17.58" at bounding box center [553, 436] width 1068 height 23
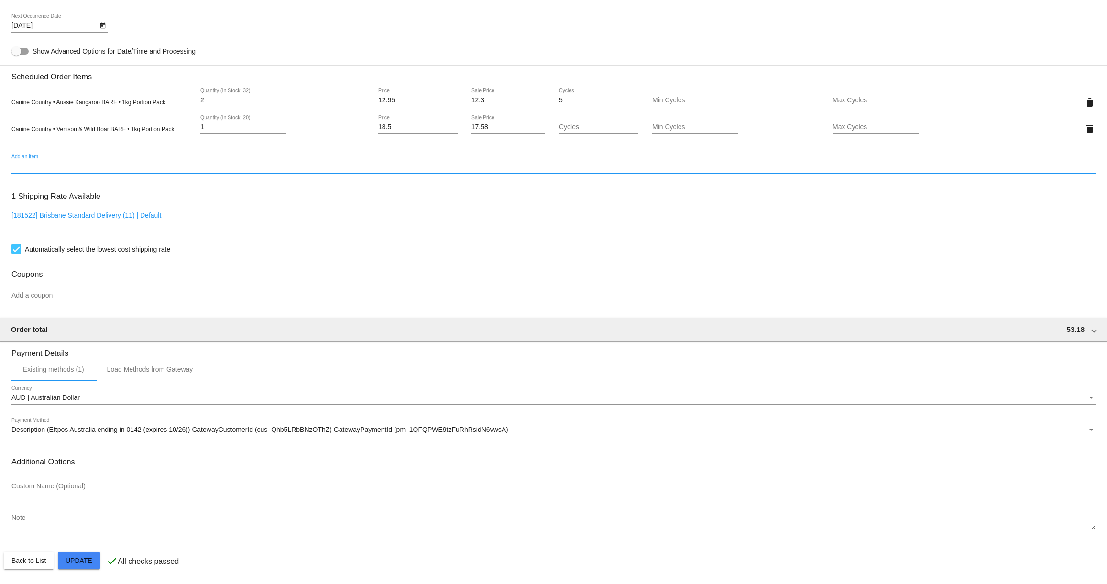
scroll to position [610, 0]
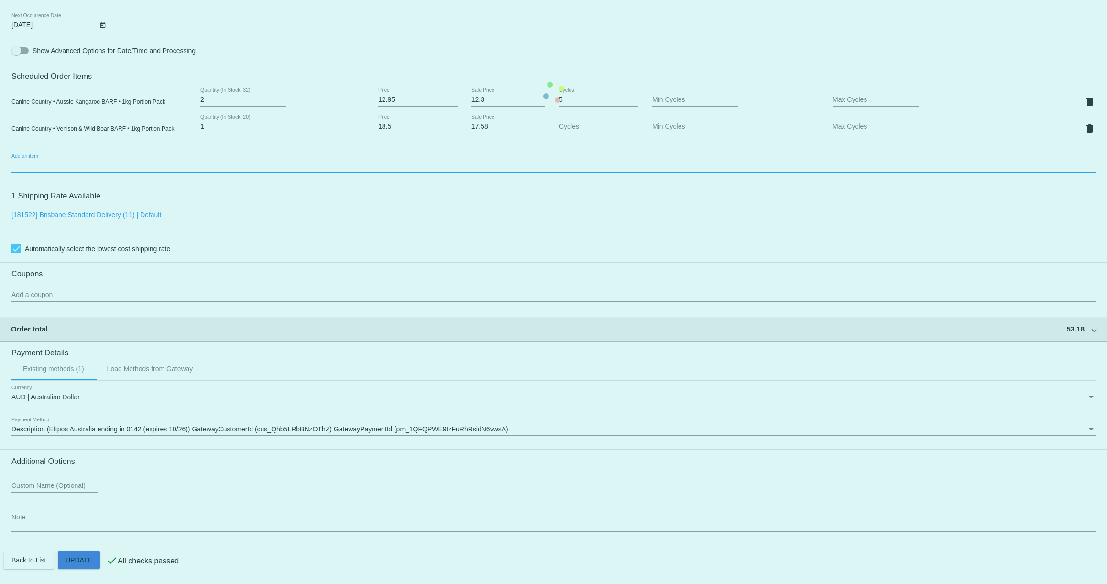
click at [87, 560] on mat-card "Customer 5249561: Emily Buckland bucklande07@gmail.com Customer Shipping Enter …" at bounding box center [553, 92] width 1107 height 983
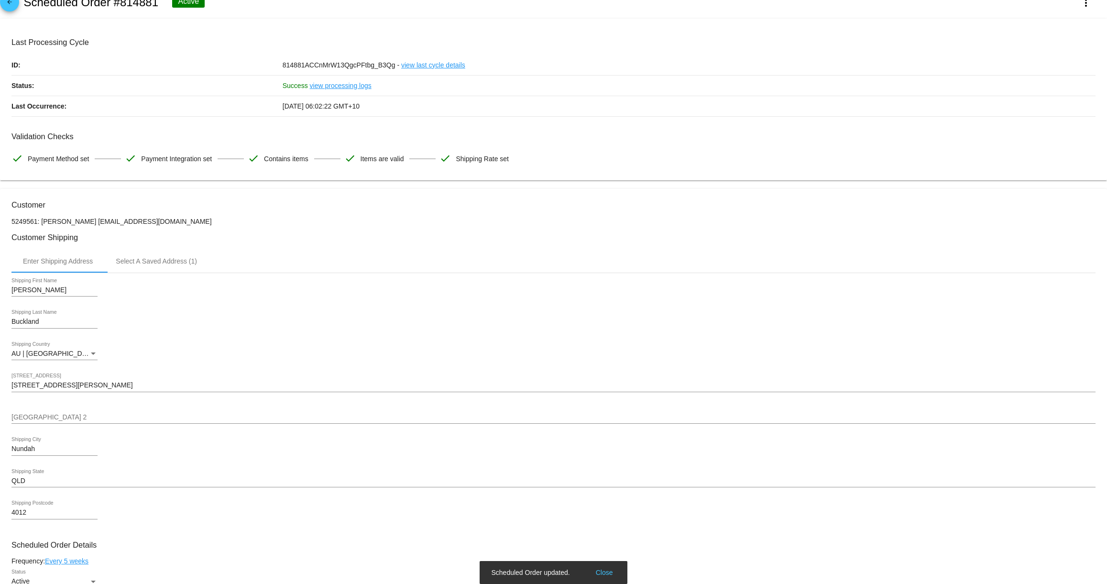
scroll to position [0, 0]
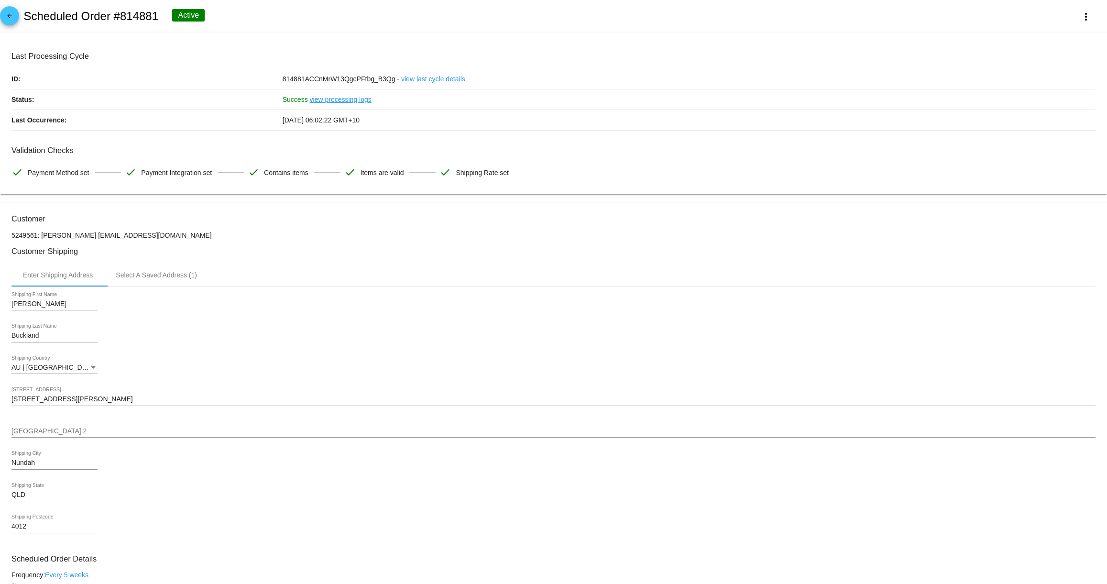
click at [7, 16] on mat-icon "arrow_back" at bounding box center [9, 17] width 11 height 11
